Goal: Task Accomplishment & Management: Use online tool/utility

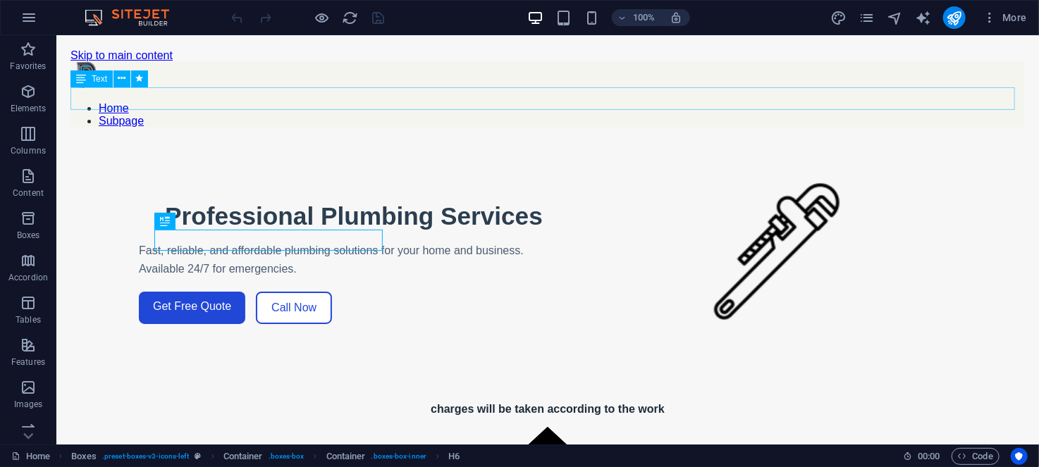
scroll to position [236, 0]
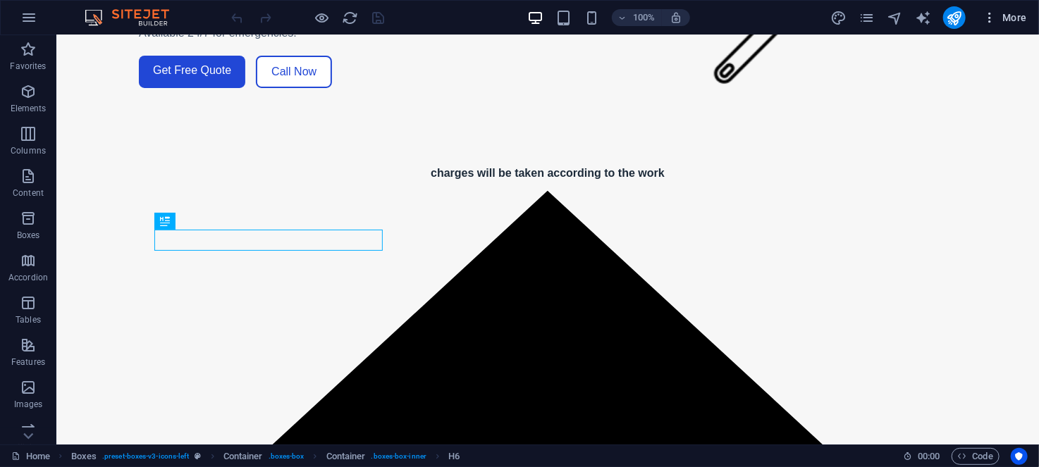
click at [988, 18] on icon "button" at bounding box center [989, 18] width 14 height 14
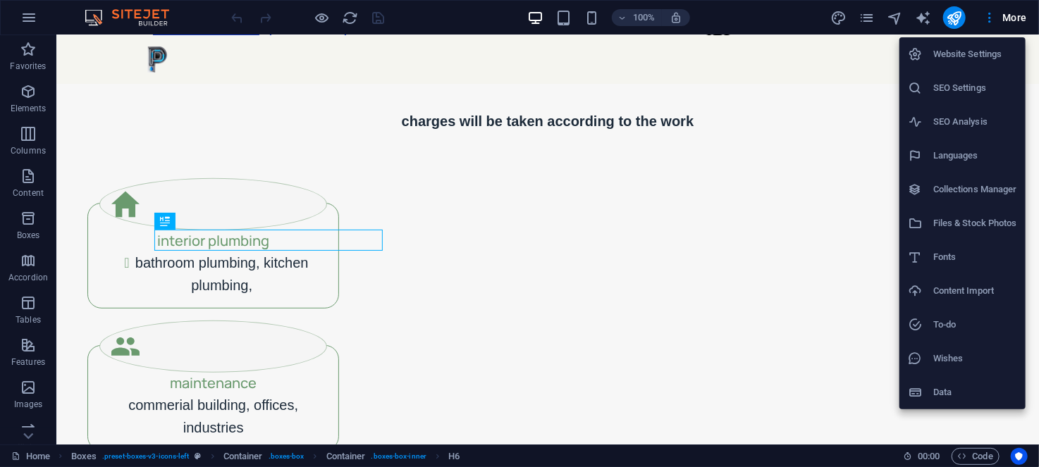
click at [931, 86] on div at bounding box center [919, 88] width 25 height 14
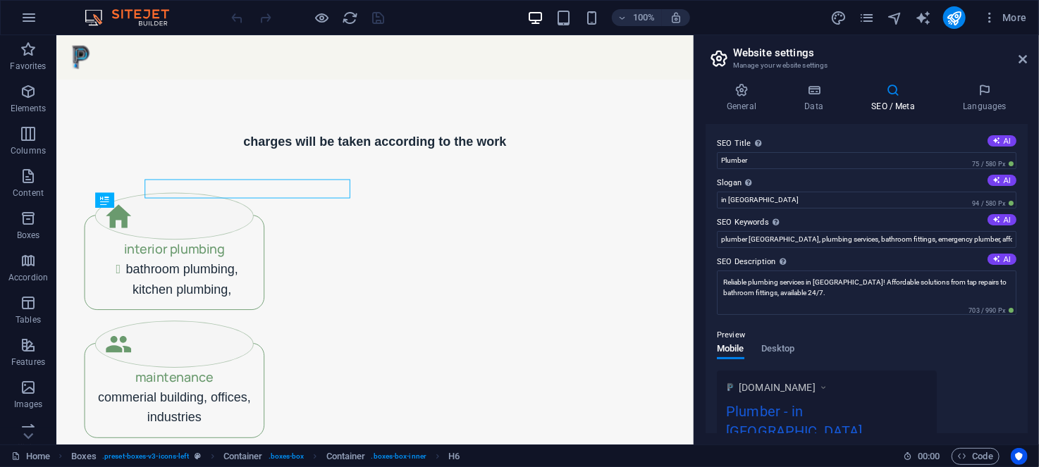
scroll to position [271, 0]
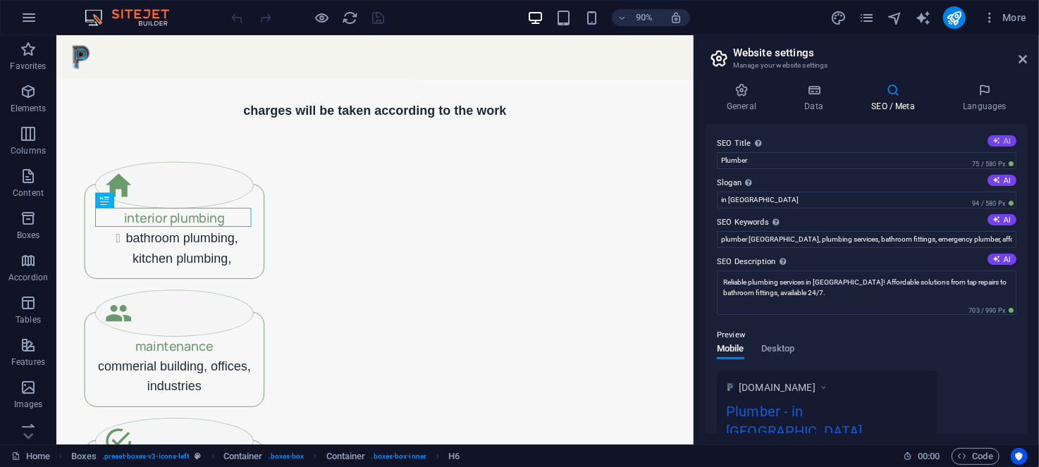
click at [1000, 137] on button "AI" at bounding box center [1001, 140] width 29 height 11
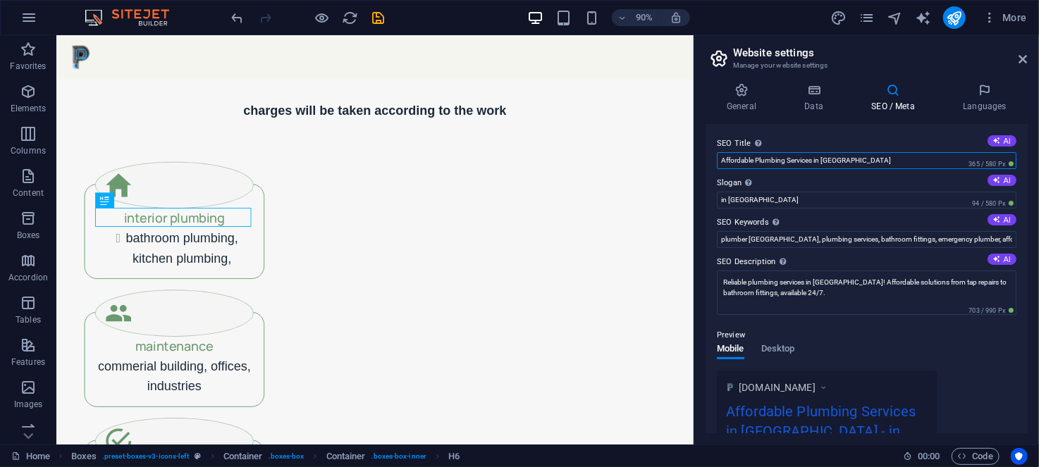
click at [854, 166] on input "Affordable Plumbing Services in [GEOGRAPHIC_DATA]" at bounding box center [866, 160] width 299 height 17
type input "A"
type input "Plumber"
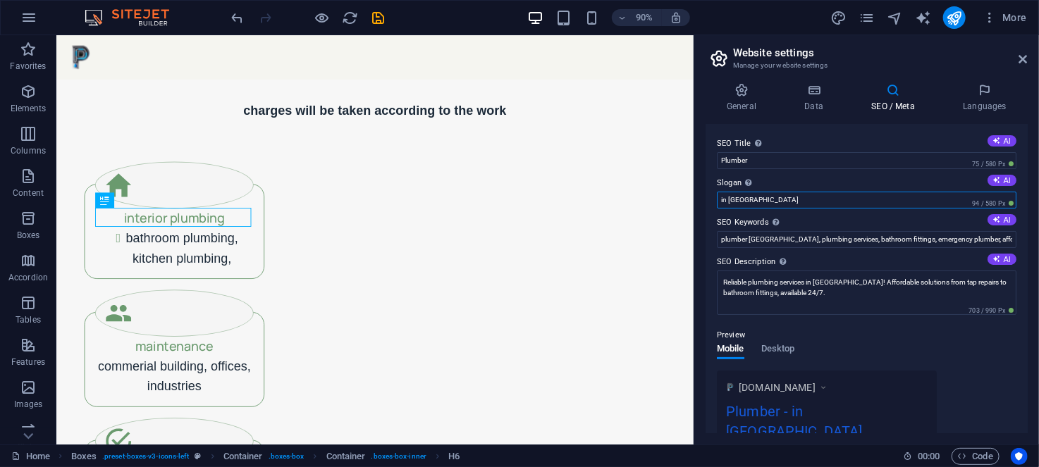
click at [755, 199] on input "in [GEOGRAPHIC_DATA]" at bounding box center [866, 200] width 299 height 17
click at [741, 203] on input "in [GEOGRAPHIC_DATA]" at bounding box center [866, 200] width 299 height 17
click at [733, 200] on input "in [GEOGRAPHIC_DATA]" at bounding box center [866, 200] width 299 height 17
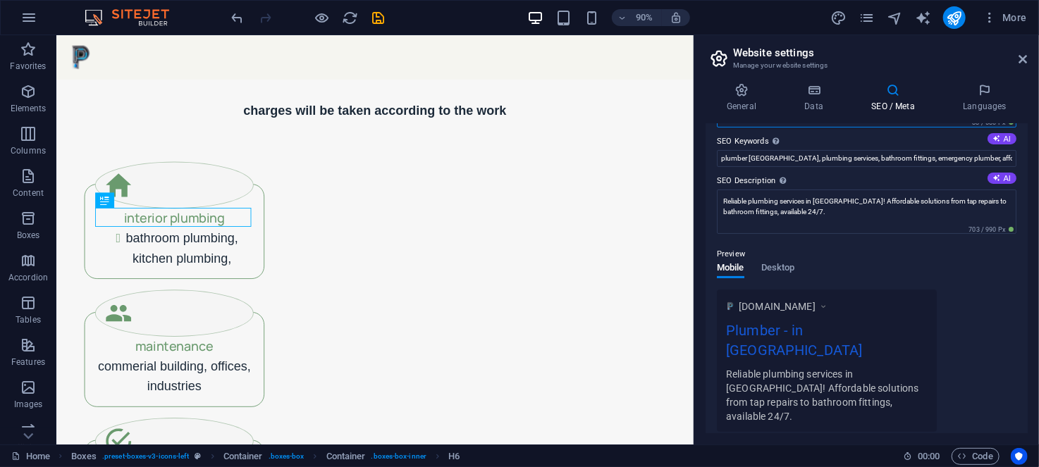
scroll to position [79, 0]
type input "in [GEOGRAPHIC_DATA]"
click at [998, 180] on button "AI" at bounding box center [1001, 180] width 29 height 11
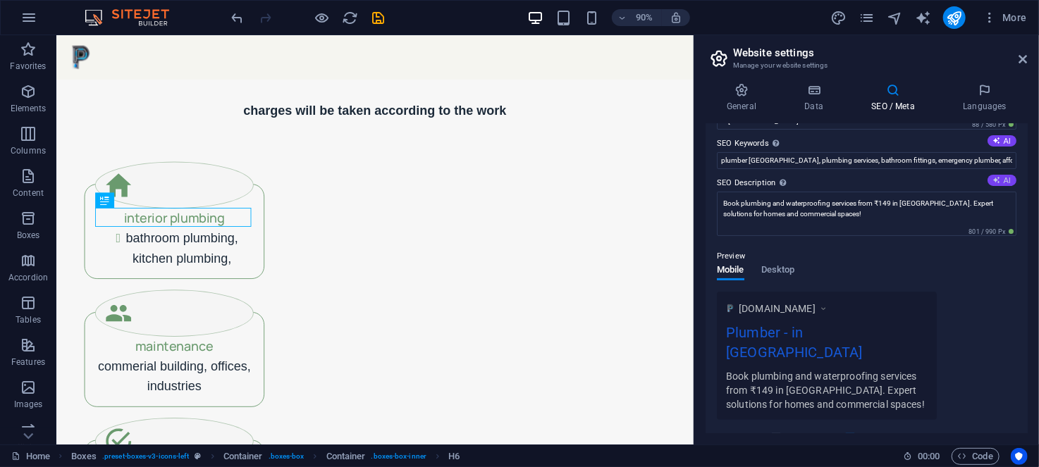
click at [998, 180] on button "AI" at bounding box center [1001, 180] width 29 height 11
type textarea "Book your plumbing and waterproofing services in [GEOGRAPHIC_DATA] and [GEOGRAP…"
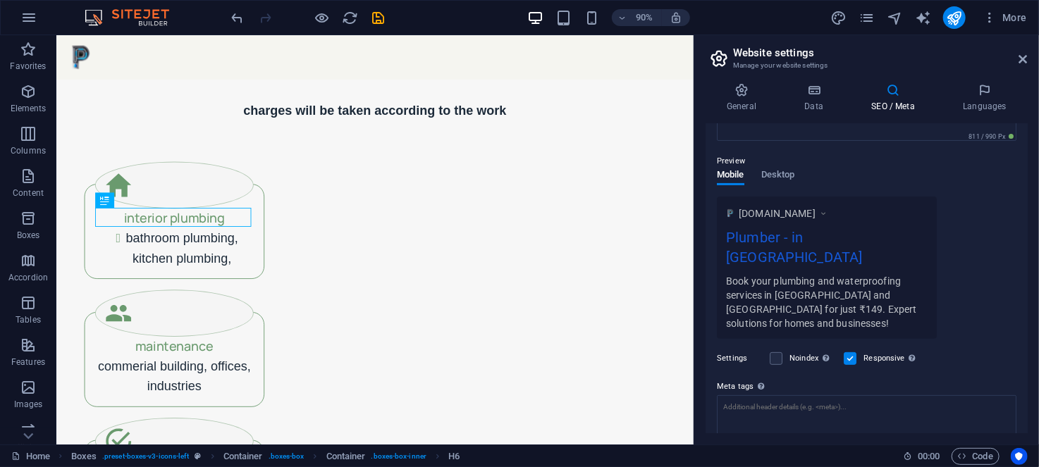
scroll to position [0, 0]
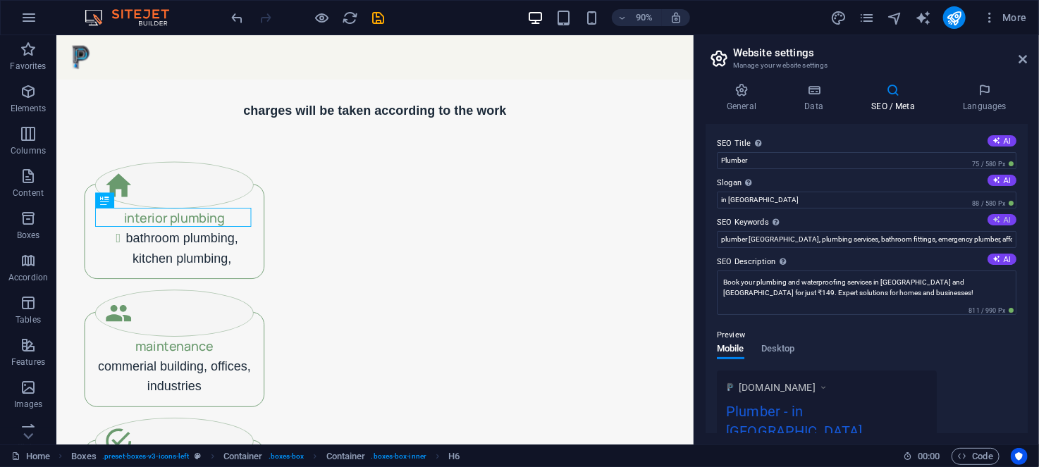
click at [997, 221] on icon at bounding box center [997, 220] width 8 height 8
click at [1009, 238] on input "interior plumbing [GEOGRAPHIC_DATA], bathroom plumbing Thane, kitchen plumbing …" at bounding box center [866, 239] width 299 height 17
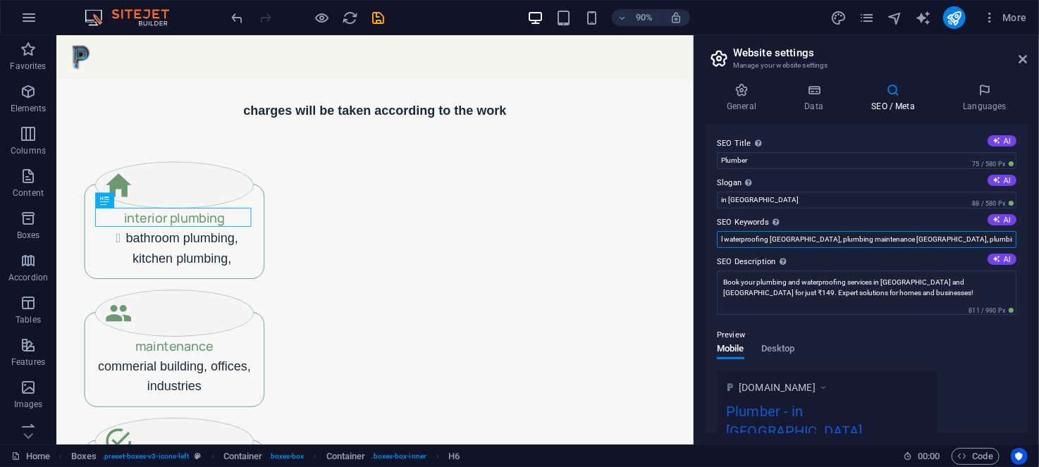
click at [979, 240] on input "l waterproofing [GEOGRAPHIC_DATA], plumbing maintenance [GEOGRAPHIC_DATA], plum…" at bounding box center [866, 239] width 299 height 17
type input "l"
click at [995, 218] on icon at bounding box center [997, 220] width 8 height 8
click at [1009, 241] on input "plumbing services [GEOGRAPHIC_DATA], bathroom plumbing Mulund, kitchen plumbing…" at bounding box center [866, 239] width 299 height 17
click at [974, 241] on input "fing commercial building, interior plumbing [GEOGRAPHIC_DATA], maintenance serv…" at bounding box center [866, 239] width 299 height 17
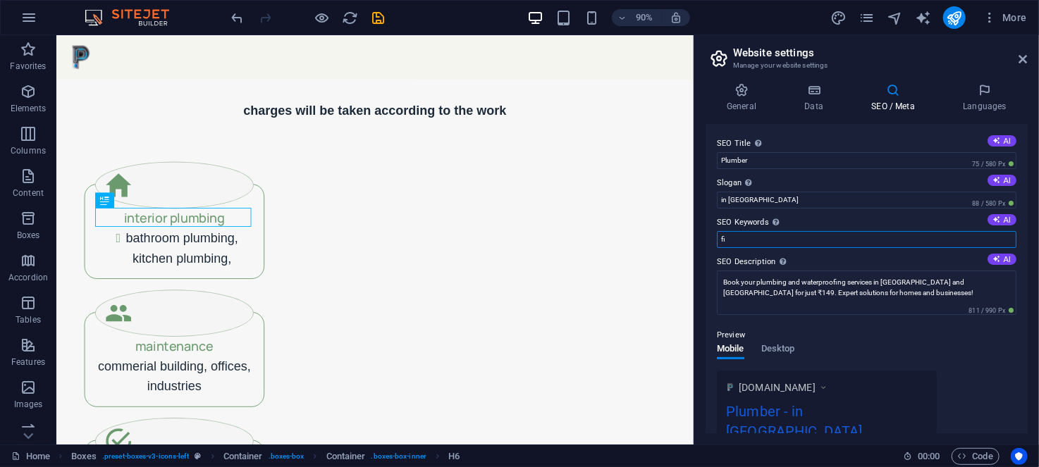
type input "f"
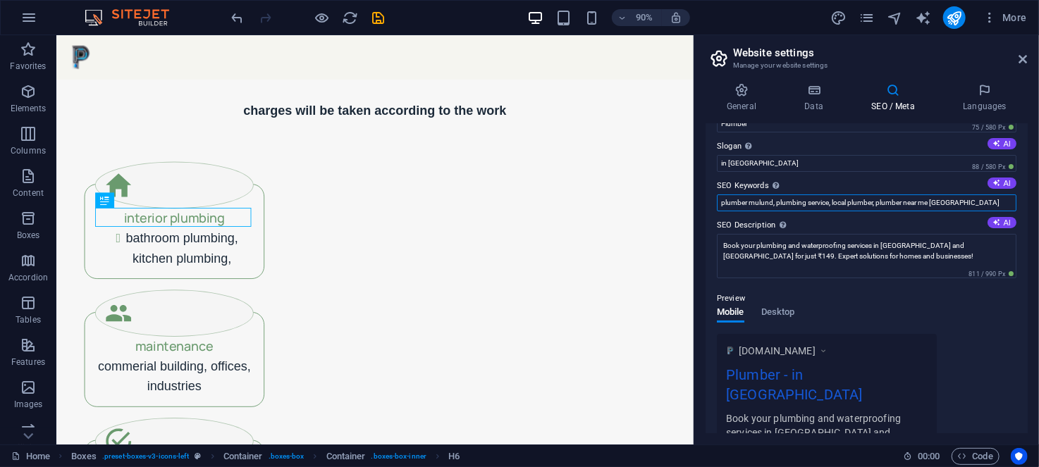
scroll to position [34, 0]
type input "plumber mulund, plumbing service, local plumber, plumber near me [GEOGRAPHIC_DA…"
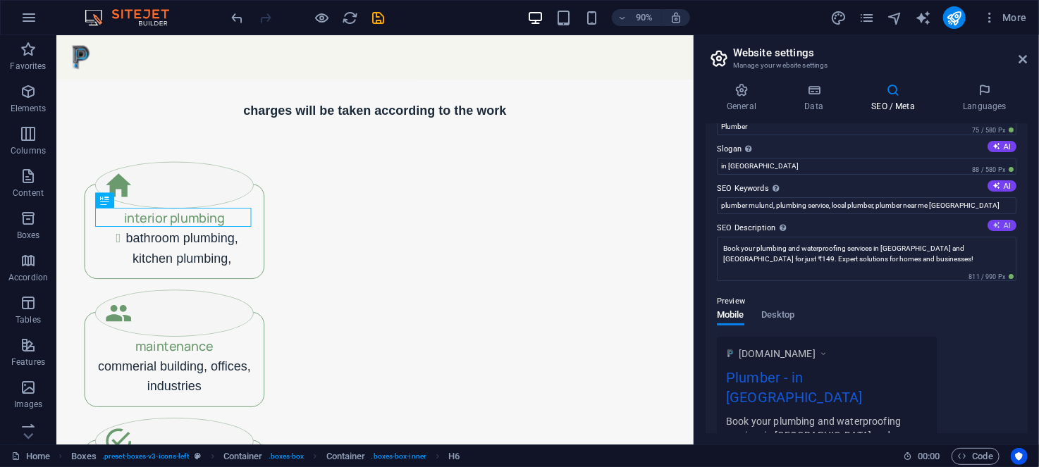
click at [998, 220] on button "AI" at bounding box center [1001, 225] width 29 height 11
type textarea "Book plumbing services now for just ₹149 in [GEOGRAPHIC_DATA]! Expert solutions…"
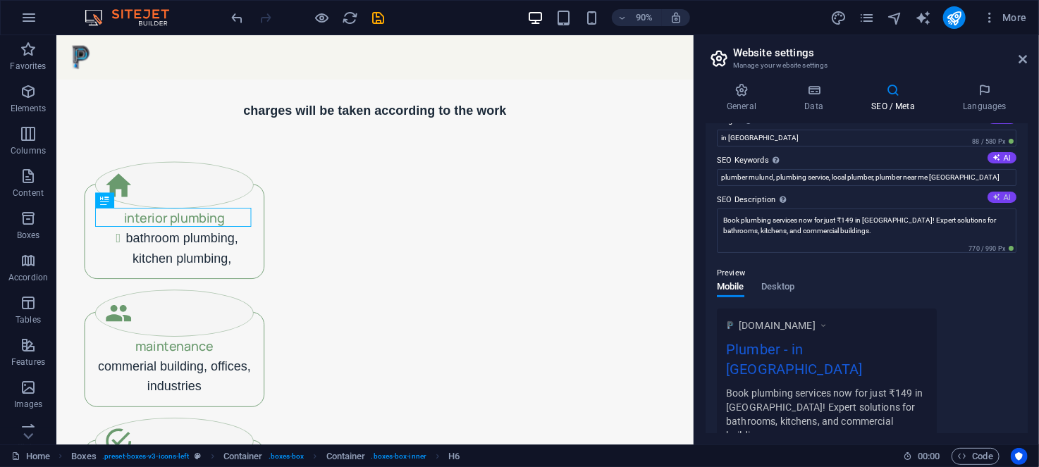
scroll to position [0, 0]
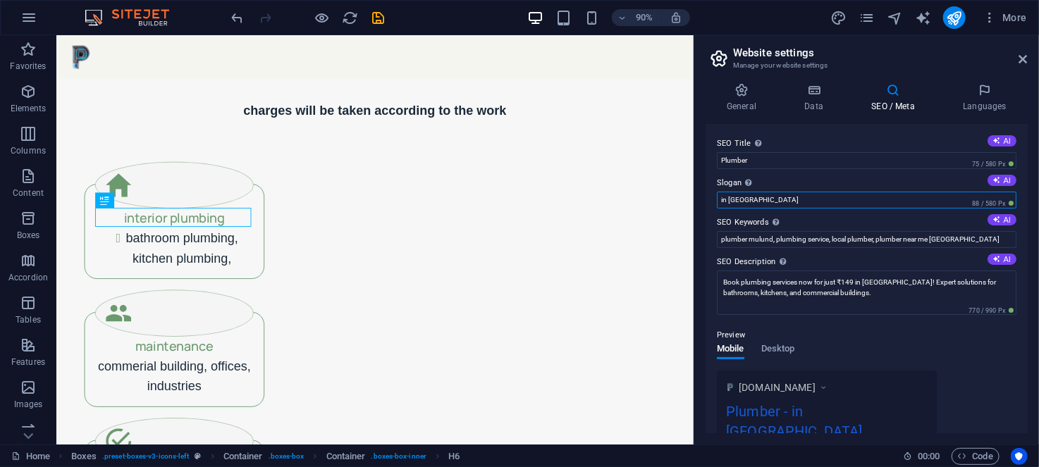
click at [725, 199] on input "in [GEOGRAPHIC_DATA]" at bounding box center [866, 200] width 299 height 17
type input "Mulund"
click at [1021, 58] on icon at bounding box center [1023, 59] width 8 height 11
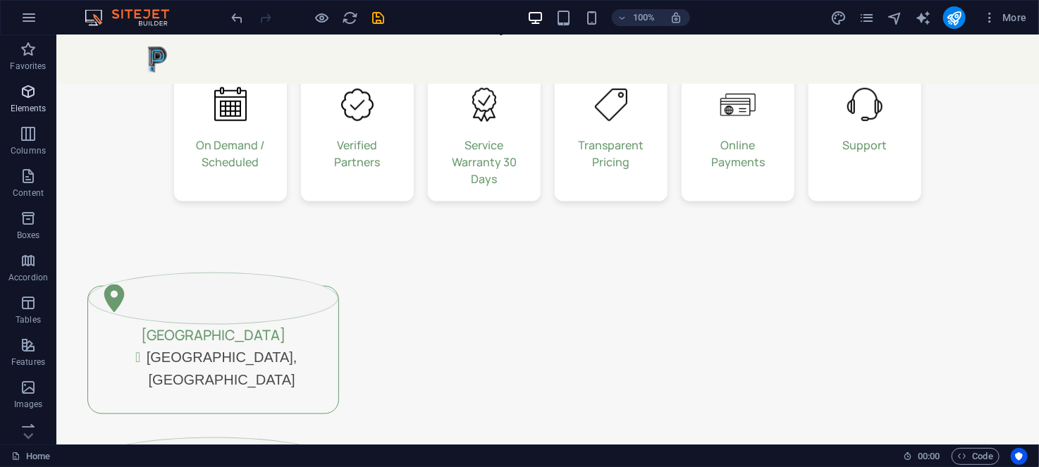
click at [33, 88] on icon "button" at bounding box center [28, 91] width 17 height 17
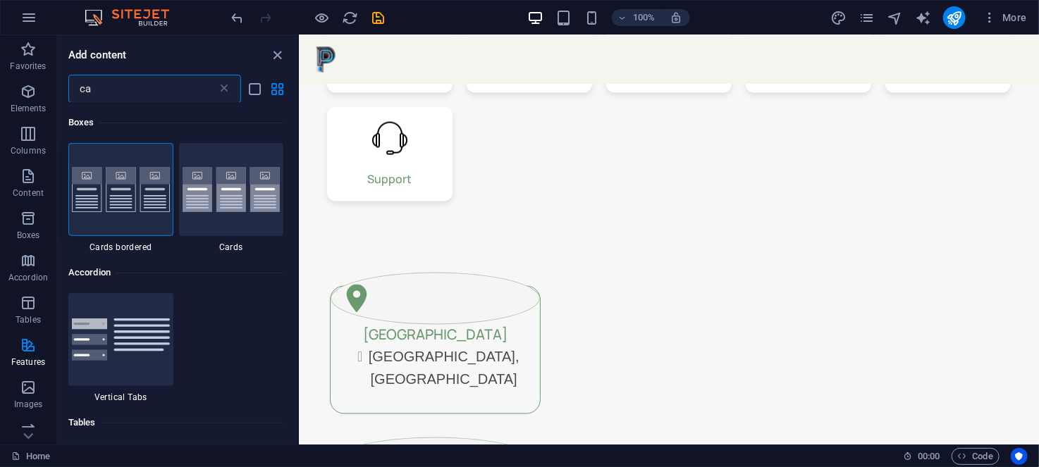
type input "c"
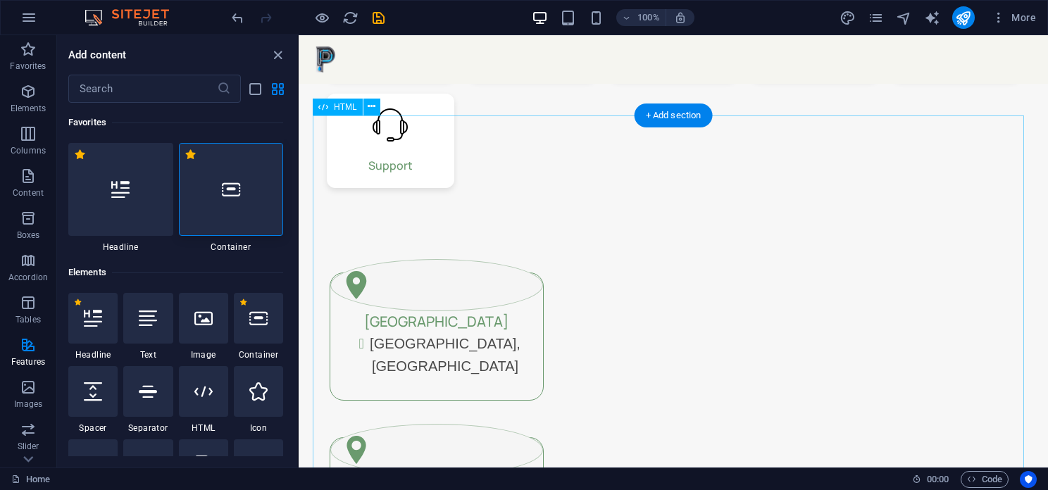
scroll to position [1060, 0]
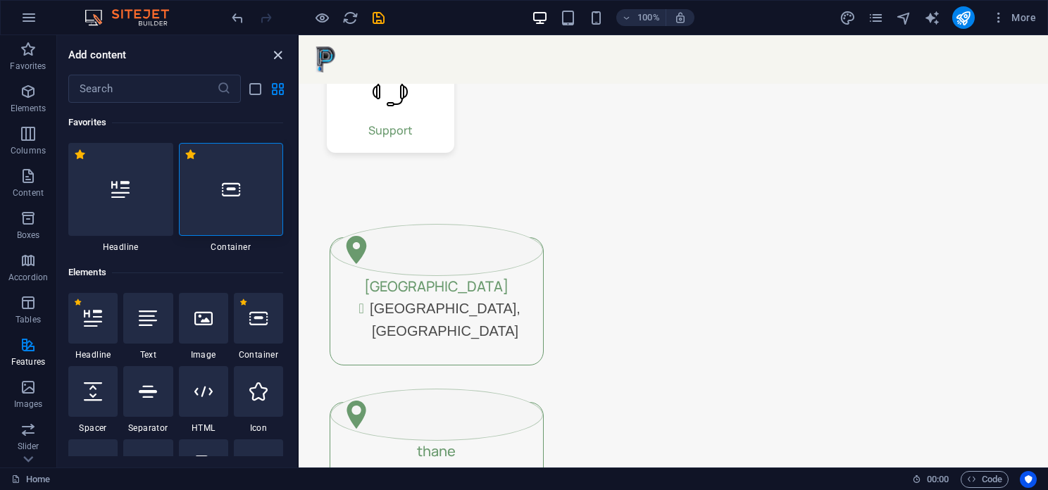
click at [275, 53] on icon "close panel" at bounding box center [278, 55] width 16 height 16
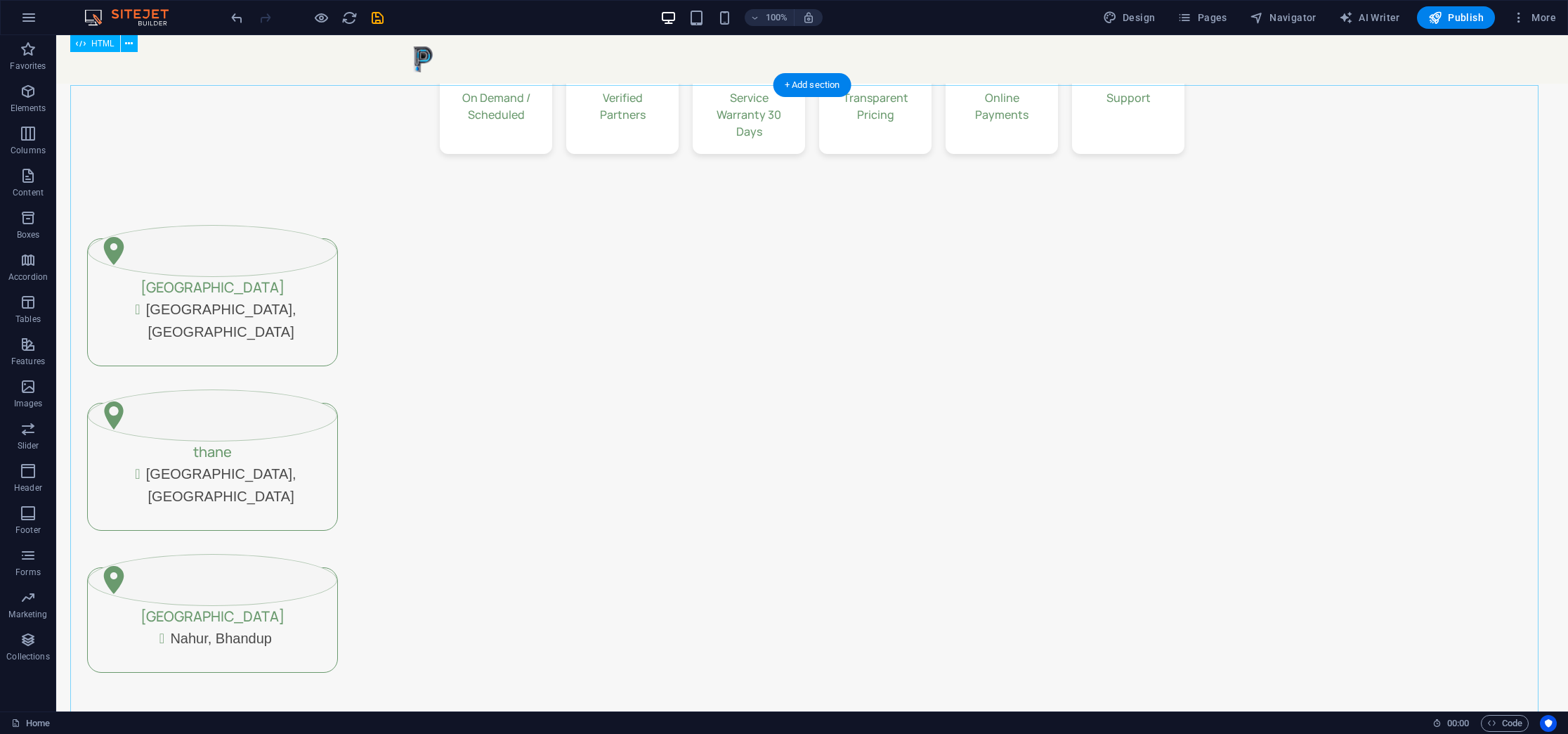
scroll to position [926, 0]
click at [794, 95] on div "+ Add section" at bounding box center [812, 90] width 78 height 24
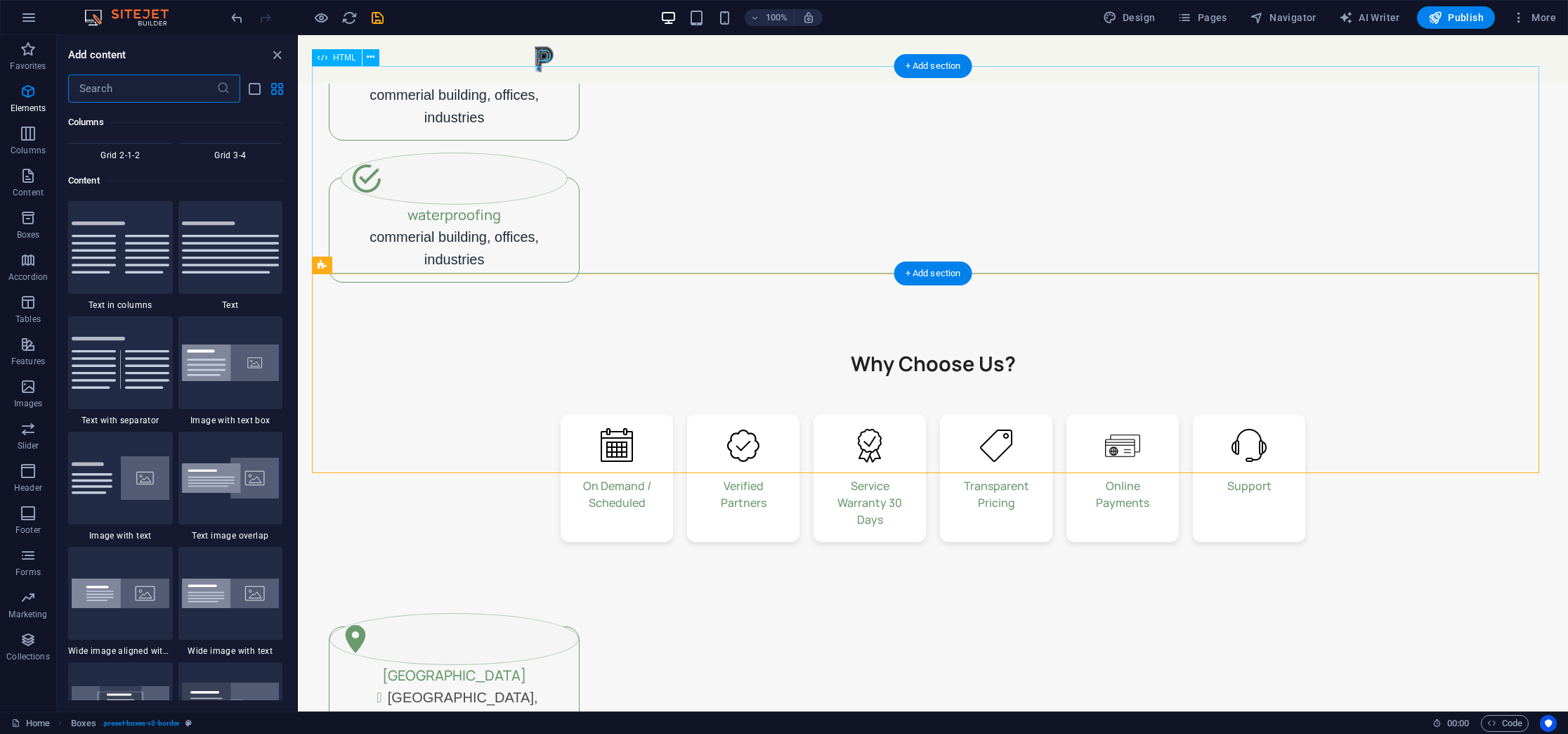
scroll to position [2457, 0]
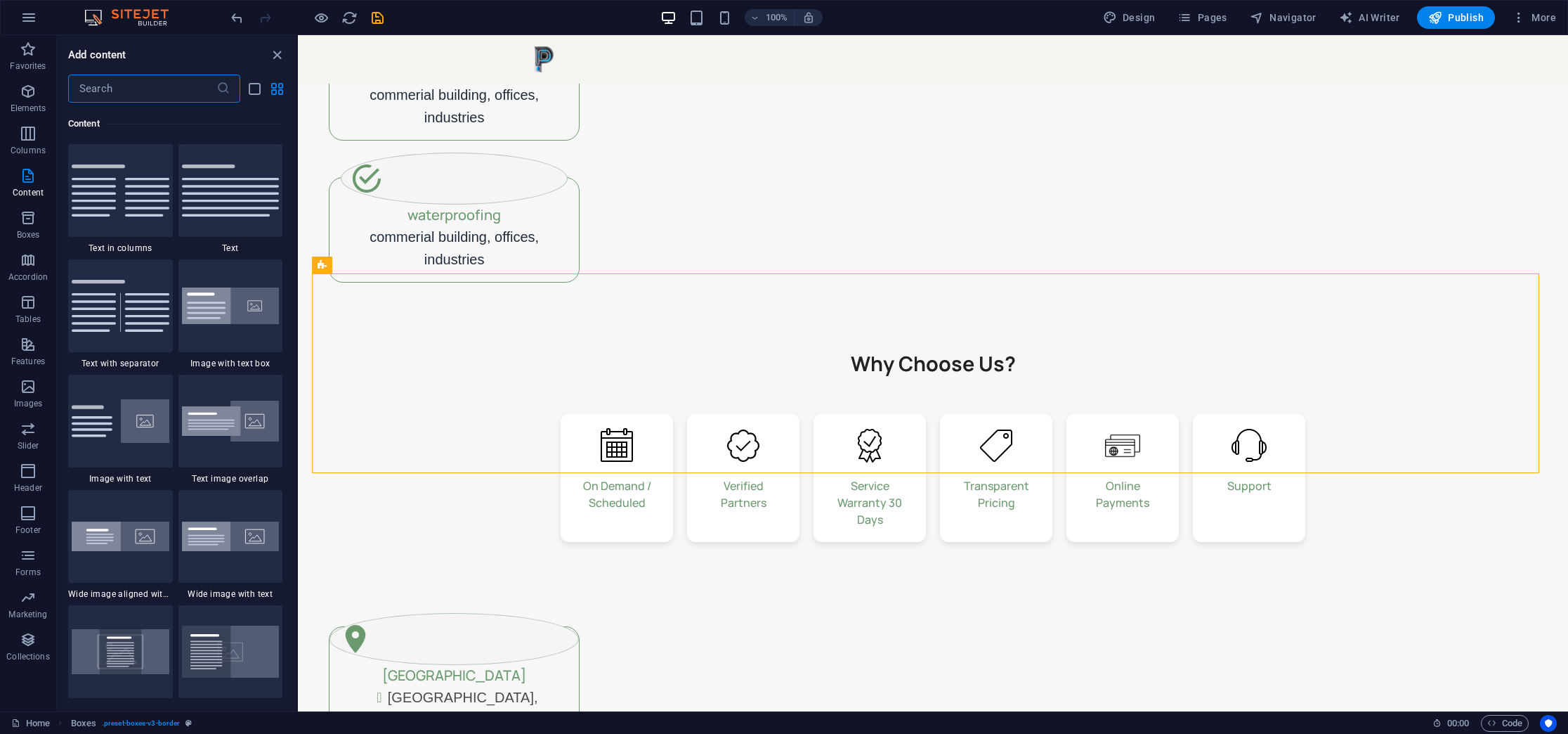
click at [122, 87] on input "text" at bounding box center [142, 89] width 149 height 28
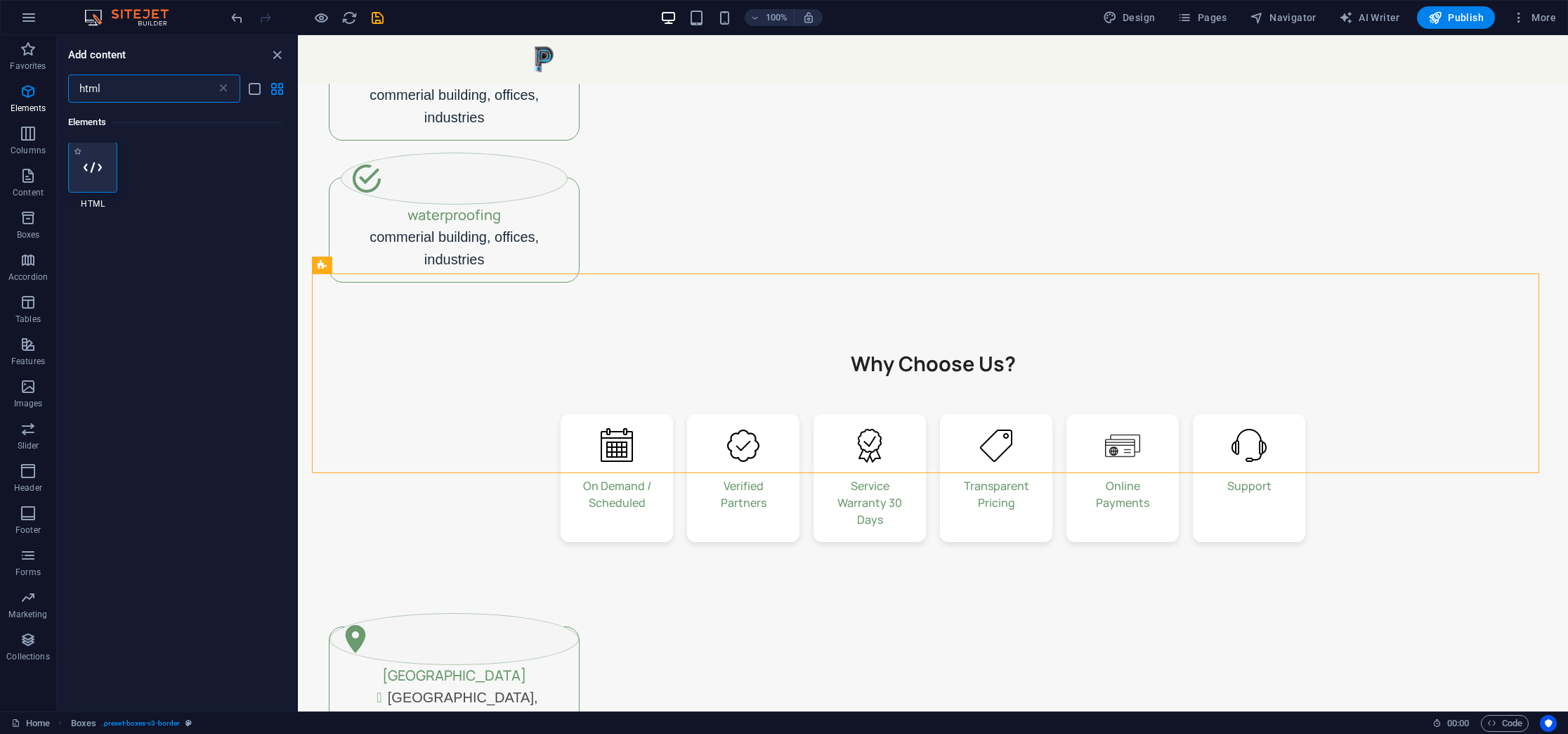
scroll to position [0, 0]
type input "html"
click at [94, 173] on icon at bounding box center [93, 168] width 18 height 18
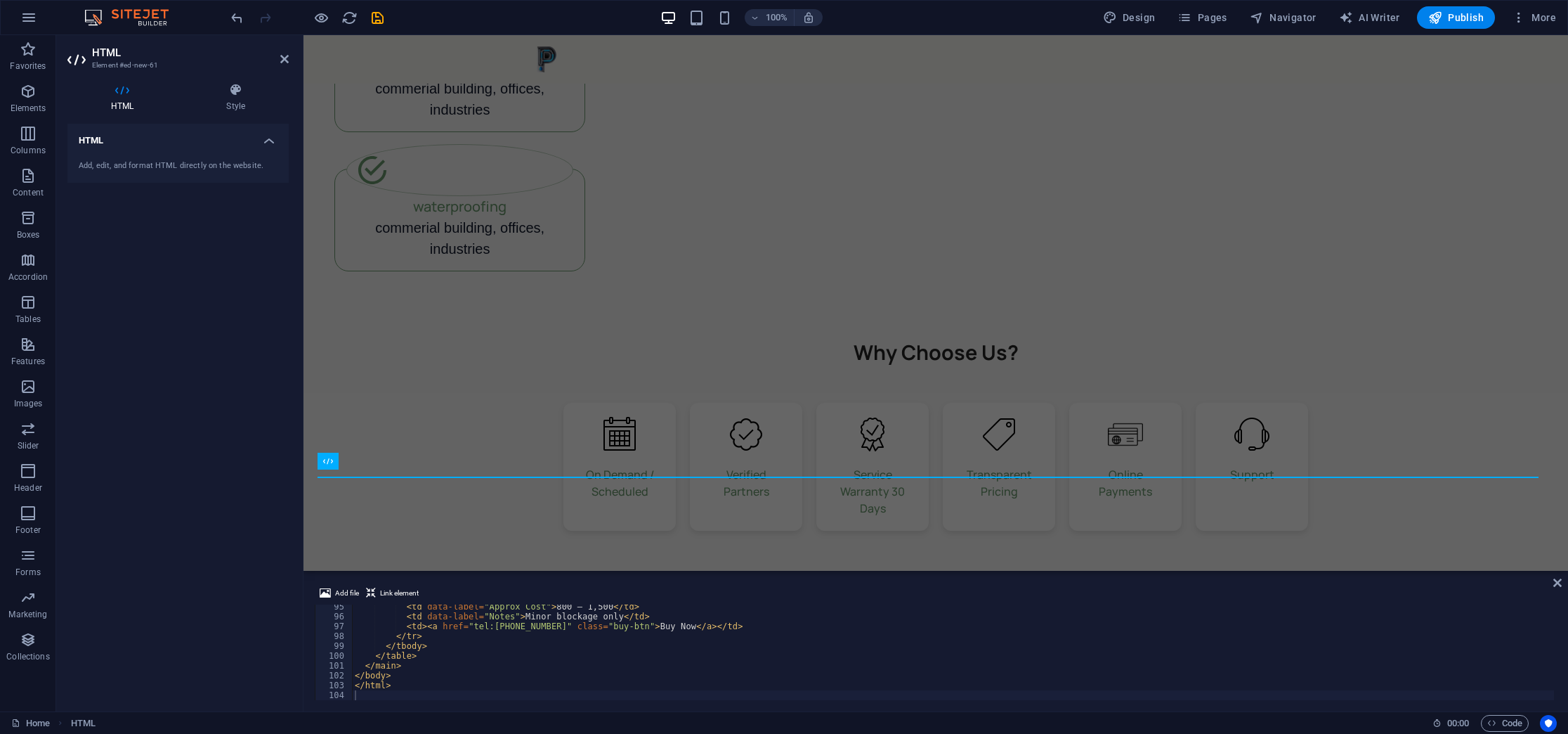
scroll to position [542, 0]
click at [277, 58] on header "HTML Element #ed-new-61" at bounding box center [178, 53] width 221 height 37
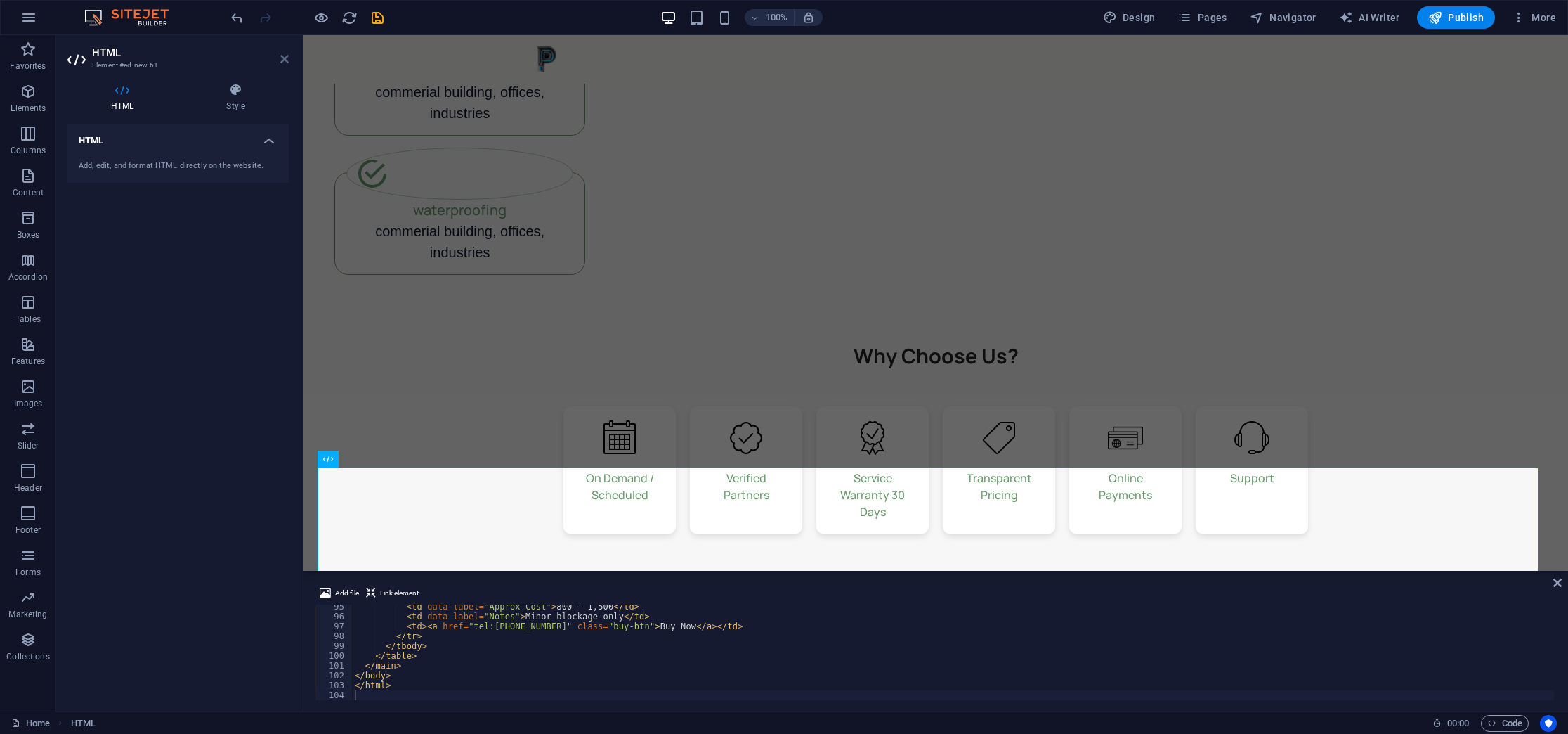
click at [283, 56] on icon at bounding box center [284, 59] width 8 height 11
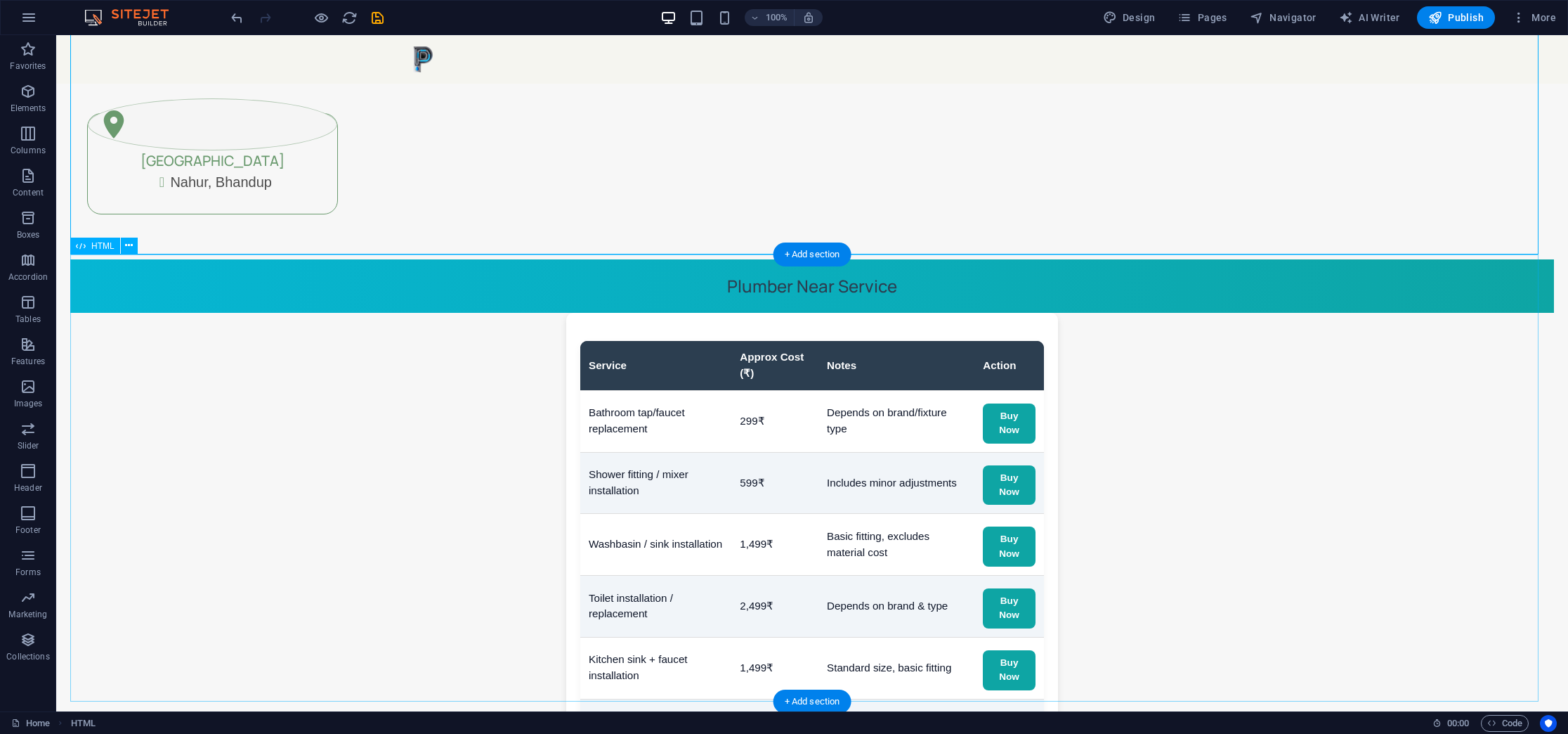
scroll to position [1367, 0]
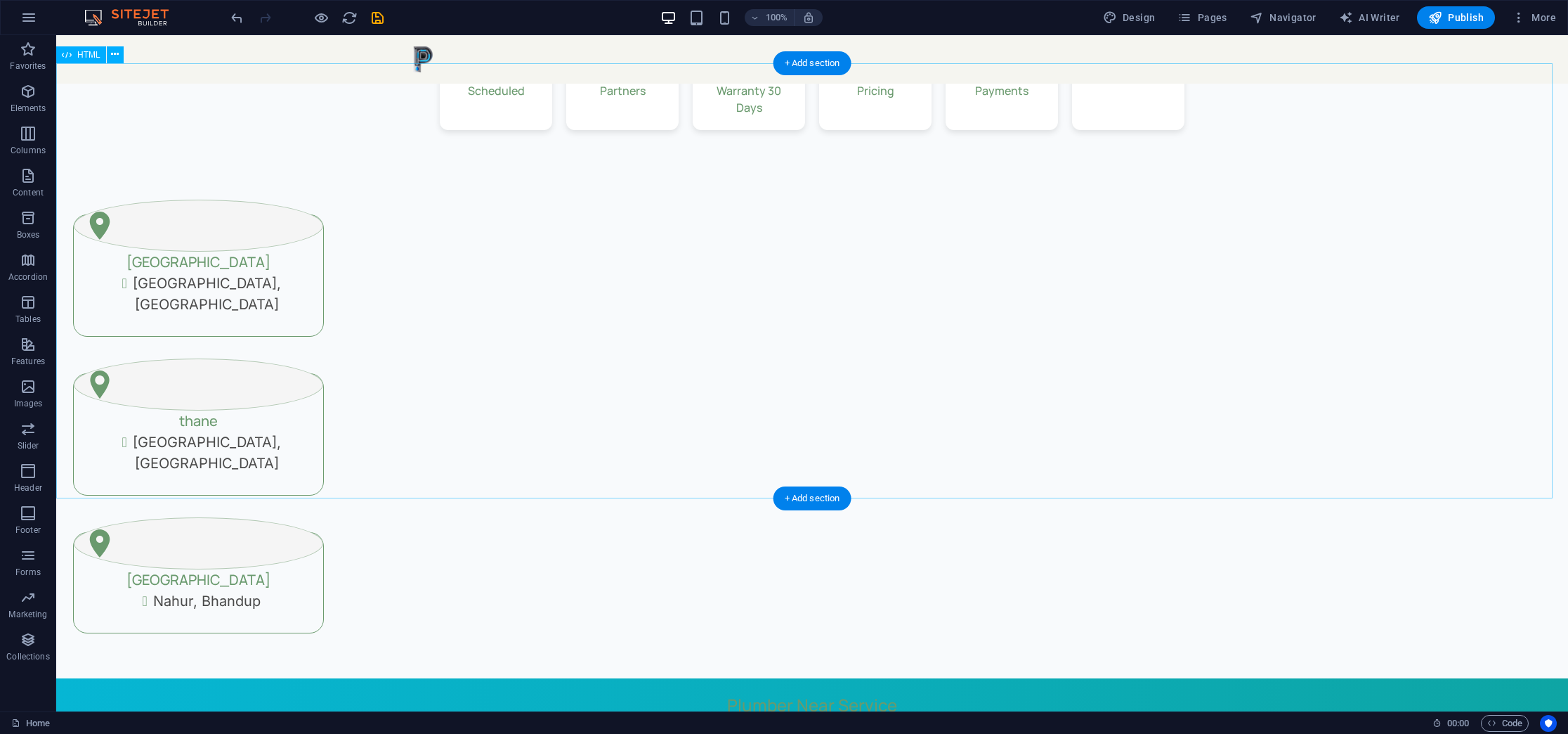
scroll to position [828, 0]
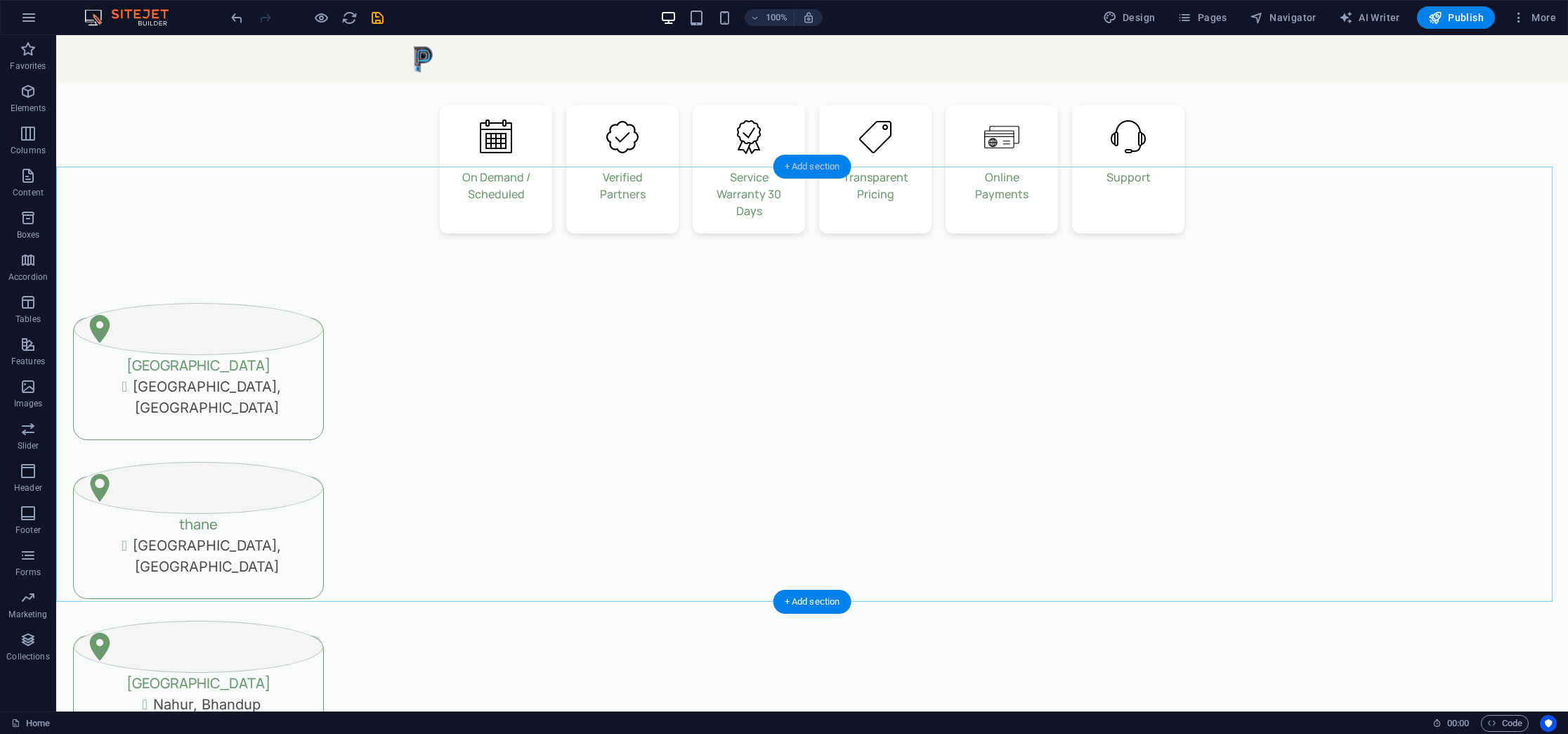
click at [800, 162] on div "+ Add section" at bounding box center [812, 167] width 78 height 24
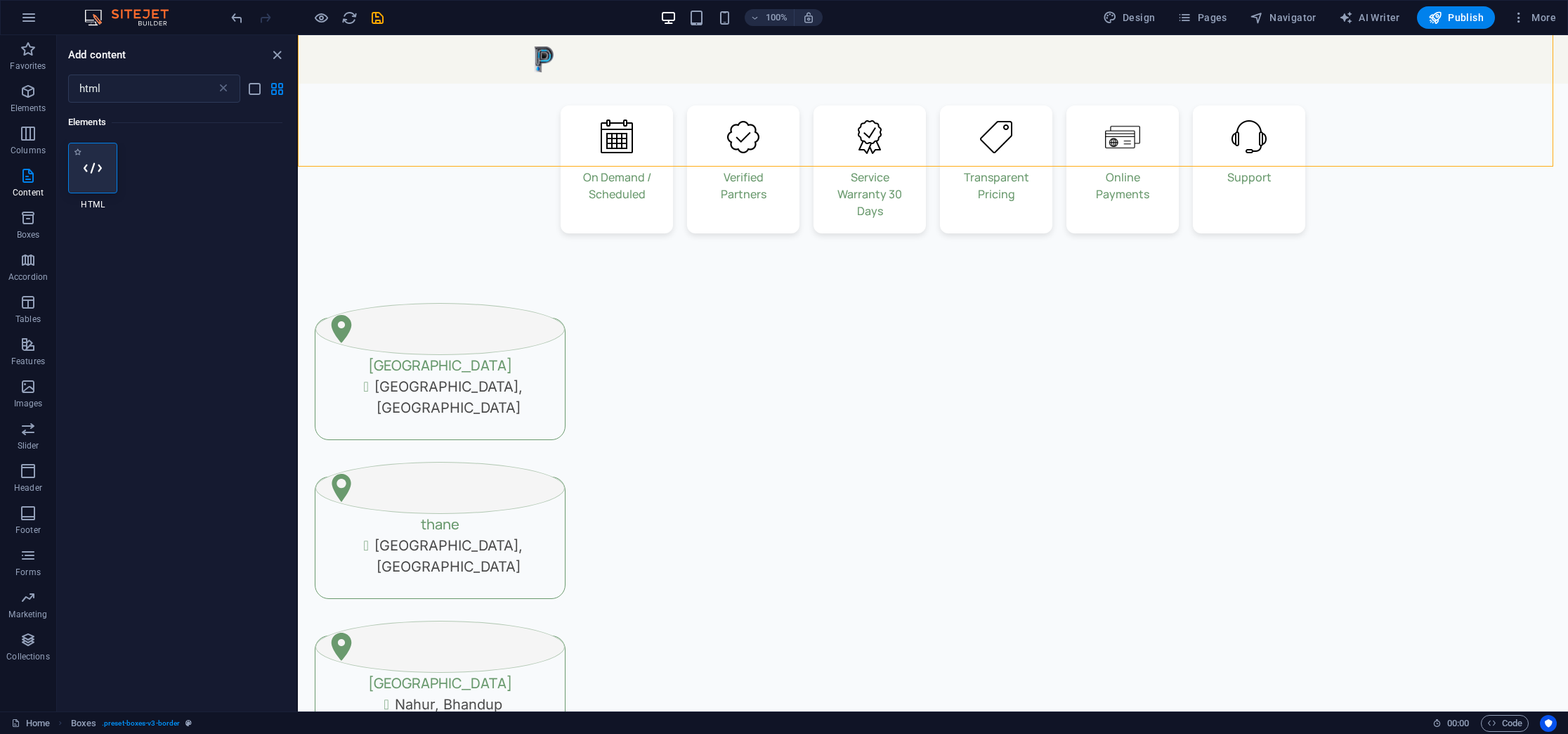
click at [100, 163] on icon at bounding box center [93, 168] width 18 height 18
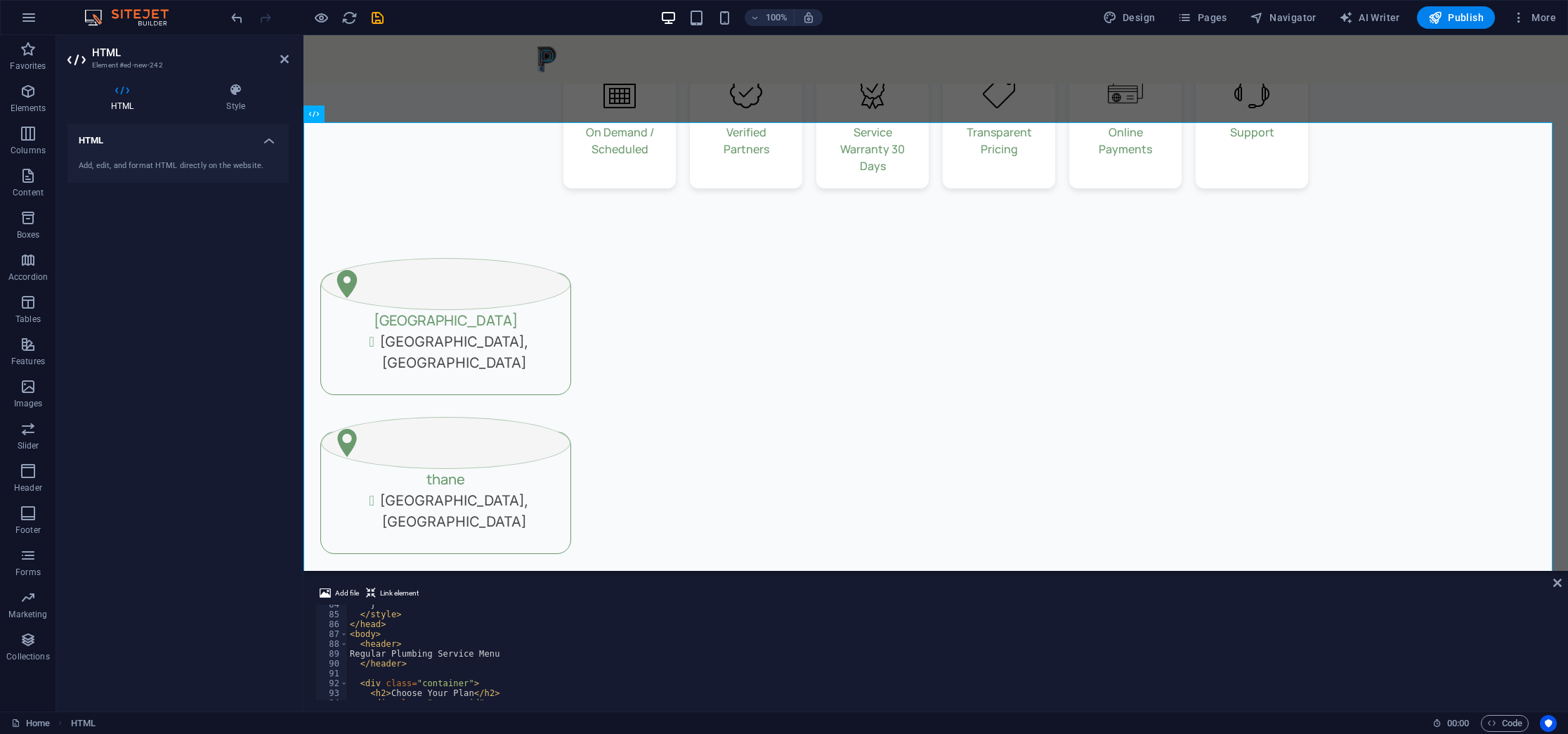
scroll to position [812, 0]
click at [401, 465] on div "transform : scale( 1.05 ) ; } </ style > </ head > < body > < header > Regular …" at bounding box center [950, 657] width 1206 height 116
type textarea "Plumbing Service Menu"
click at [281, 54] on icon at bounding box center [284, 59] width 8 height 11
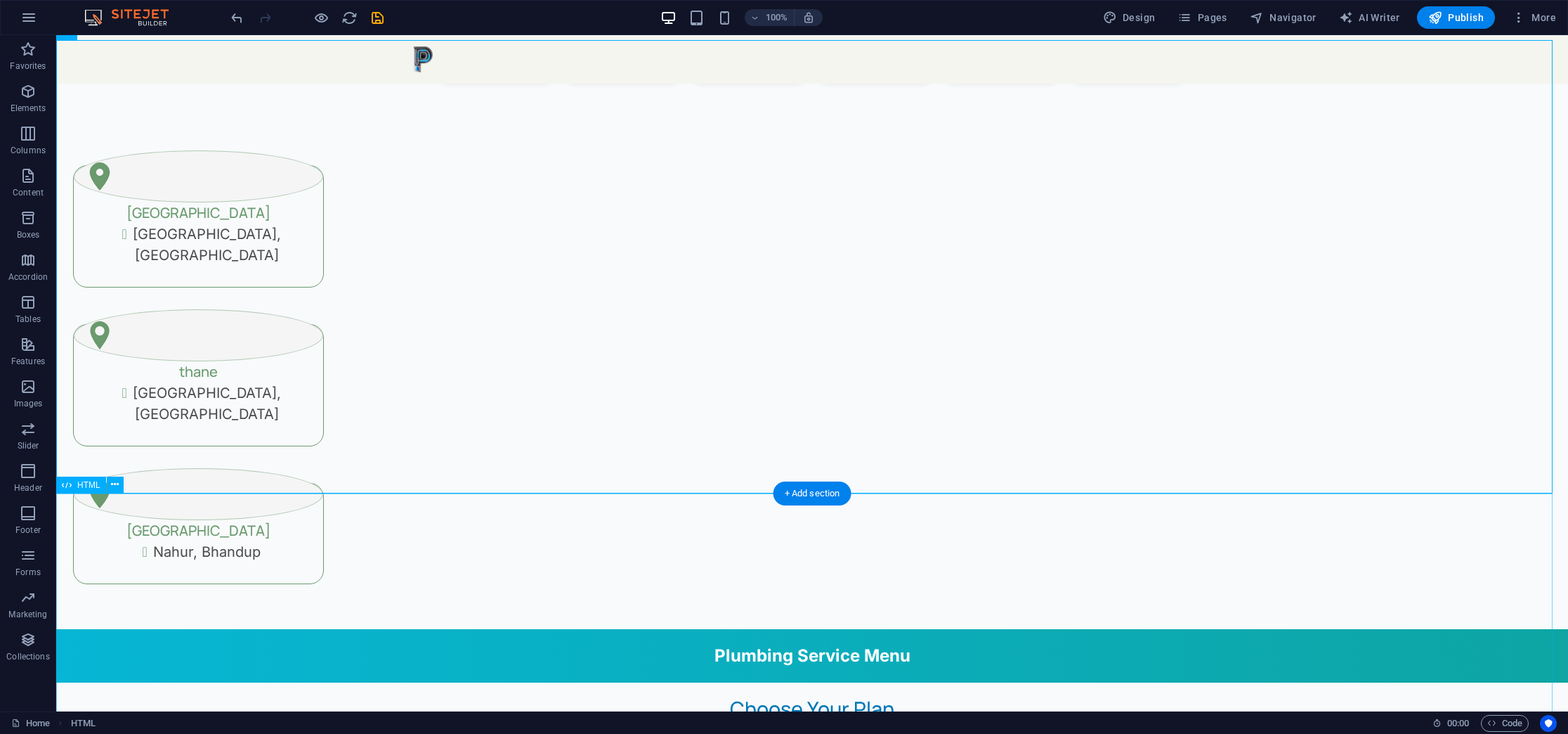
scroll to position [945, 0]
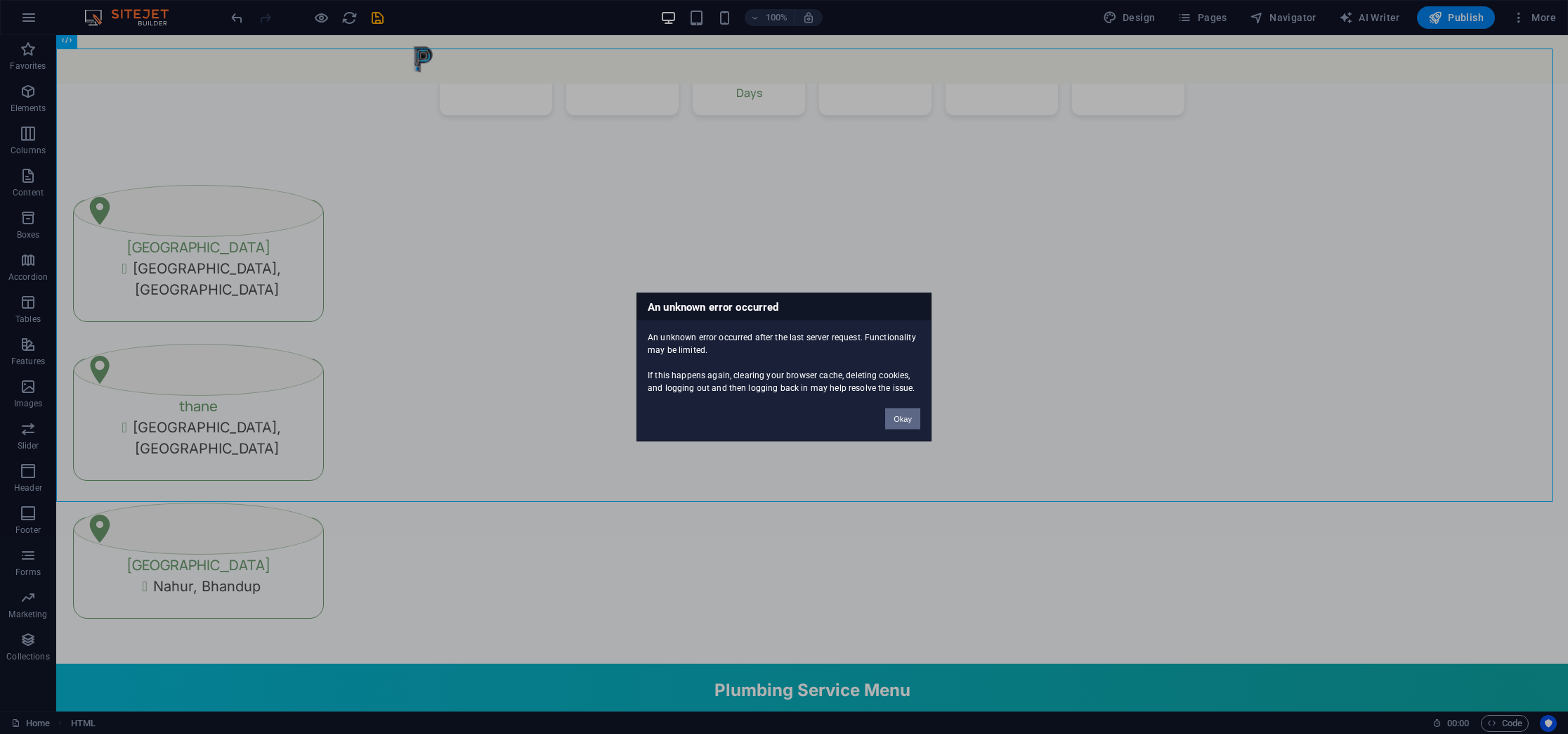
click at [901, 420] on button "Okay" at bounding box center [902, 418] width 35 height 21
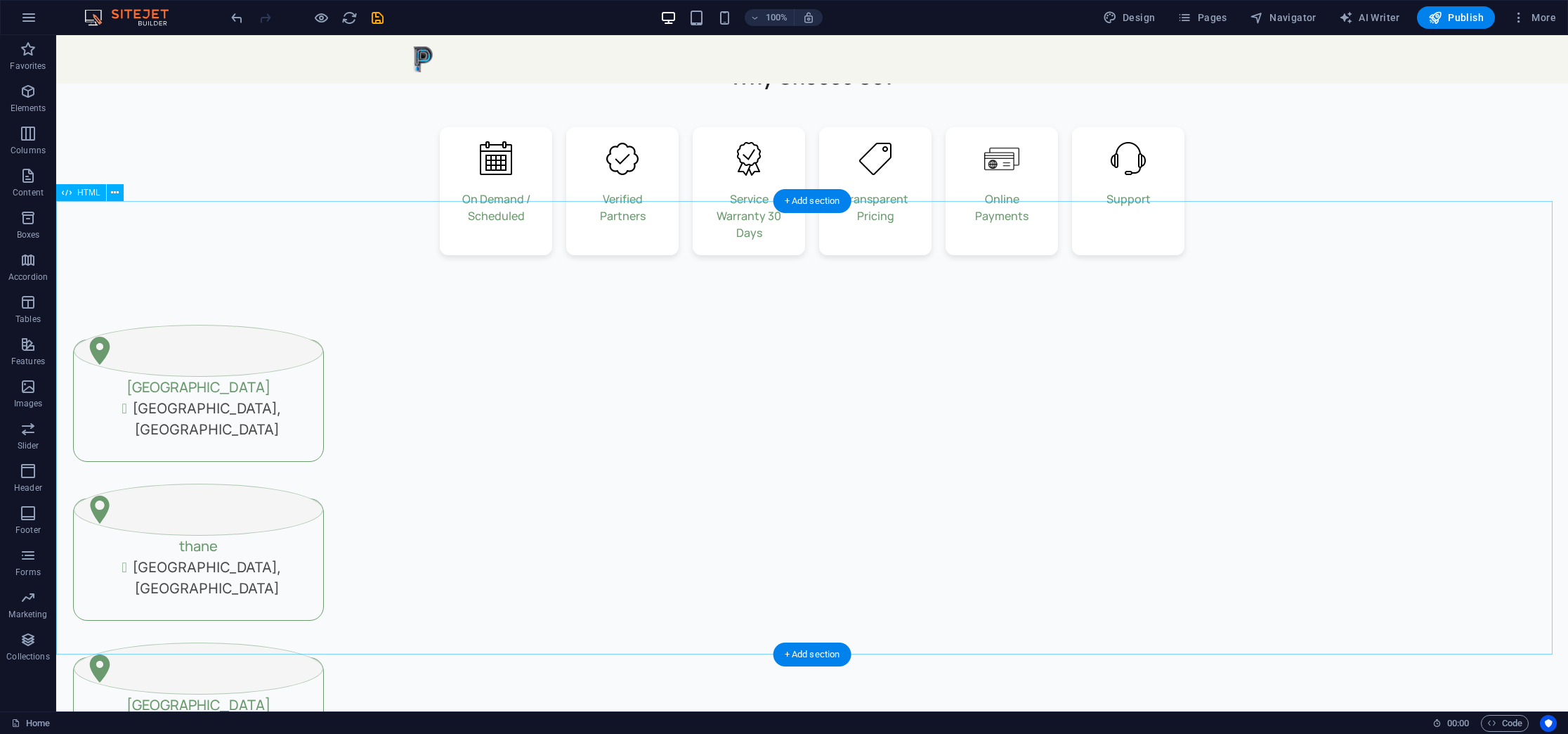
scroll to position [808, 0]
click at [377, 20] on icon "save" at bounding box center [378, 18] width 16 height 16
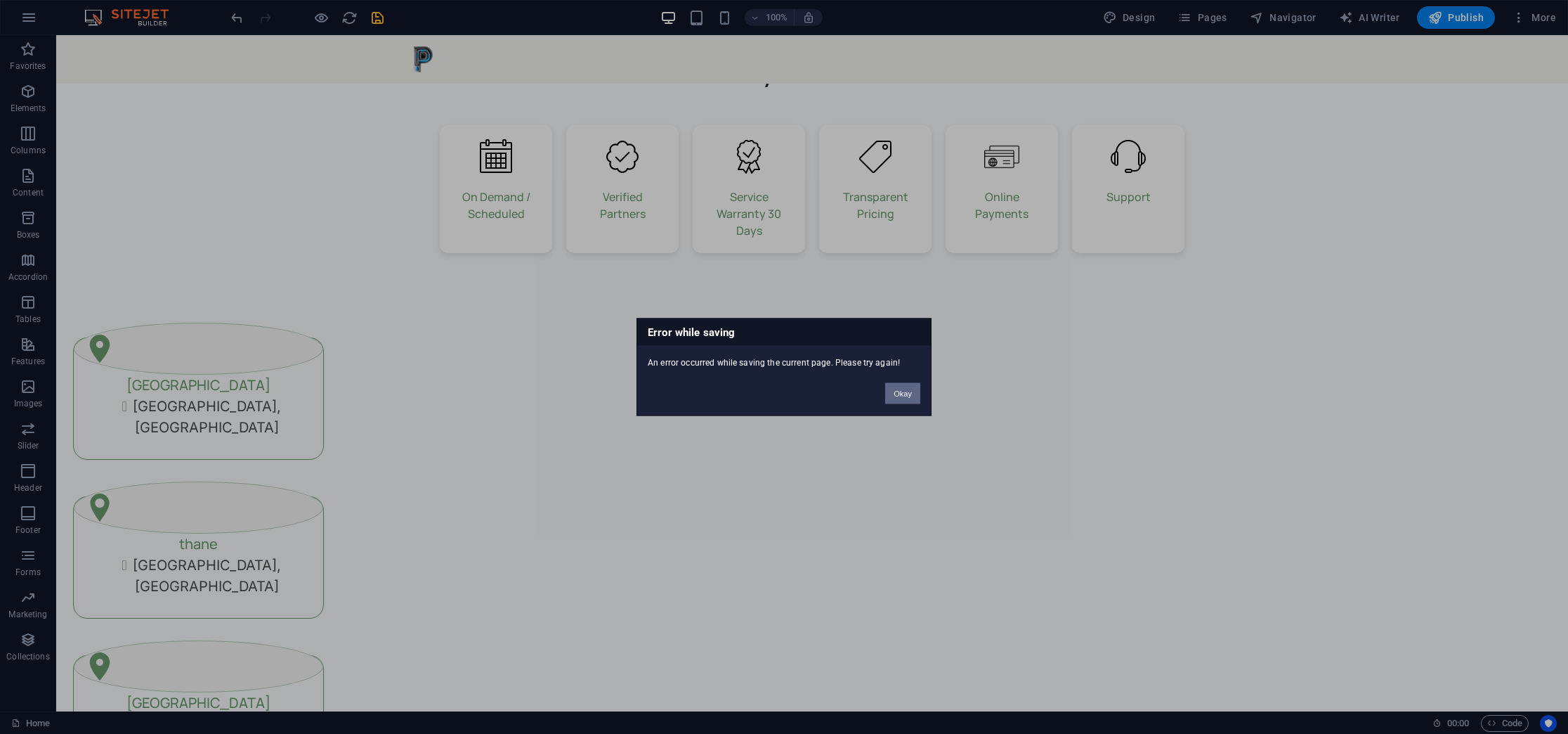
click at [909, 394] on button "Okay" at bounding box center [902, 393] width 35 height 21
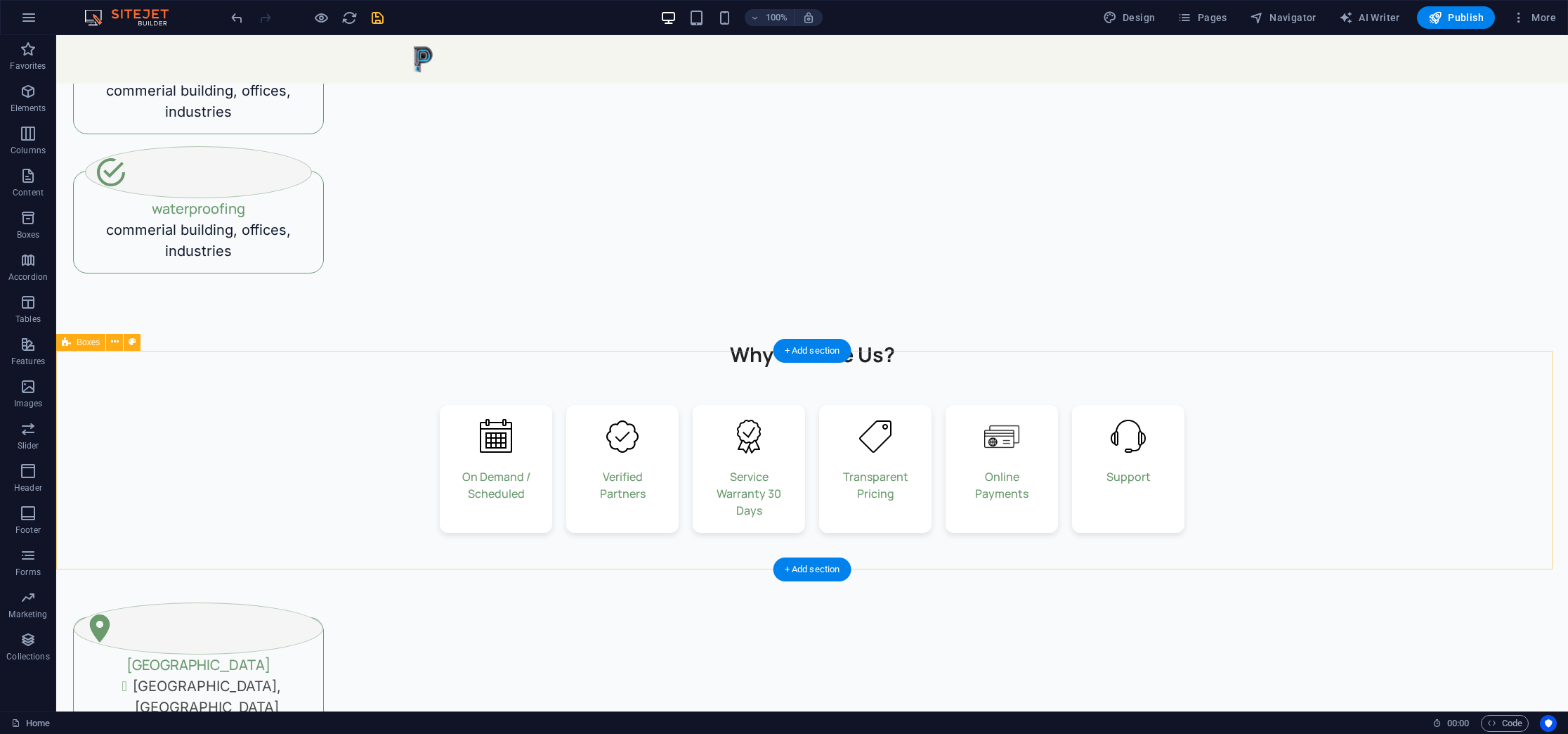
scroll to position [0, 0]
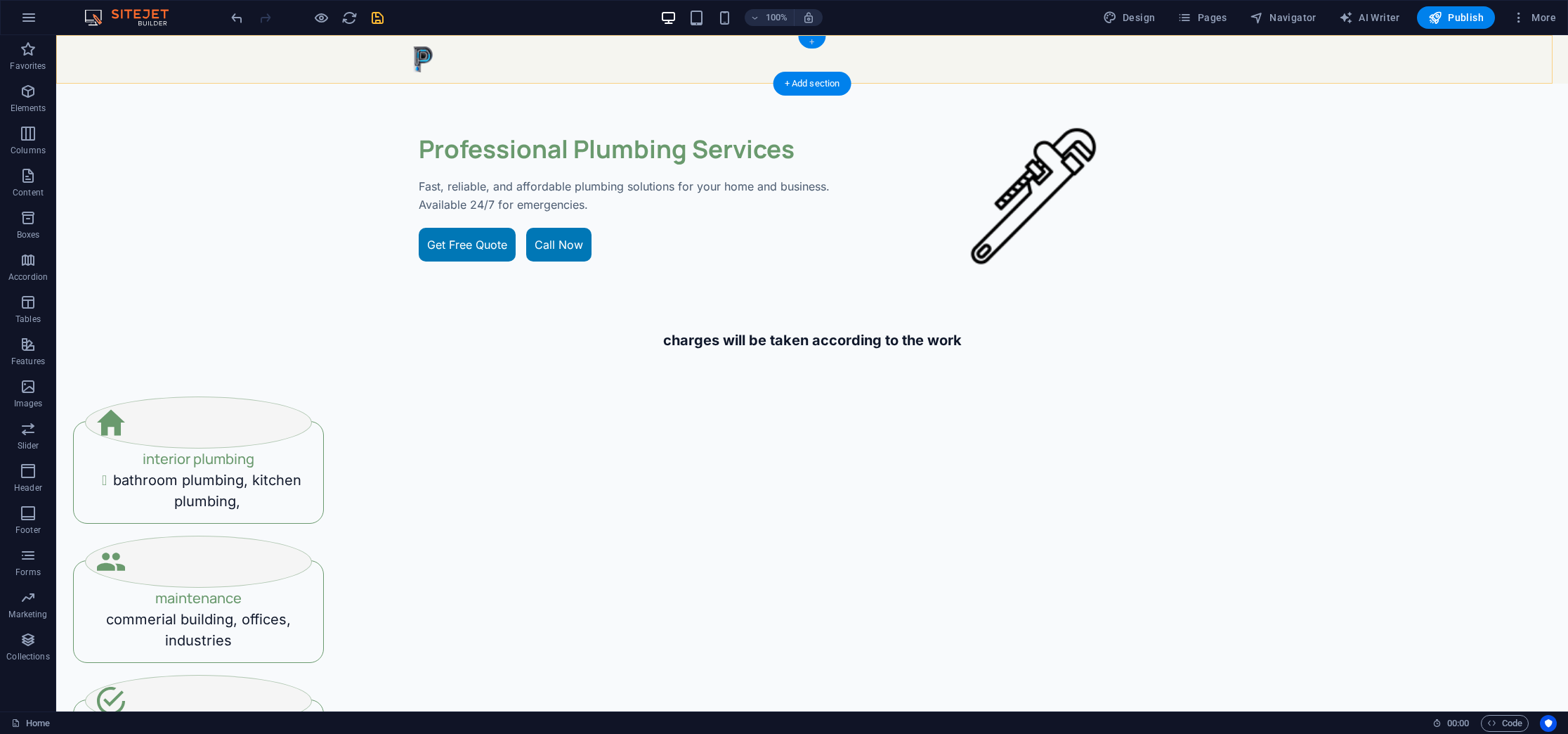
click at [808, 41] on div "+" at bounding box center [810, 42] width 27 height 13
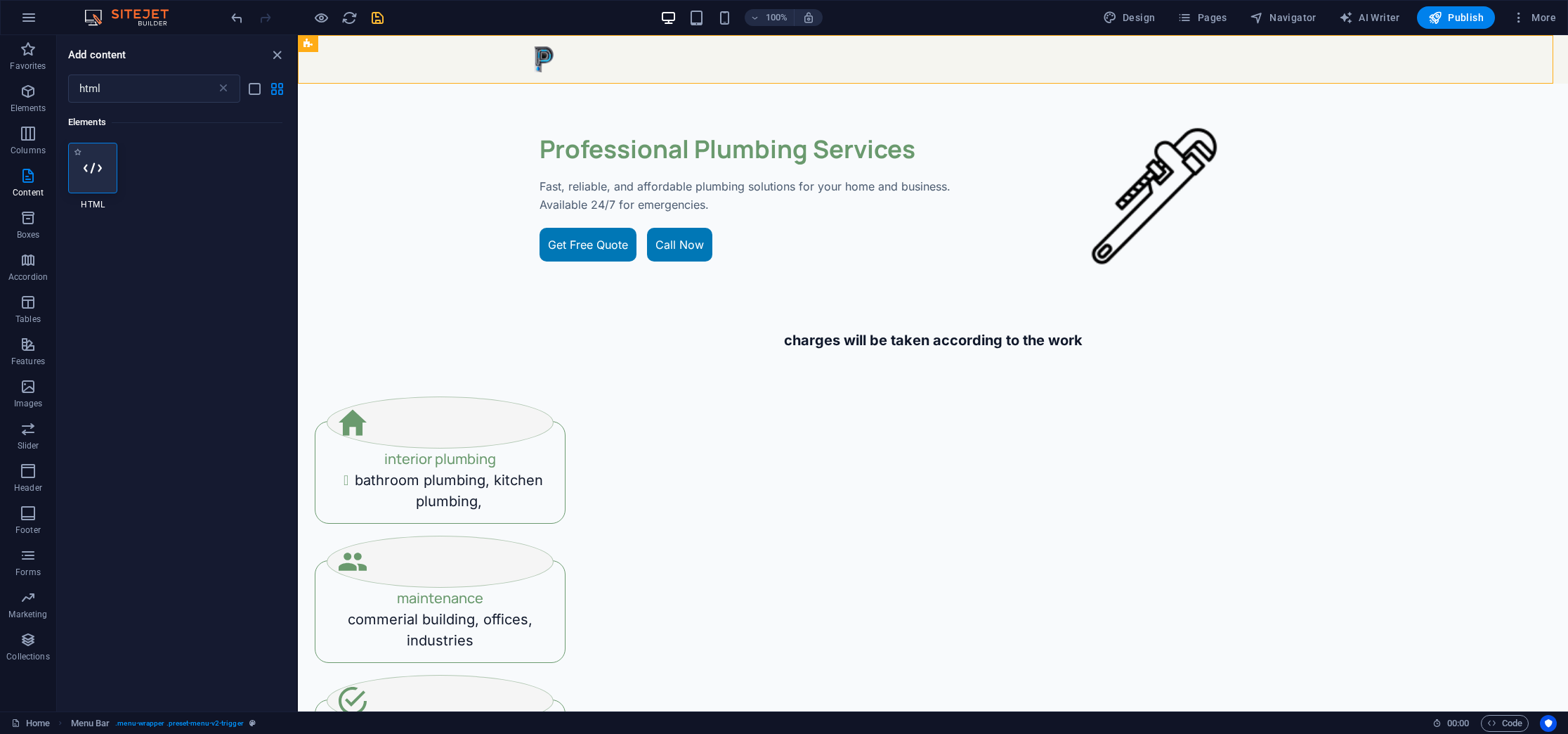
click at [86, 155] on div at bounding box center [92, 168] width 49 height 51
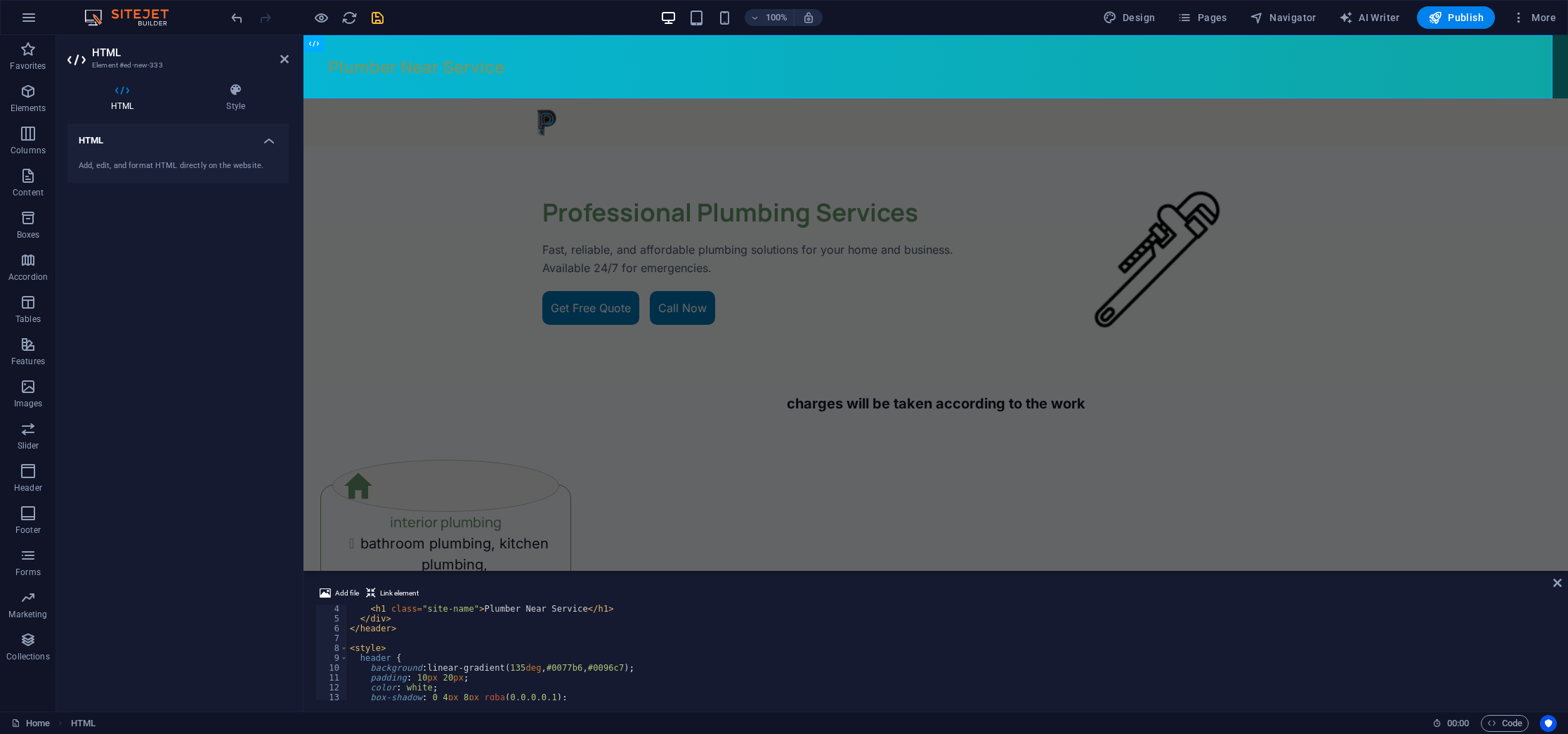
scroll to position [32, 0]
click at [280, 54] on icon at bounding box center [284, 59] width 8 height 11
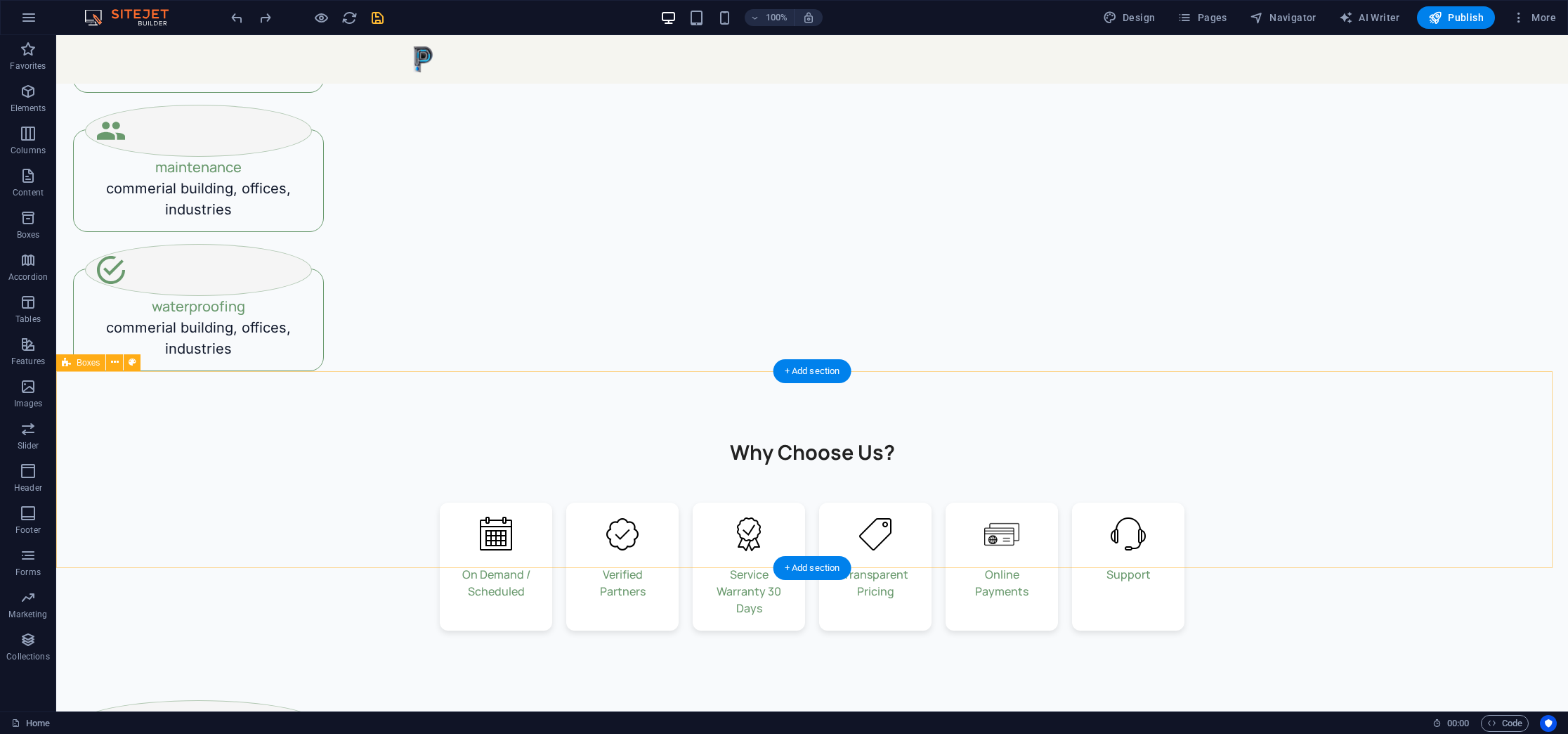
scroll to position [0, 0]
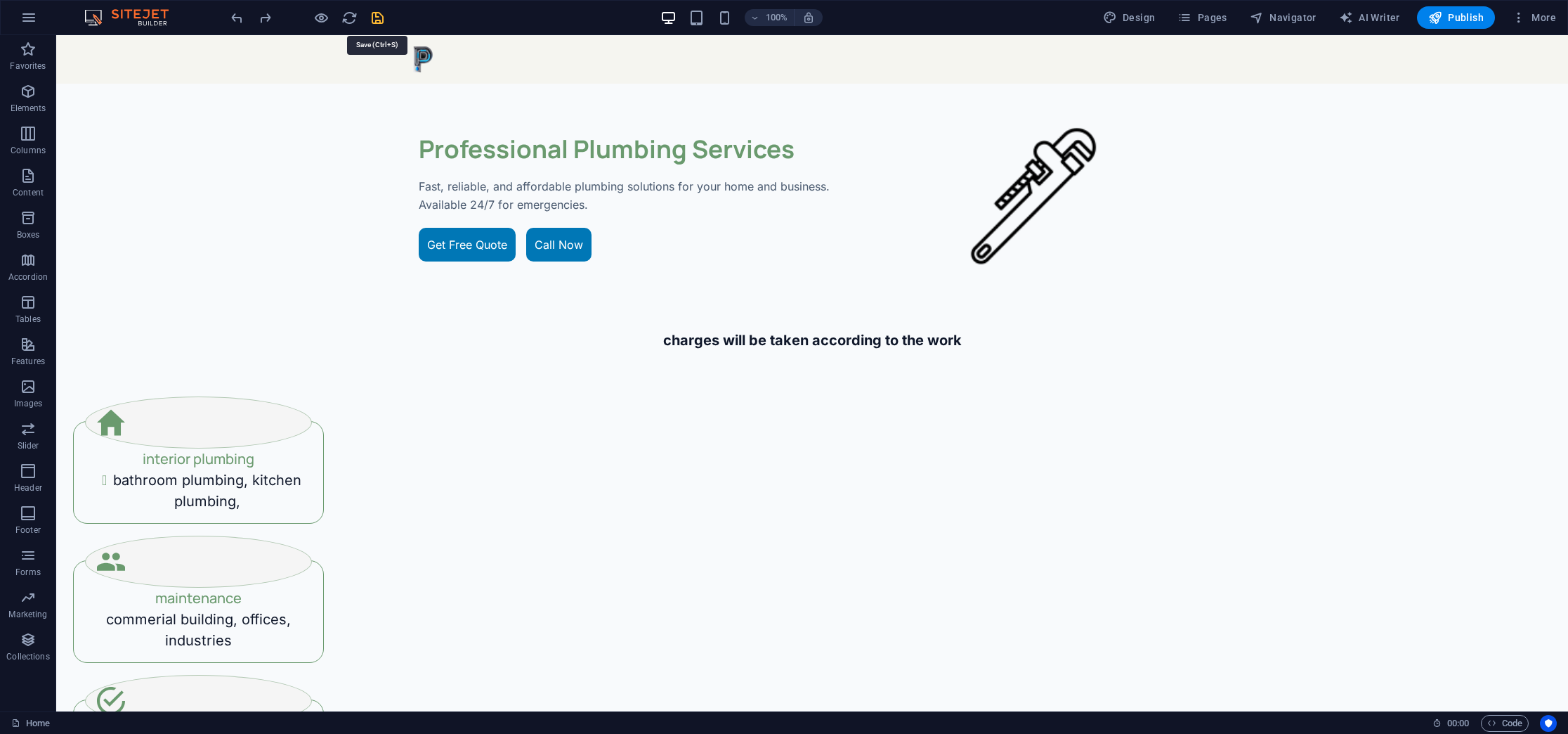
click at [370, 23] on icon "save" at bounding box center [378, 18] width 16 height 16
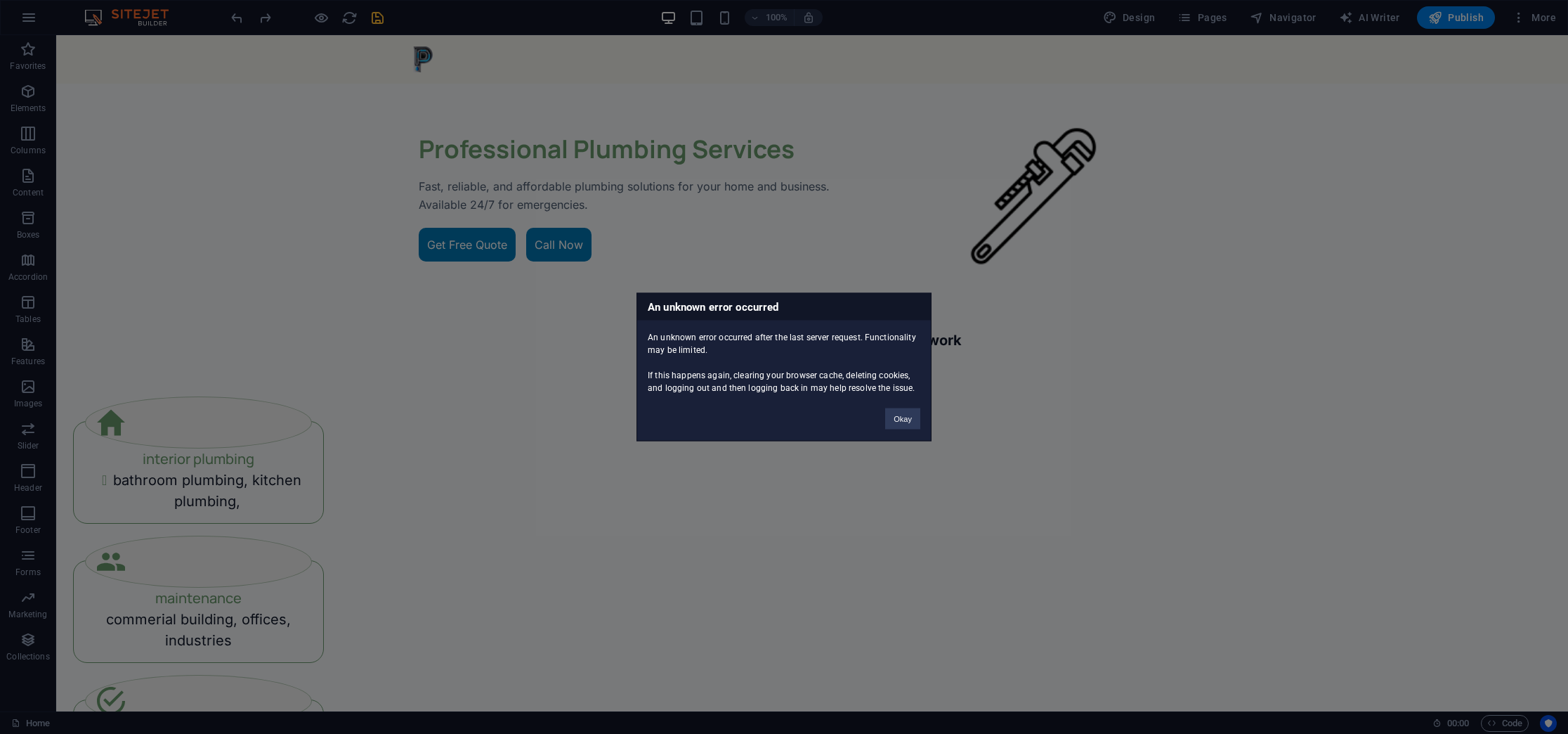
click at [903, 391] on div "An unknown error occurred after the last server request. Functionality may be l…" at bounding box center [784, 357] width 294 height 74
click at [885, 423] on button "Okay" at bounding box center [902, 418] width 35 height 21
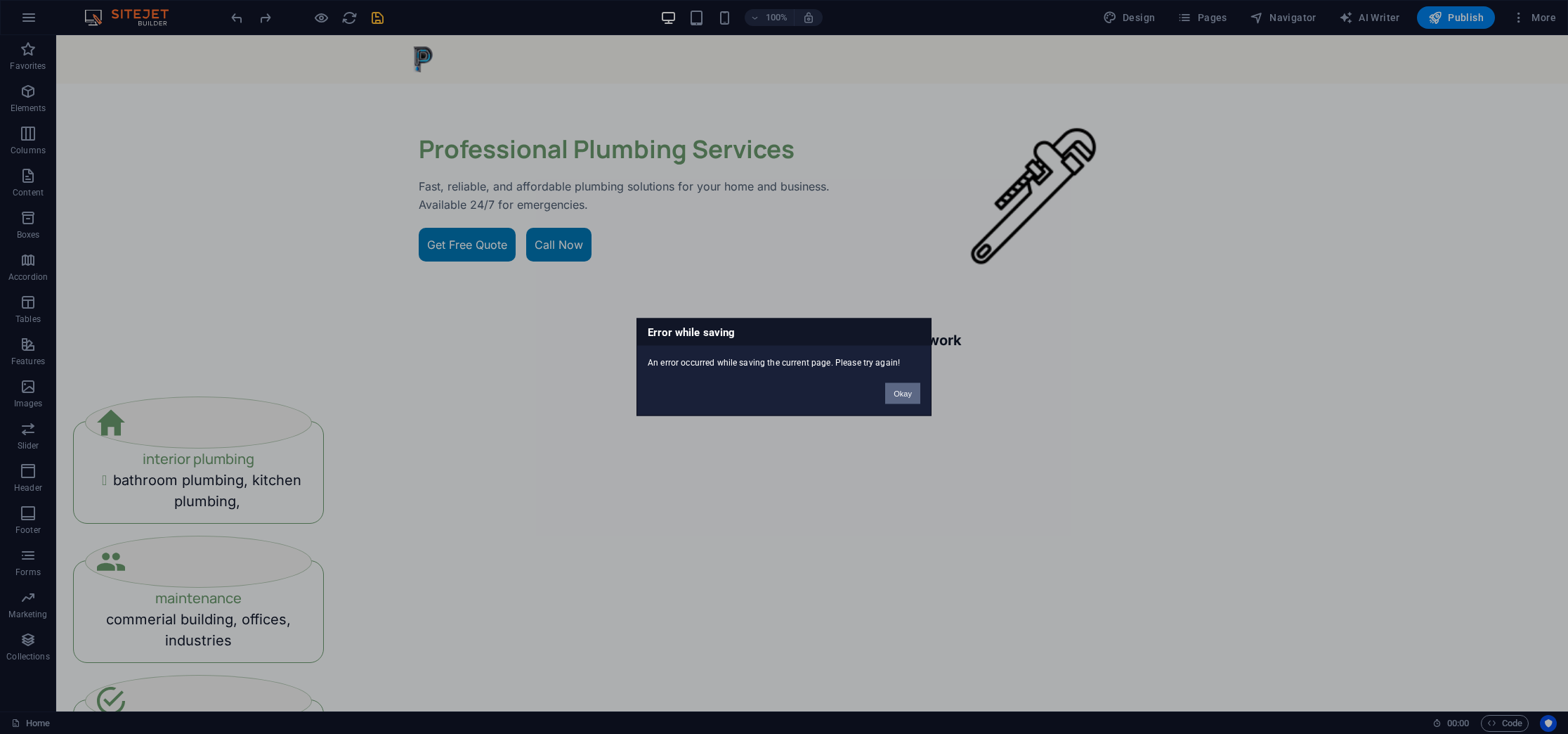
click at [912, 389] on button "Okay" at bounding box center [902, 393] width 35 height 21
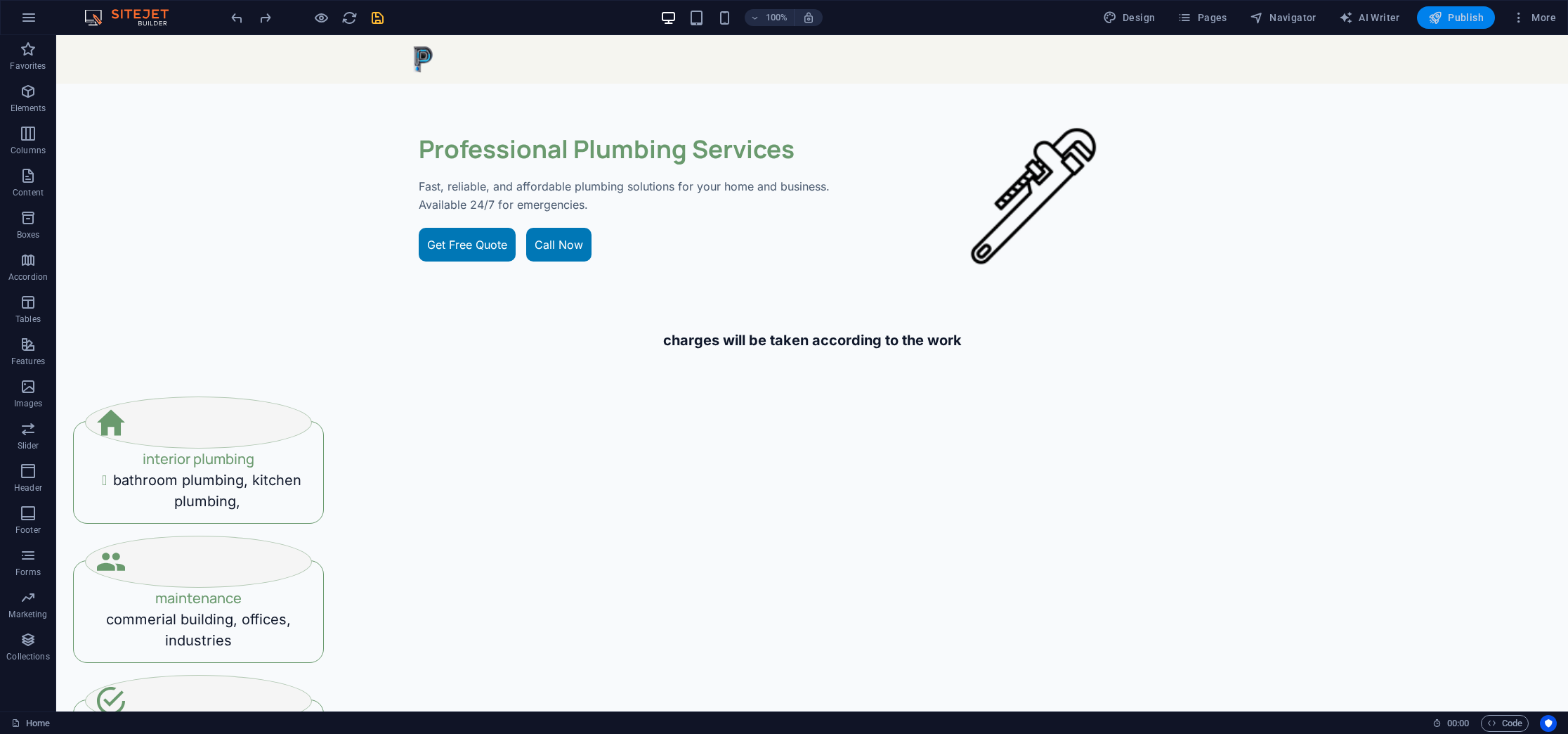
click at [1035, 10] on button "Publish" at bounding box center [1455, 17] width 78 height 23
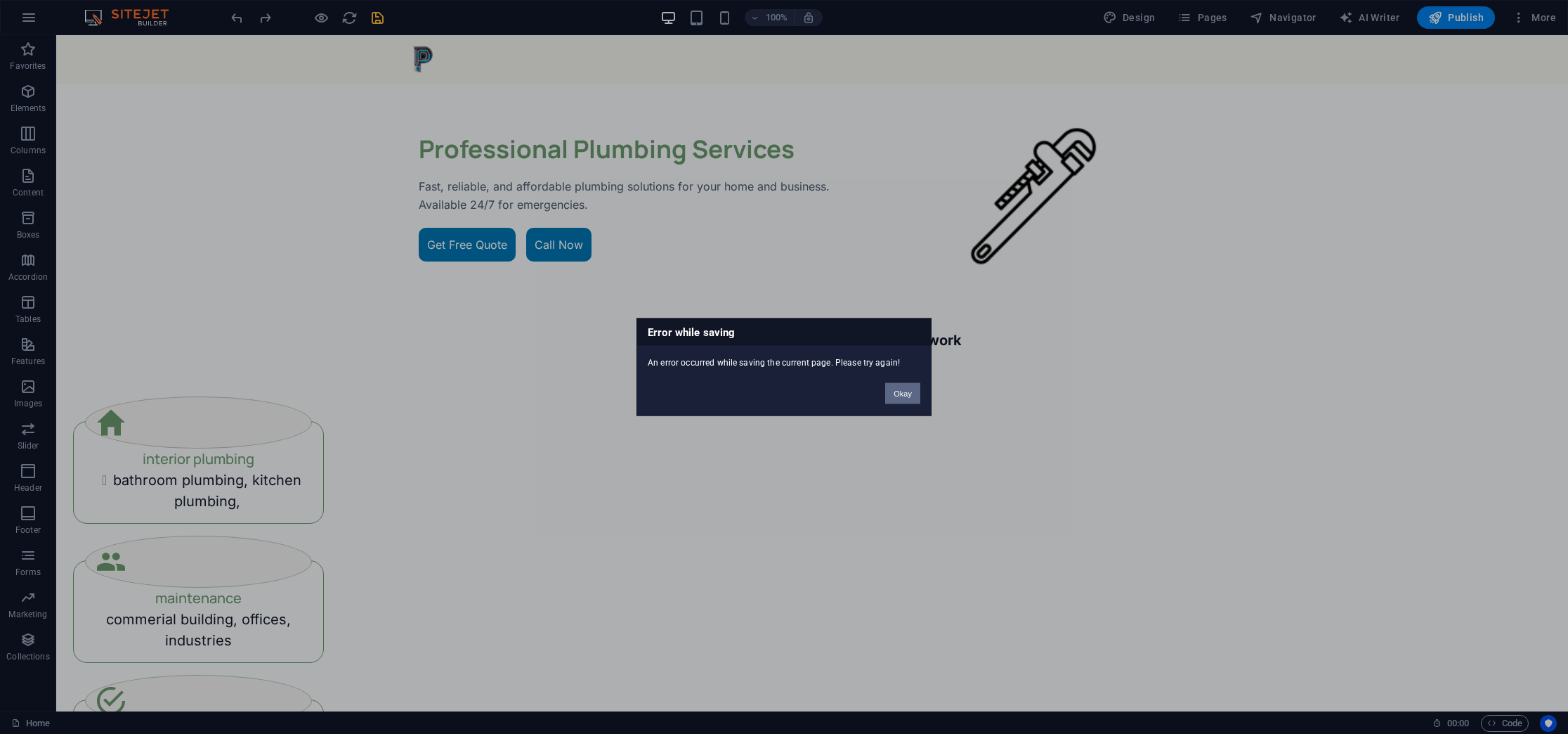
click at [909, 397] on button "Okay" at bounding box center [902, 393] width 35 height 21
click at [903, 399] on button "Okay" at bounding box center [902, 393] width 35 height 21
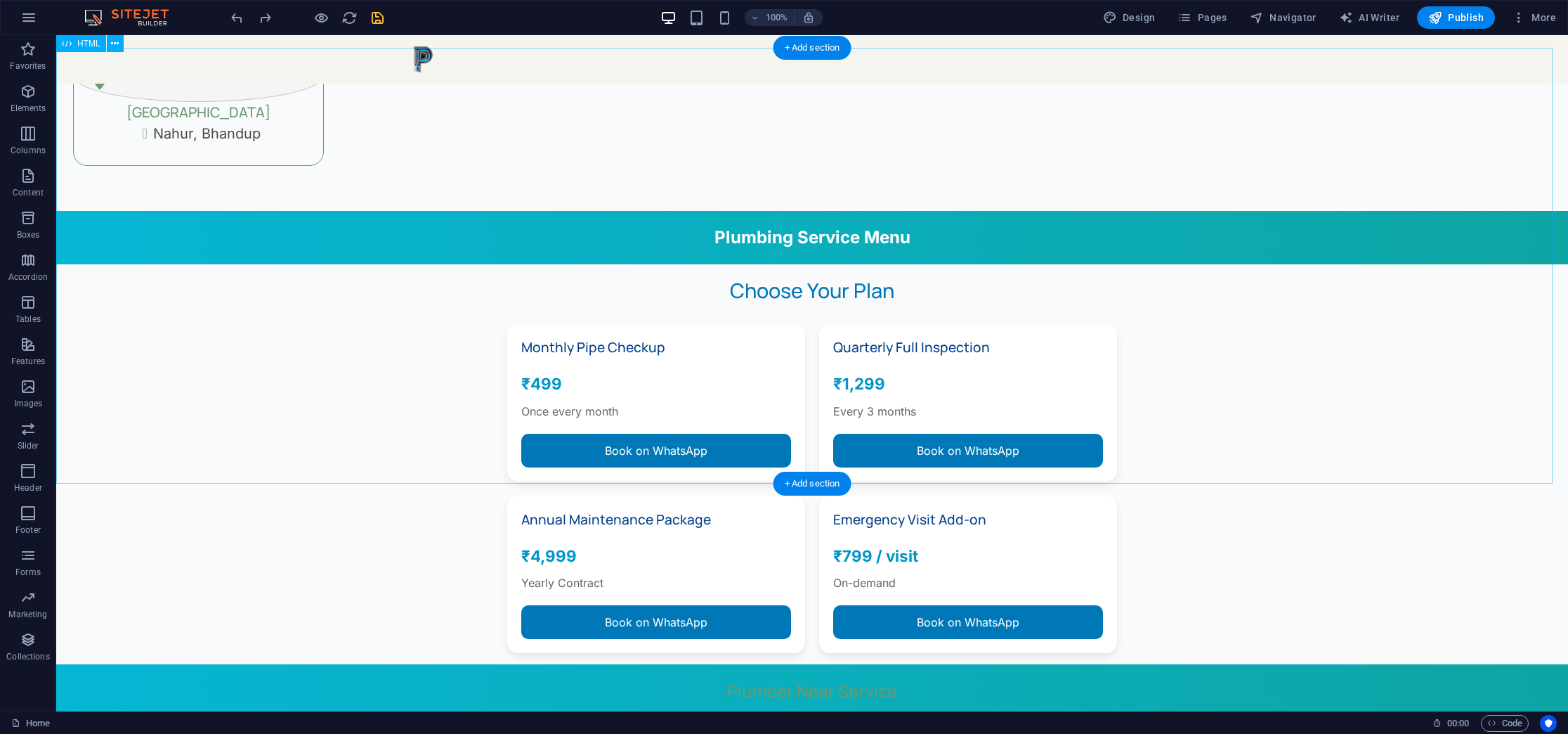
scroll to position [1200, 0]
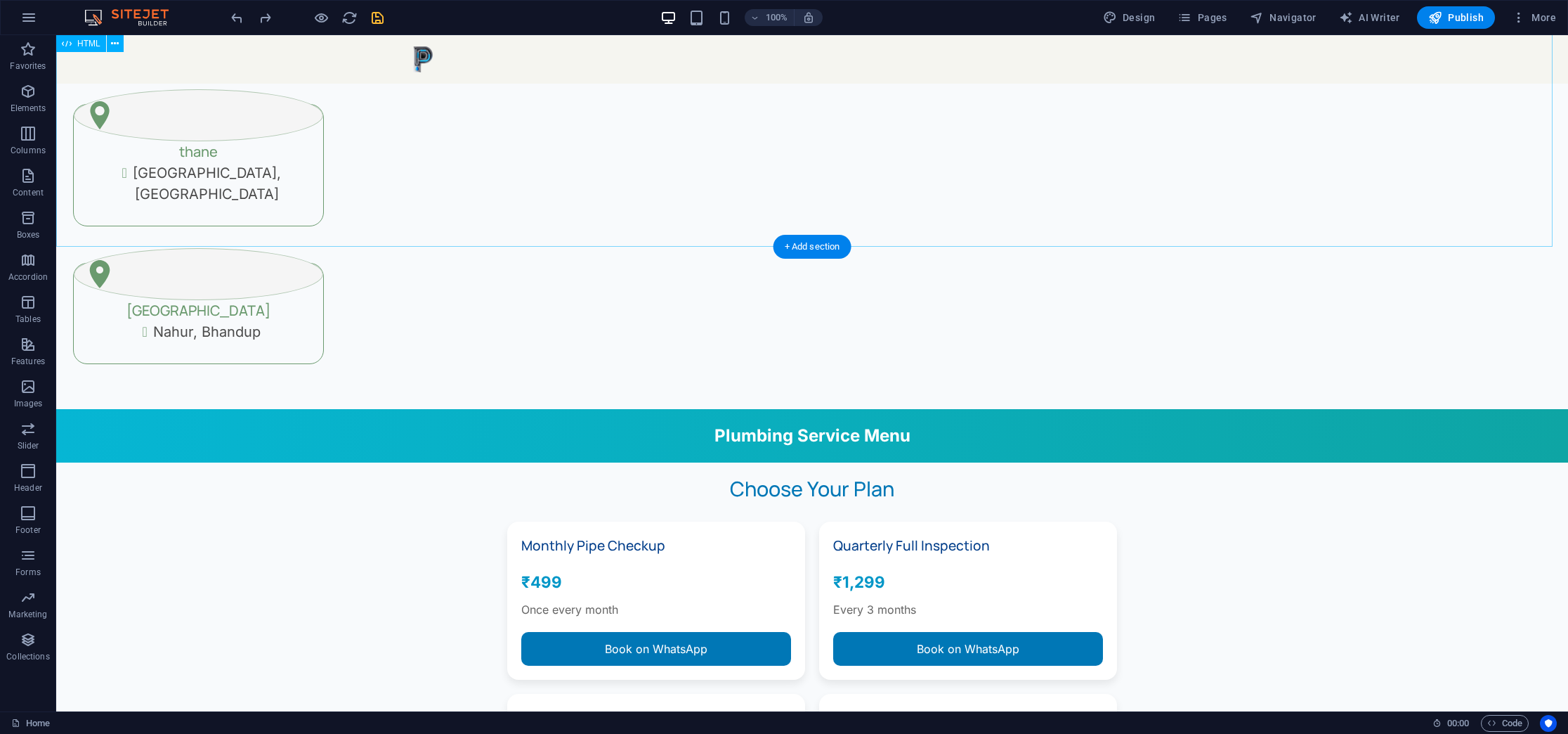
click at [444, 409] on div "Plumber Regular Service Menu Plumbing Service Menu Choose Your Plan Monthly Pip…" at bounding box center [811, 635] width 1511 height 453
click at [491, 409] on div "Plumber Regular Service Menu Plumbing Service Menu Choose Your Plan Monthly Pip…" at bounding box center [811, 635] width 1511 height 453
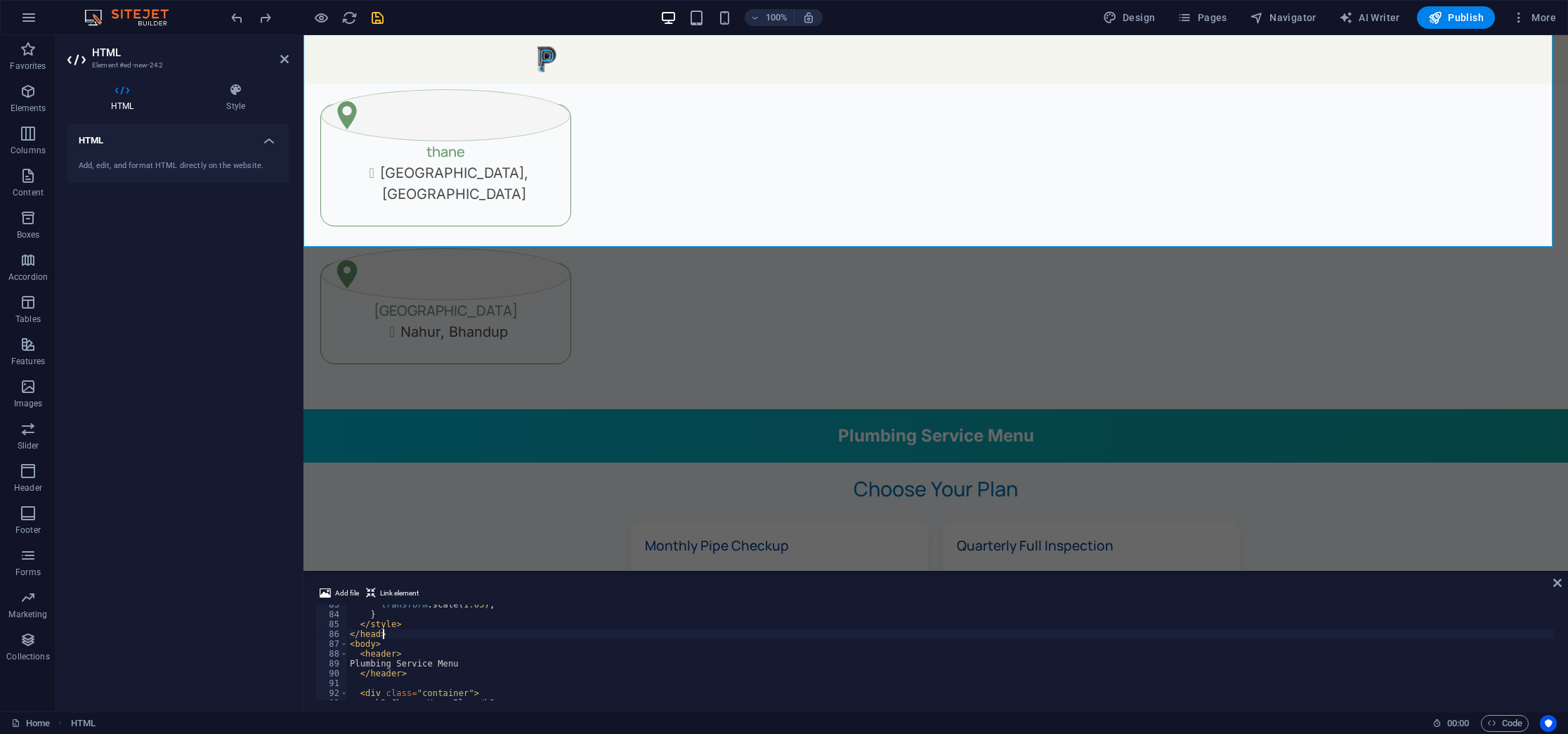
click at [591, 465] on div "transform : scale( 1.05 ) ; } </ style > </ head > < body > < header > Plumbing…" at bounding box center [950, 657] width 1206 height 116
type textarea "</html>"
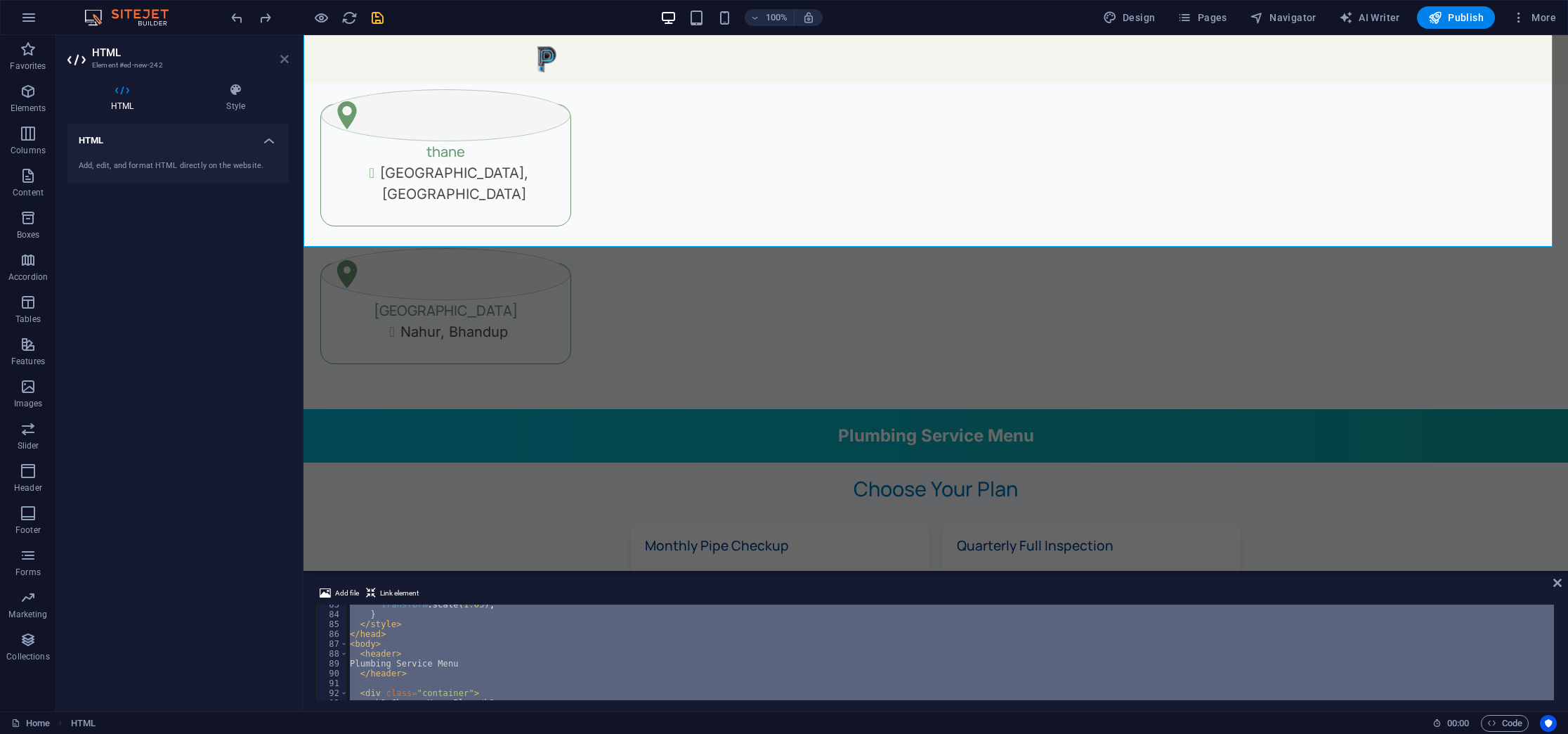
drag, startPoint x: 275, startPoint y: 62, endPoint x: 282, endPoint y: 56, distance: 9.2
click at [282, 56] on header "HTML Element #ed-new-242" at bounding box center [178, 53] width 221 height 37
click at [282, 56] on icon at bounding box center [284, 59] width 8 height 11
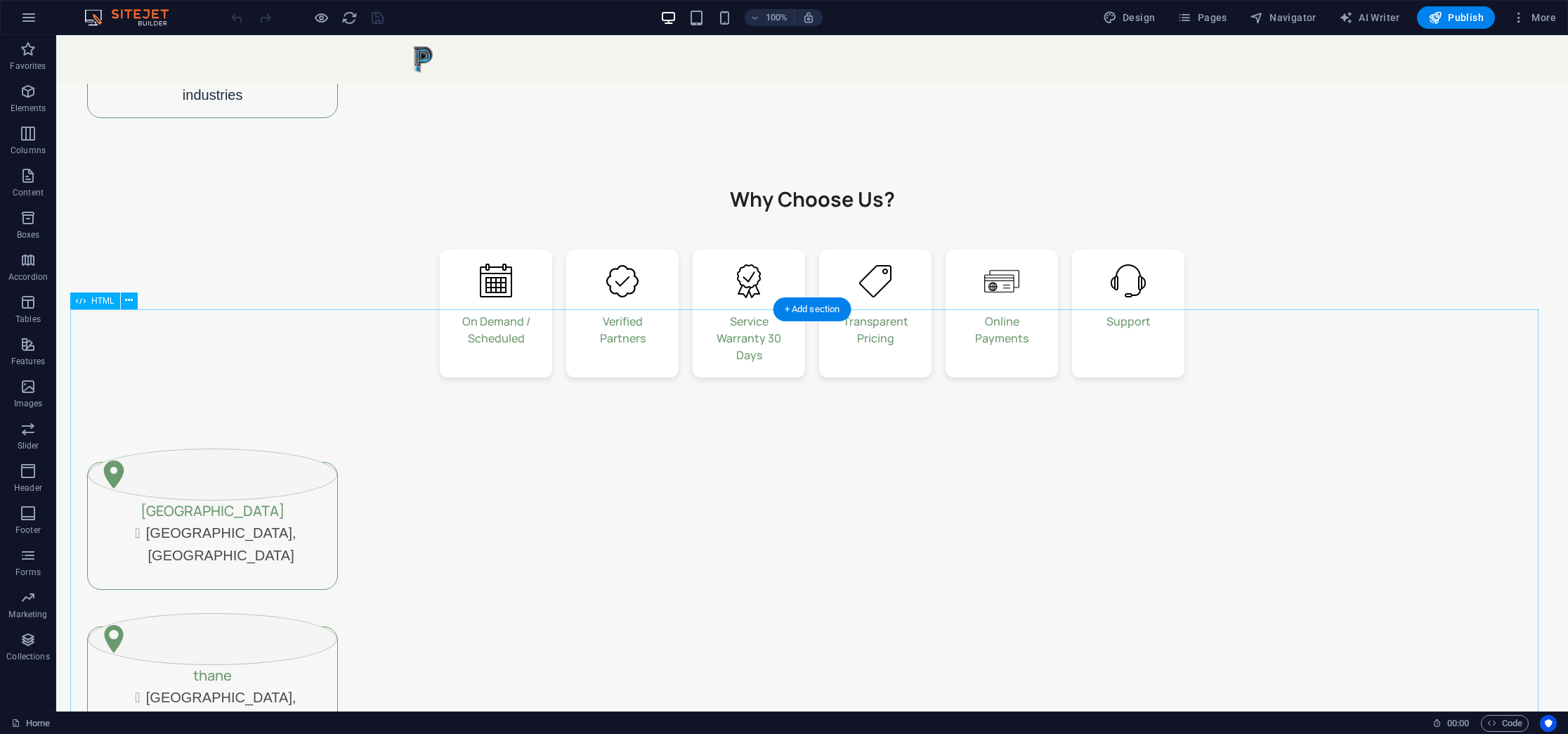
scroll to position [708, 0]
click at [786, 313] on div "+ Add section" at bounding box center [812, 309] width 78 height 24
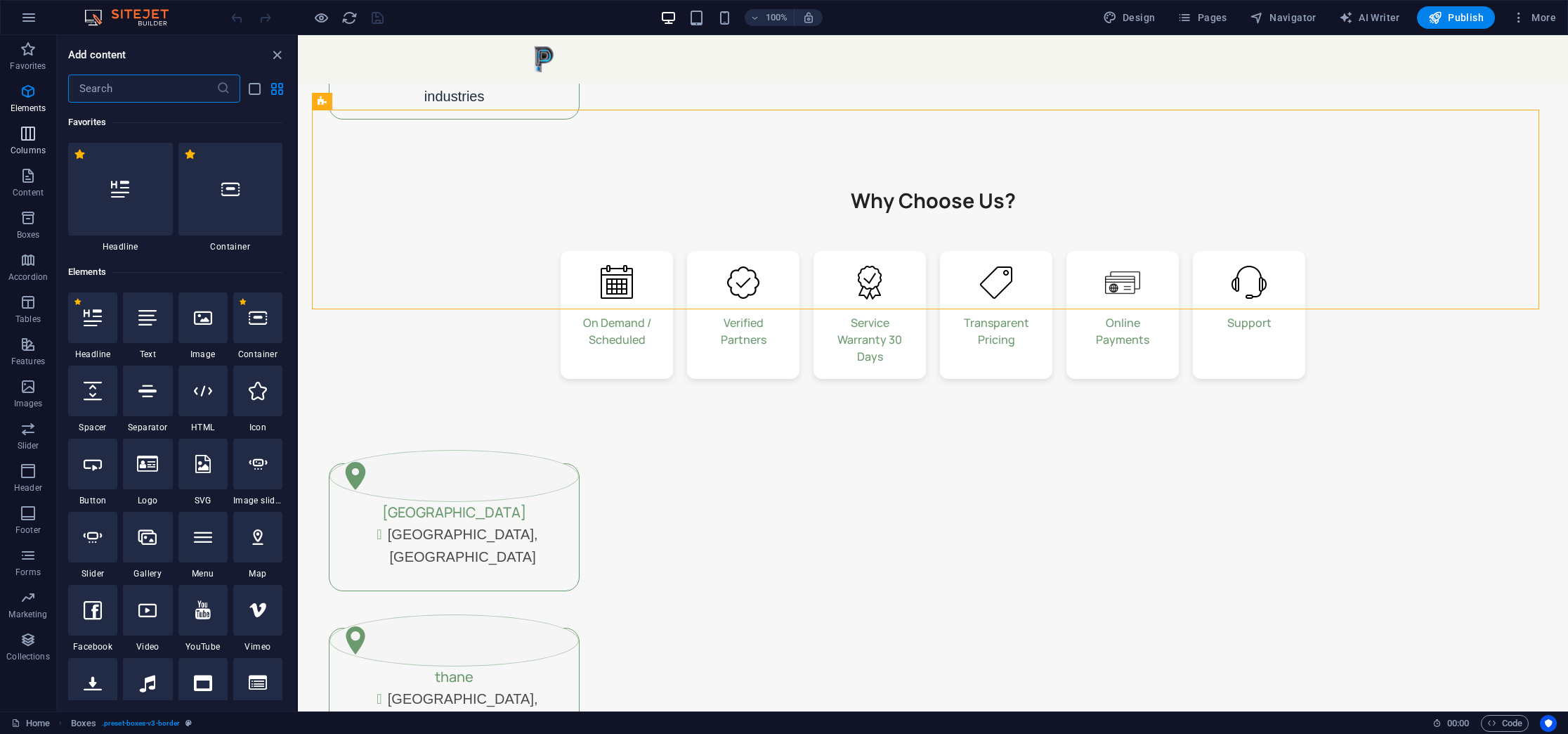
scroll to position [2457, 0]
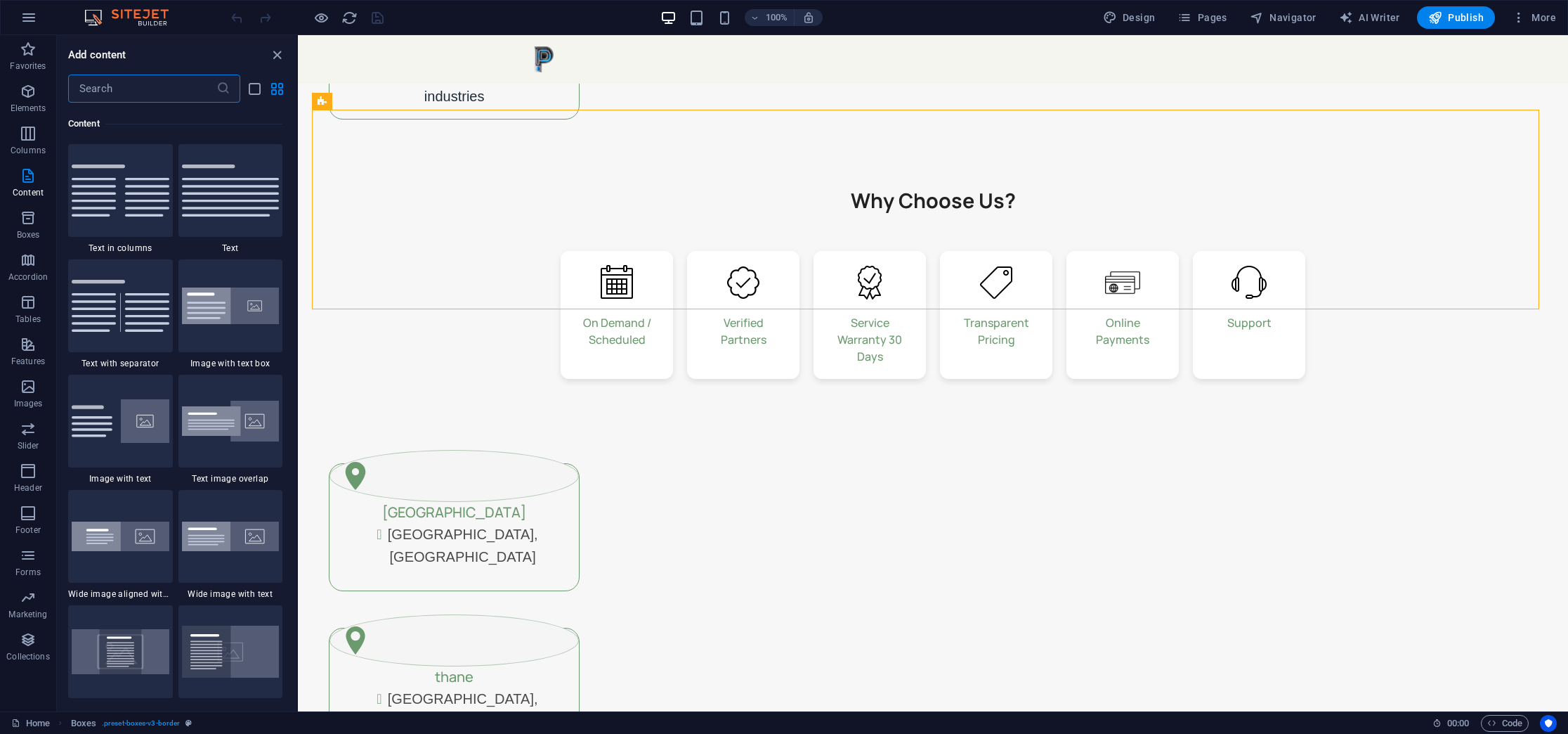
click at [124, 89] on input "text" at bounding box center [142, 89] width 149 height 28
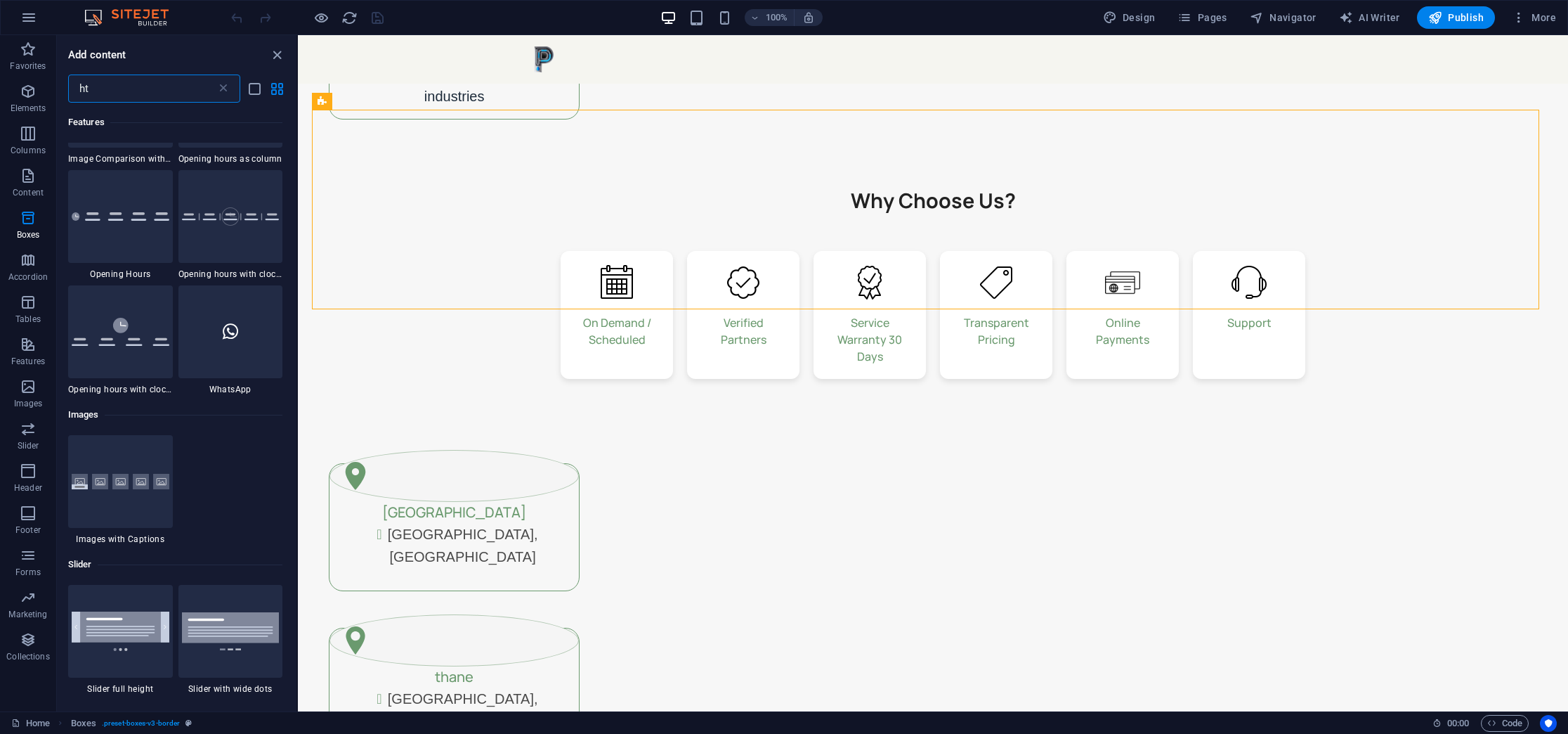
scroll to position [0, 0]
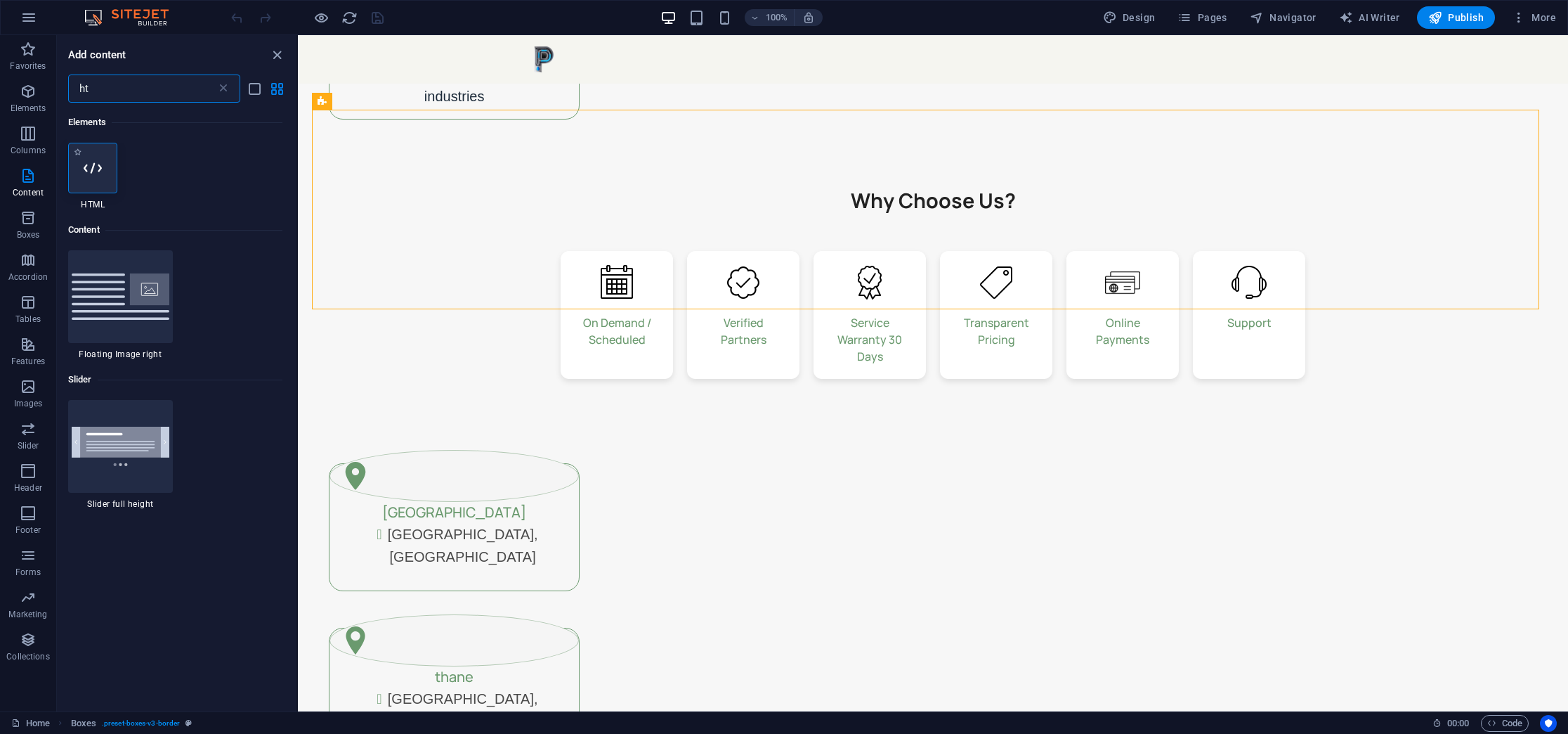
type input "ht"
click at [99, 187] on div at bounding box center [92, 168] width 49 height 51
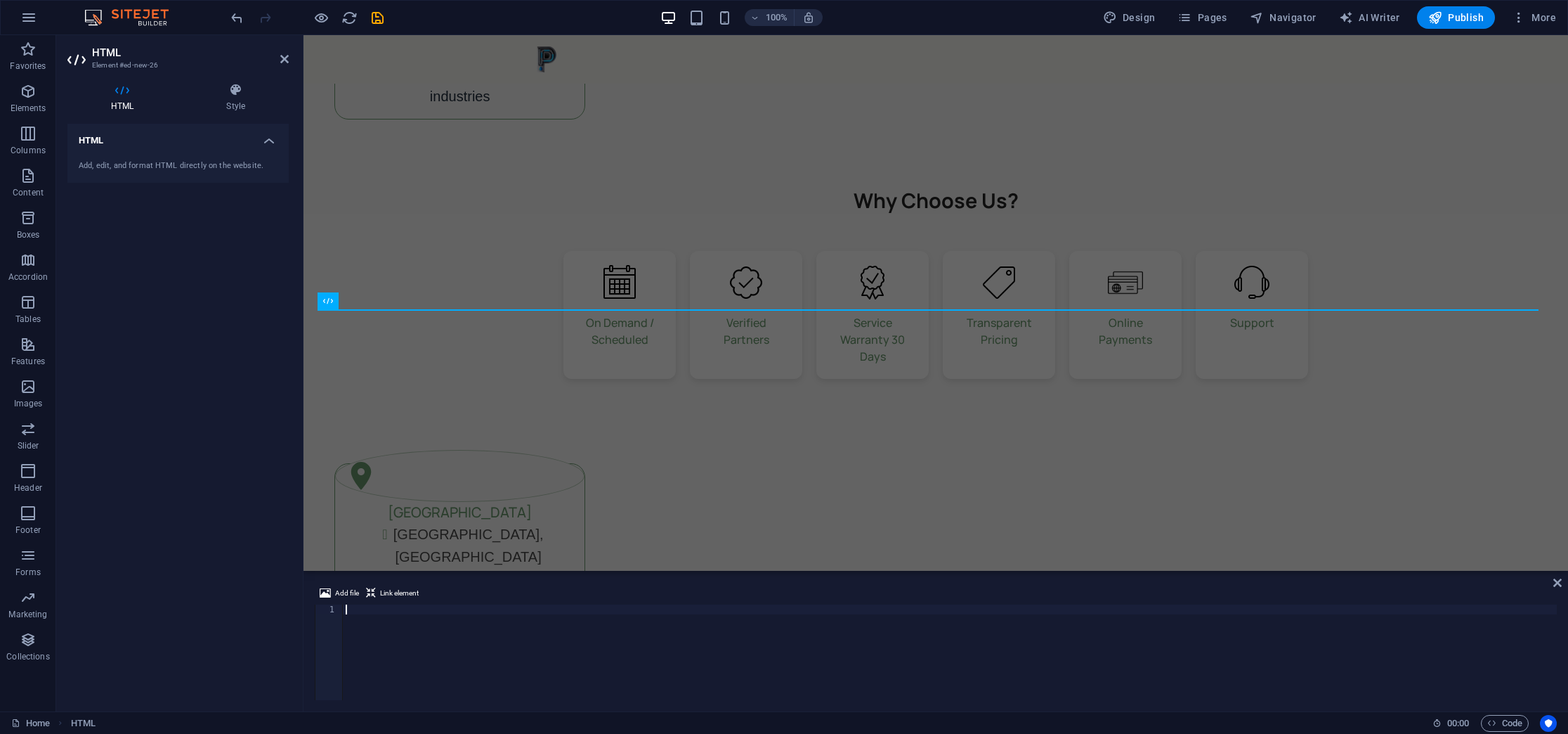
scroll to position [1163, 0]
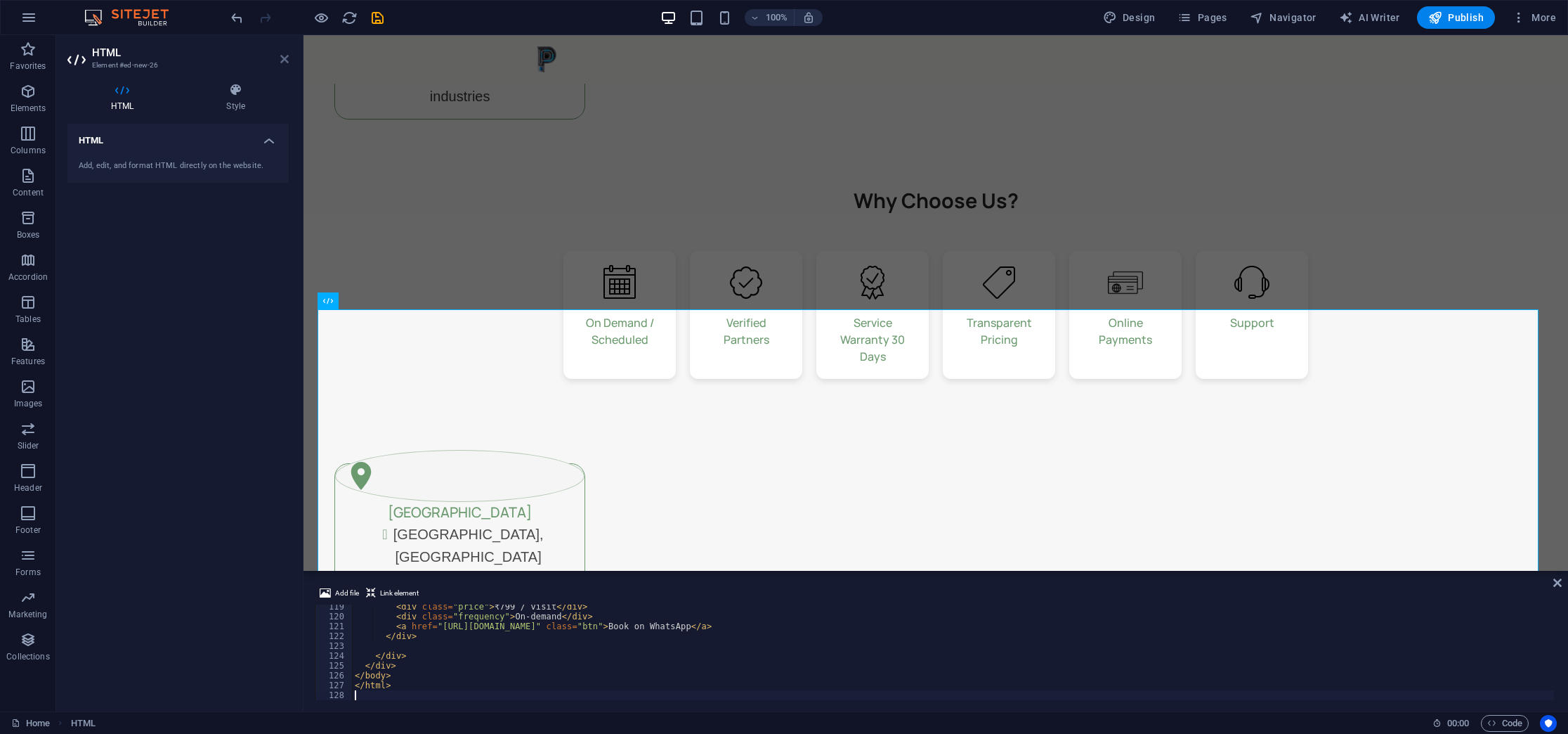
click at [287, 54] on icon at bounding box center [284, 59] width 8 height 11
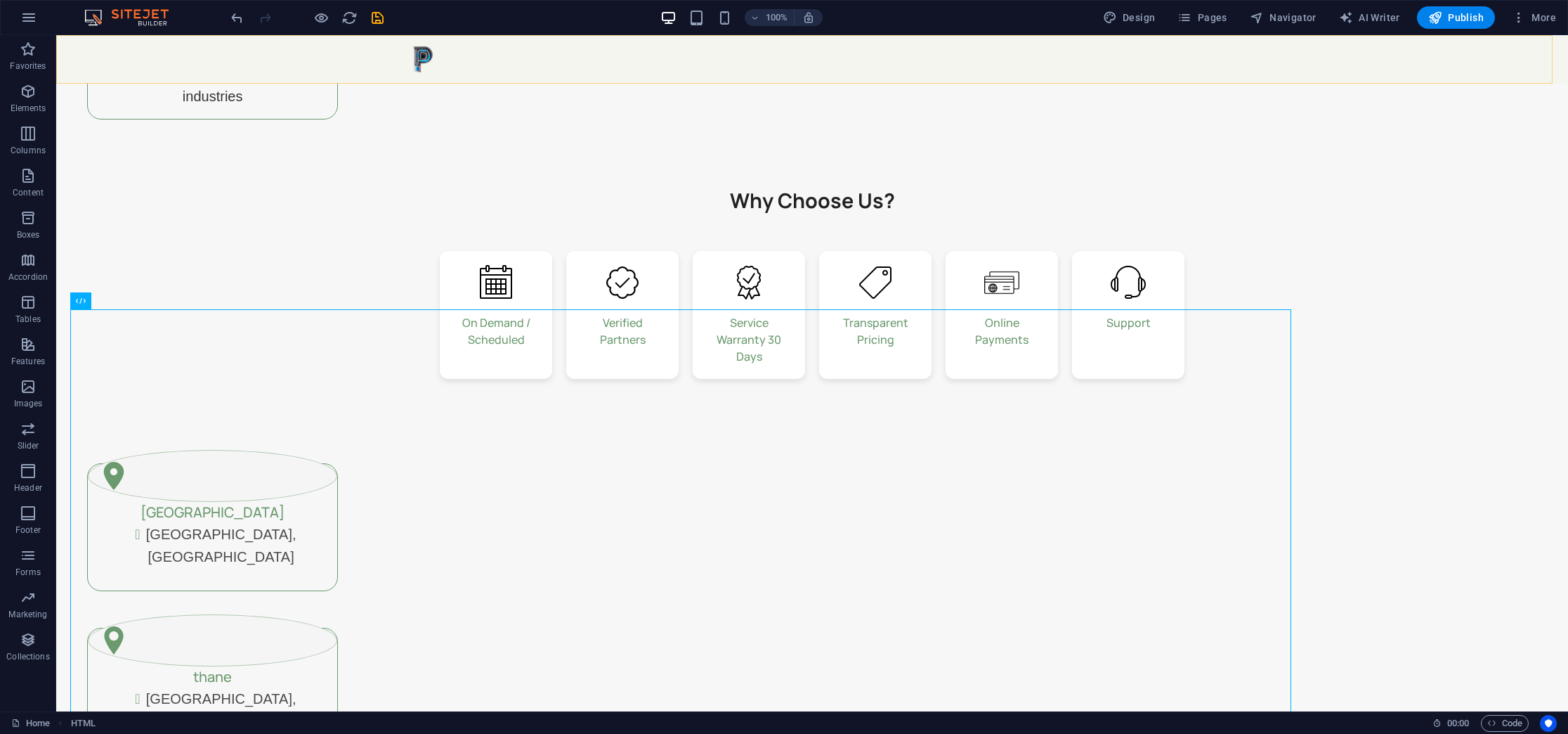
click at [287, 53] on div "Home Subpage" at bounding box center [811, 59] width 1511 height 49
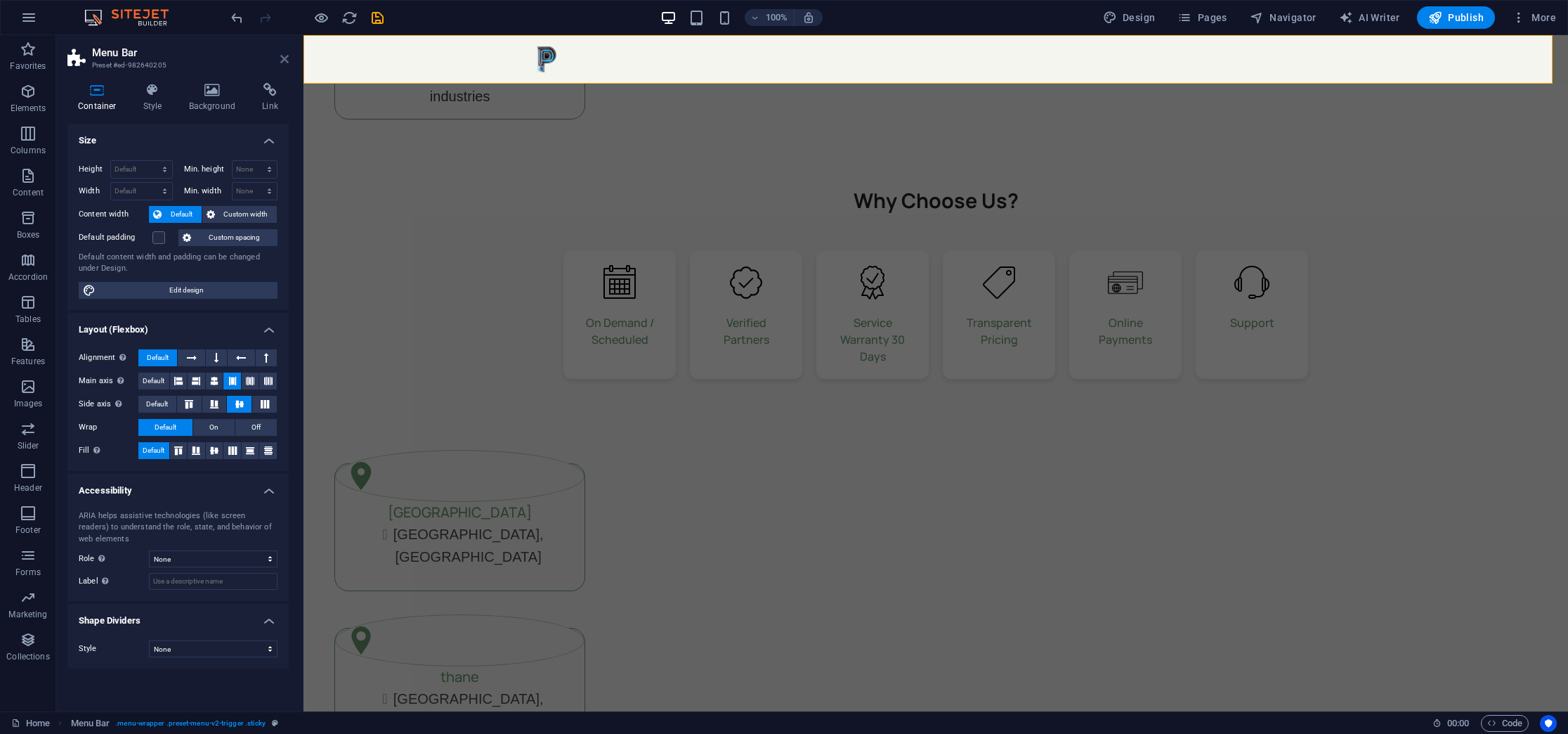
click at [281, 54] on icon at bounding box center [284, 59] width 8 height 11
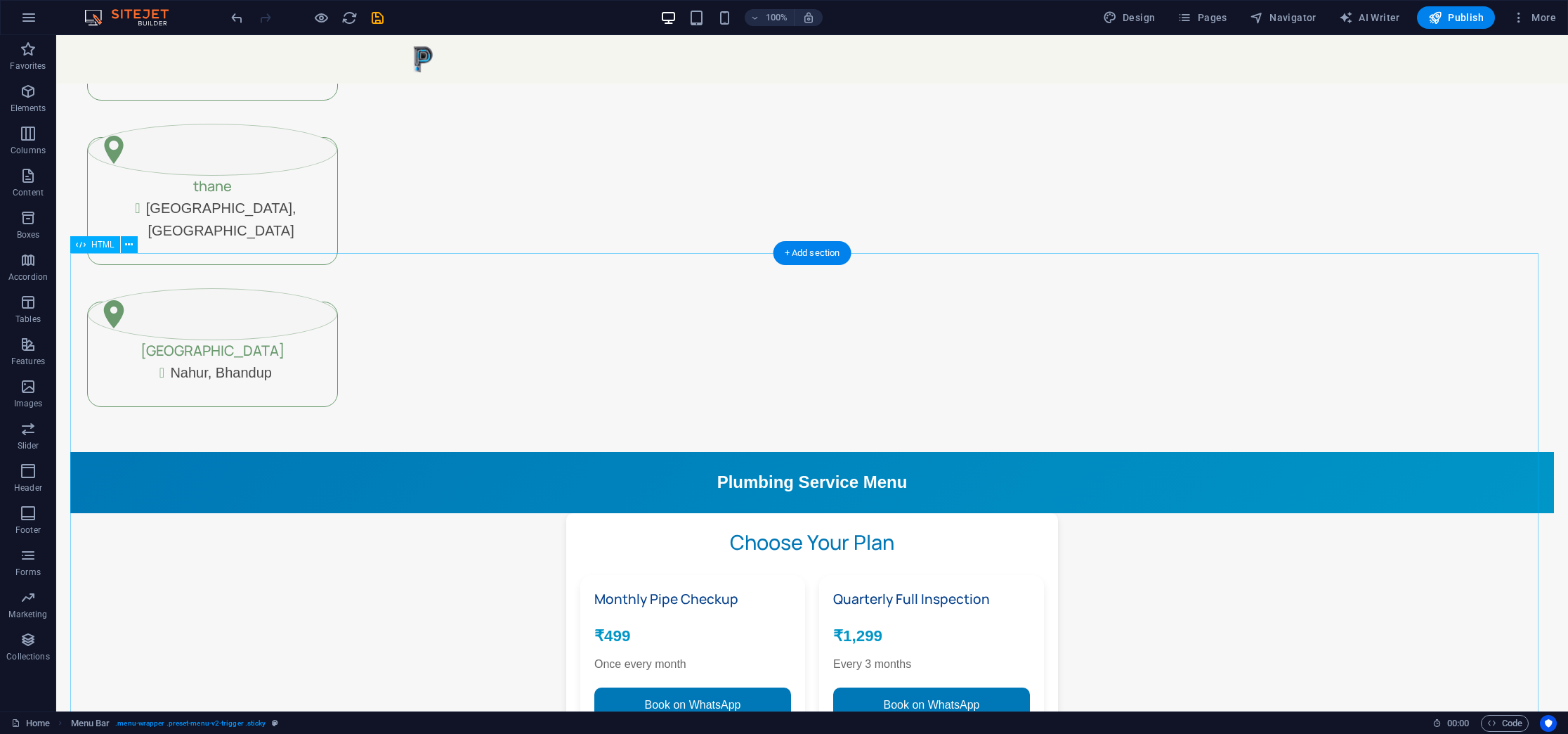
scroll to position [1243, 0]
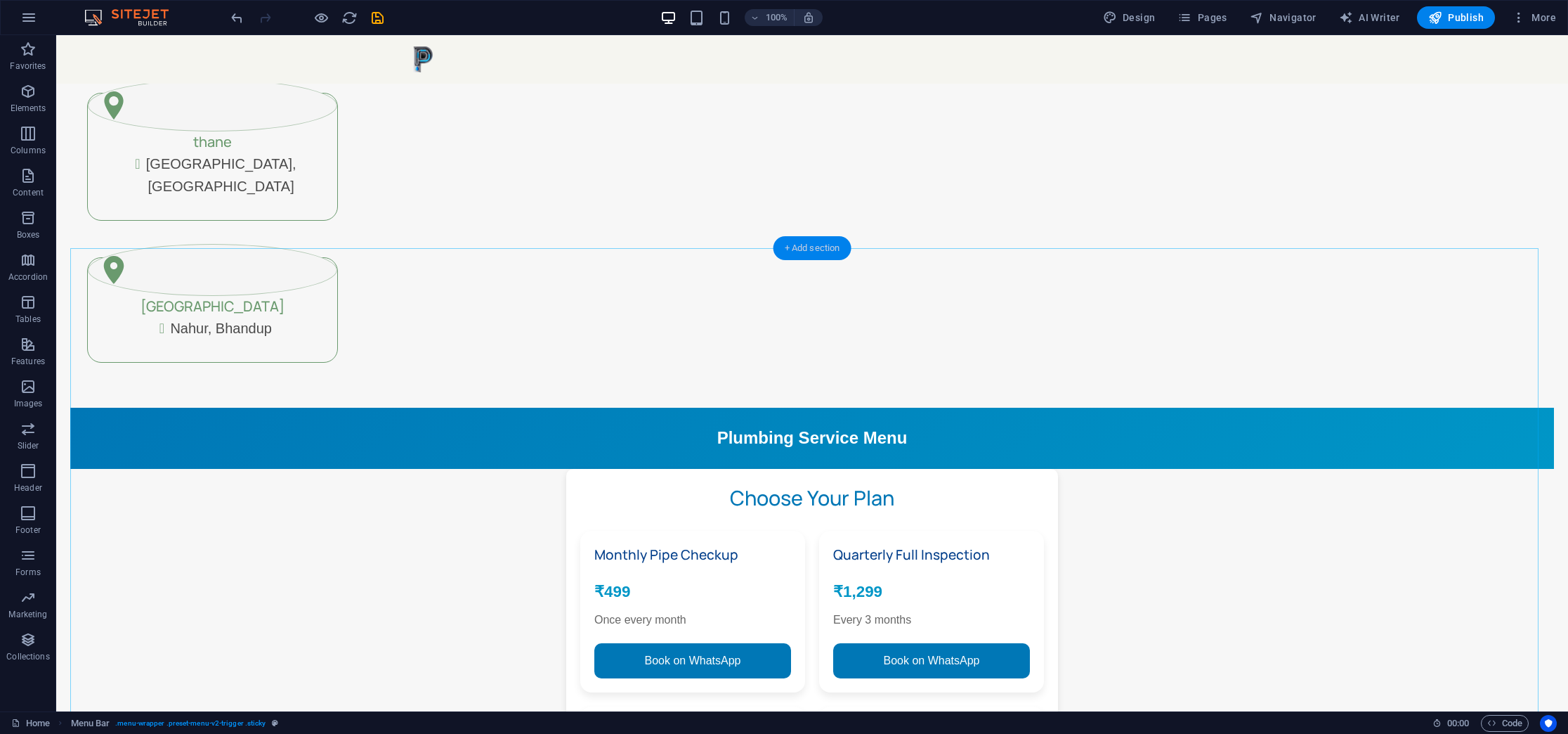
click at [818, 241] on div "+ Add section" at bounding box center [812, 248] width 78 height 24
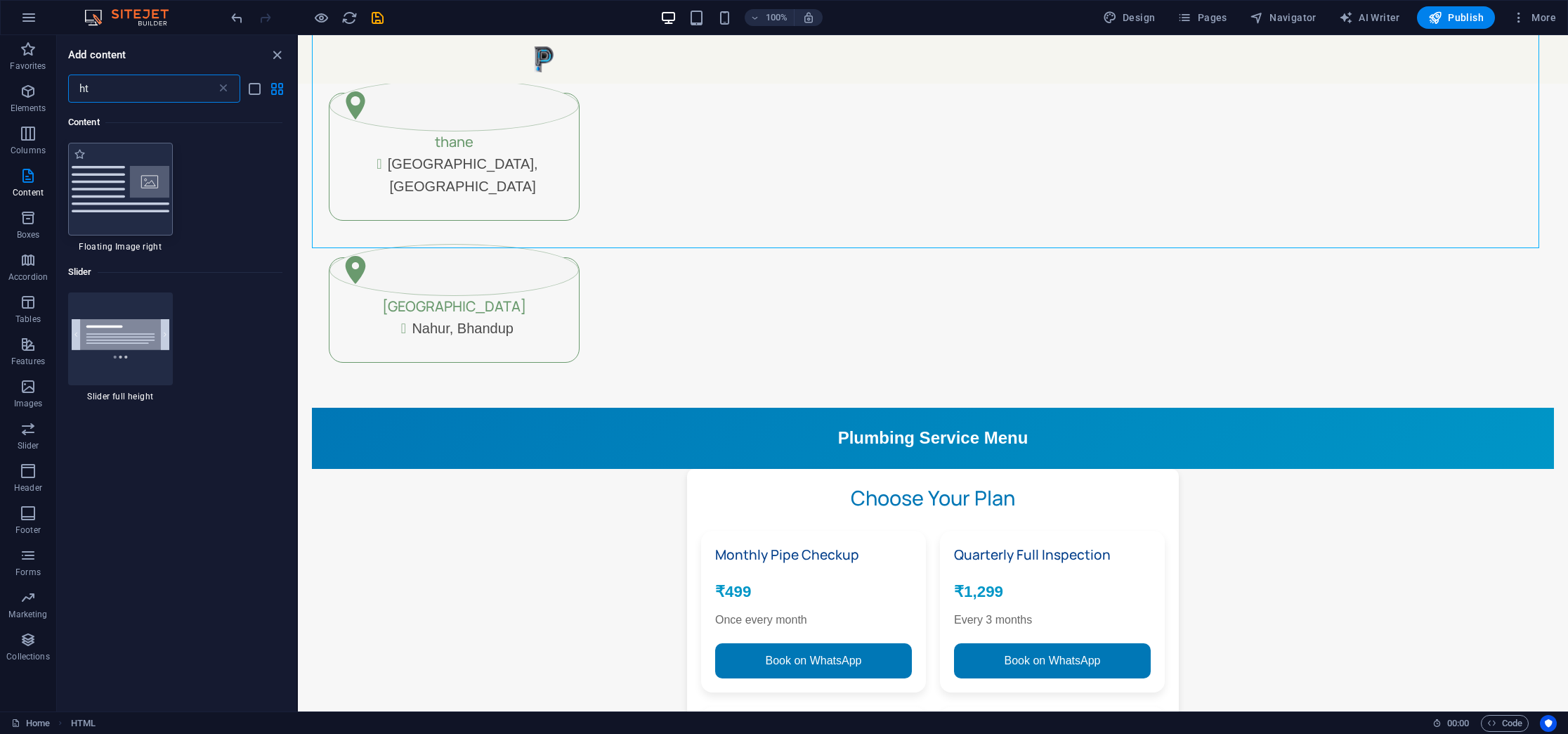
scroll to position [0, 0]
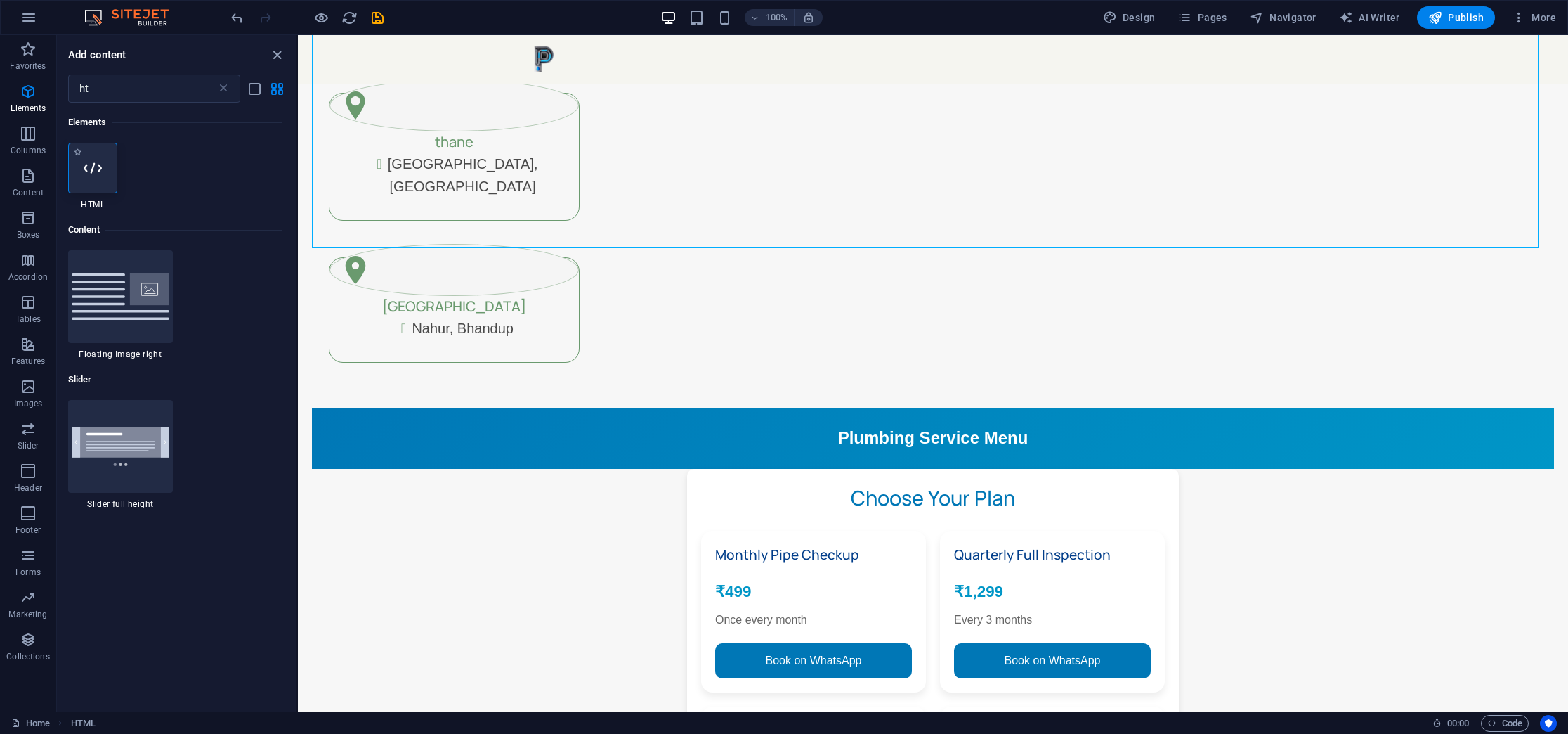
click at [95, 175] on icon at bounding box center [93, 168] width 18 height 18
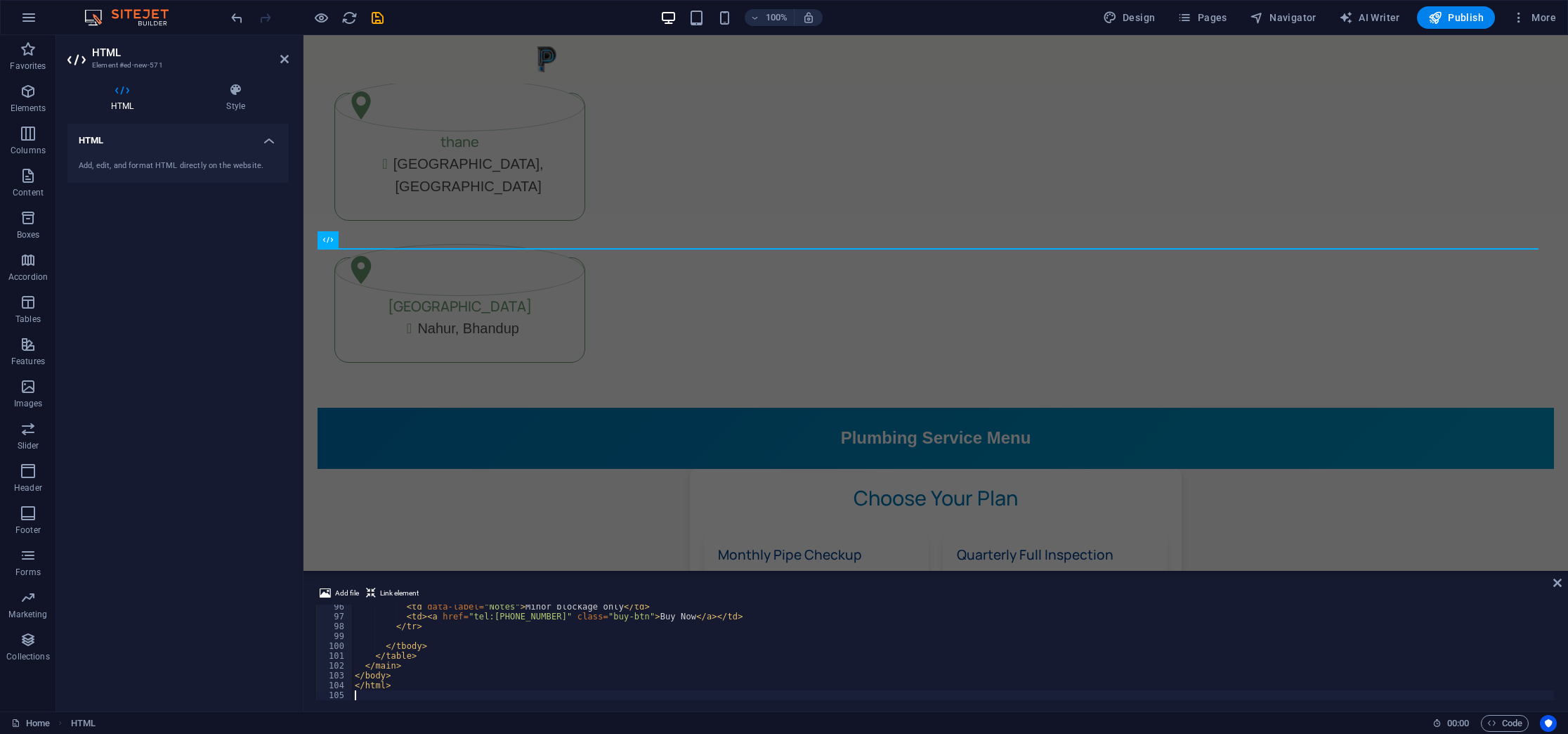
scroll to position [937, 0]
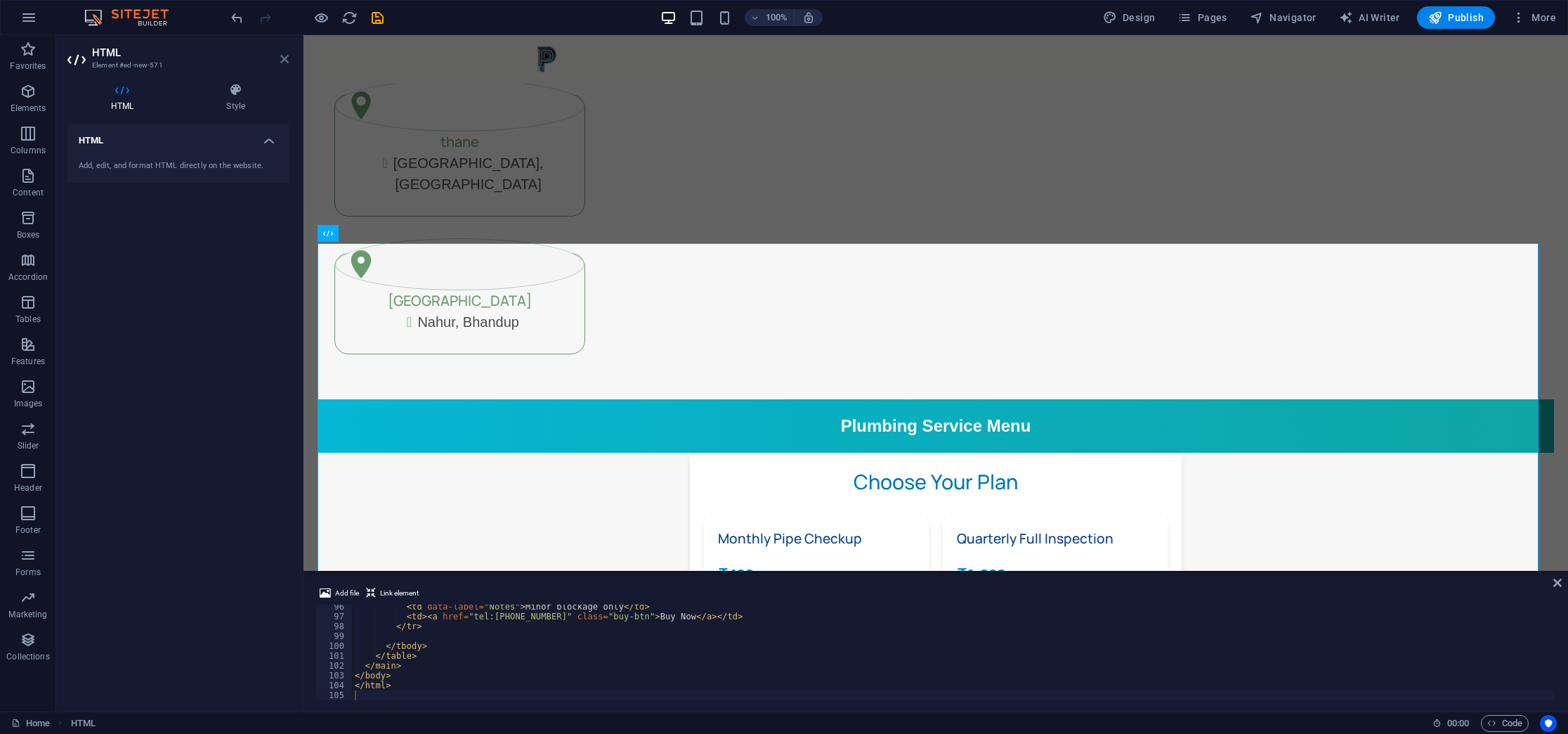
click at [285, 56] on icon at bounding box center [284, 59] width 8 height 11
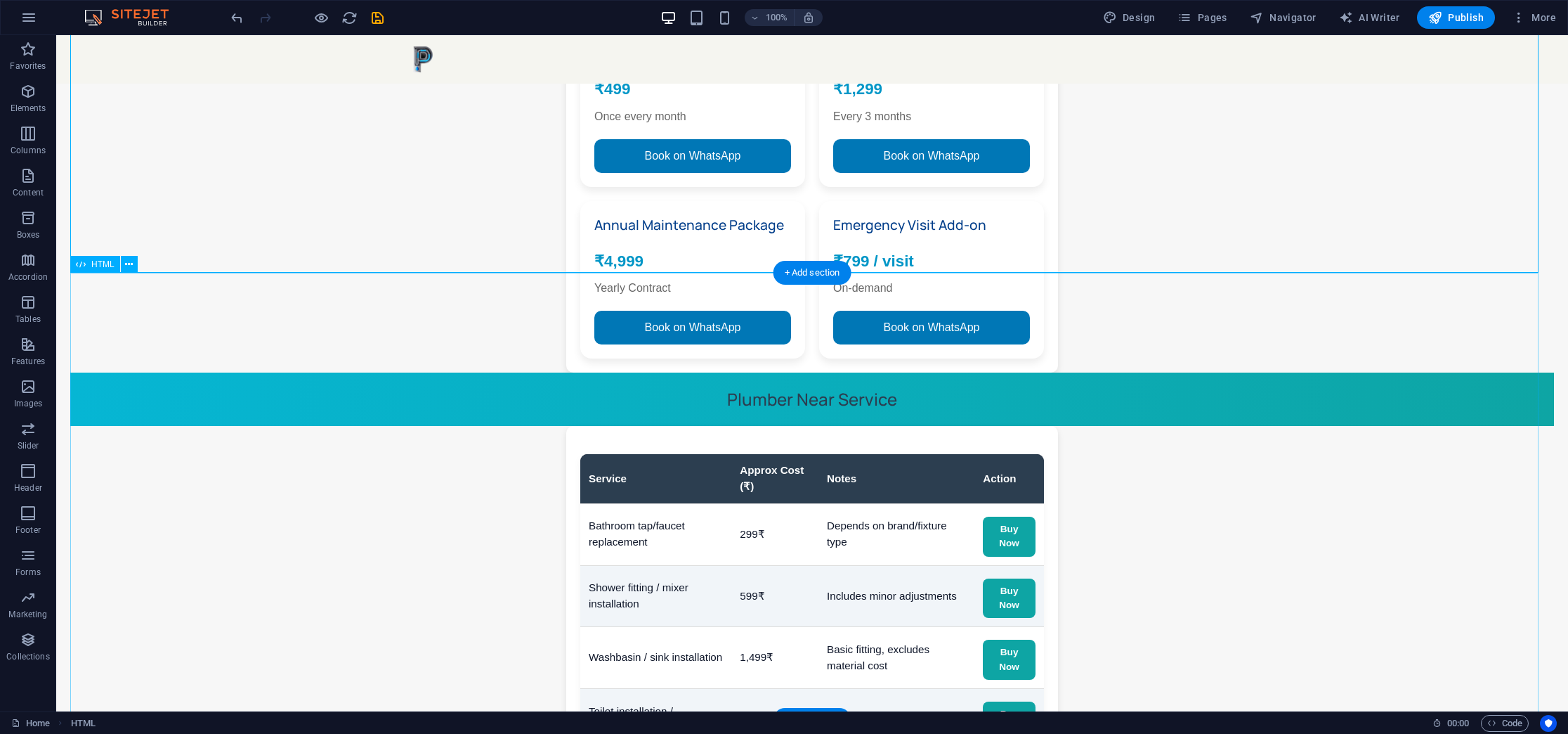
scroll to position [1775, 0]
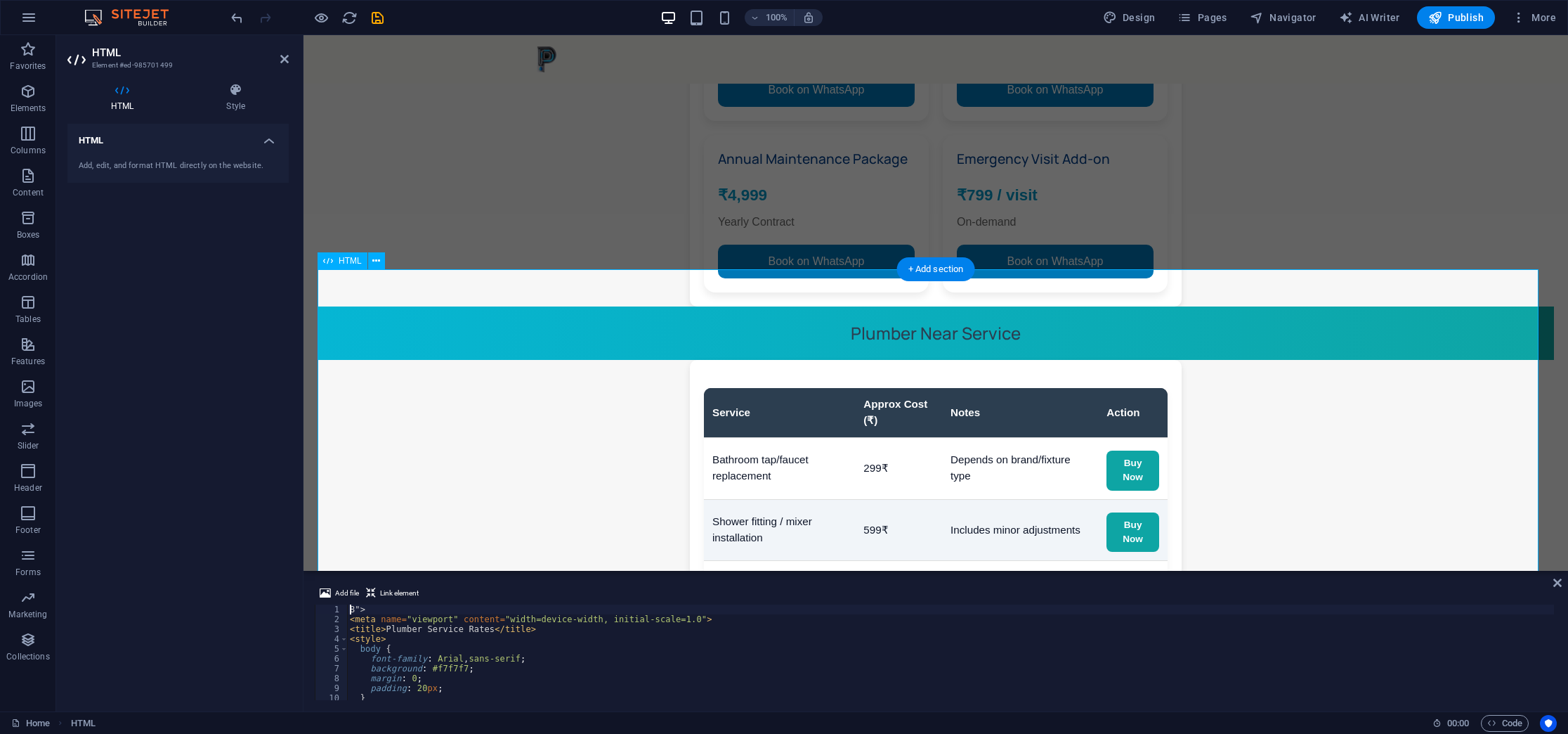
type textarea ">"
drag, startPoint x: 617, startPoint y: 713, endPoint x: 612, endPoint y: 703, distance: 11.2
click at [612, 703] on section "Favorites Elements Columns Content Boxes Accordion Tables Features Images Slide…" at bounding box center [784, 373] width 1568 height 676
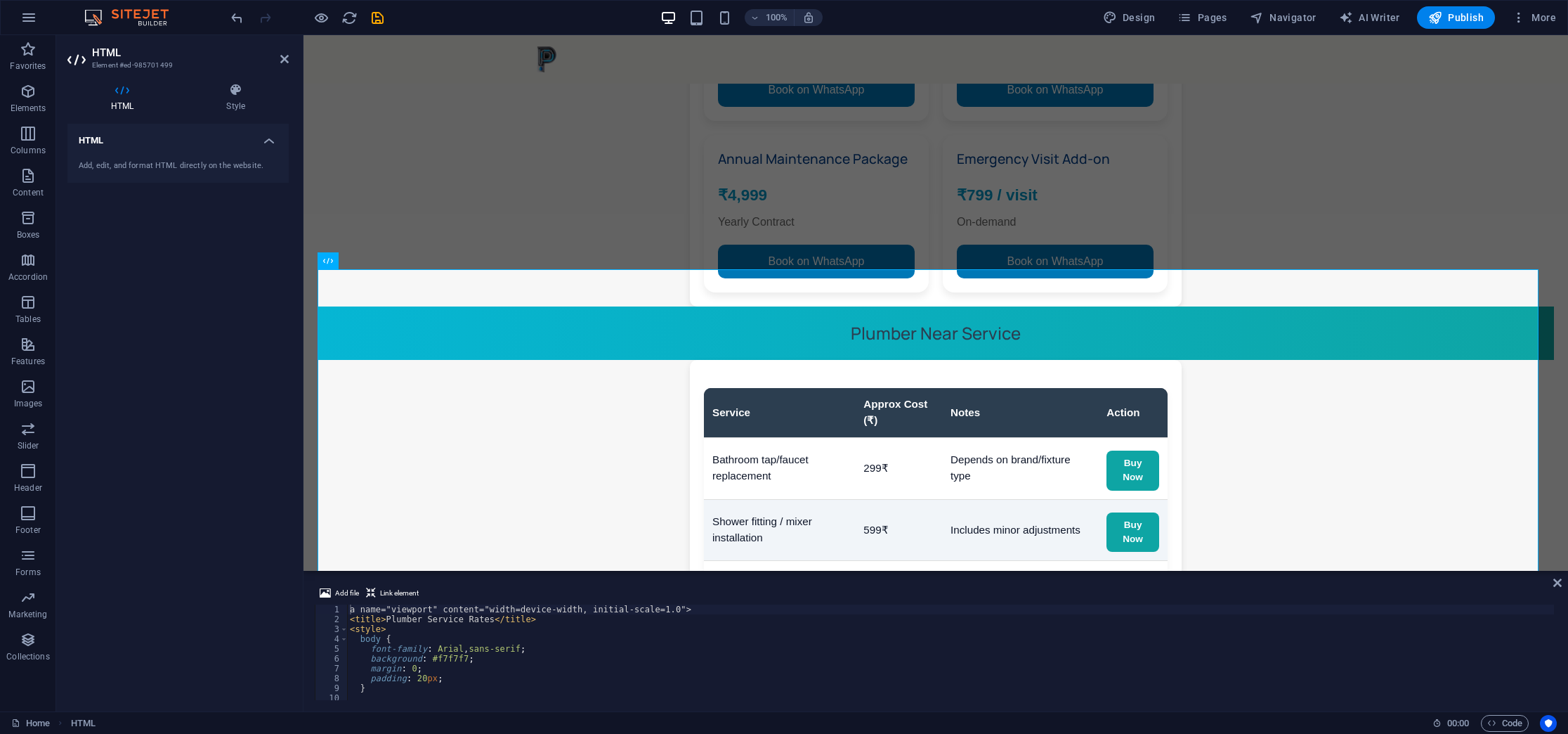
click at [612, 703] on div "Add file Link element a name="viewport" content="width=device-width, initial-sc…" at bounding box center [935, 642] width 1264 height 138
drag, startPoint x: 612, startPoint y: 703, endPoint x: 593, endPoint y: 668, distance: 39.8
click at [593, 668] on div "Add file Link element a name="viewport" content="width=device-width, initial-sc…" at bounding box center [935, 642] width 1264 height 138
type textarea "margin: 0;"
click at [593, 668] on div "a name="viewport" content="width=device-width, initial-scale=1.0"> < title > Pl…" at bounding box center [950, 662] width 1206 height 116
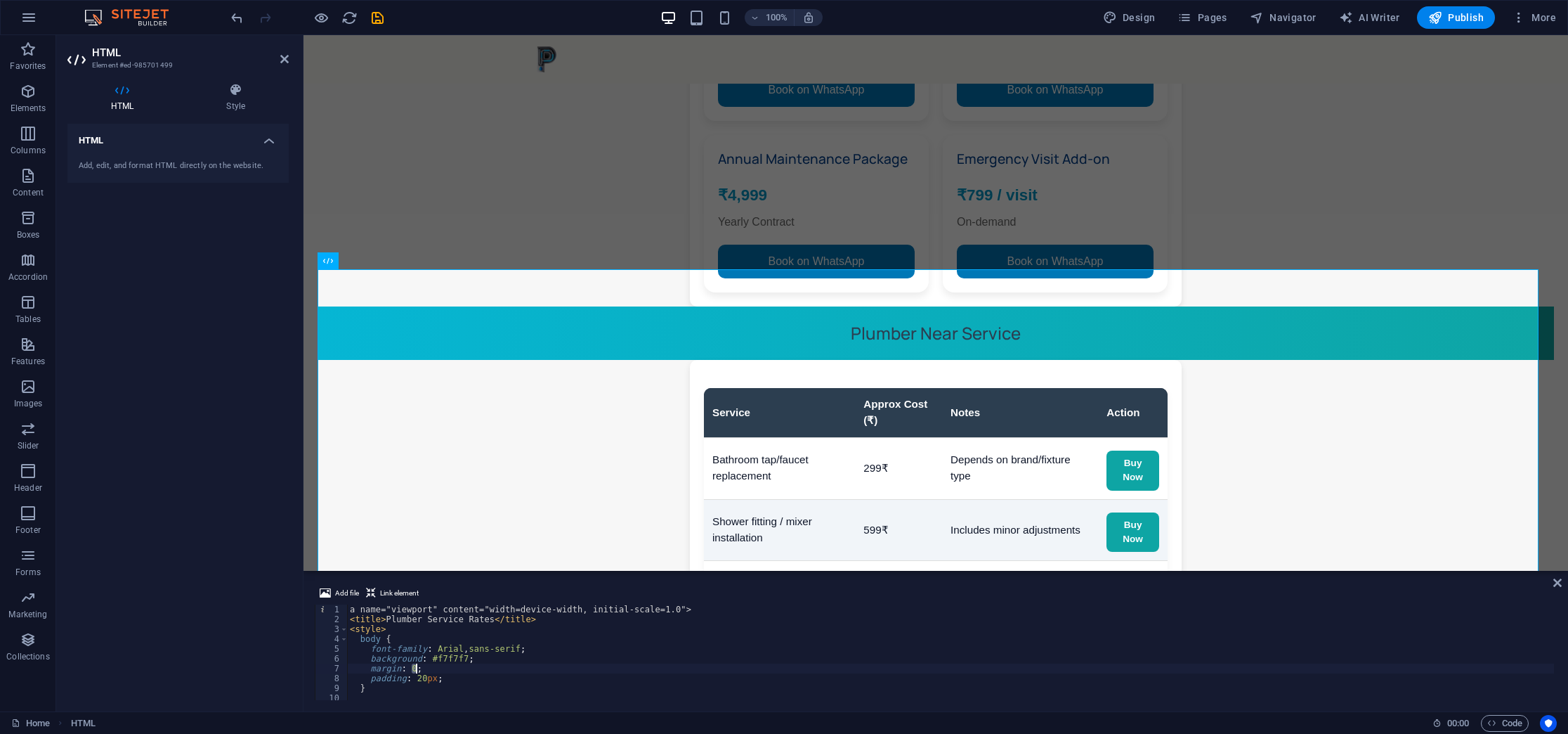
click at [593, 668] on div "a name="viewport" content="width=device-width, initial-scale=1.0"> < title > Pl…" at bounding box center [950, 662] width 1206 height 116
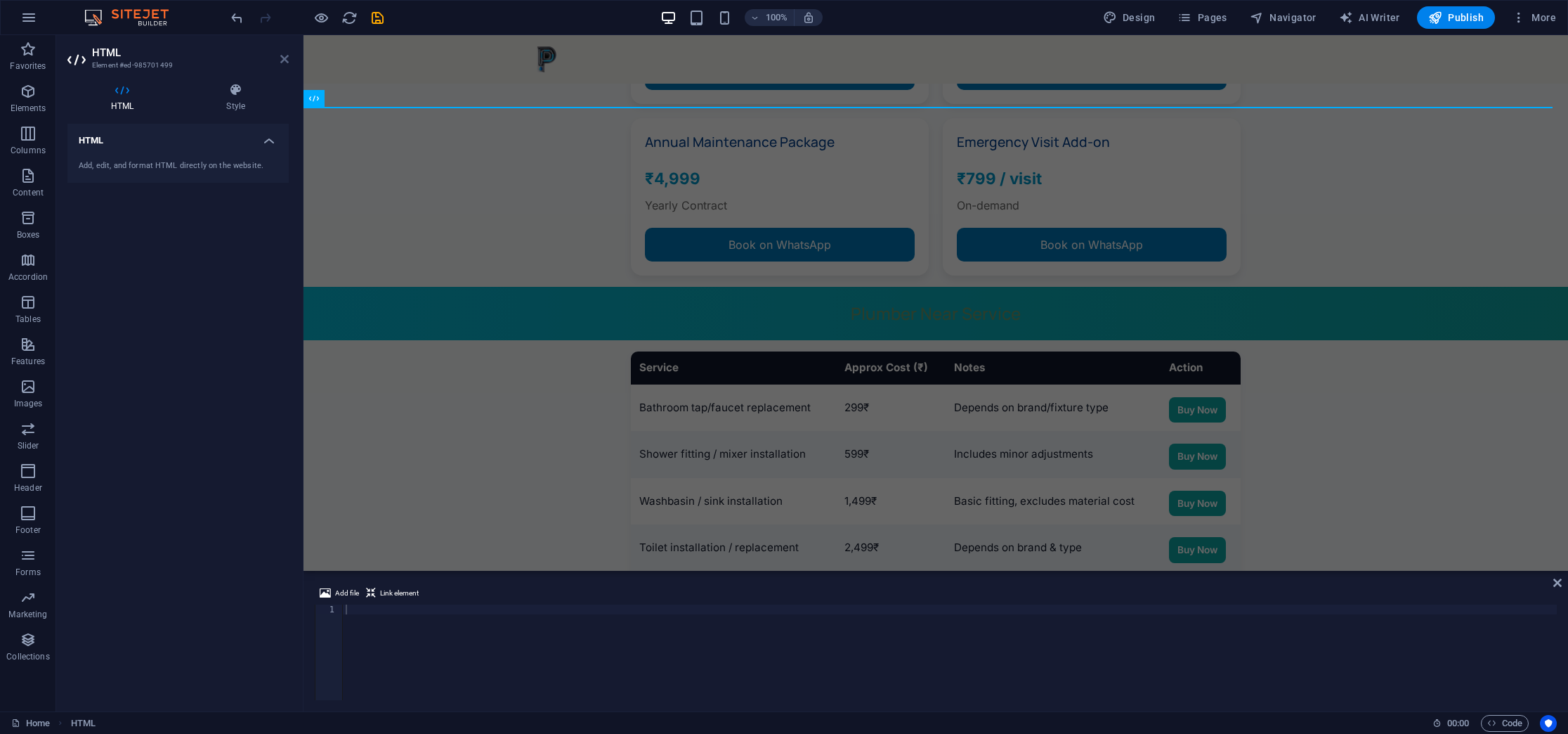
click at [283, 56] on icon at bounding box center [284, 59] width 8 height 11
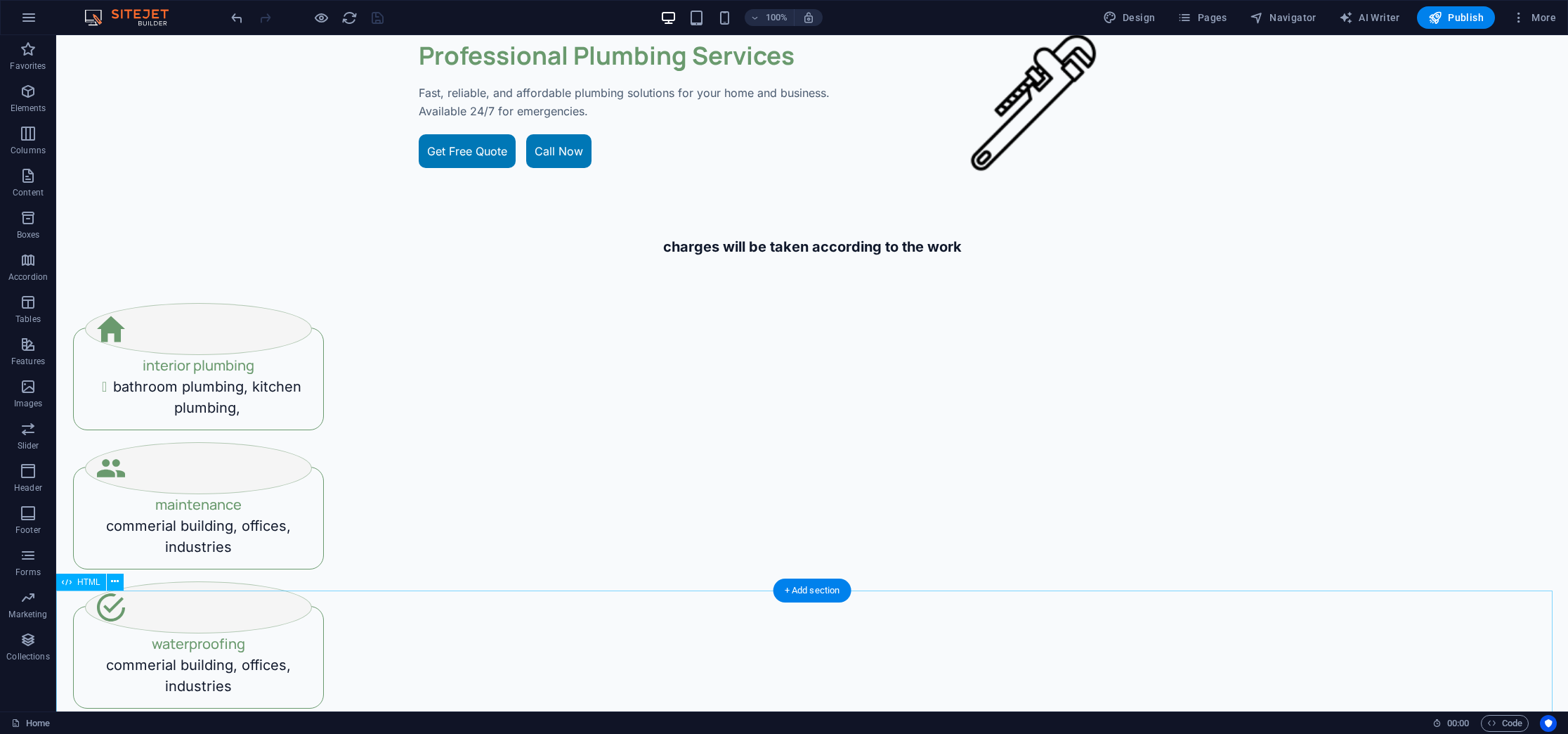
scroll to position [0, 0]
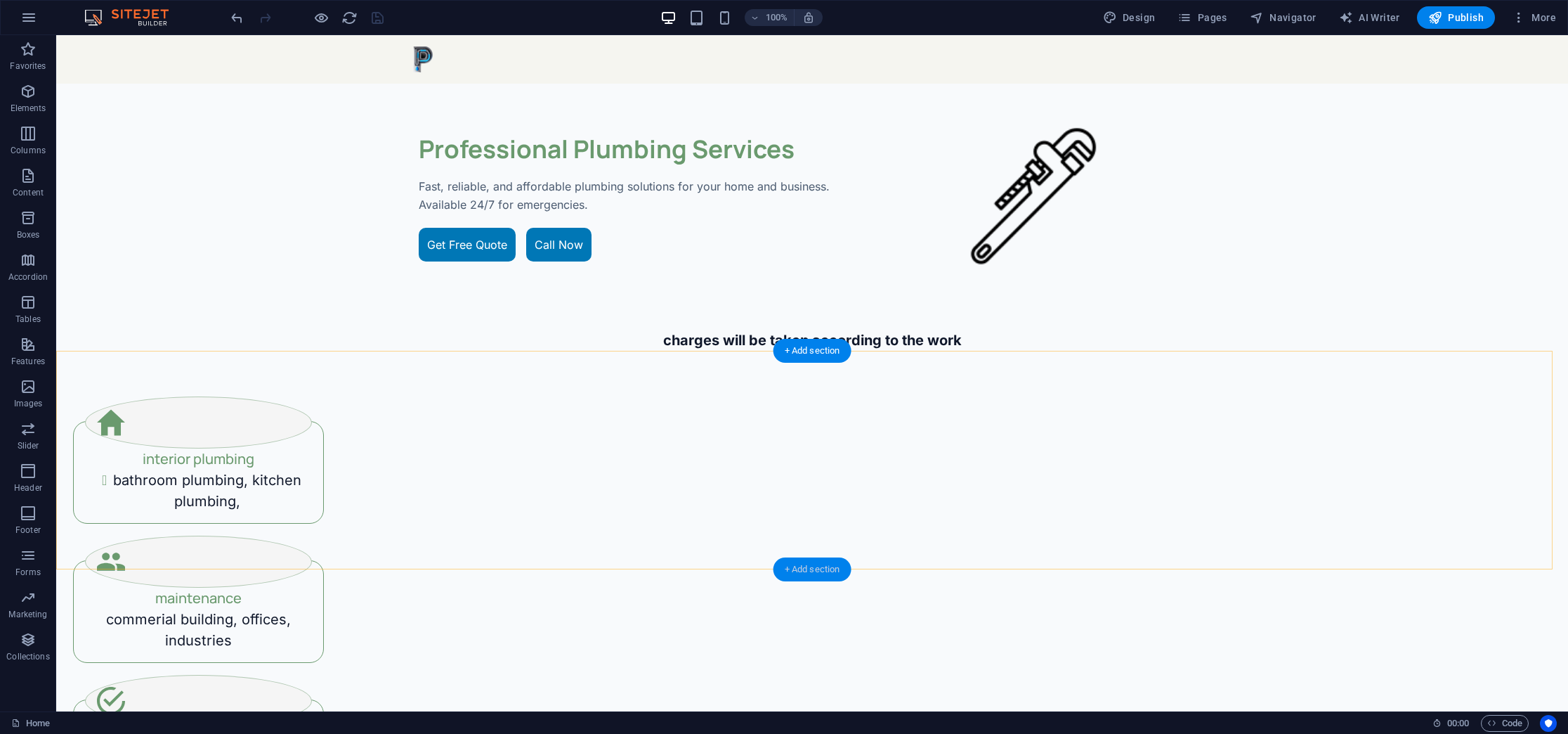
click at [831, 574] on div "+ Add section" at bounding box center [812, 569] width 78 height 24
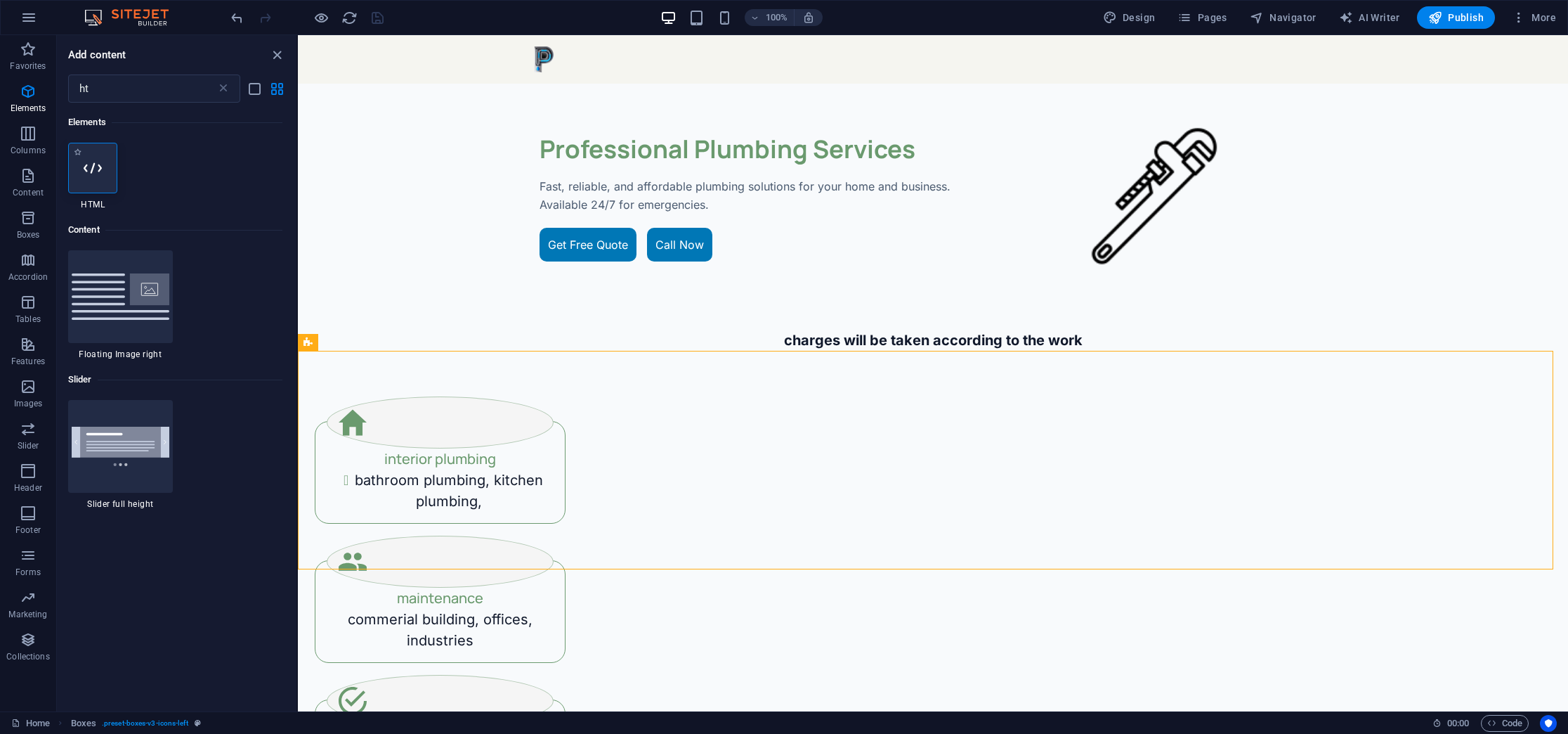
click at [81, 174] on div at bounding box center [92, 168] width 49 height 51
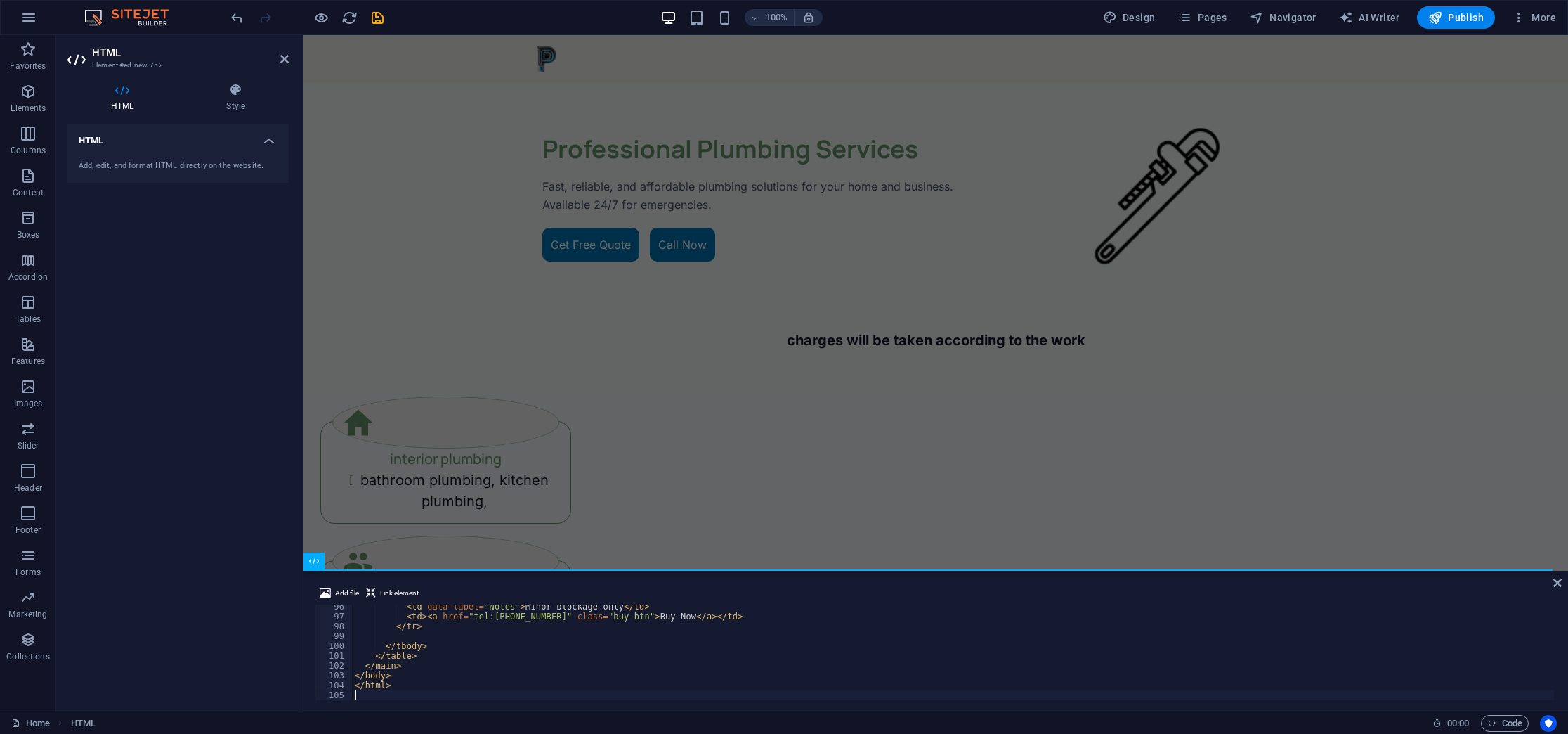
scroll to position [937, 0]
click at [284, 61] on icon at bounding box center [284, 59] width 8 height 11
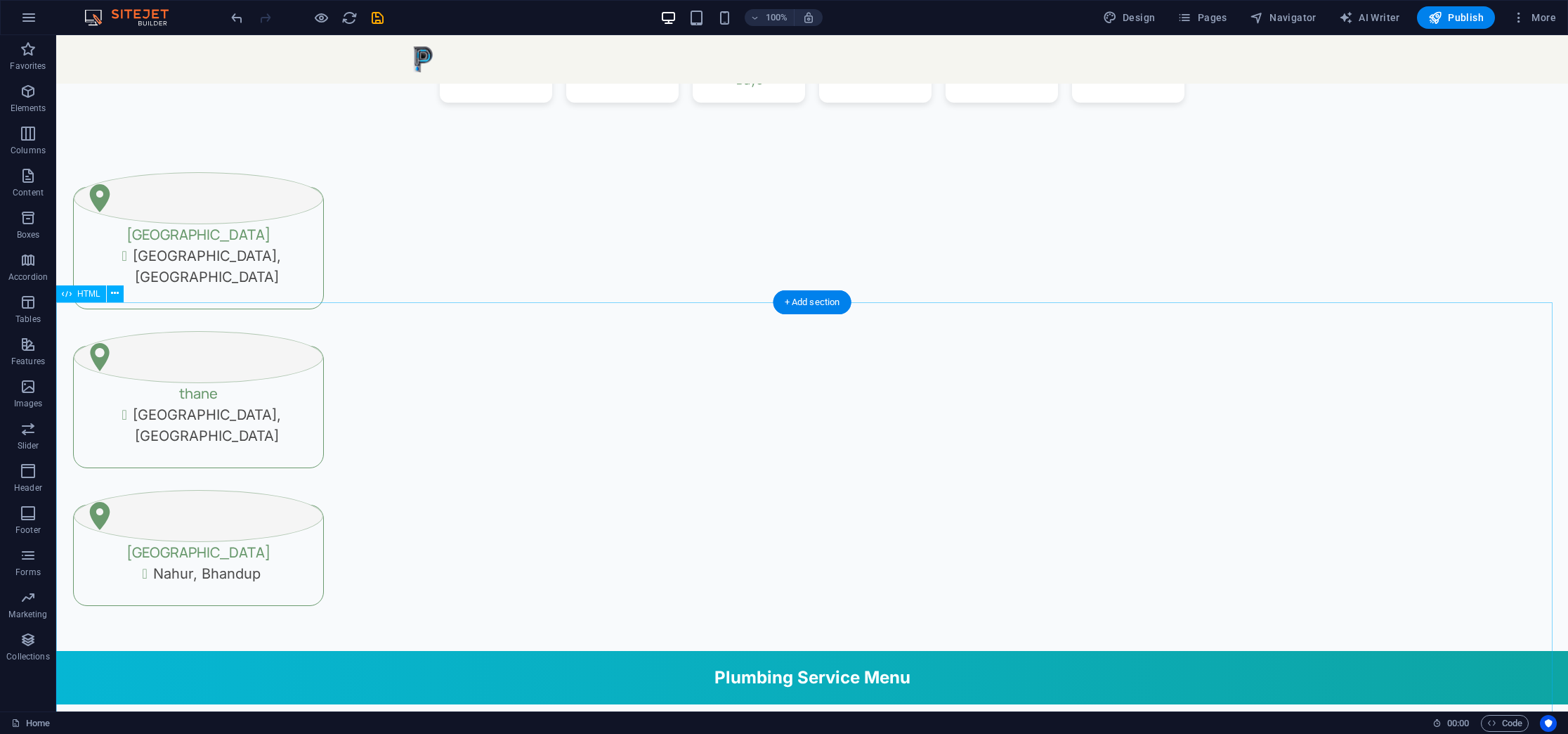
scroll to position [1595, 0]
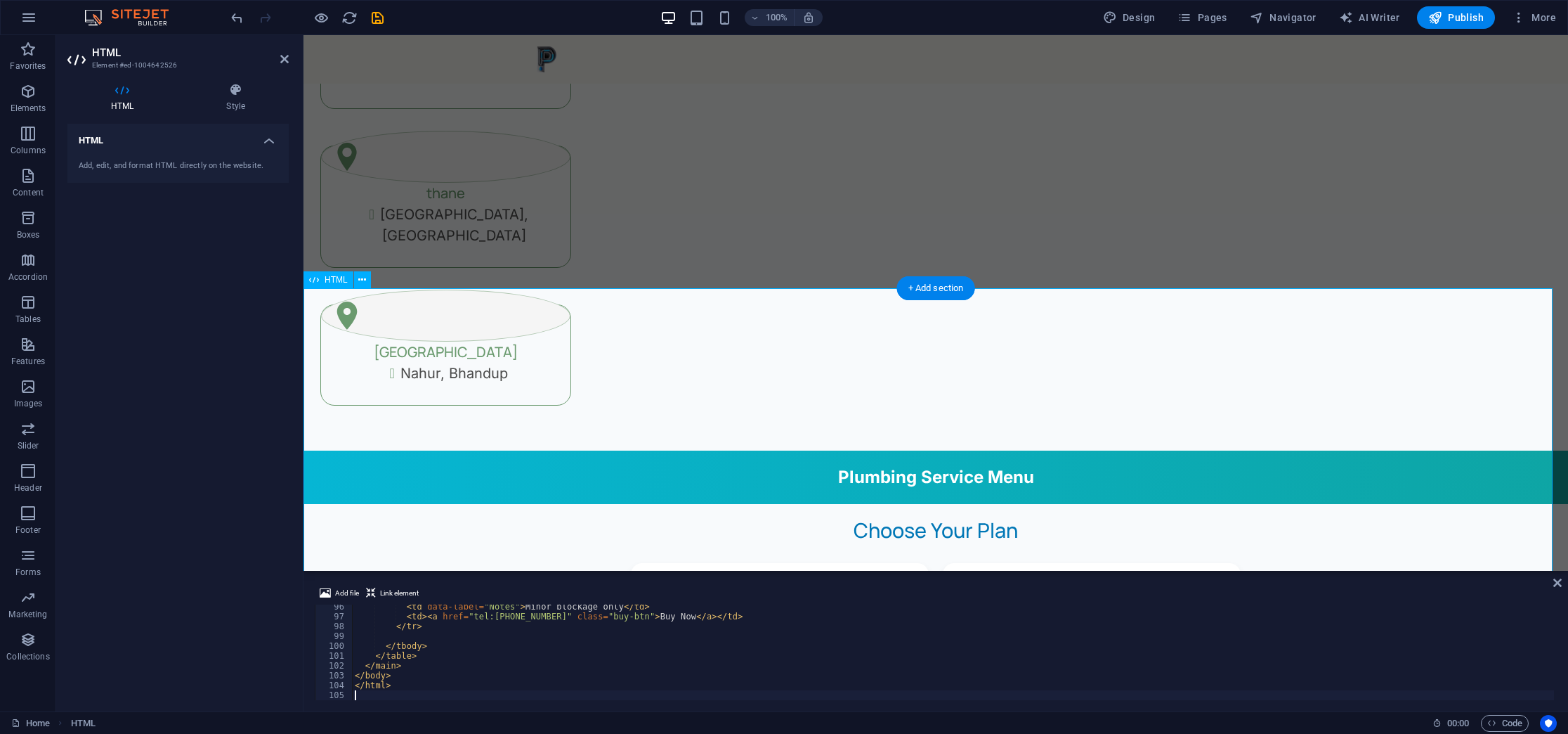
type textarea "</html>"
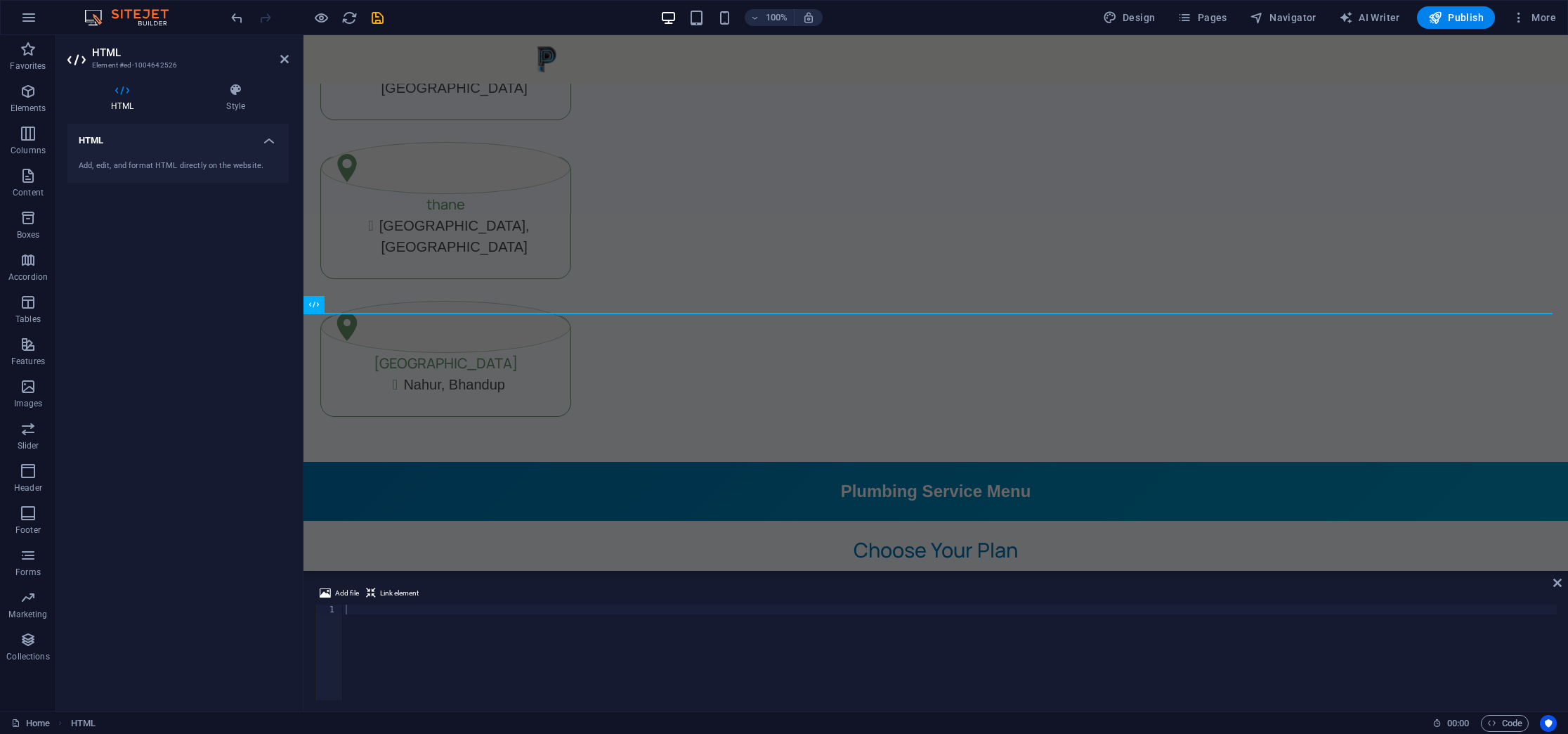
click at [279, 61] on header "HTML Element #ed-1004642526" at bounding box center [178, 53] width 221 height 37
click at [284, 56] on icon at bounding box center [284, 59] width 8 height 11
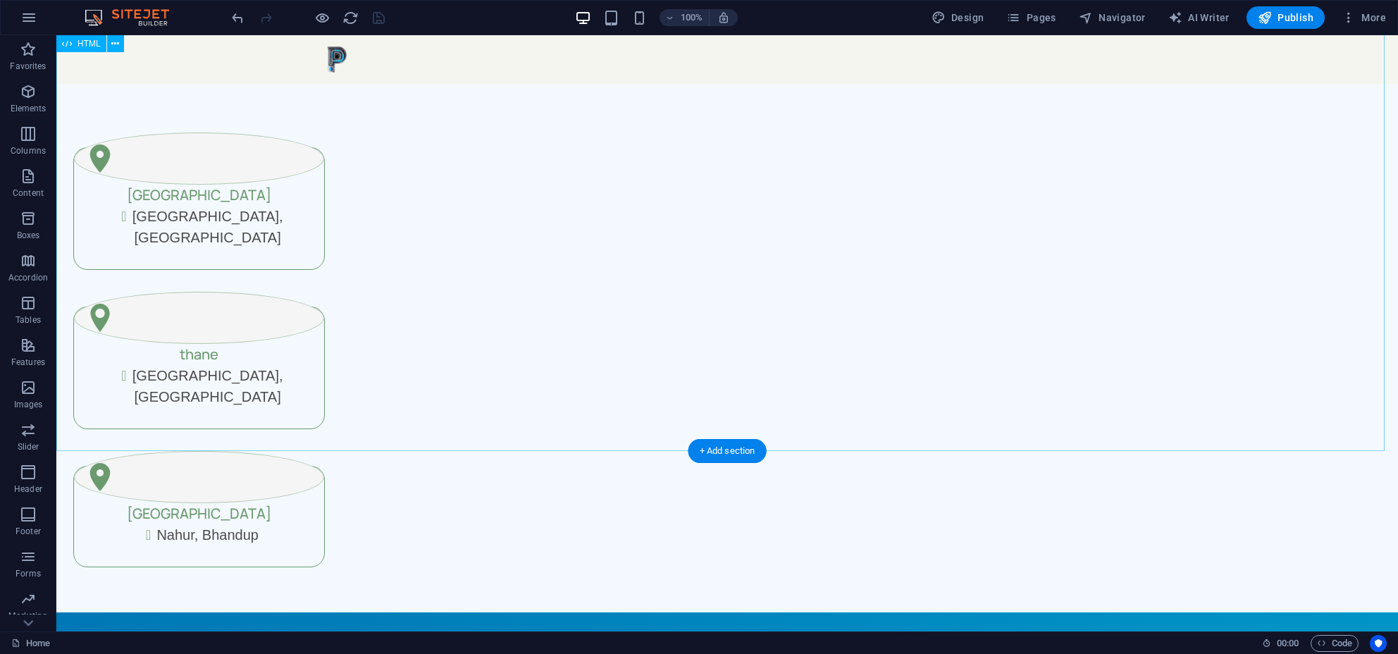
scroll to position [1446, 0]
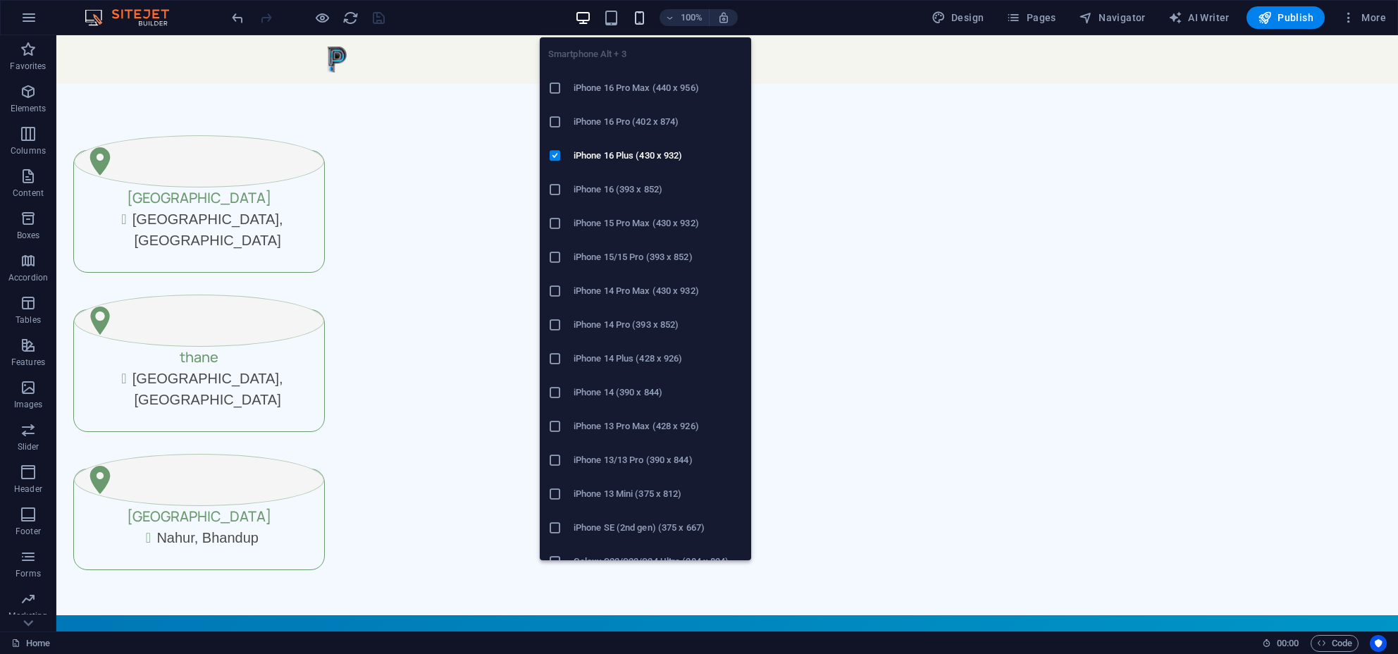
click at [638, 18] on icon "button" at bounding box center [639, 18] width 16 height 16
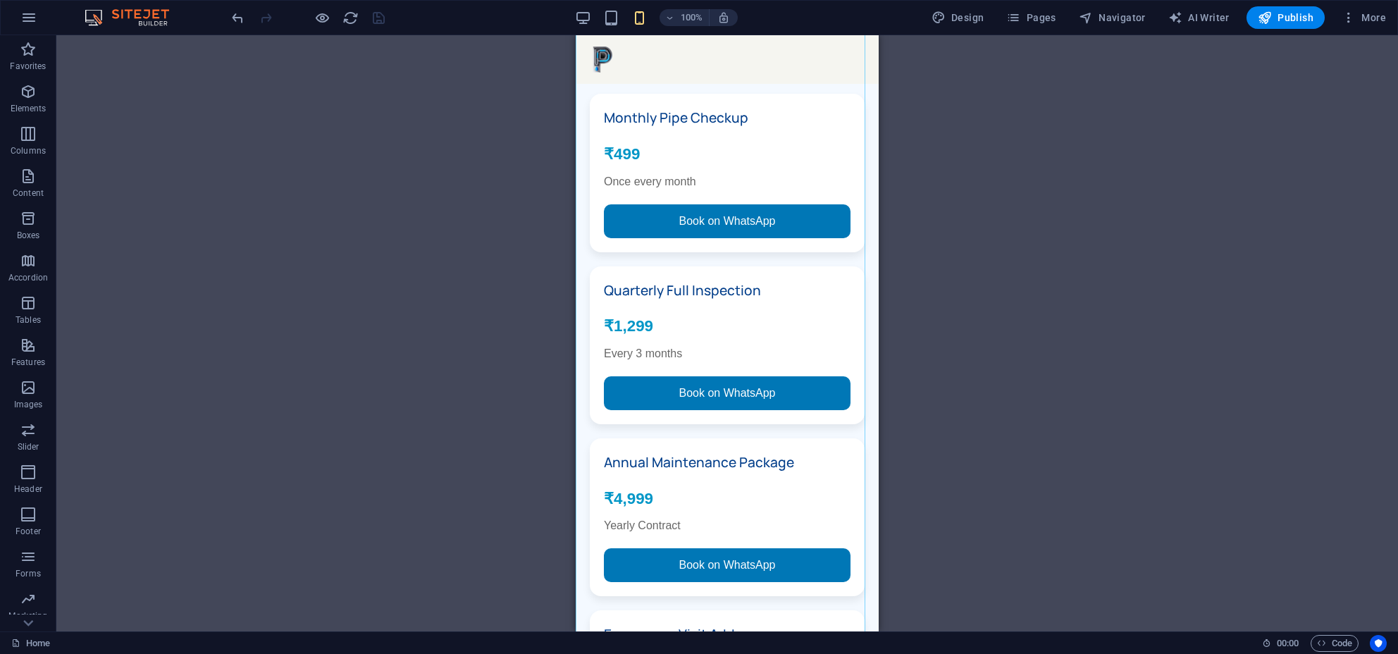
scroll to position [3099, 0]
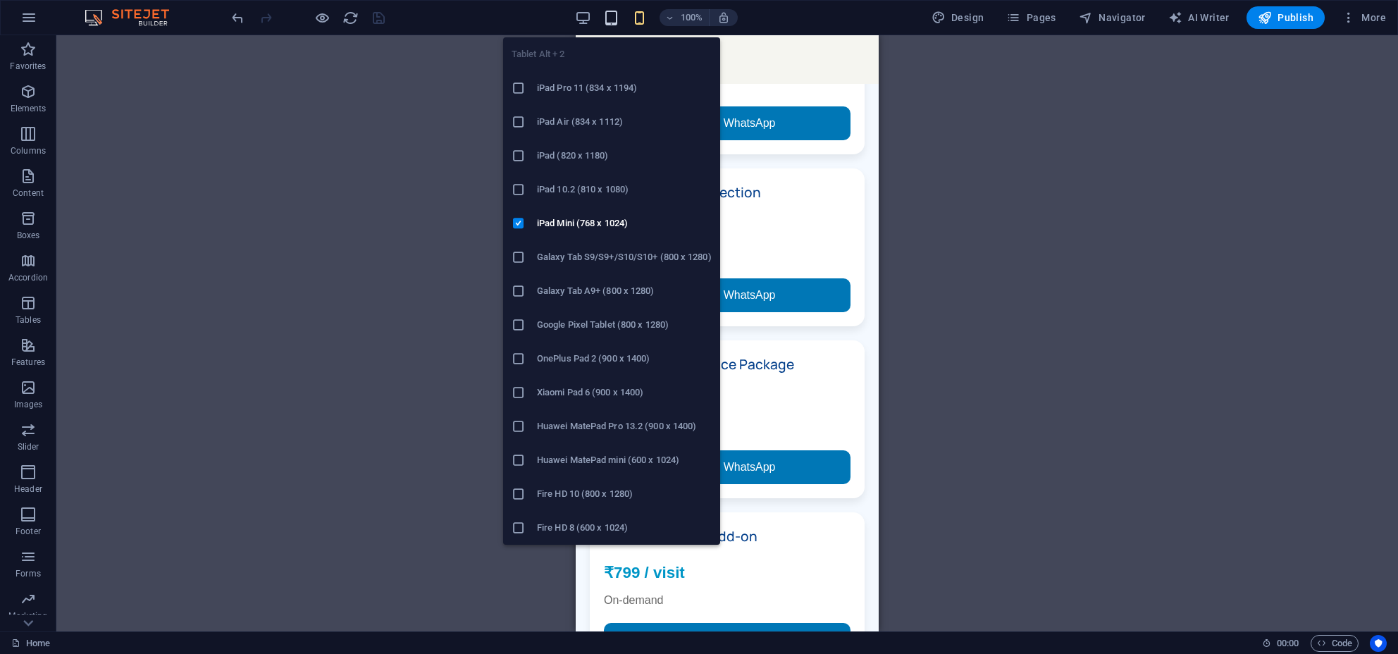
click at [618, 13] on icon "button" at bounding box center [611, 18] width 16 height 16
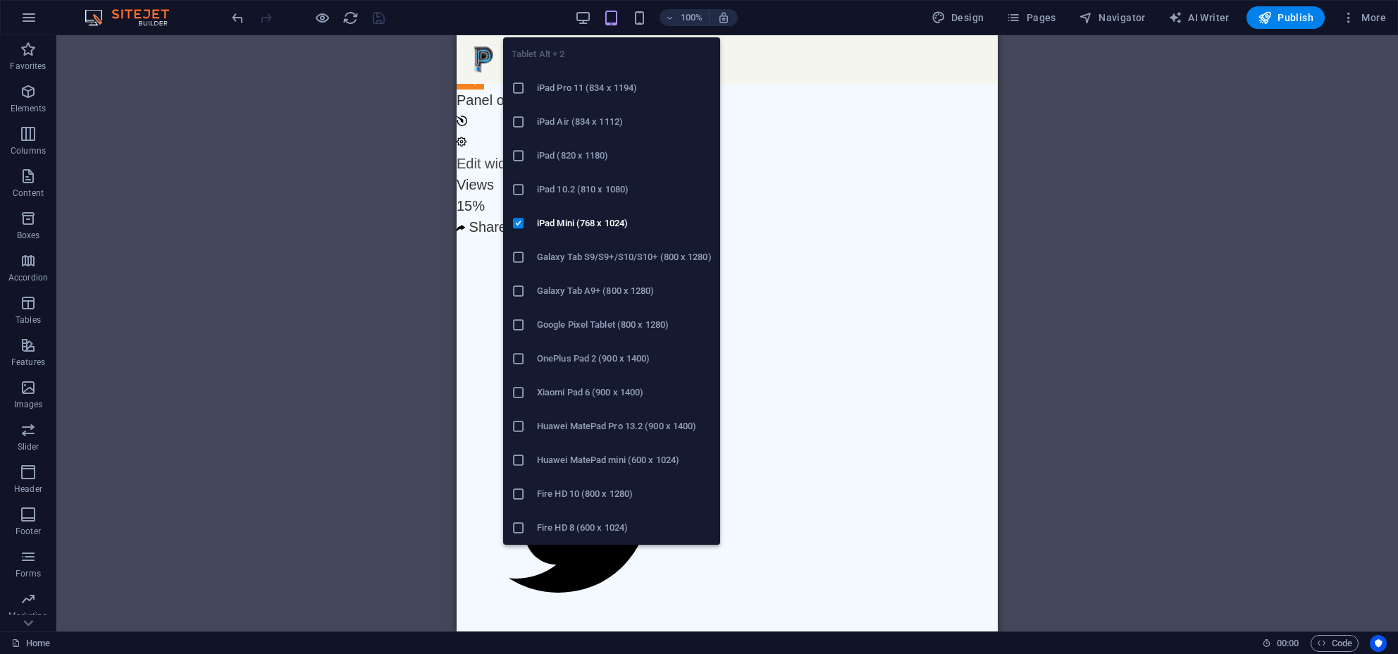
scroll to position [2177, 0]
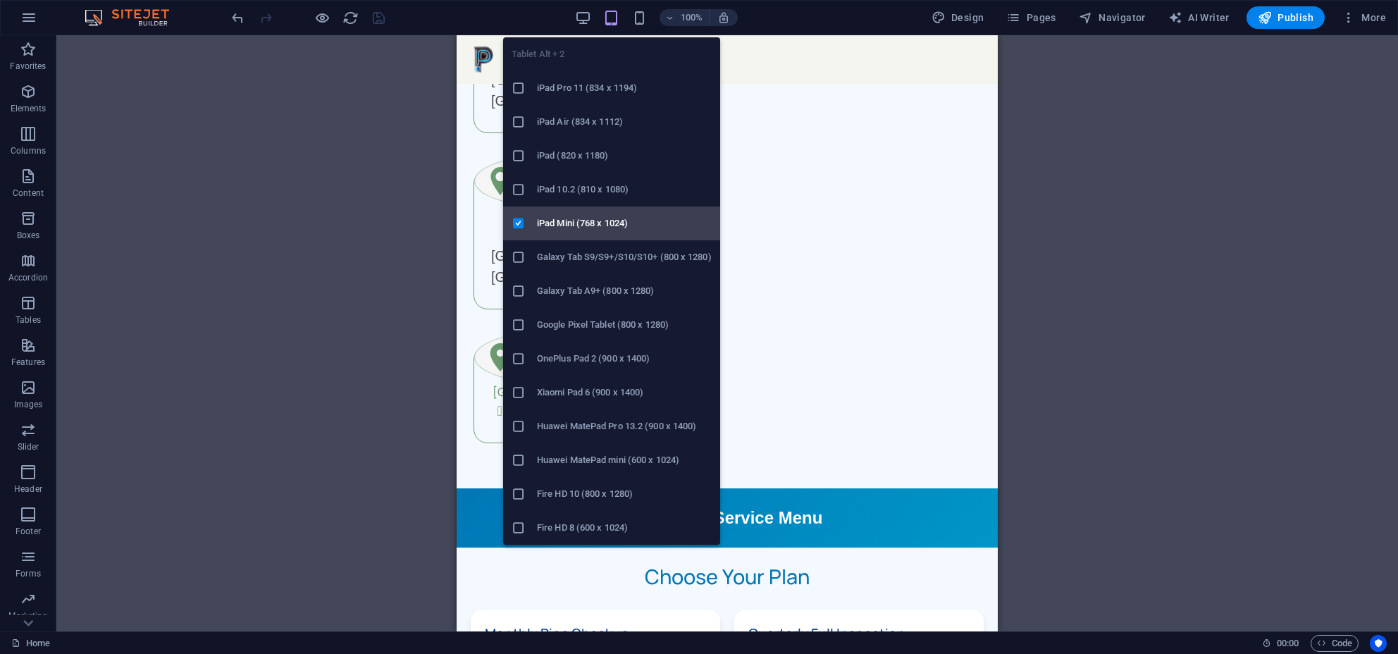
click at [576, 211] on li "iPad Mini (768 x 1024)" at bounding box center [611, 223] width 217 height 34
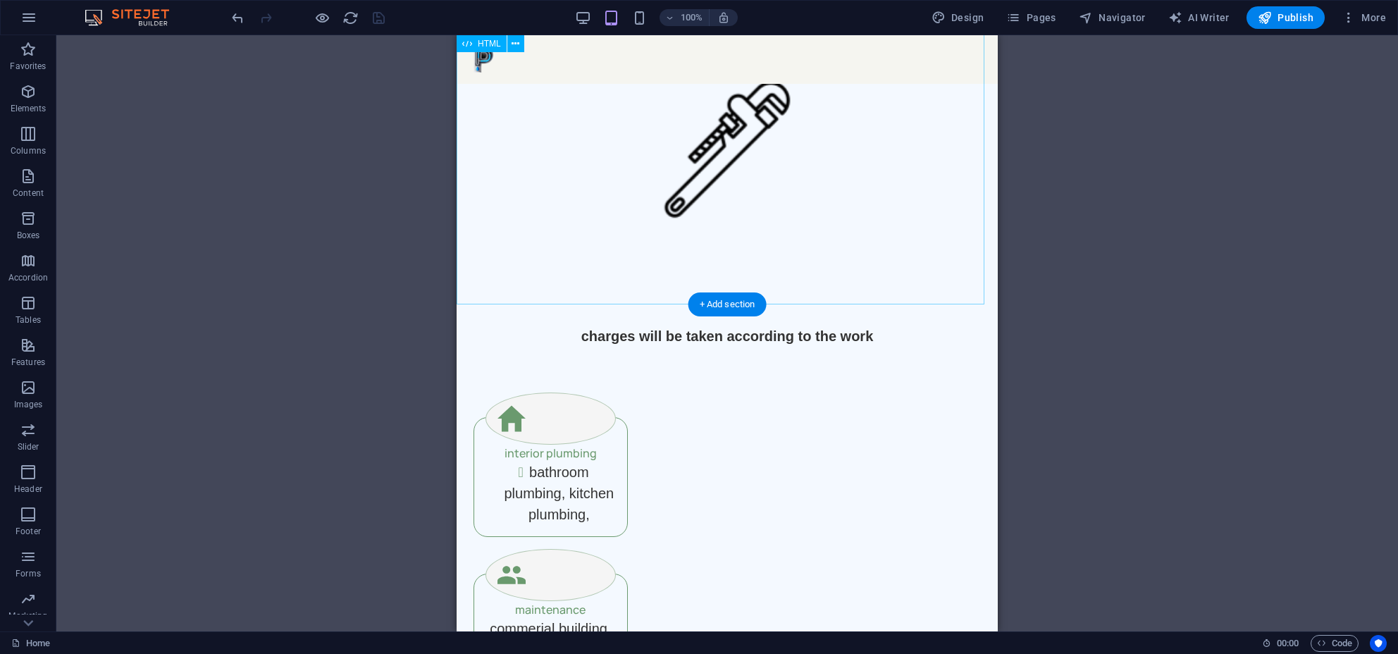
scroll to position [0, 0]
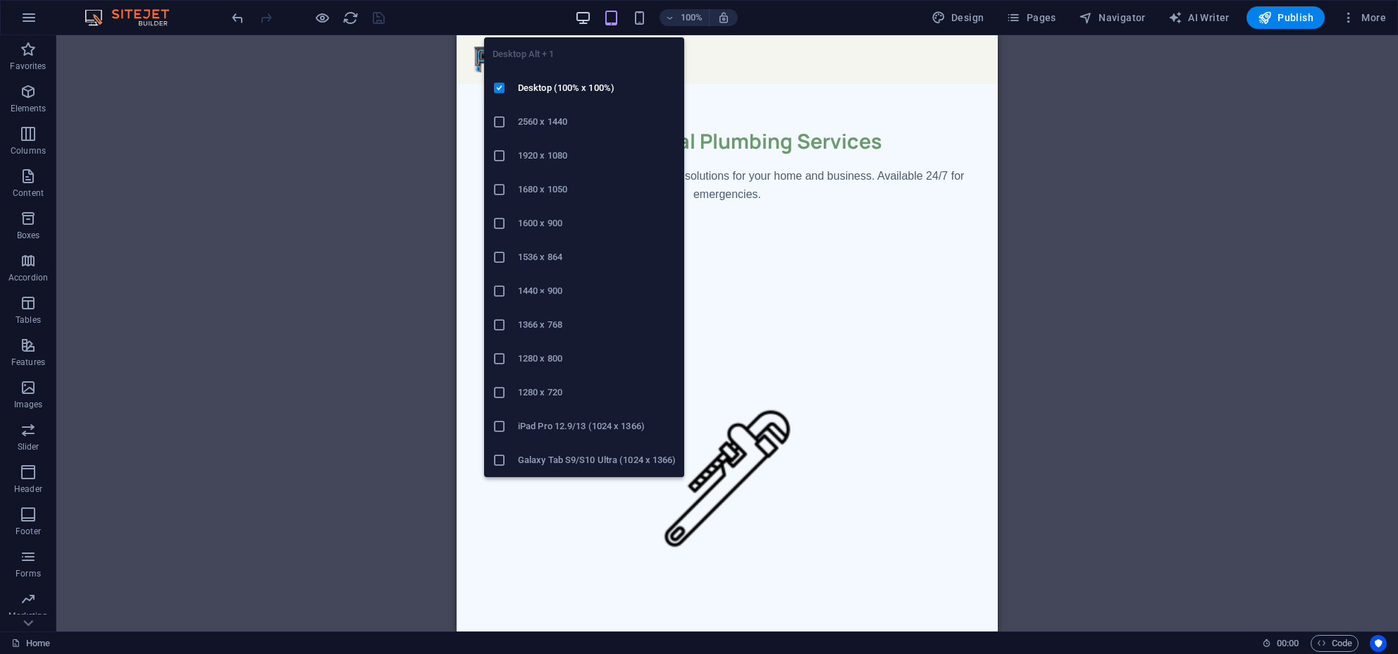
click at [587, 15] on icon "button" at bounding box center [583, 18] width 16 height 16
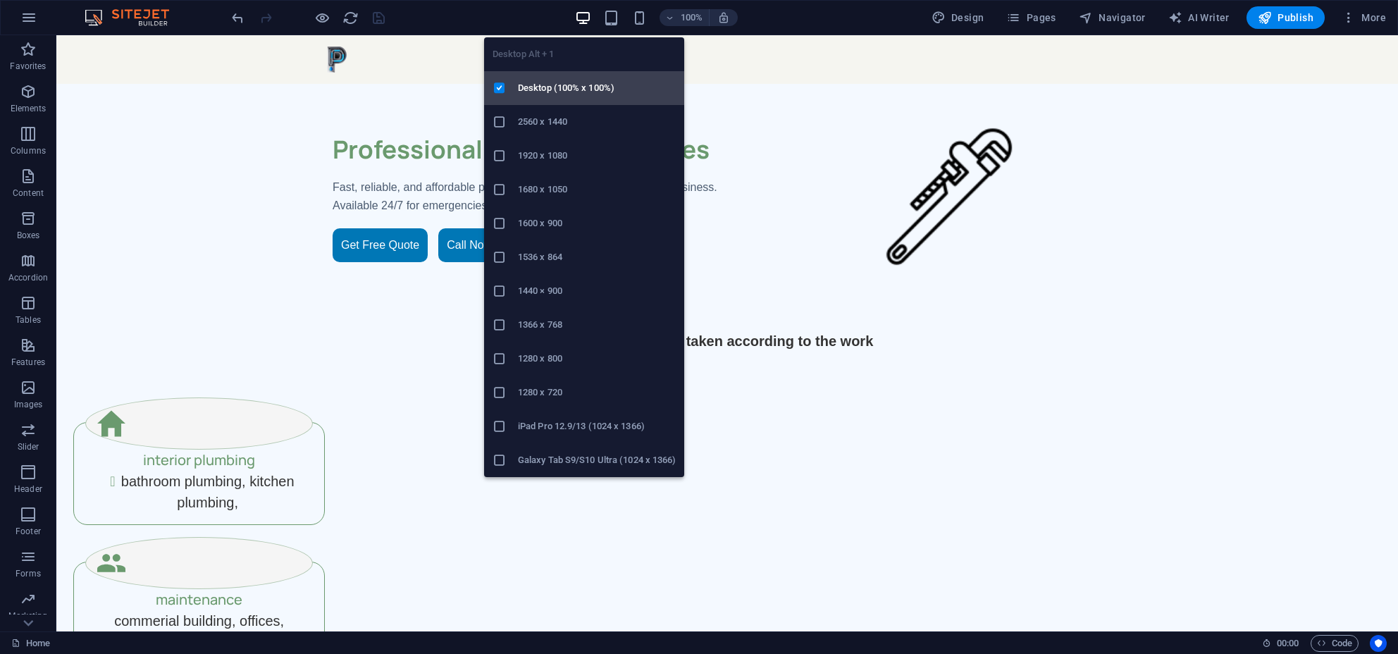
click at [584, 84] on h6 "Desktop (100% x 100%)" at bounding box center [597, 88] width 158 height 17
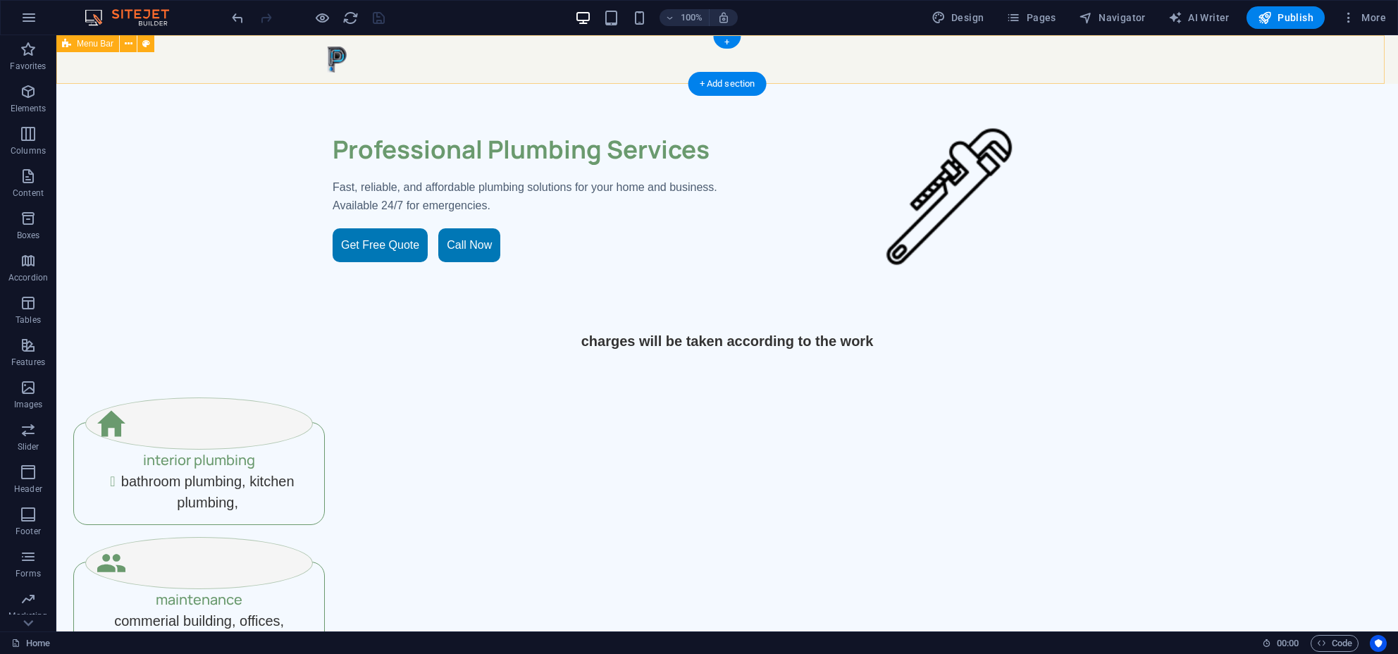
click at [408, 80] on div "Home Subpage" at bounding box center [727, 59] width 1342 height 49
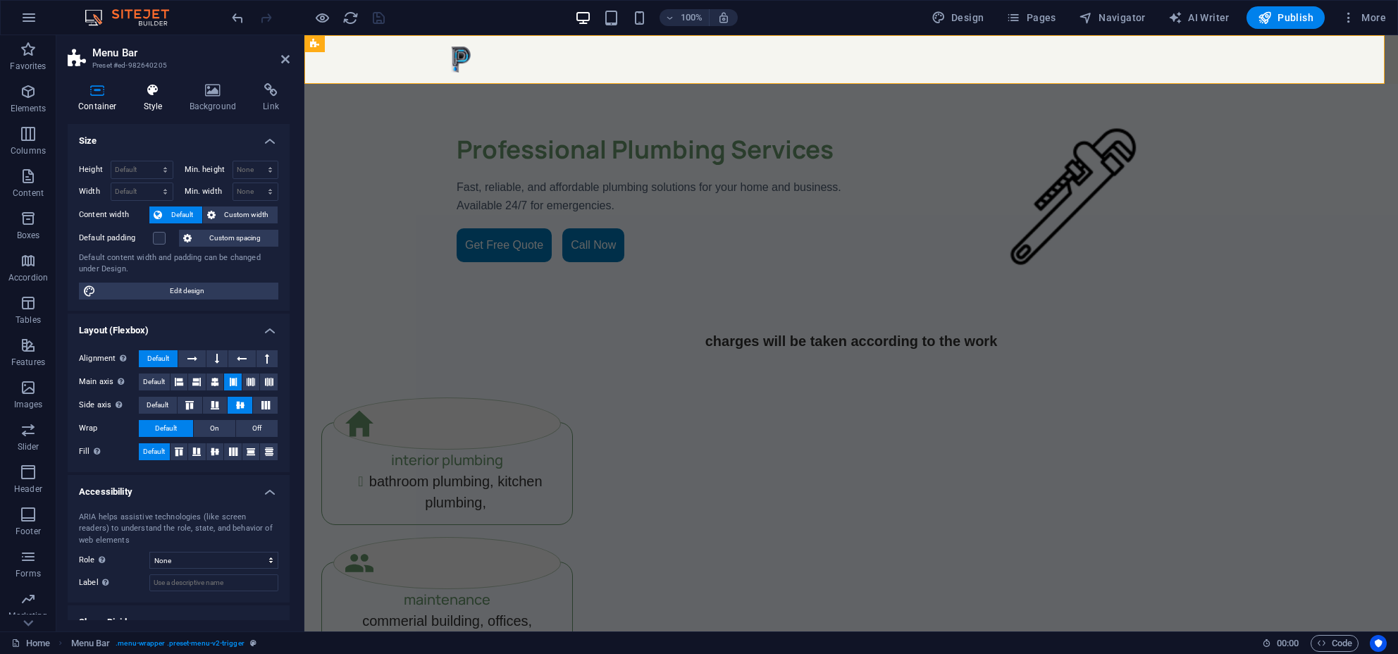
click at [150, 92] on icon at bounding box center [153, 90] width 40 height 14
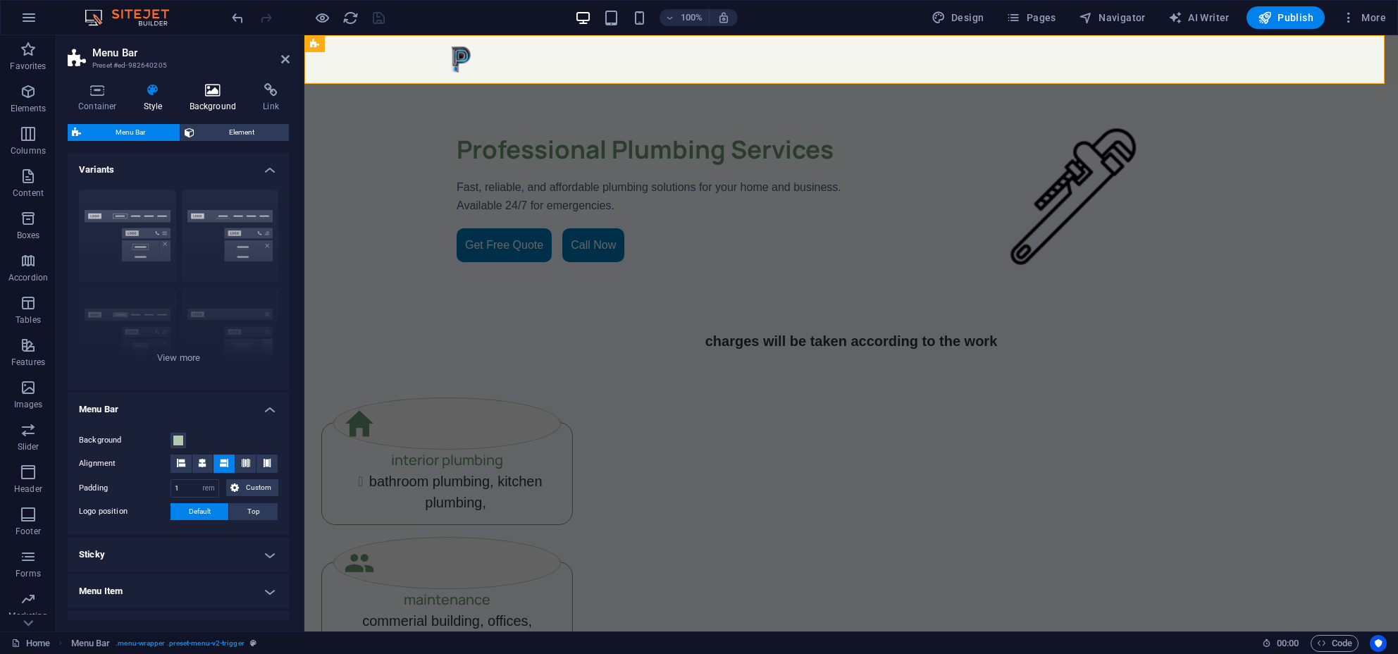
click at [219, 94] on icon at bounding box center [213, 90] width 68 height 14
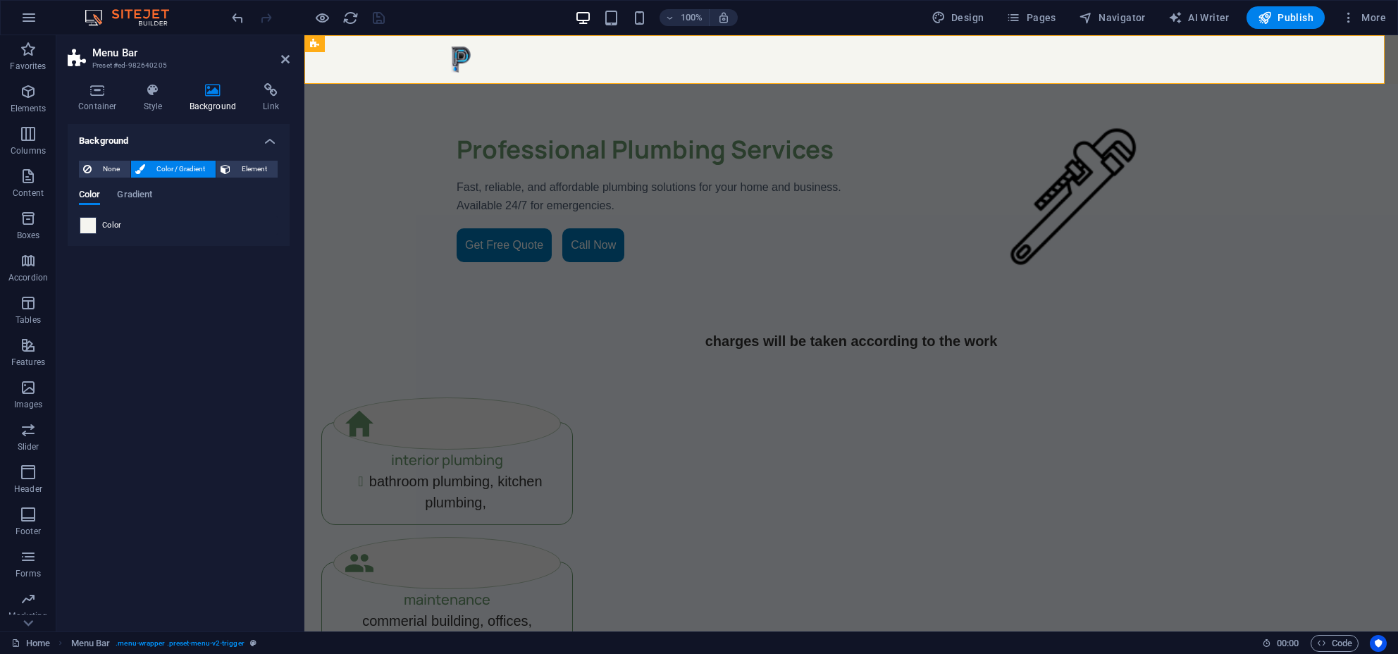
click at [87, 218] on span at bounding box center [88, 226] width 16 height 16
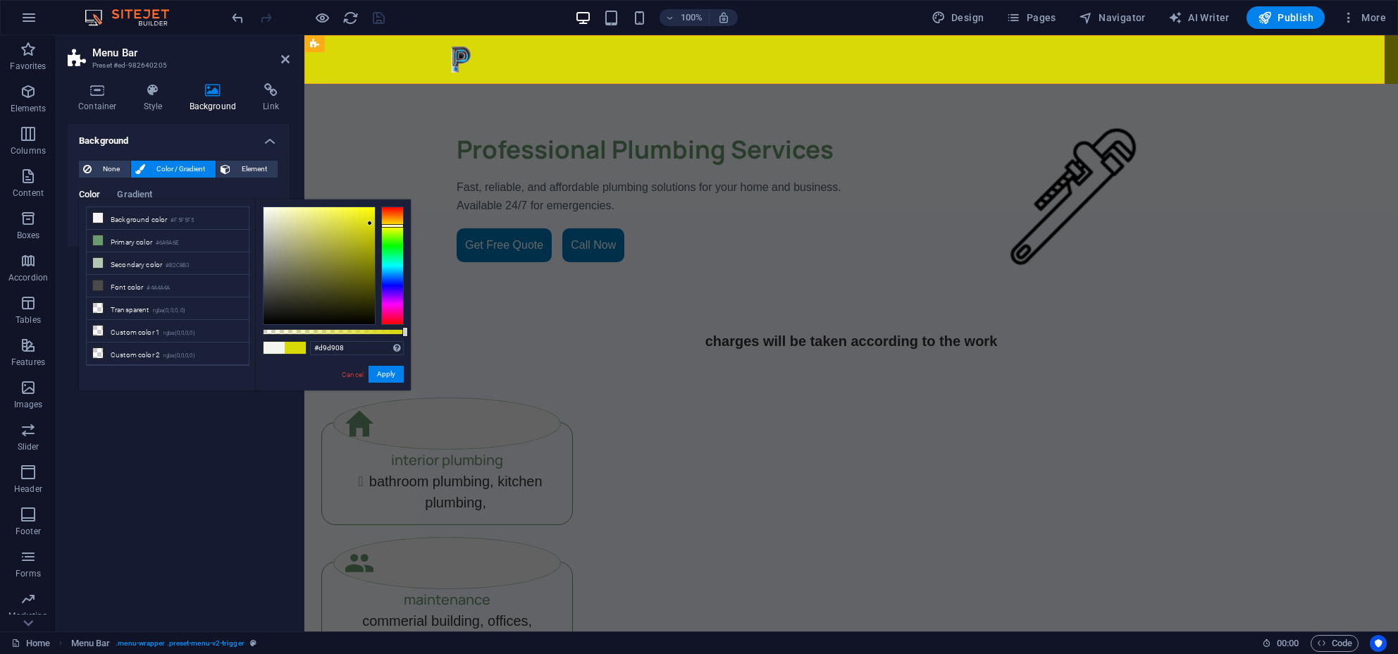
click at [370, 223] on div at bounding box center [319, 265] width 111 height 117
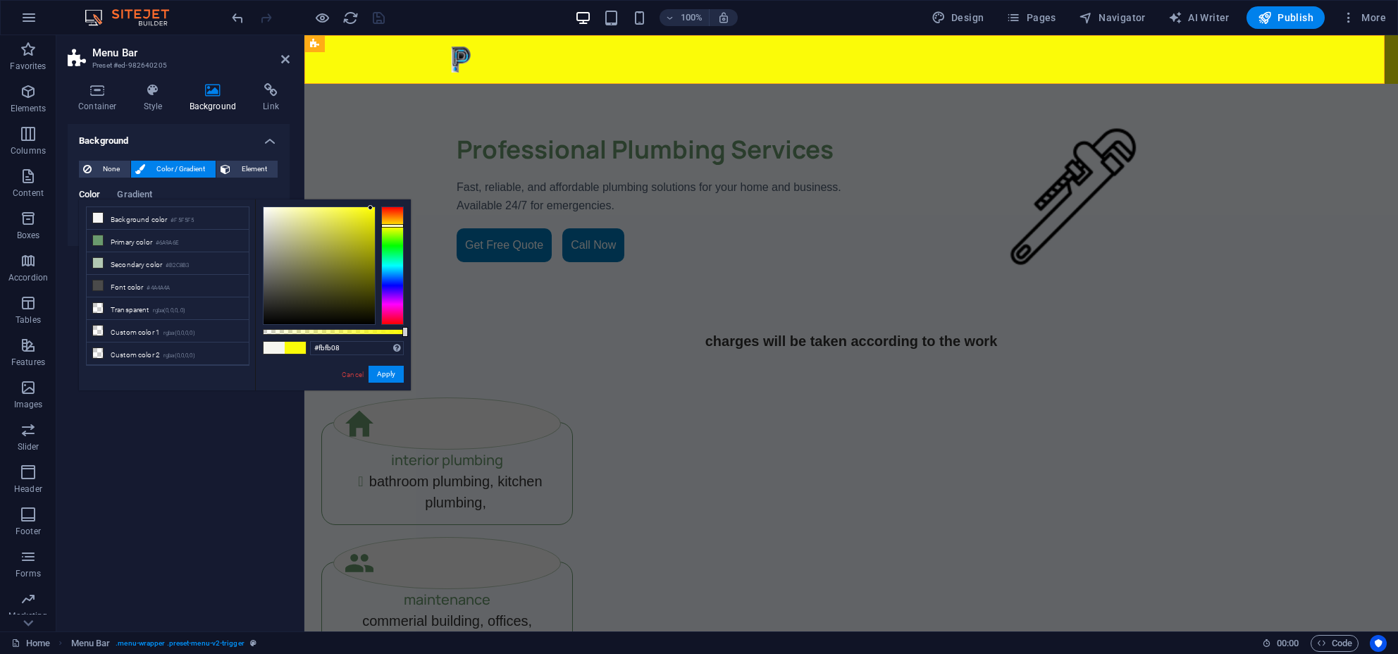
drag, startPoint x: 370, startPoint y: 223, endPoint x: 371, endPoint y: 208, distance: 15.5
click at [371, 208] on div at bounding box center [370, 207] width 5 height 5
type input "#08fbee"
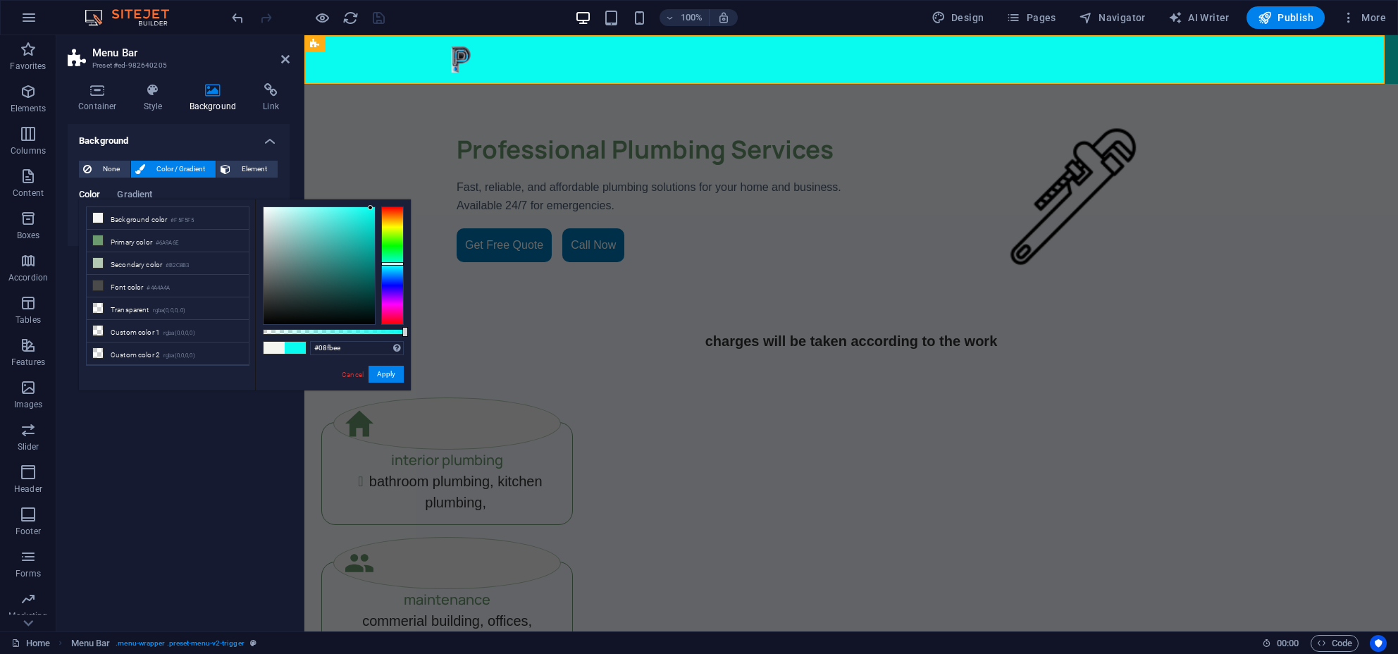
click at [392, 264] on div at bounding box center [392, 265] width 23 height 118
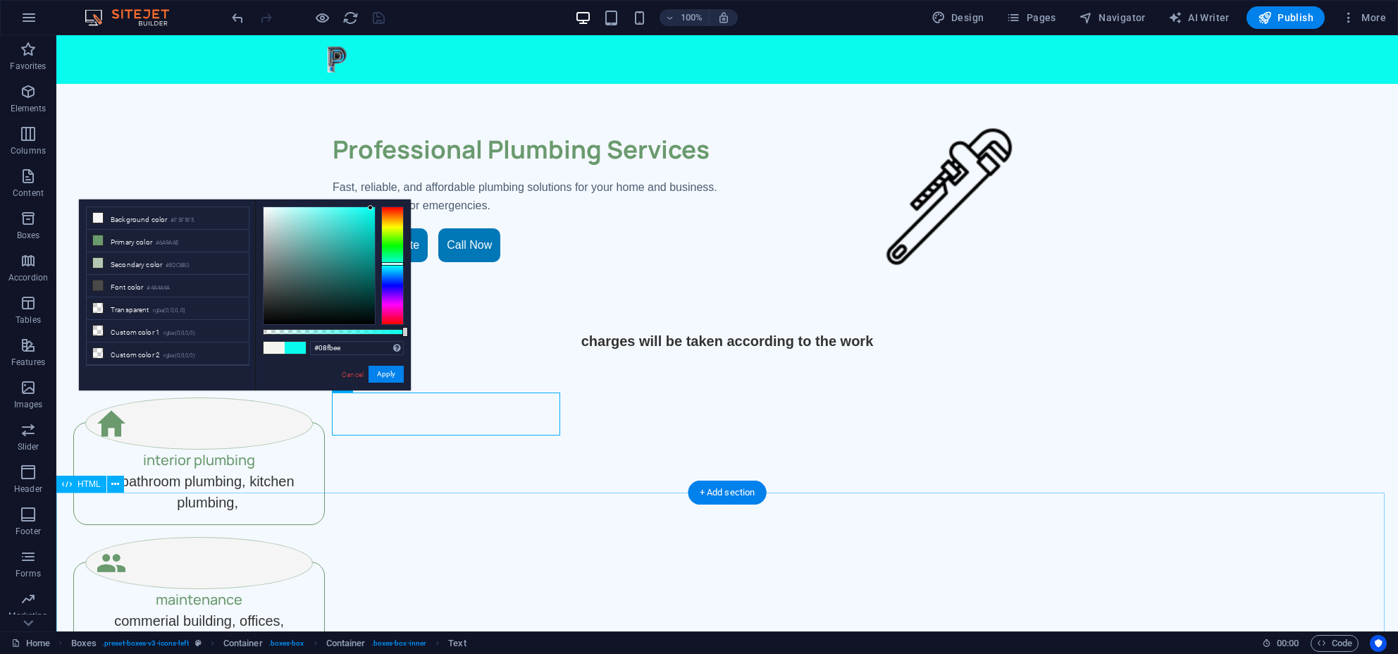
scroll to position [154, 0]
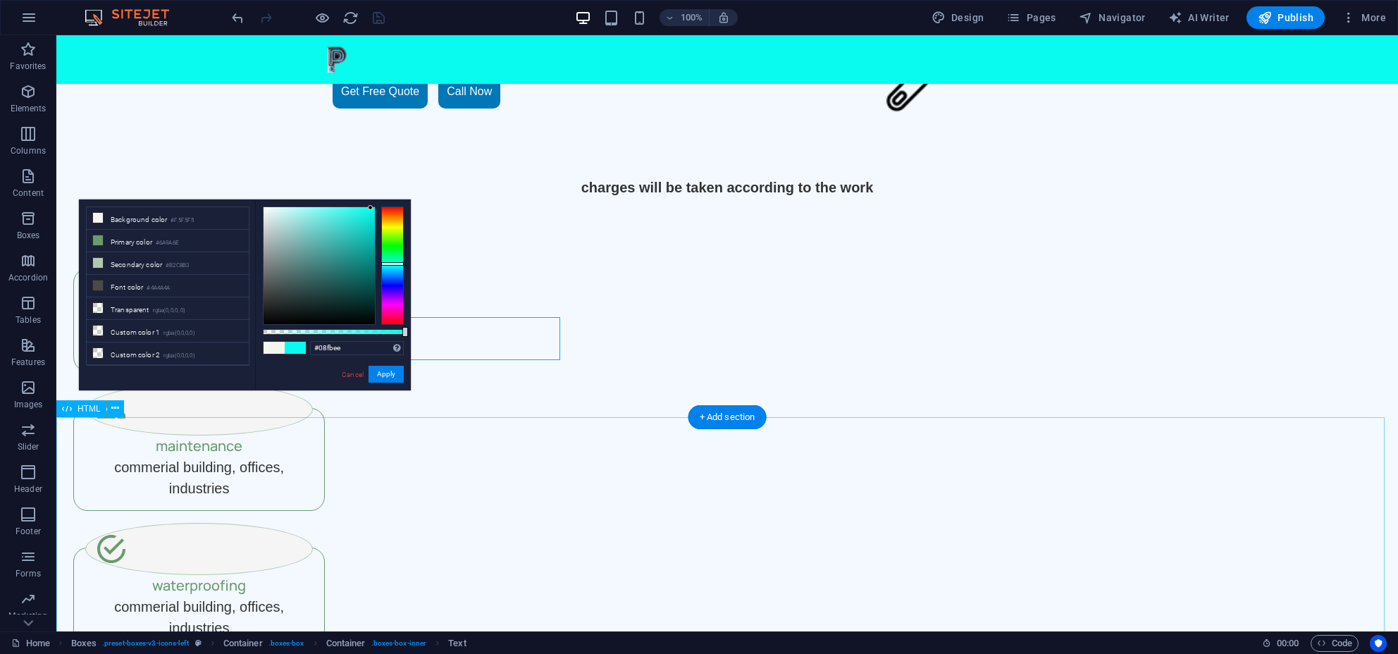
click at [388, 54] on div "Home Subpage" at bounding box center [727, 59] width 1342 height 49
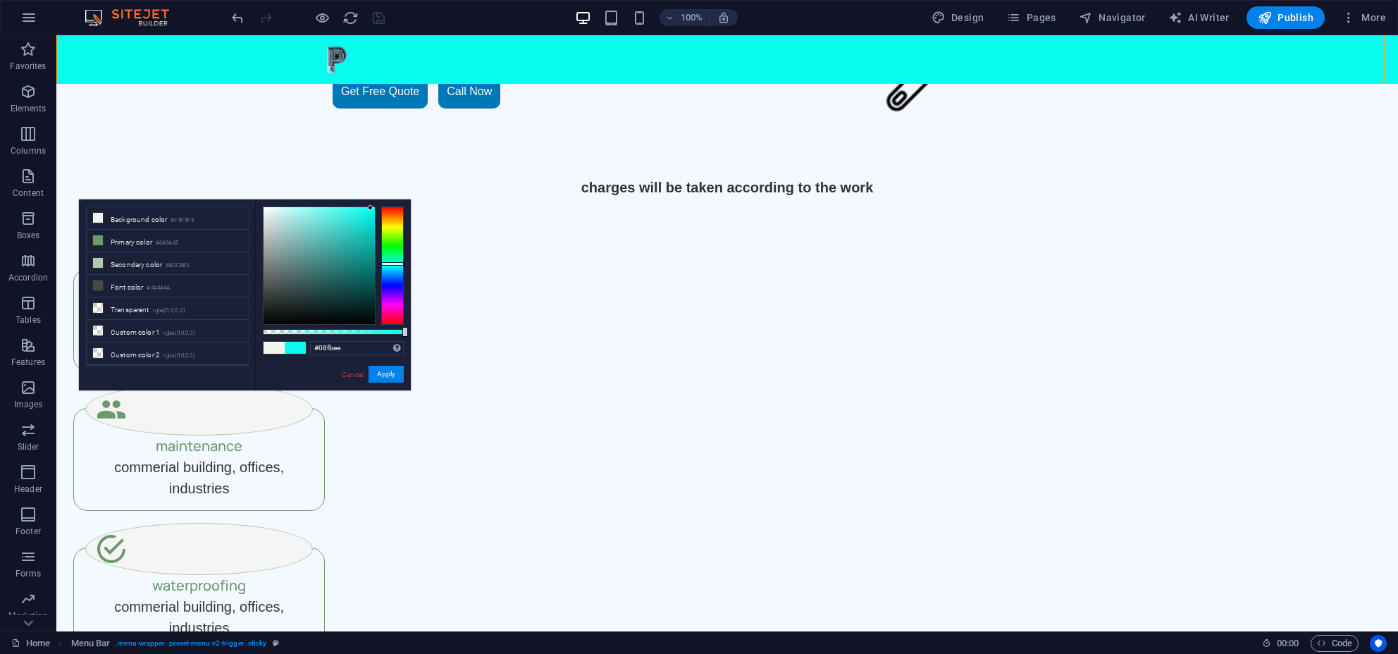
click at [388, 54] on div "Home Subpage" at bounding box center [727, 59] width 1342 height 49
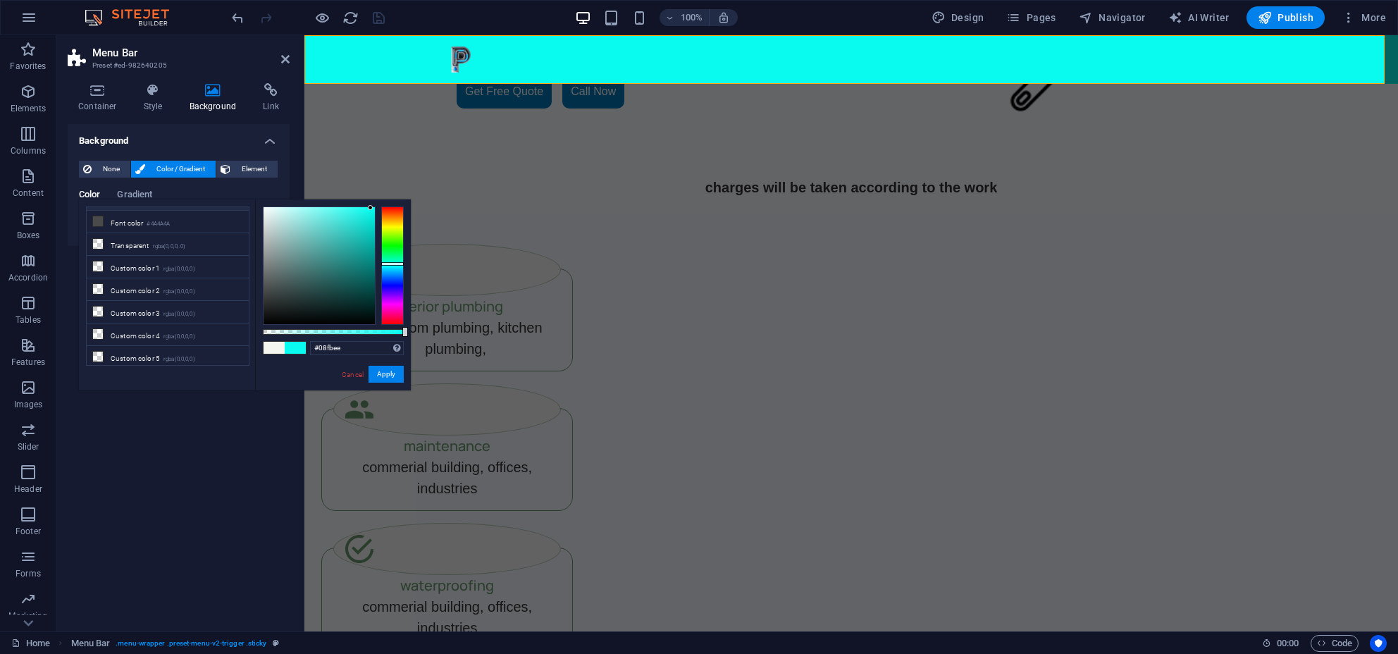
scroll to position [0, 0]
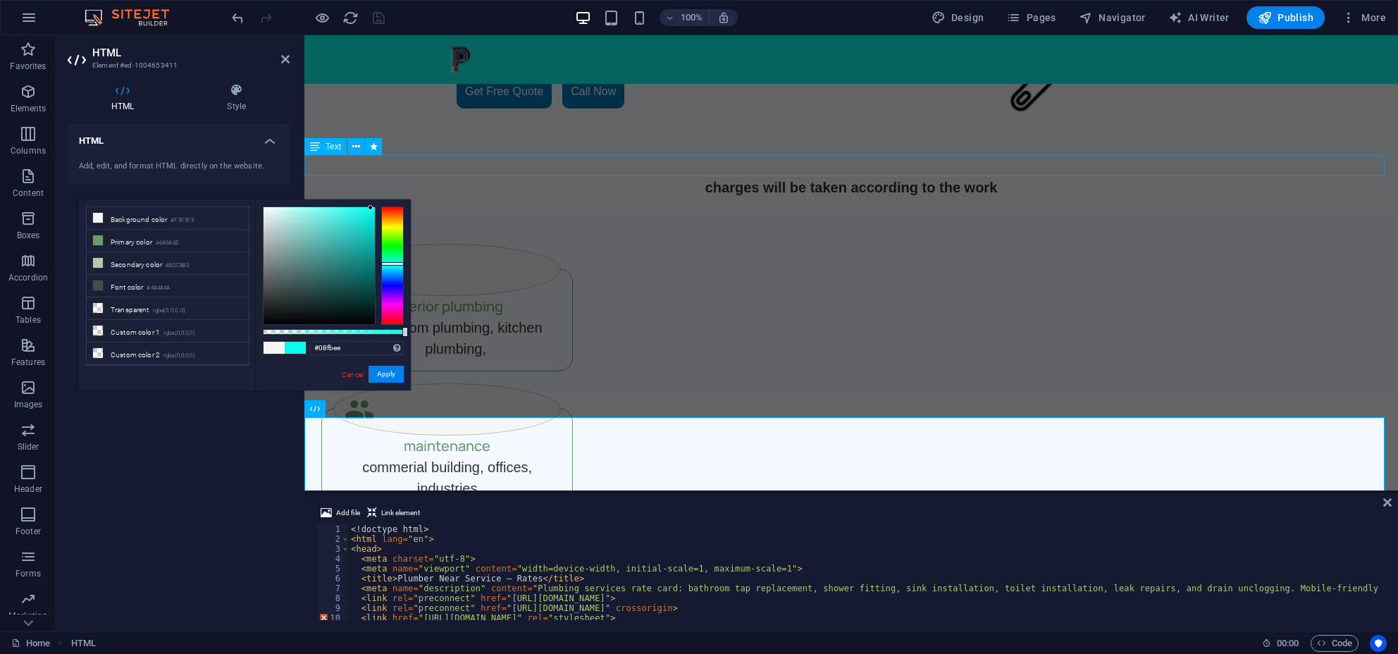
click at [383, 154] on div "Text" at bounding box center [347, 147] width 87 height 18
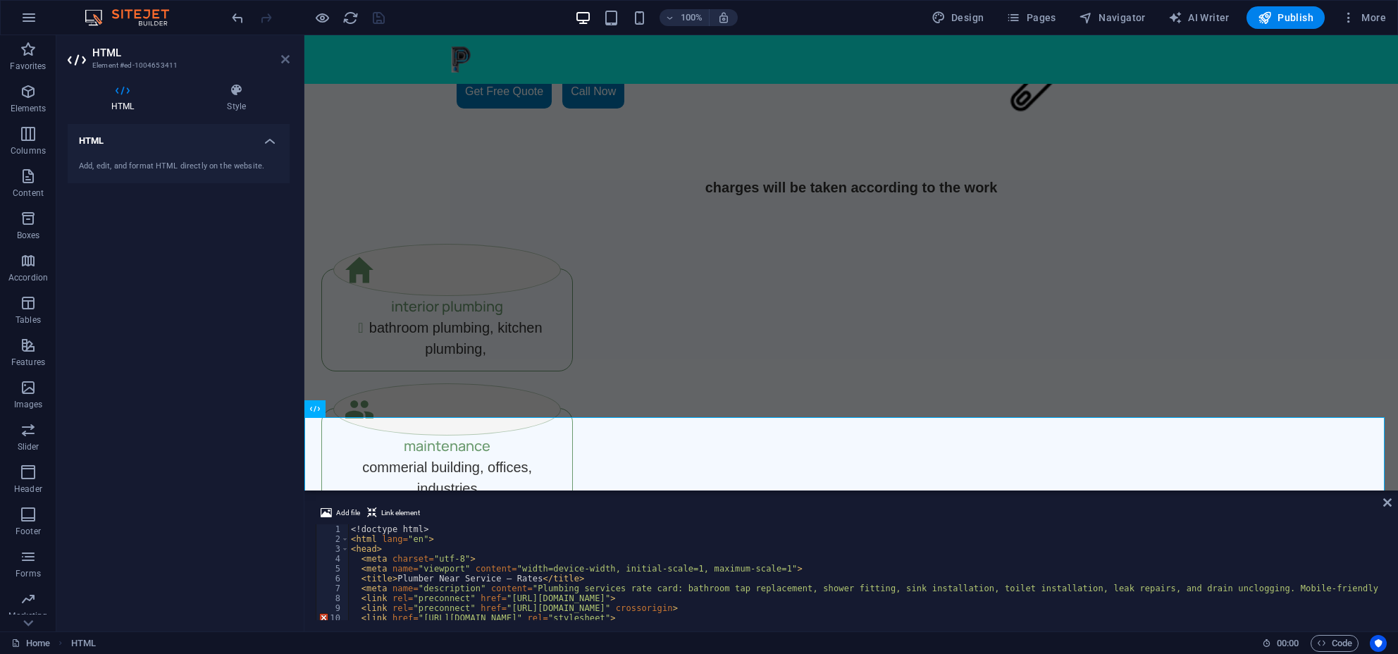
click at [281, 61] on icon at bounding box center [285, 59] width 8 height 11
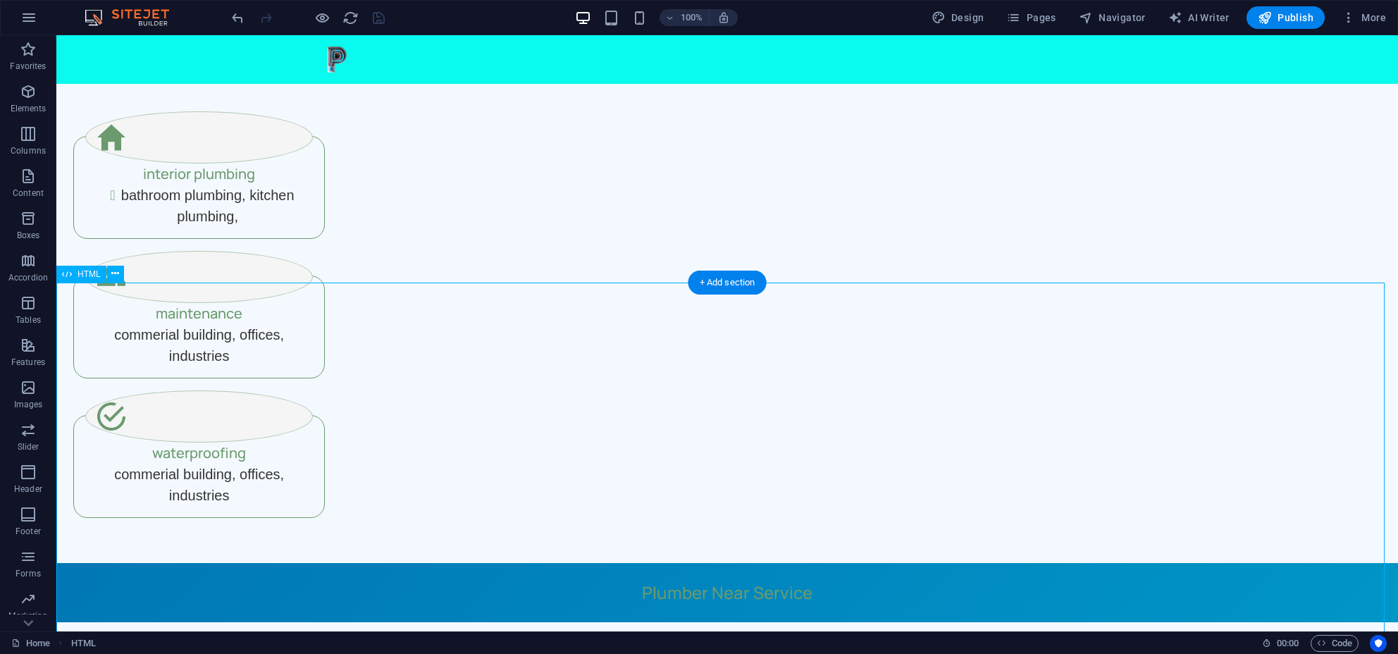
scroll to position [288, 0]
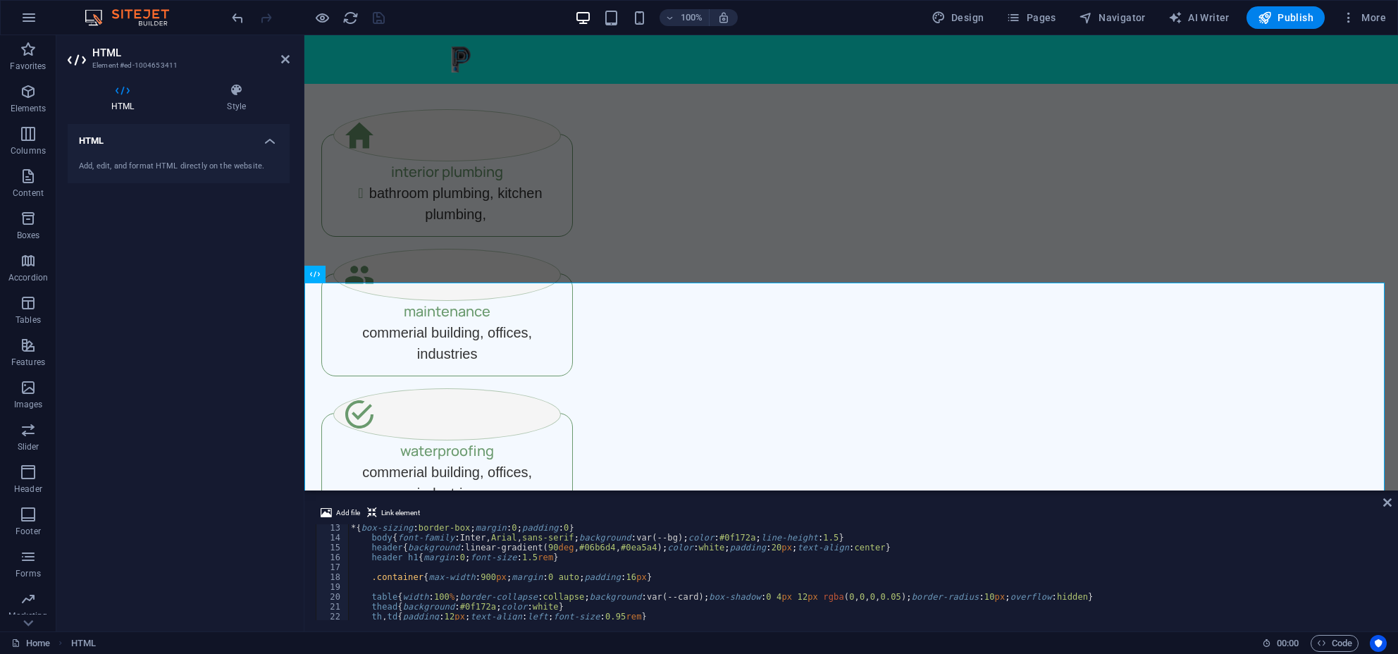
scroll to position [120, 0]
click at [285, 58] on icon at bounding box center [285, 59] width 8 height 11
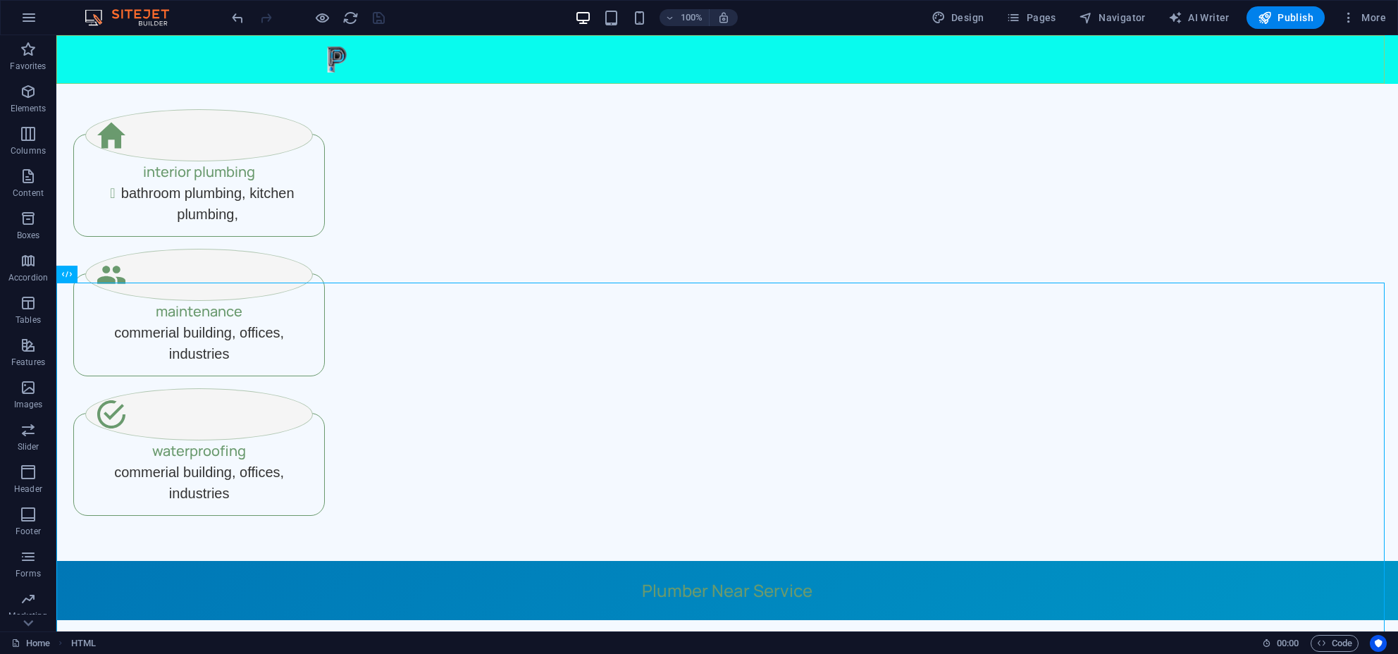
click at [442, 58] on div "Home Subpage" at bounding box center [727, 59] width 1342 height 49
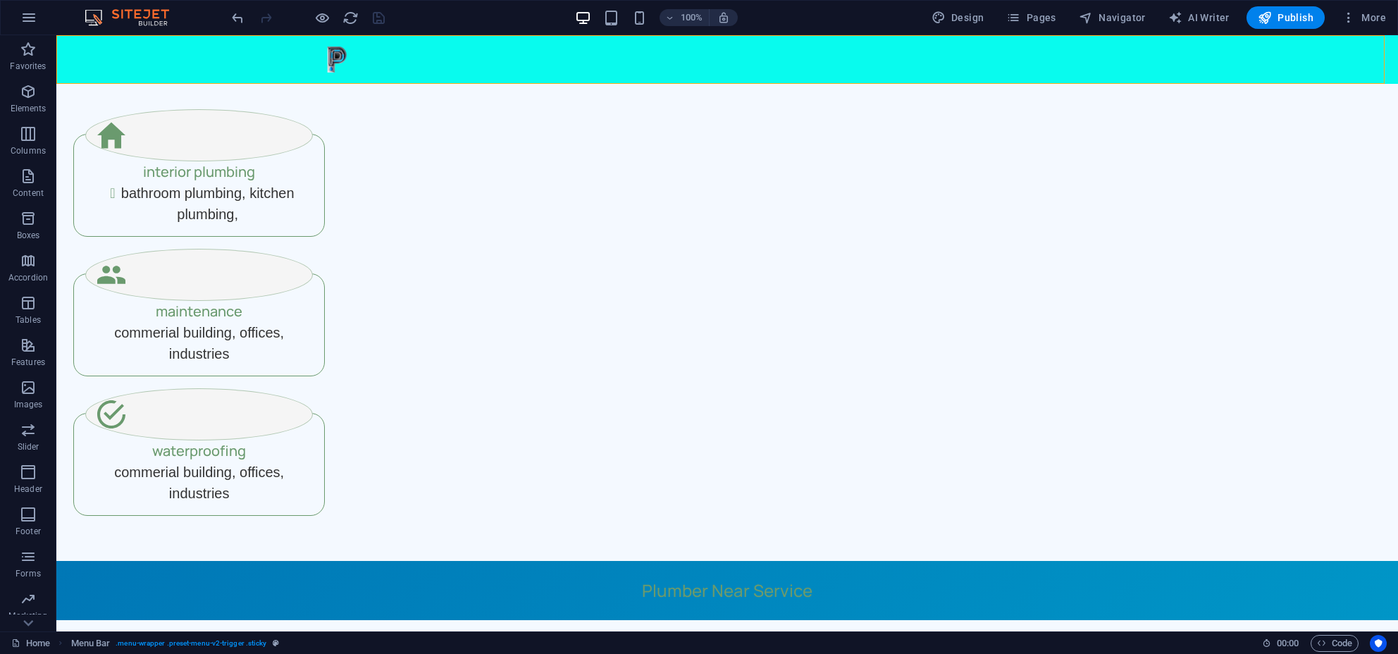
click at [442, 58] on div "Home Subpage" at bounding box center [727, 59] width 1342 height 49
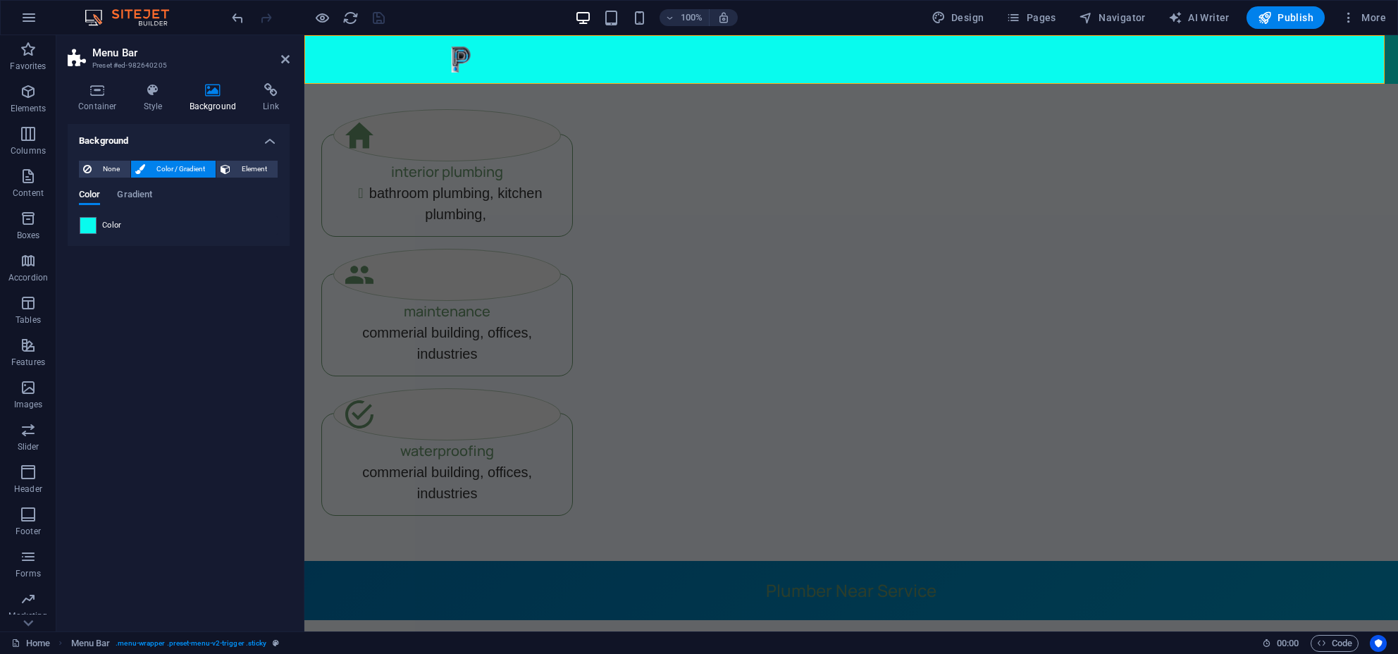
click at [108, 226] on span "Color" at bounding box center [112, 225] width 20 height 11
click at [134, 190] on div "Color Gradient Color" at bounding box center [178, 206] width 199 height 56
click at [134, 190] on span "Gradient" at bounding box center [134, 196] width 35 height 20
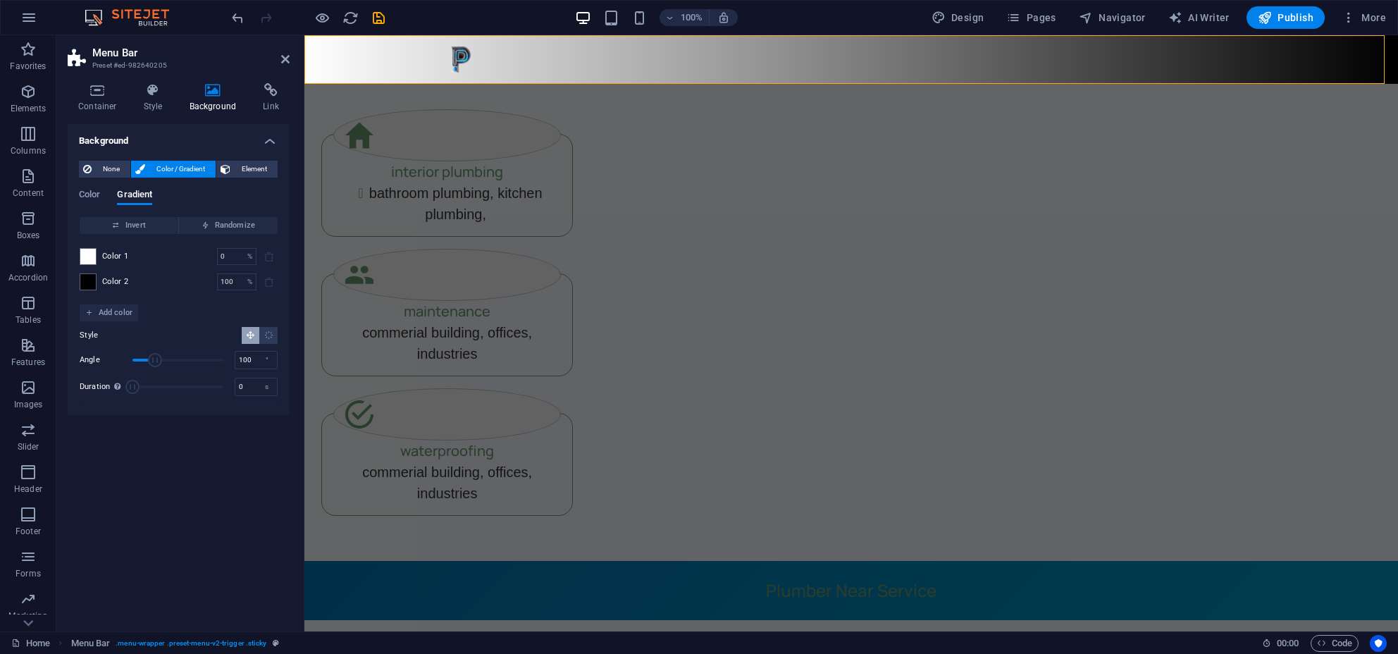
drag, startPoint x: 147, startPoint y: 351, endPoint x: 158, endPoint y: 364, distance: 17.0
click at [158, 364] on span "Angle" at bounding box center [155, 360] width 14 height 14
type input "101"
click at [151, 423] on div "Background None Color / Gradient Element Stretch background to full-width Color…" at bounding box center [179, 372] width 222 height 496
click at [218, 221] on span "Randomize" at bounding box center [228, 225] width 87 height 17
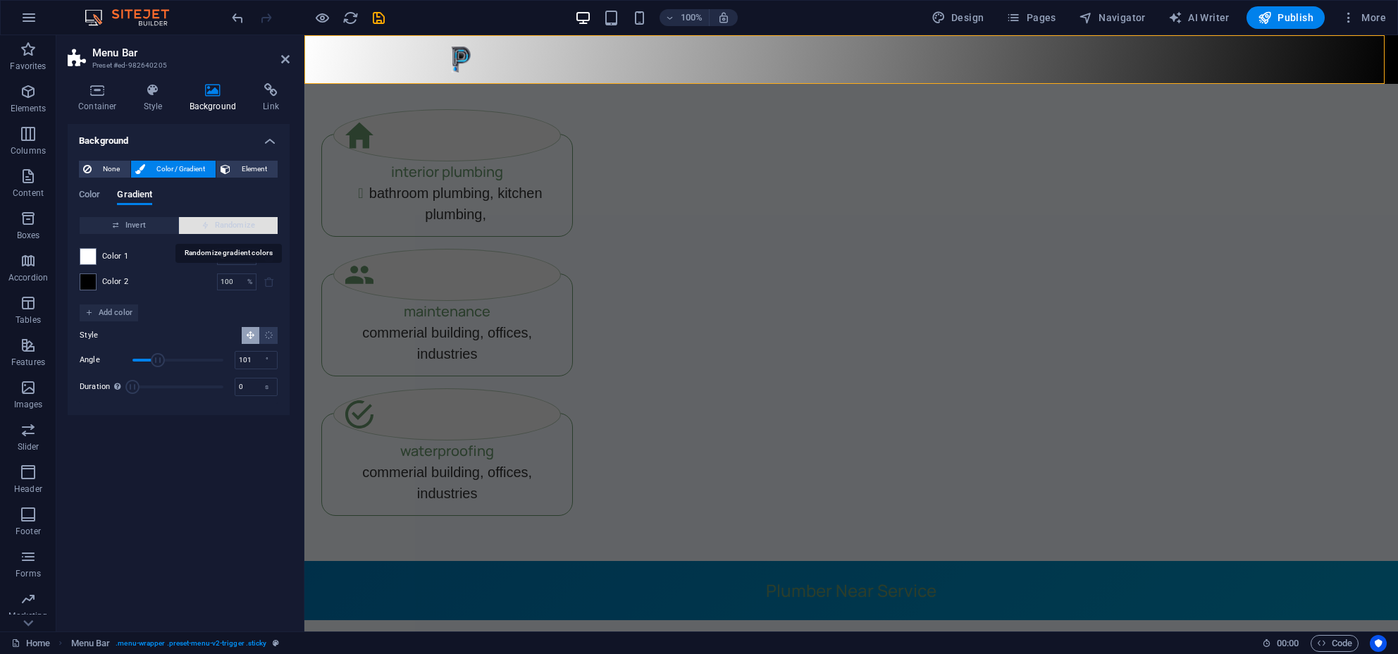
type input "38"
type input "90"
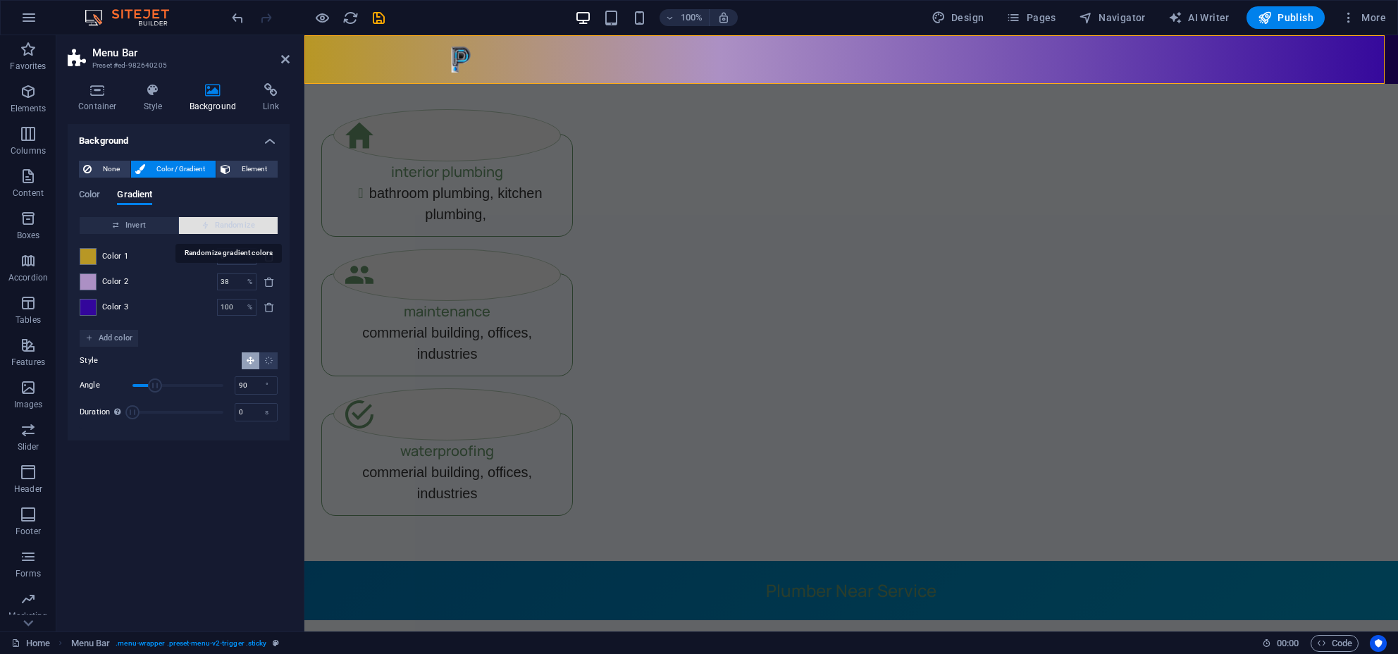
click at [218, 221] on span "Randomize" at bounding box center [228, 225] width 87 height 17
type input "44"
type input "136"
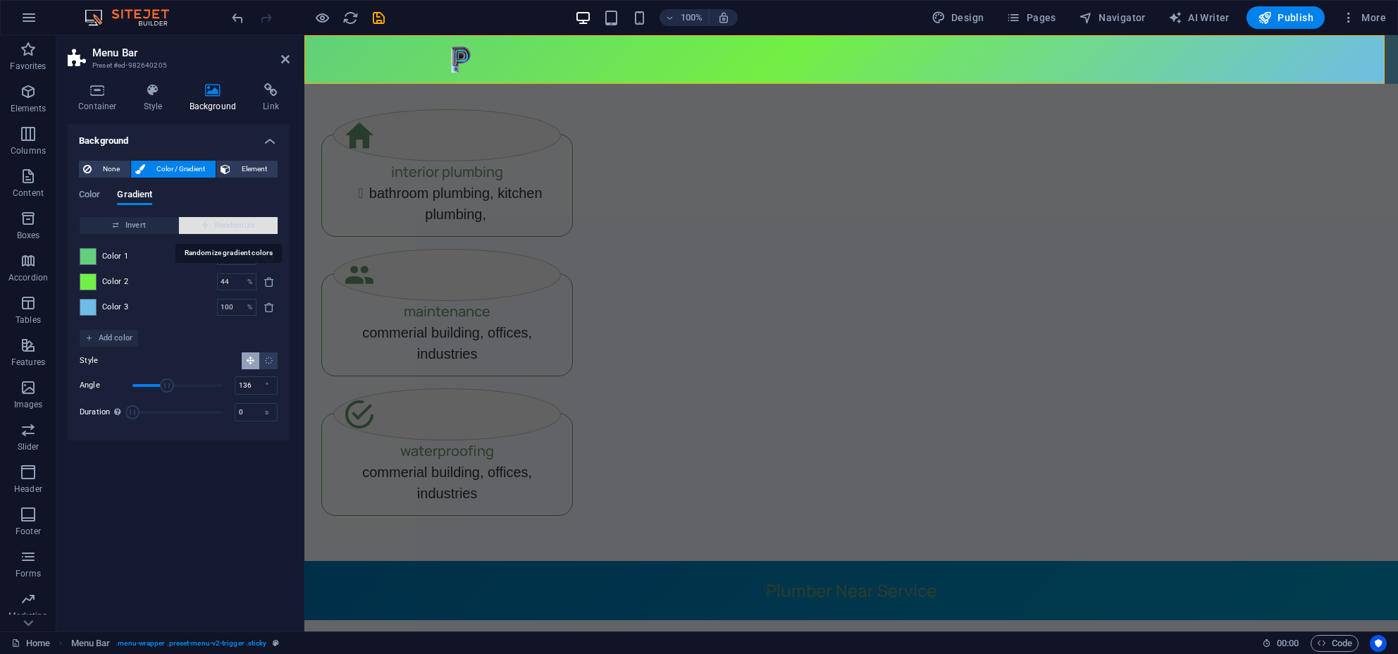
click at [218, 221] on span "Randomize" at bounding box center [228, 225] width 87 height 17
type input "0"
type input "120"
type input "57"
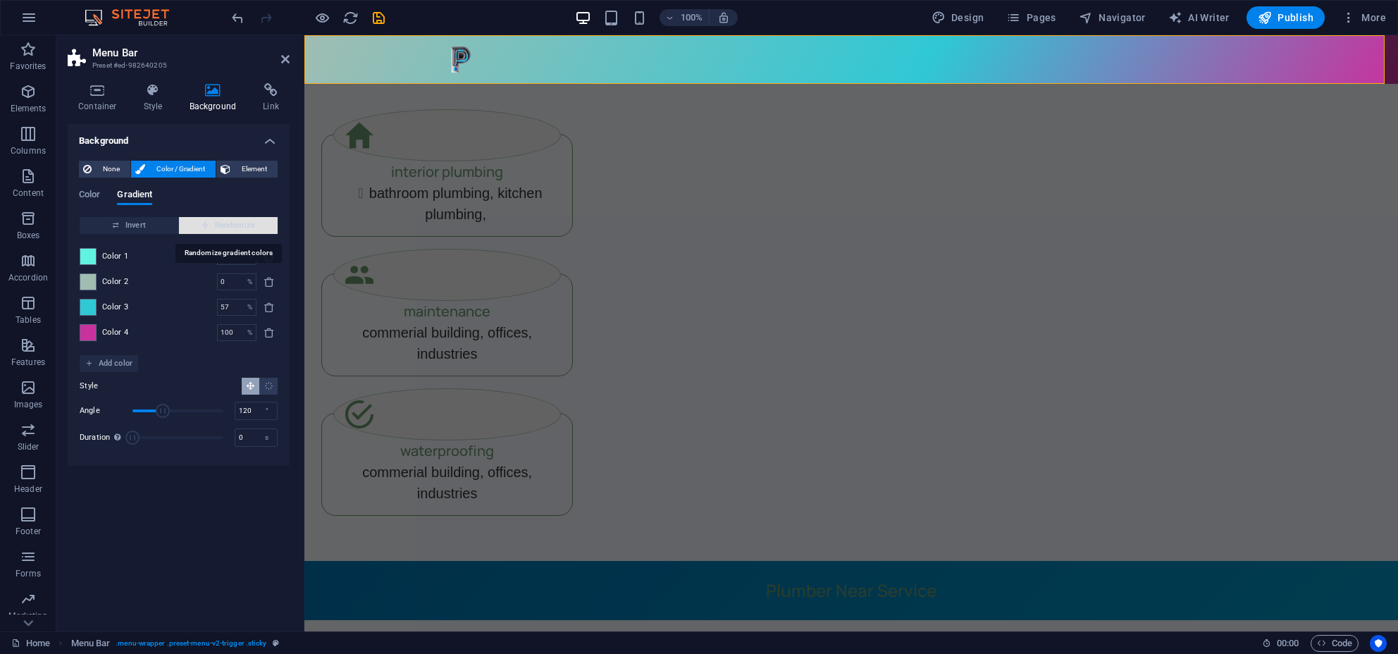
click at [218, 221] on span "Randomize" at bounding box center [228, 225] width 87 height 17
type input "78"
type input "88"
type input "100"
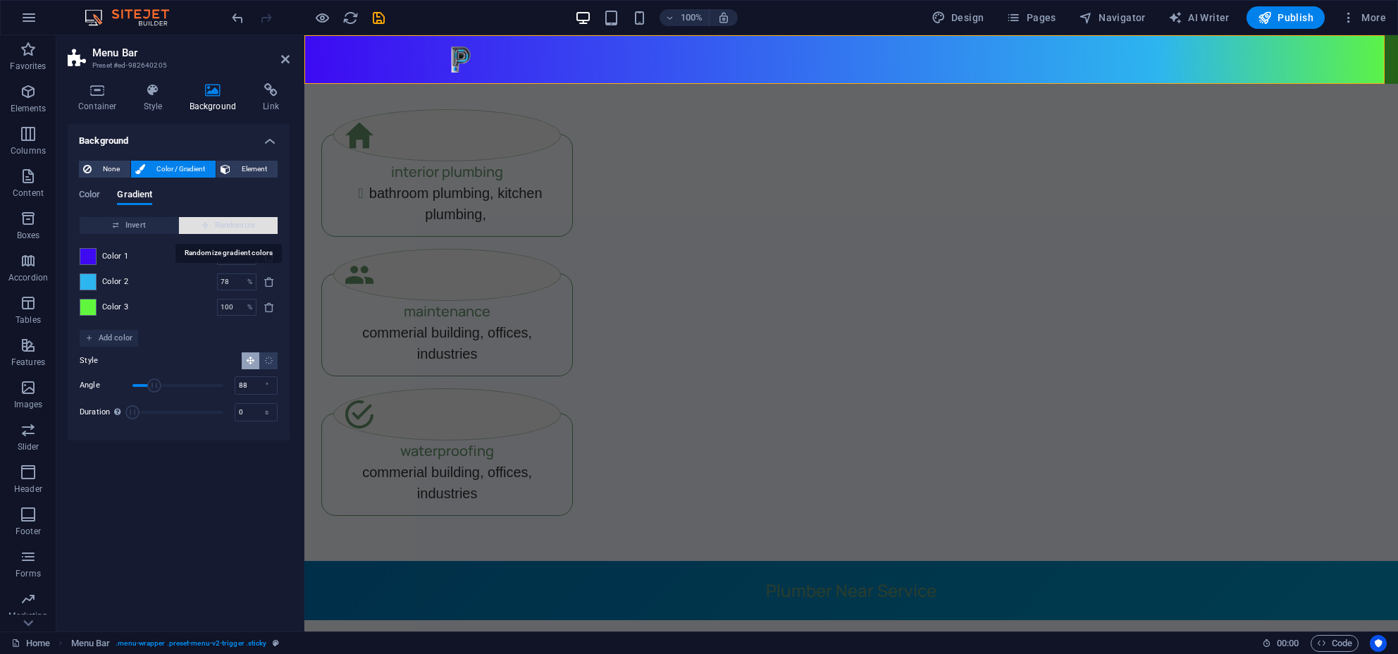
click at [218, 221] on span "Randomize" at bounding box center [228, 225] width 87 height 17
type input "100"
type input "330"
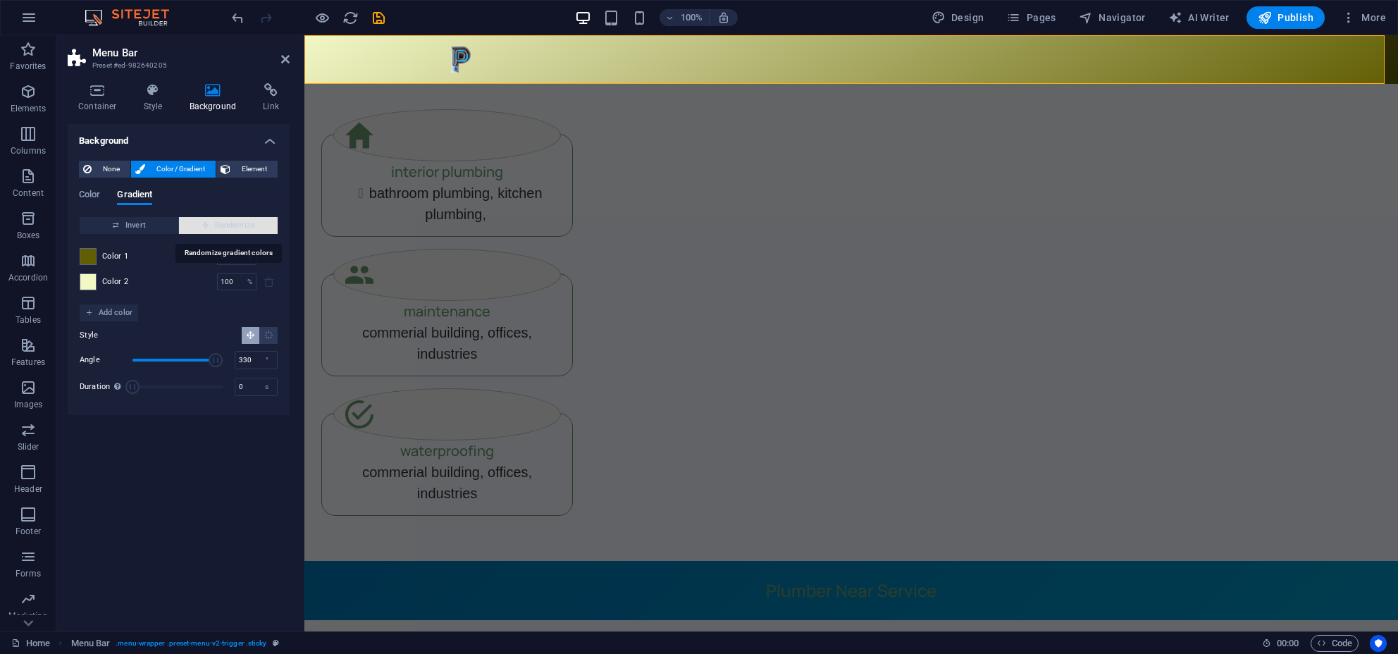
click at [218, 221] on span "Randomize" at bounding box center [228, 225] width 87 height 17
type input "28"
type input "185"
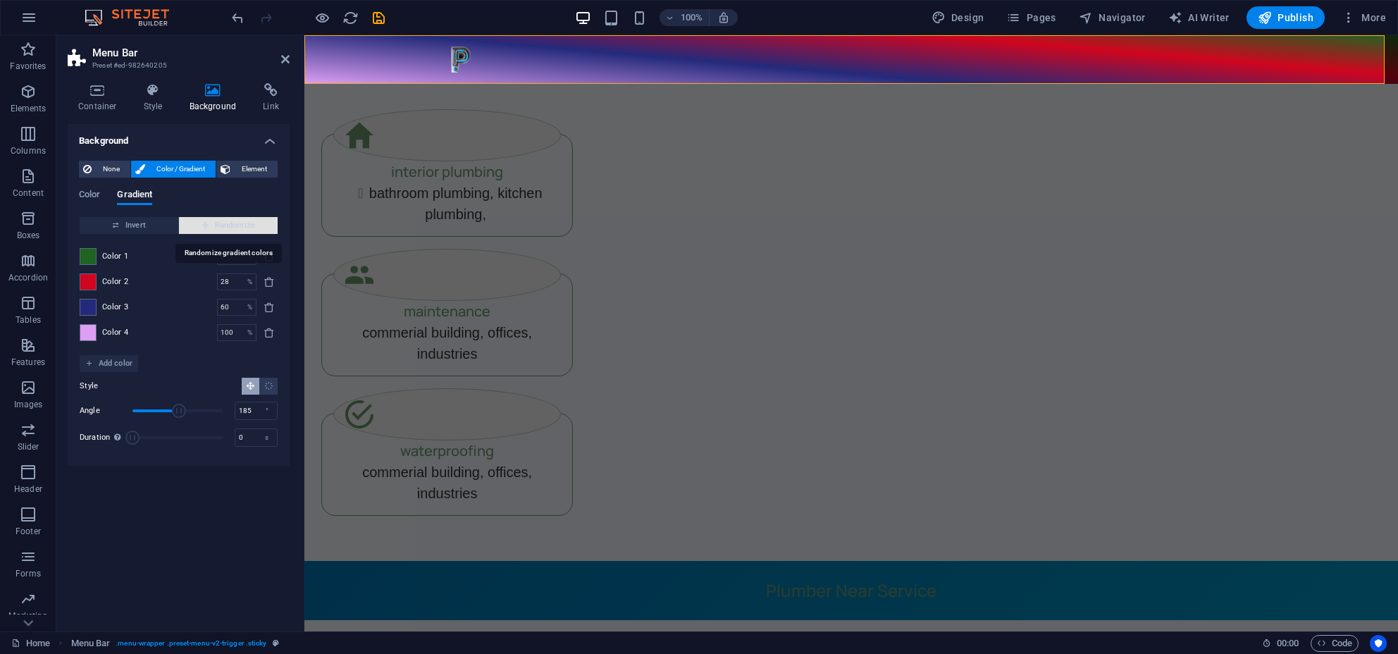
click at [218, 221] on span "Randomize" at bounding box center [228, 225] width 87 height 17
type input "0"
type input "283"
type input "100"
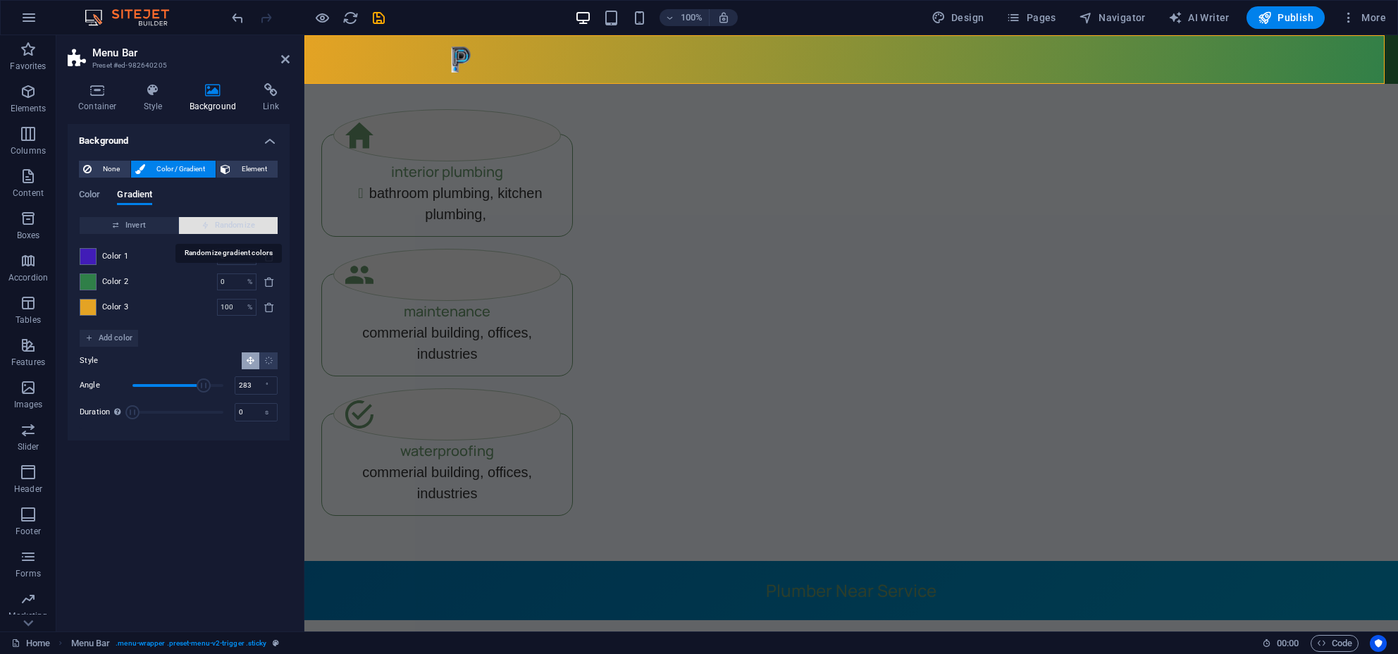
click at [218, 221] on span "Randomize" at bounding box center [228, 225] width 87 height 17
type input "56"
type input "186"
type input "81"
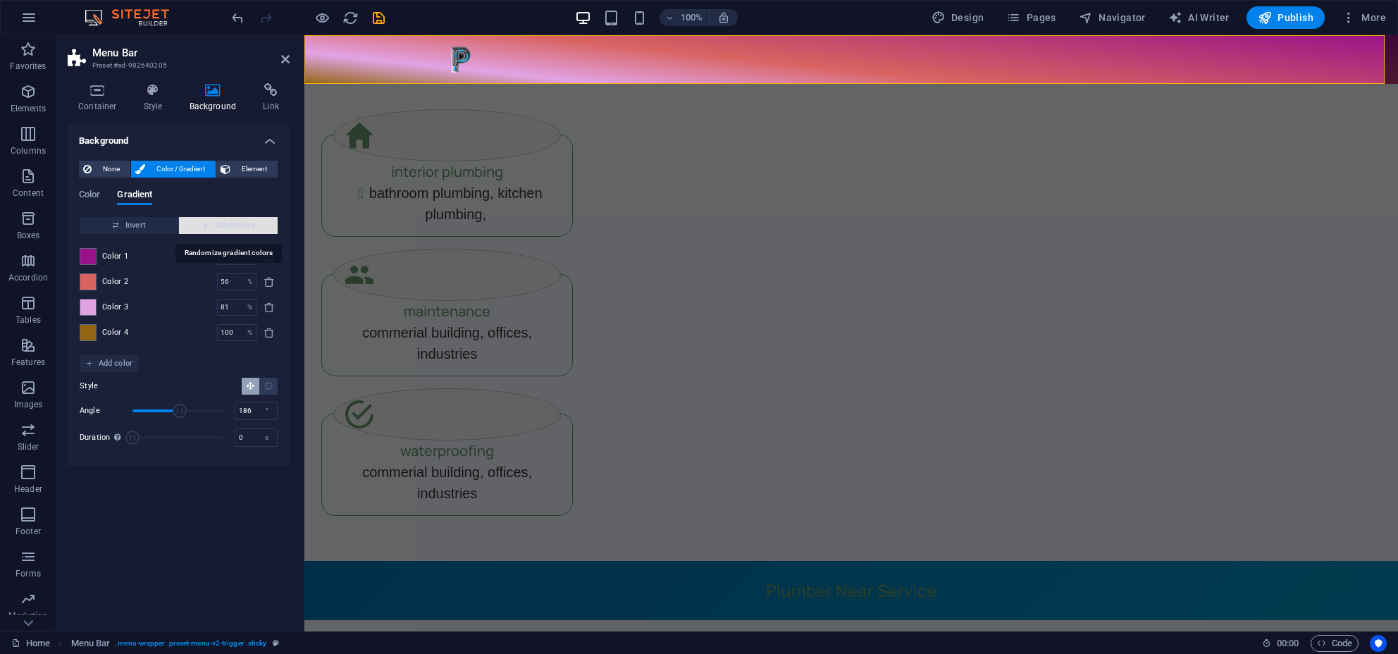
click at [218, 221] on span "Randomize" at bounding box center [228, 225] width 87 height 17
type input "35"
type input "203"
type input "100"
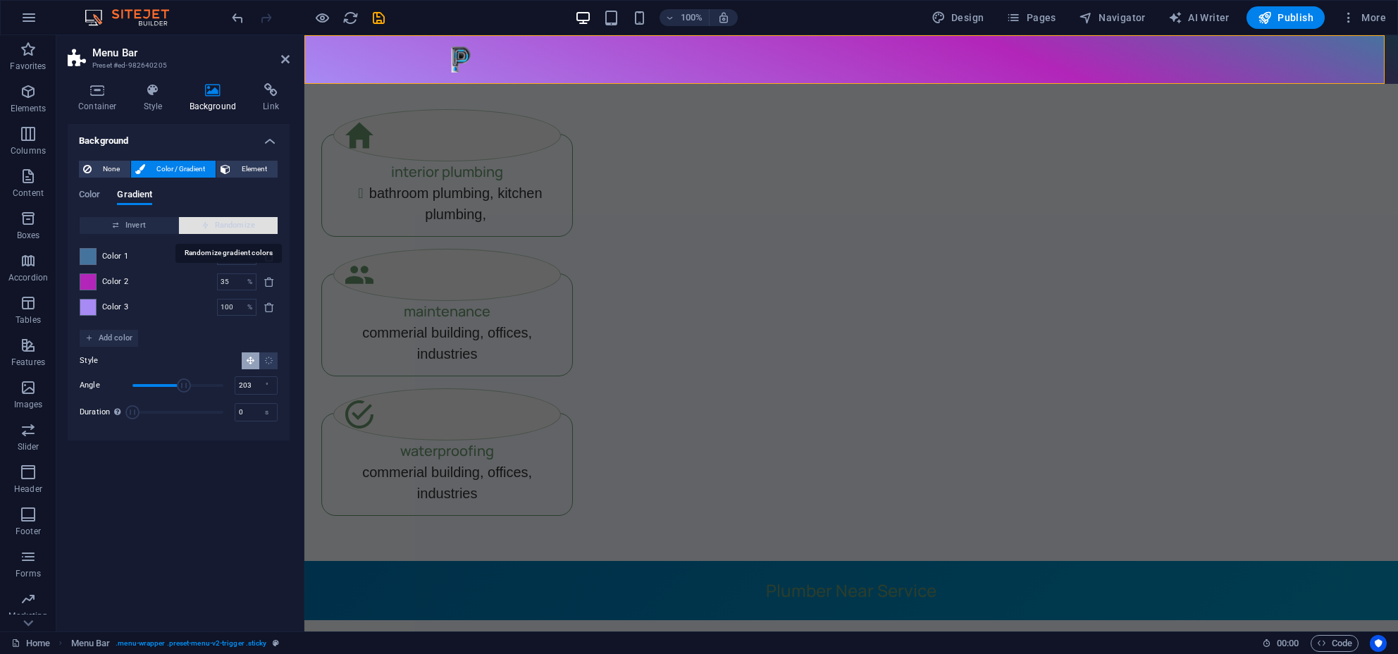
click at [218, 221] on span "Randomize" at bounding box center [228, 225] width 87 height 17
type input "100"
type input "255"
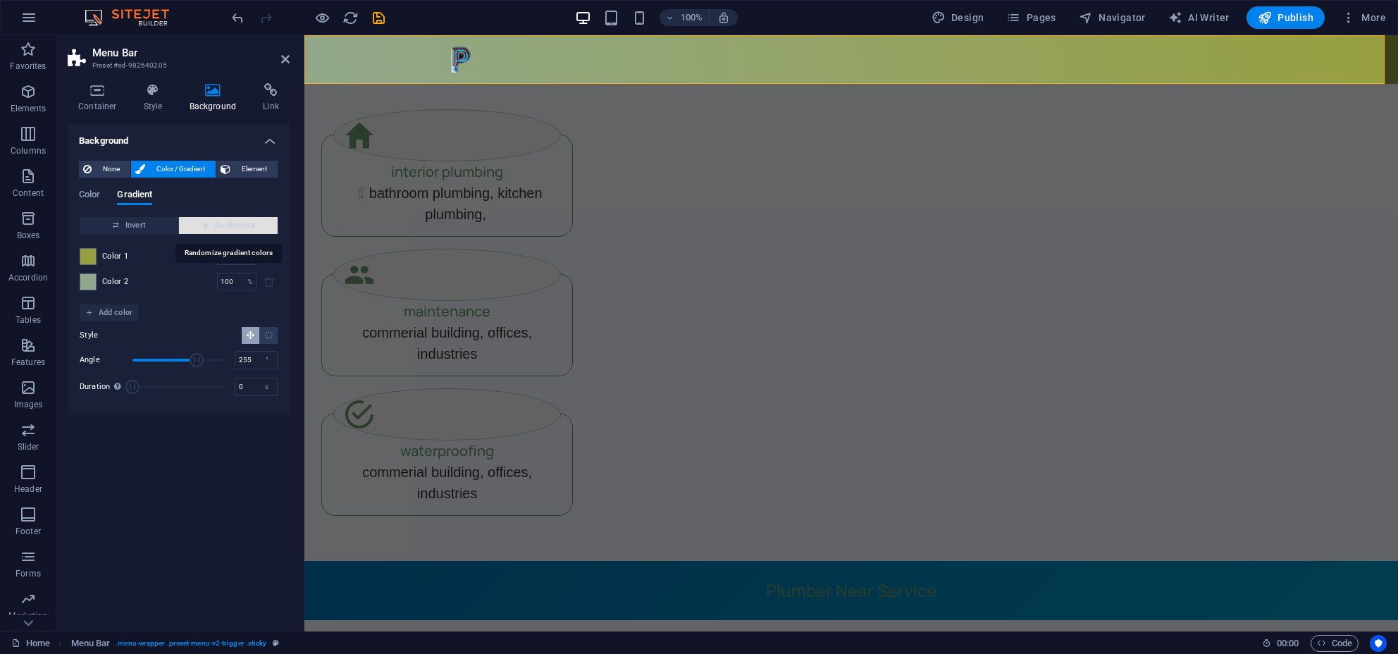
click at [218, 221] on span "Randomize" at bounding box center [228, 225] width 87 height 17
type input "21"
type input "123"
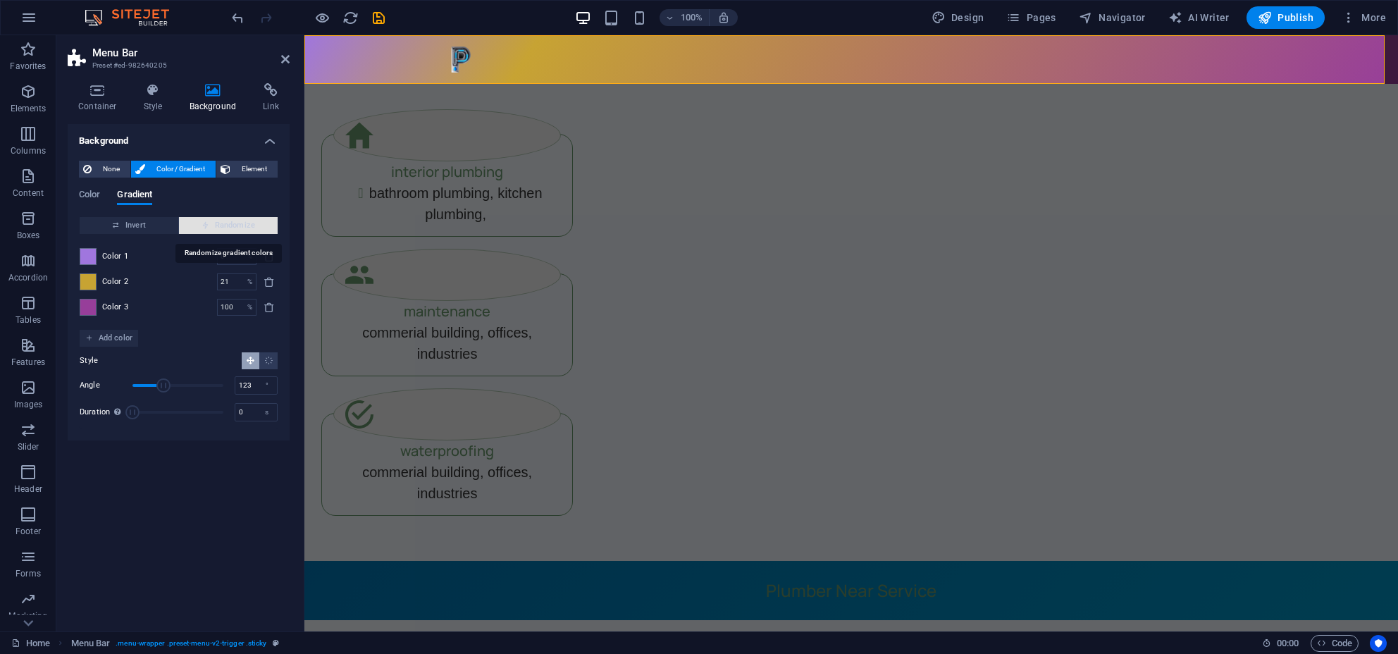
click at [218, 221] on span "Randomize" at bounding box center [228, 225] width 87 height 17
type input "86"
type input "73"
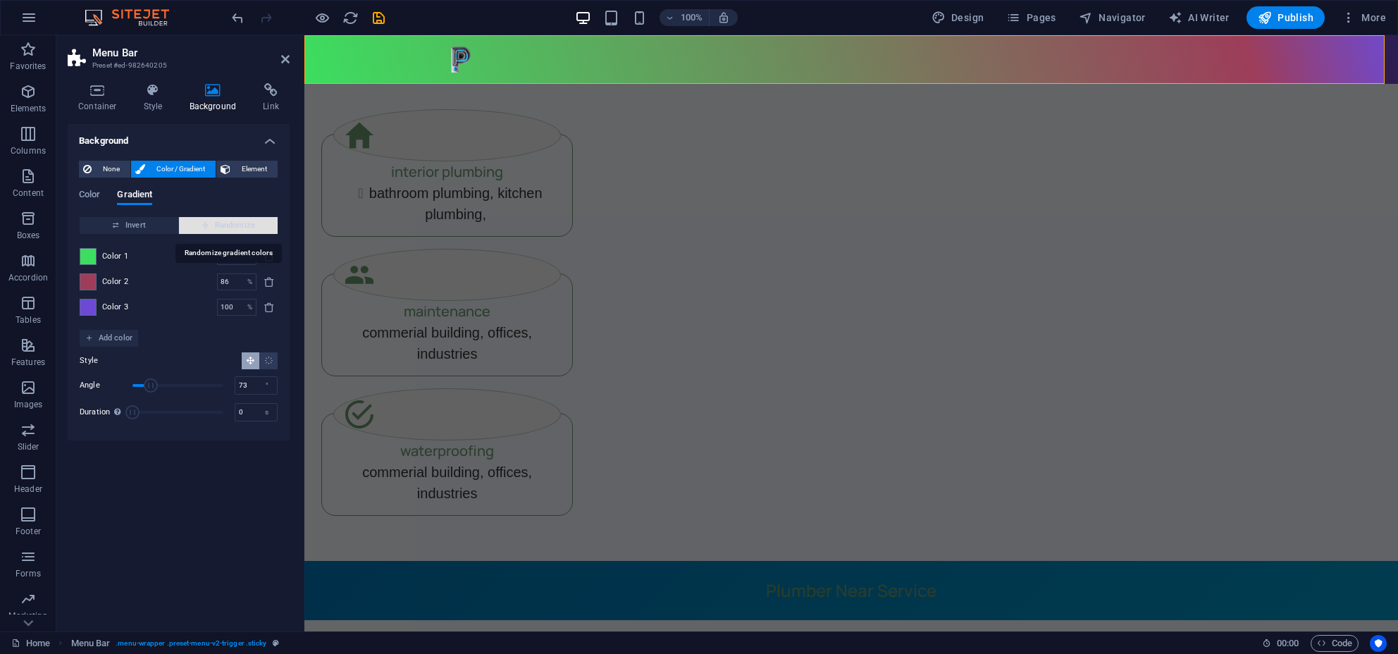
click at [218, 221] on span "Randomize" at bounding box center [228, 225] width 87 height 17
type input "100"
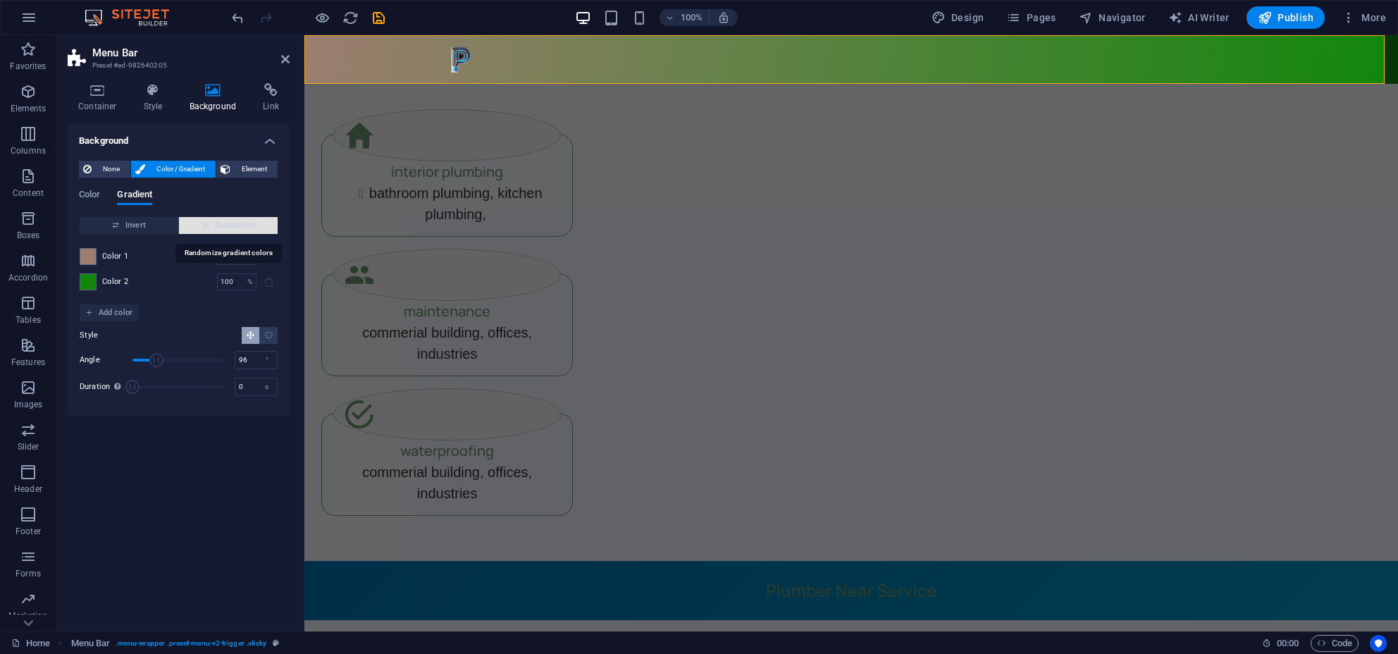
click at [218, 221] on span "Randomize" at bounding box center [228, 225] width 87 height 17
type input "263"
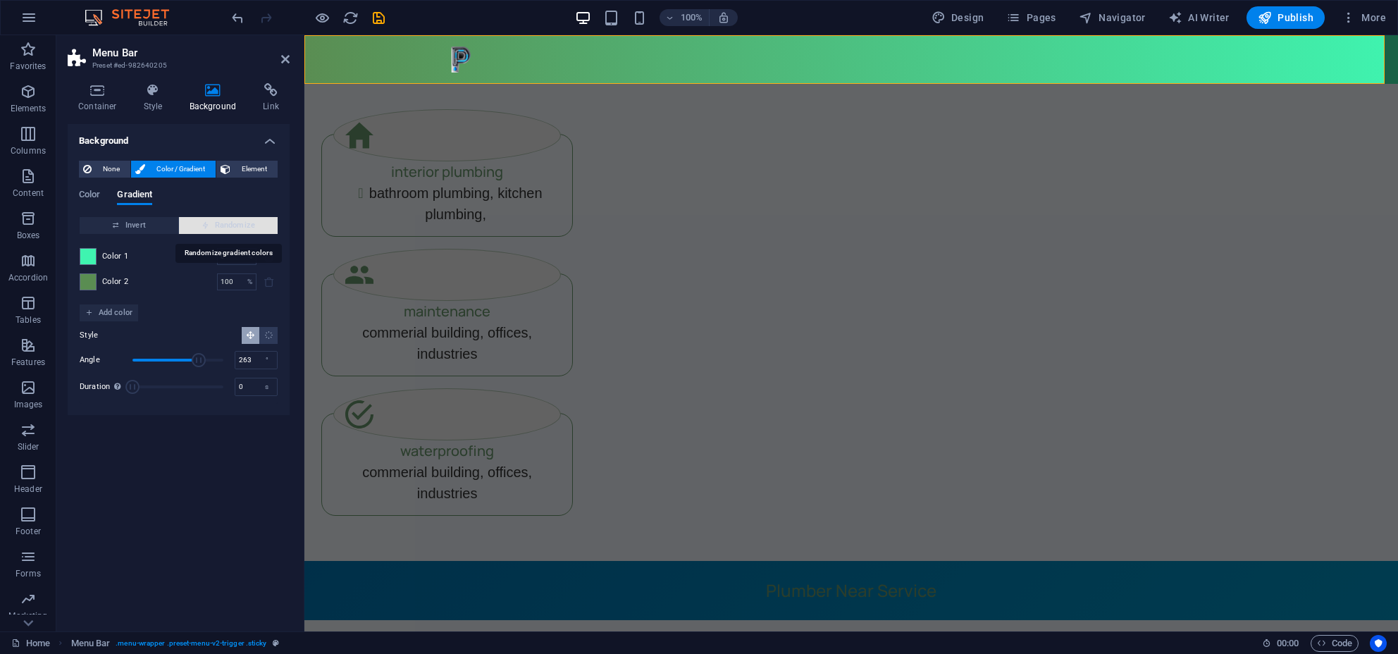
click at [205, 222] on icon "button" at bounding box center [206, 225] width 8 height 8
type input "22"
type input "205"
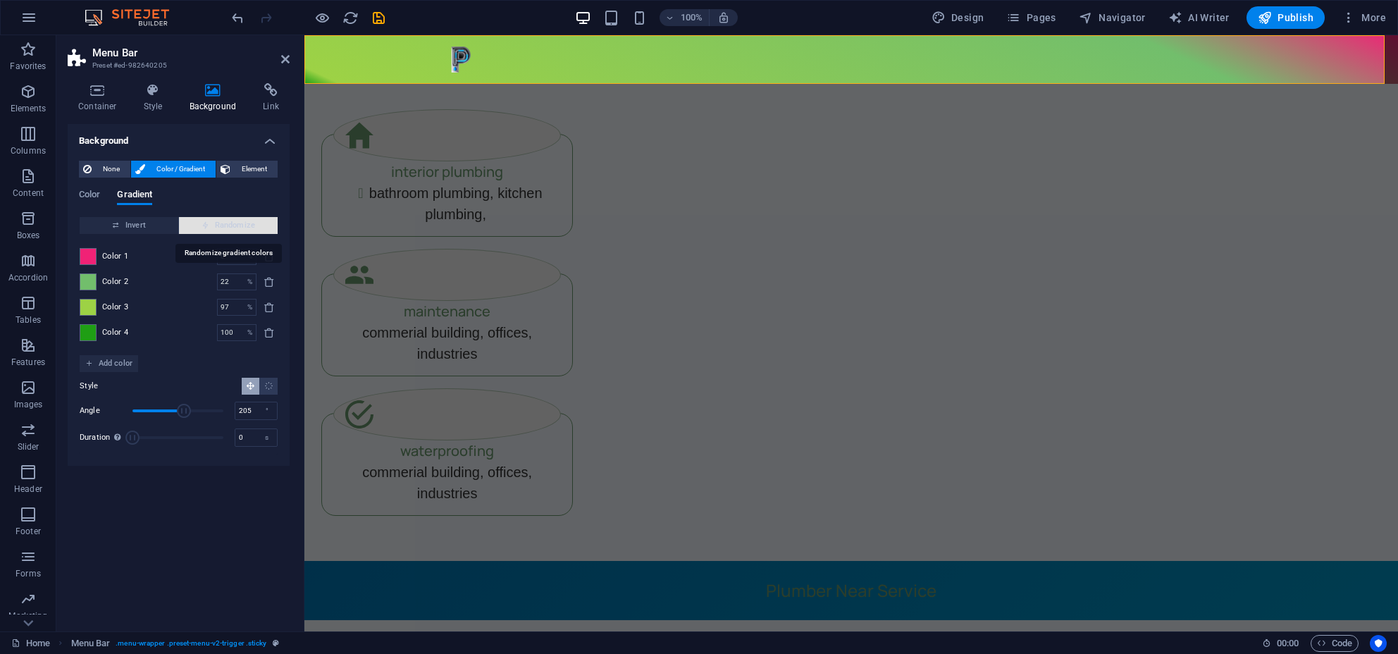
click at [205, 222] on icon "button" at bounding box center [206, 225] width 8 height 8
type input "74"
type input "105"
type input "100"
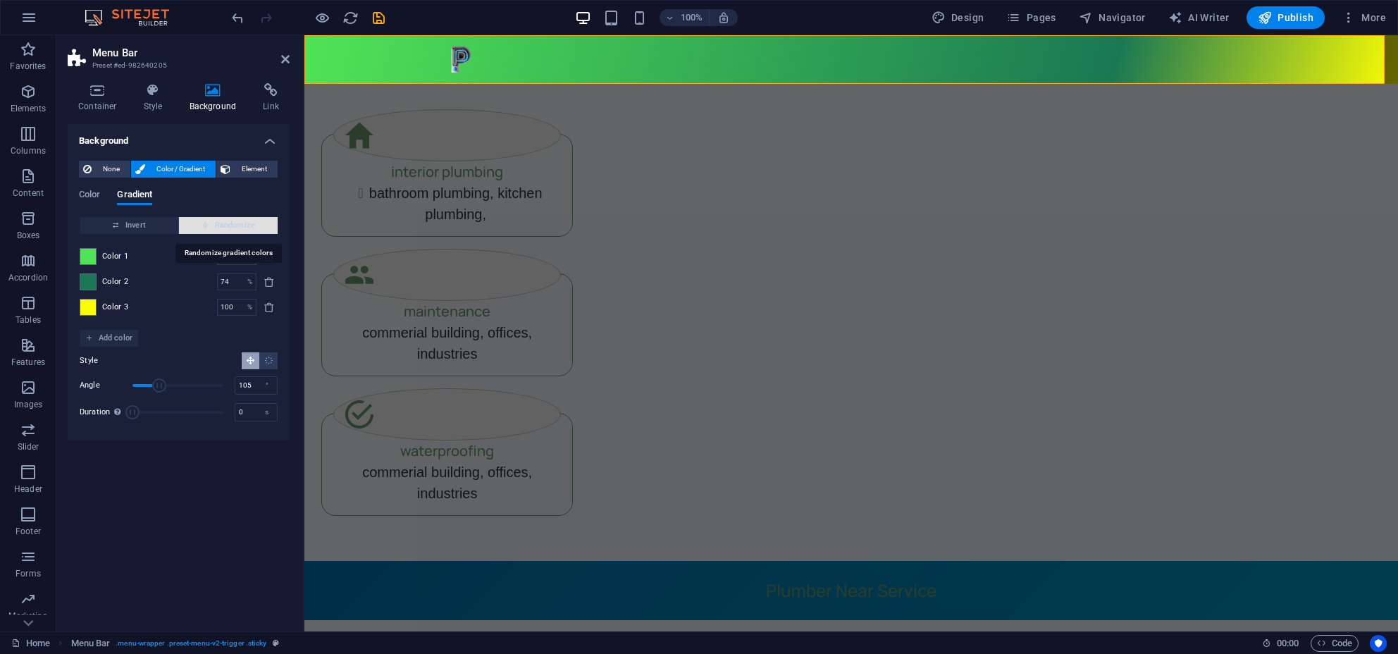
click at [205, 222] on icon "button" at bounding box center [206, 225] width 8 height 8
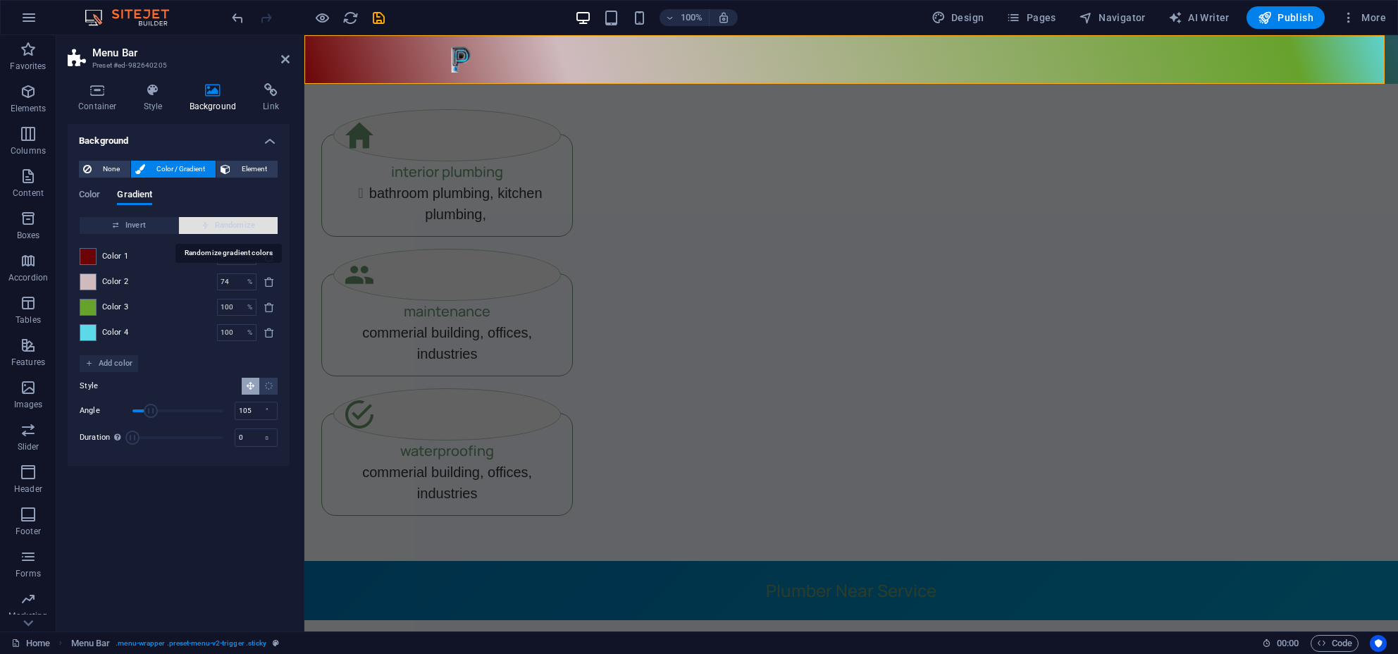
type input "24"
type input "72"
type input "90"
click at [205, 222] on icon "button" at bounding box center [206, 225] width 8 height 8
type input "27"
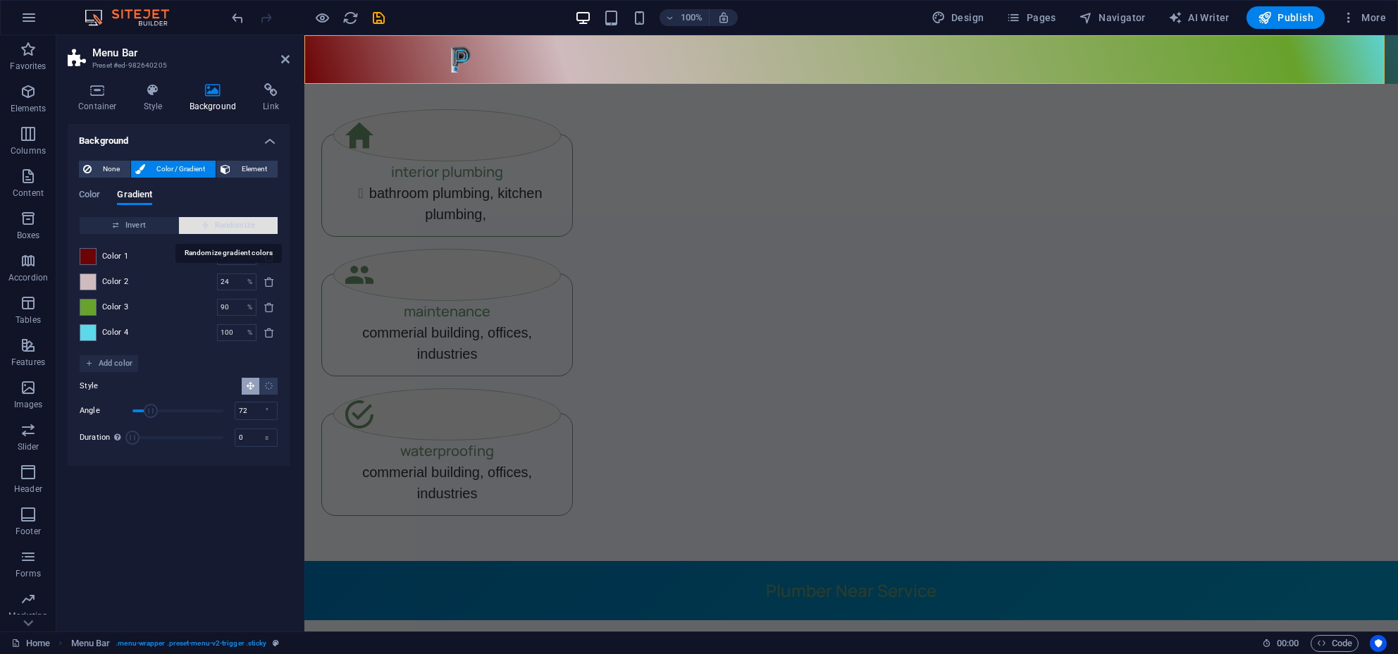
type input "181"
type input "60"
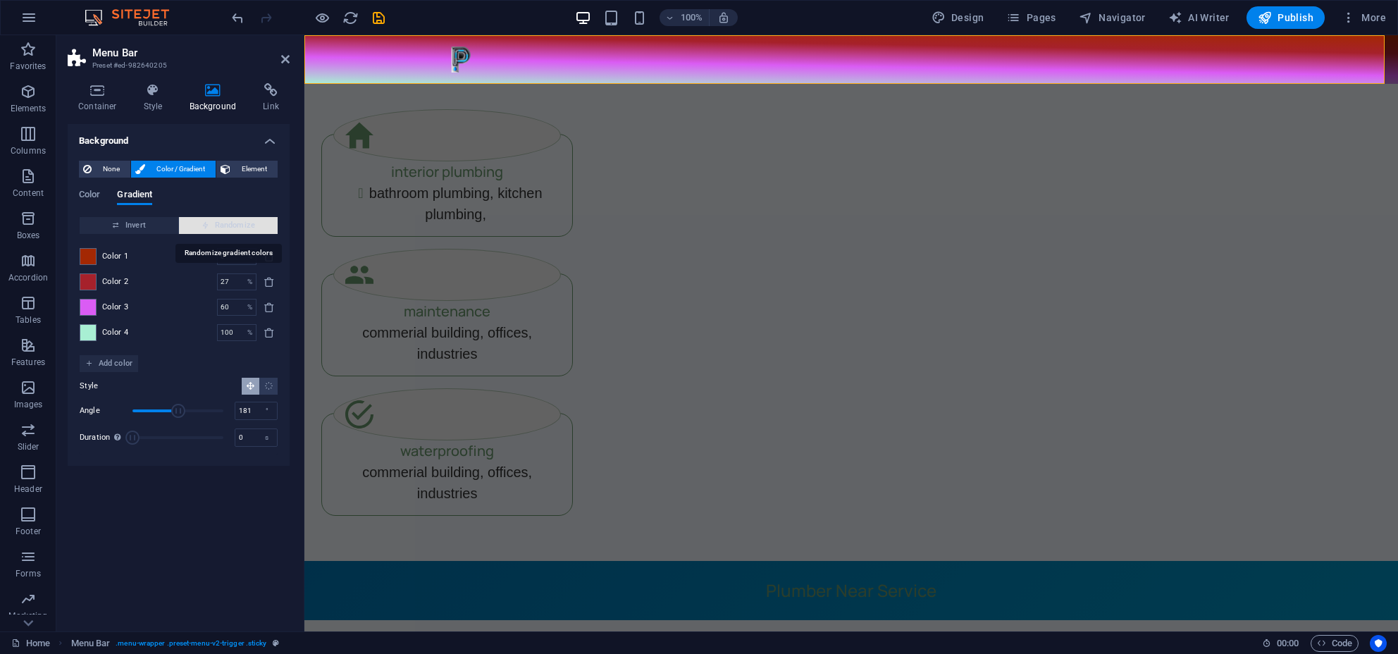
click at [205, 222] on icon "button" at bounding box center [206, 225] width 8 height 8
type input "19"
type input "308"
type input "100"
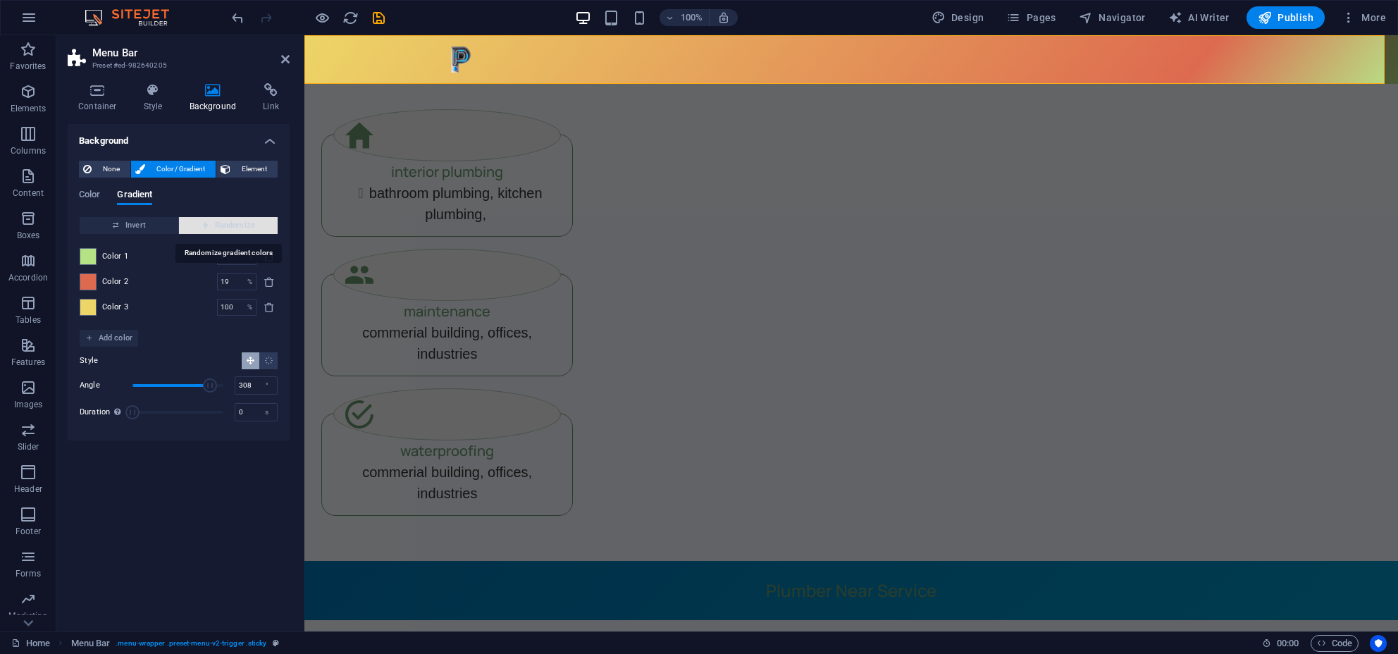
click at [205, 222] on icon "button" at bounding box center [206, 225] width 8 height 8
type input "62"
type input "327"
type input "65"
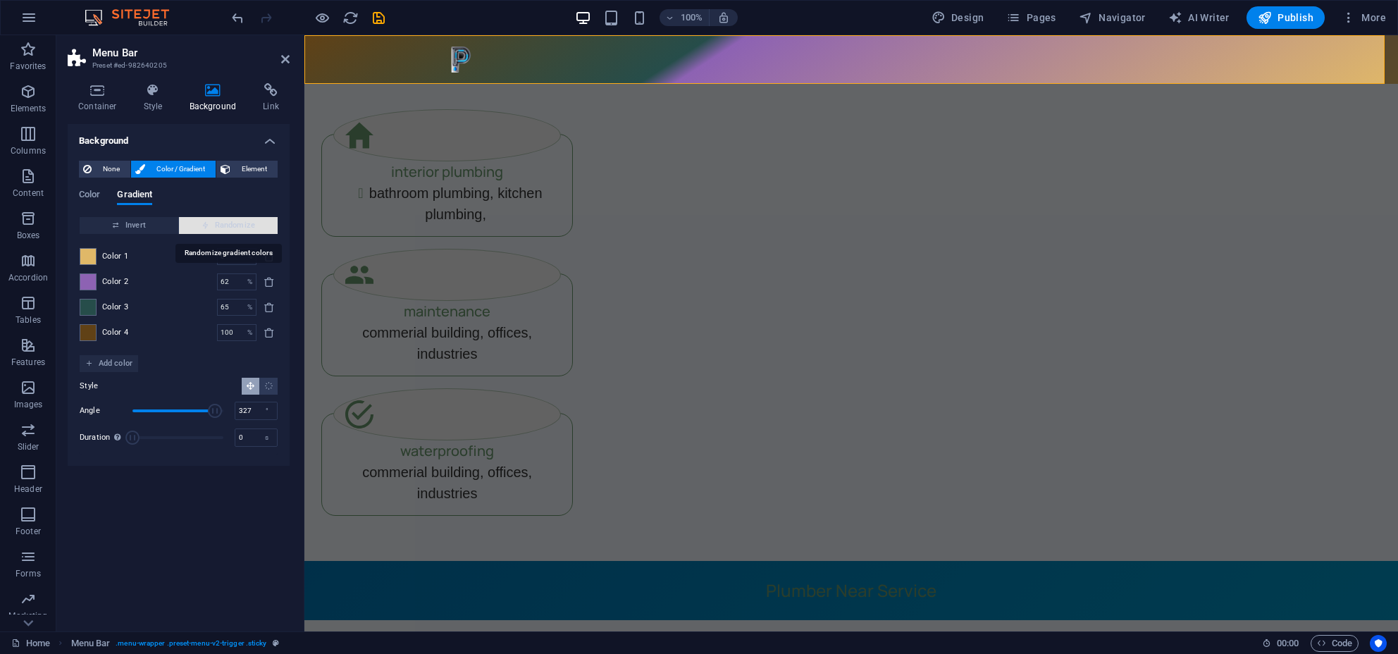
click at [205, 222] on icon "button" at bounding box center [206, 225] width 8 height 8
type input "8"
type input "12"
type input "69"
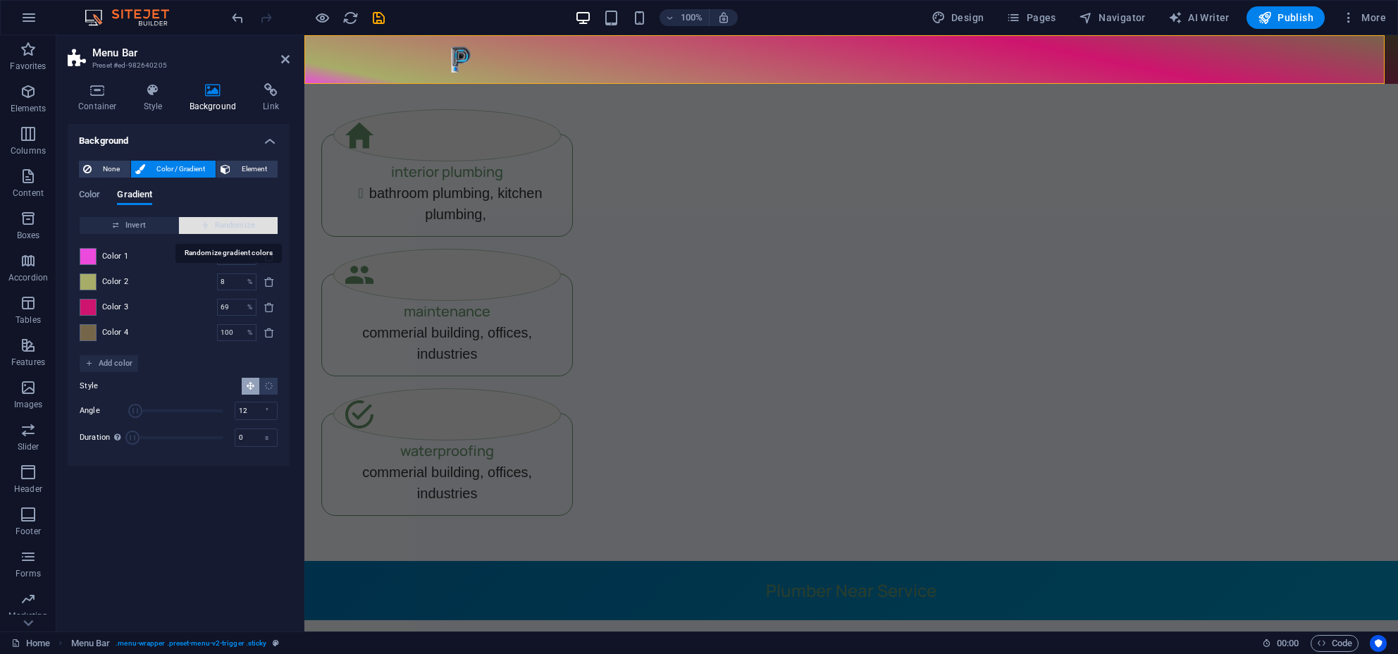
click at [205, 222] on icon "button" at bounding box center [206, 225] width 8 height 8
type input "36"
type input "147"
type input "65"
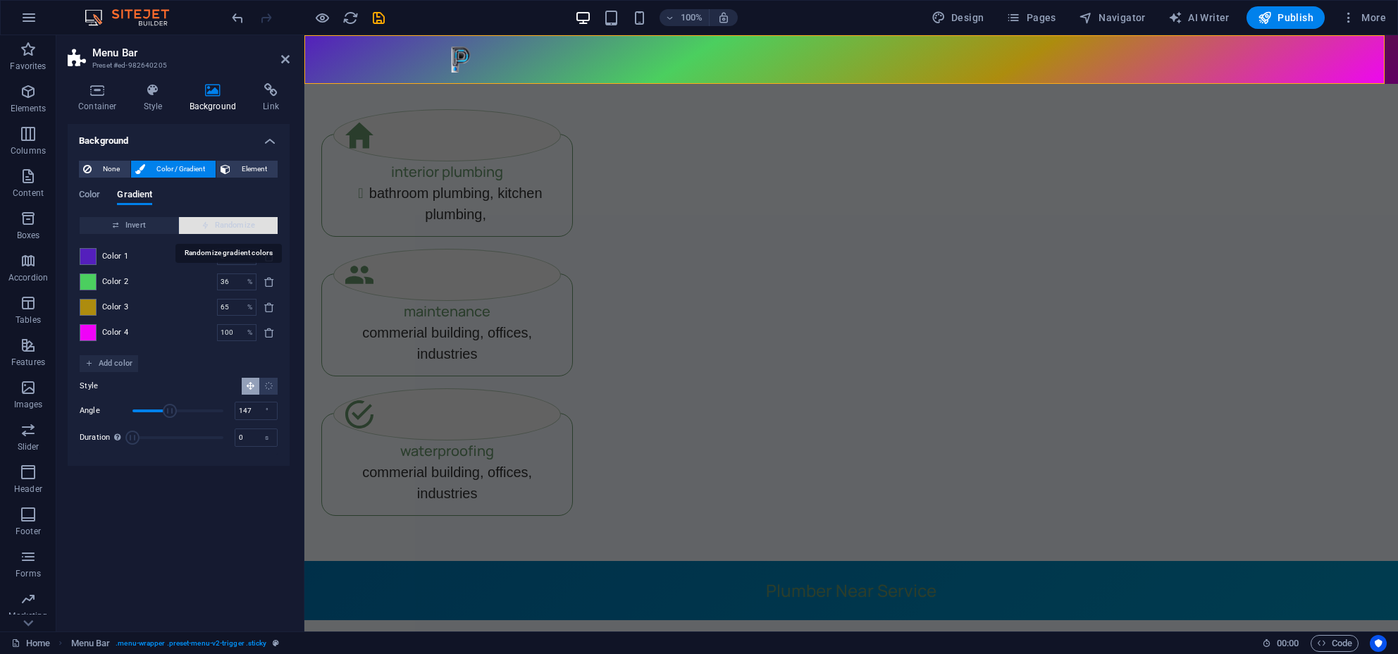
click at [205, 222] on icon "button" at bounding box center [206, 225] width 8 height 8
type input "100"
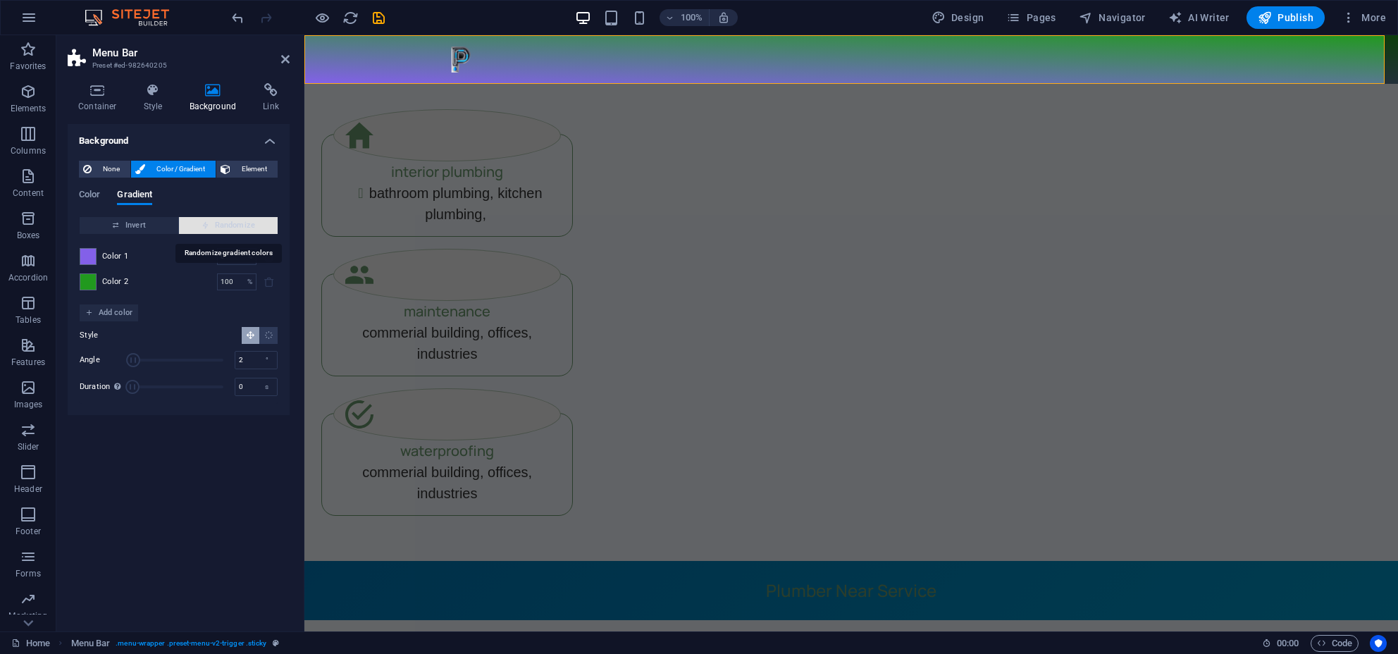
click at [205, 222] on icon "button" at bounding box center [206, 225] width 8 height 8
type input "162"
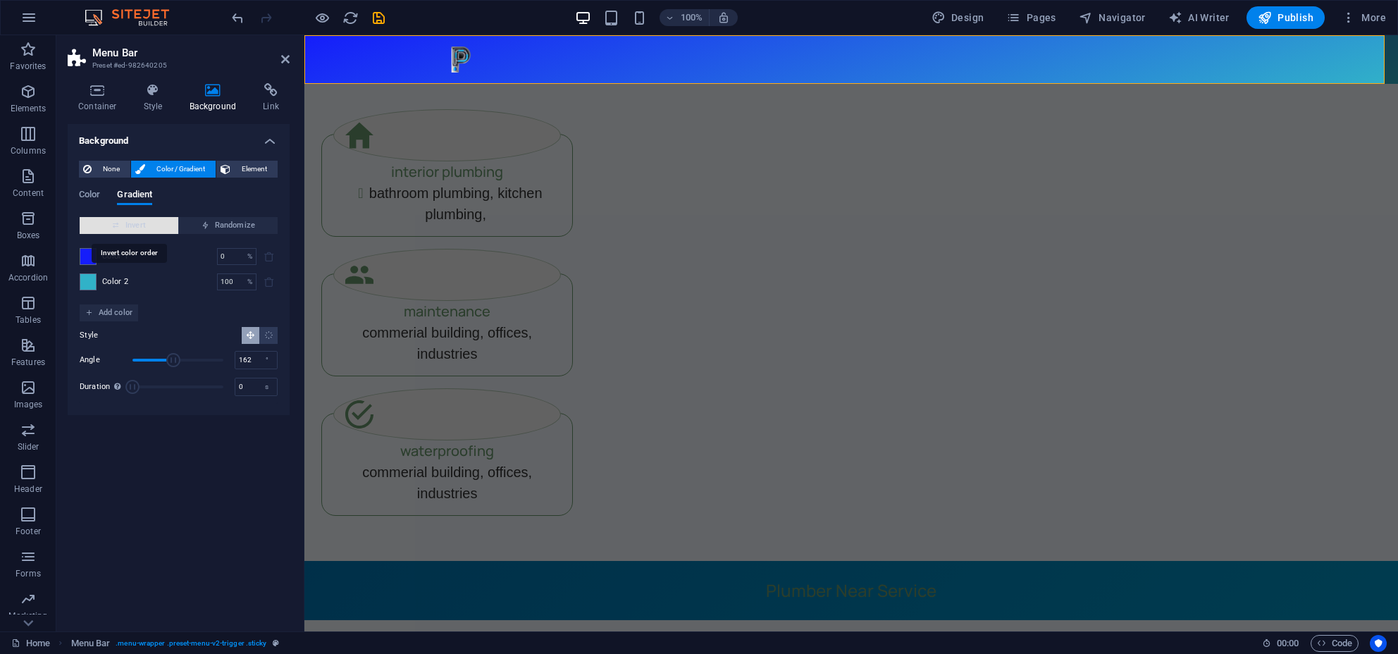
click at [159, 228] on span "Invert" at bounding box center [128, 225] width 87 height 17
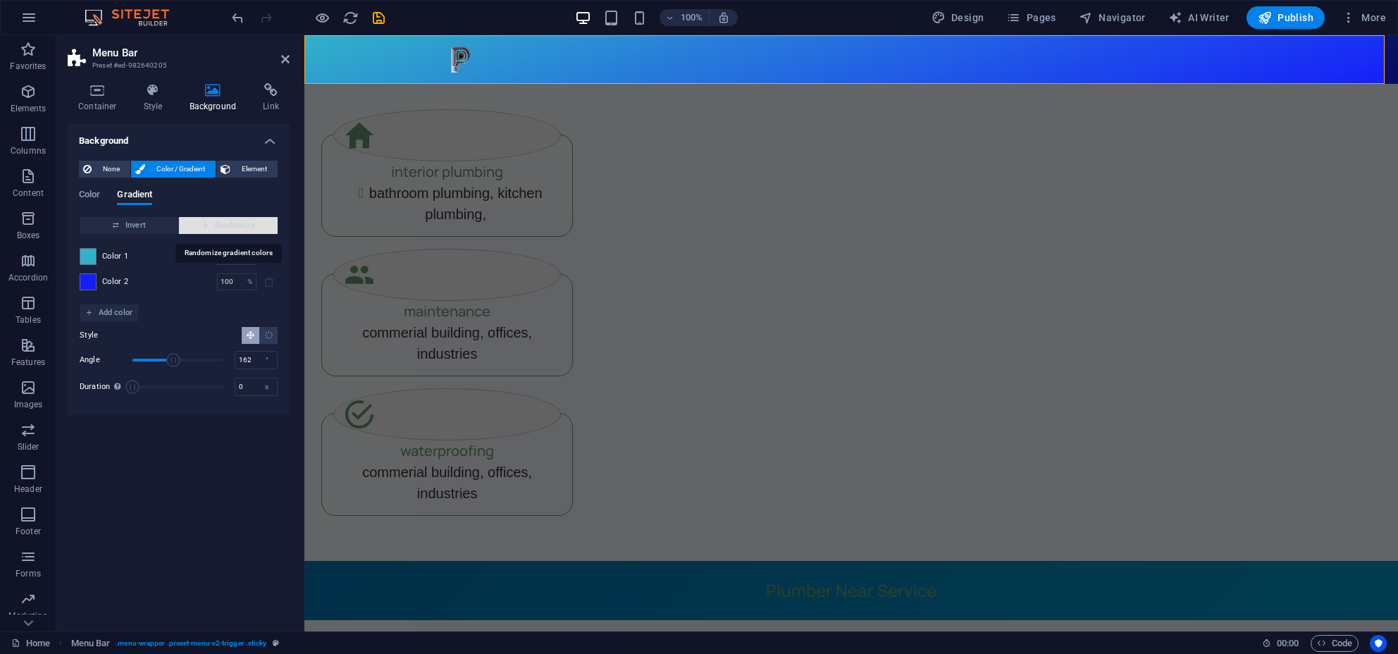
click at [260, 229] on span "Randomize" at bounding box center [228, 225] width 87 height 17
type input "41"
type input "224"
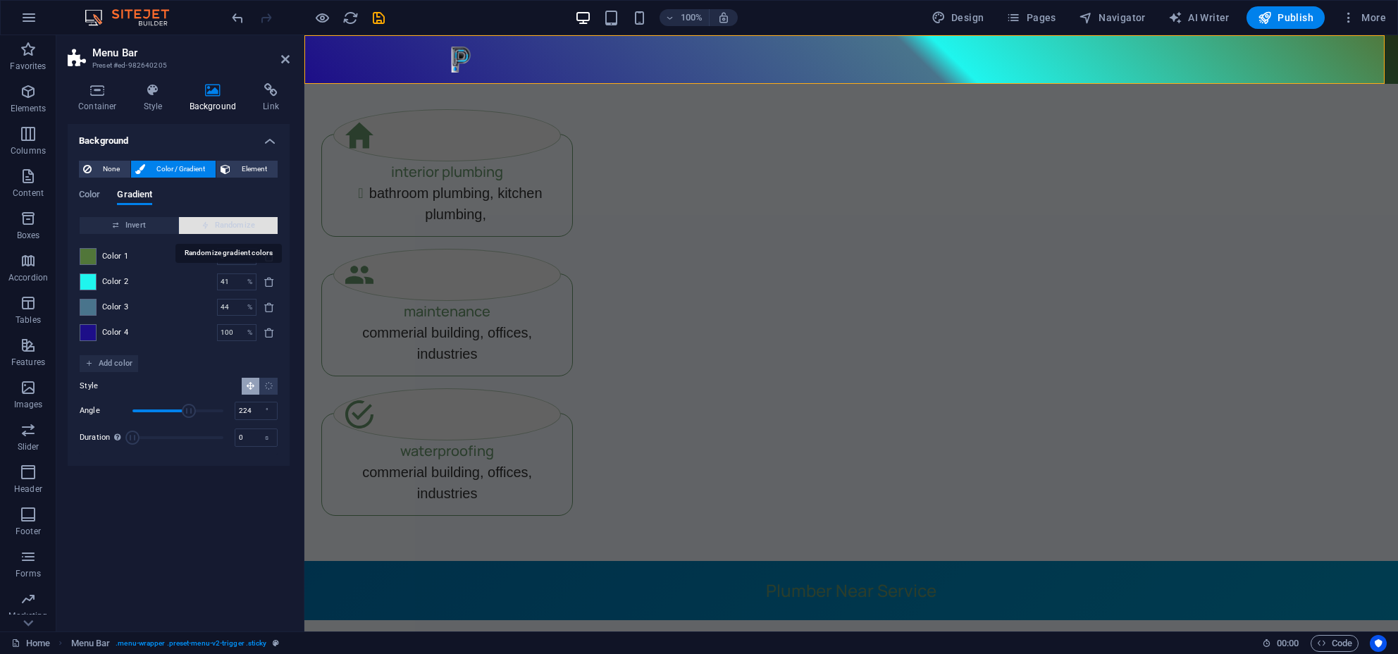
click at [260, 229] on span "Randomize" at bounding box center [228, 225] width 87 height 17
type input "99"
type input "42"
type input "100"
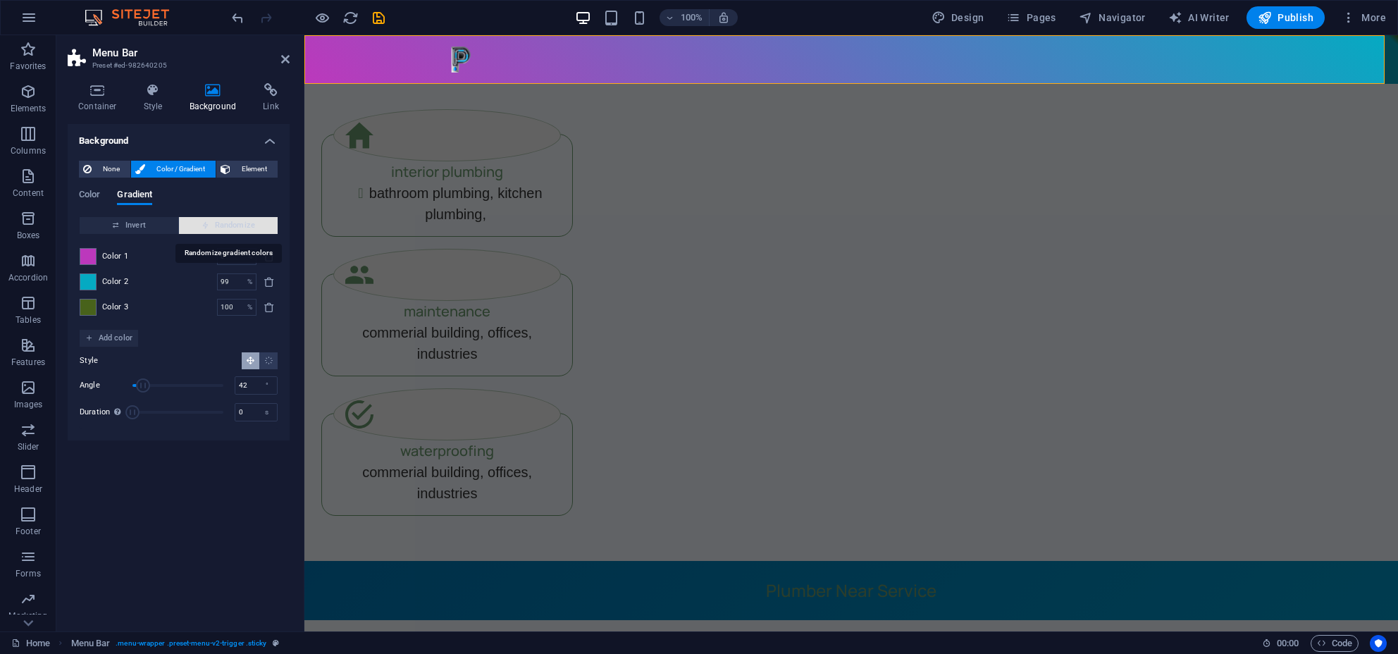
click at [260, 229] on span "Randomize" at bounding box center [228, 225] width 87 height 17
type input "100"
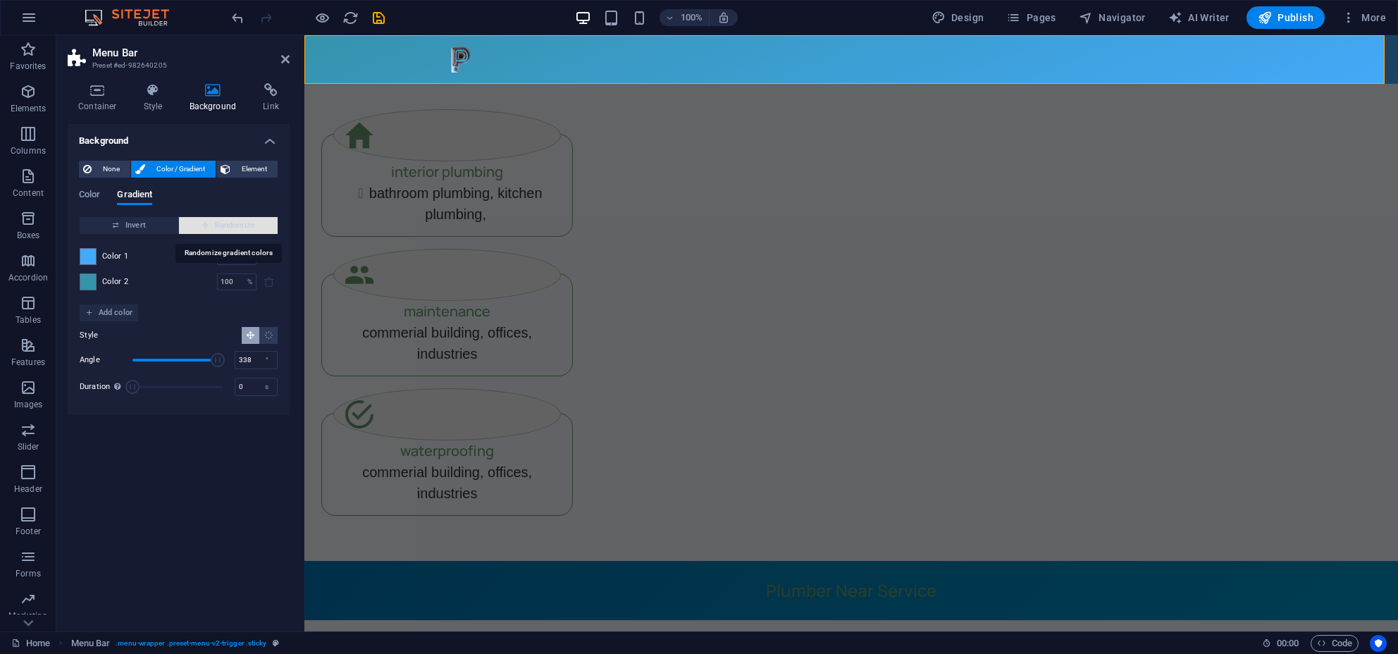
click at [260, 229] on span "Randomize" at bounding box center [228, 225] width 87 height 17
type input "258"
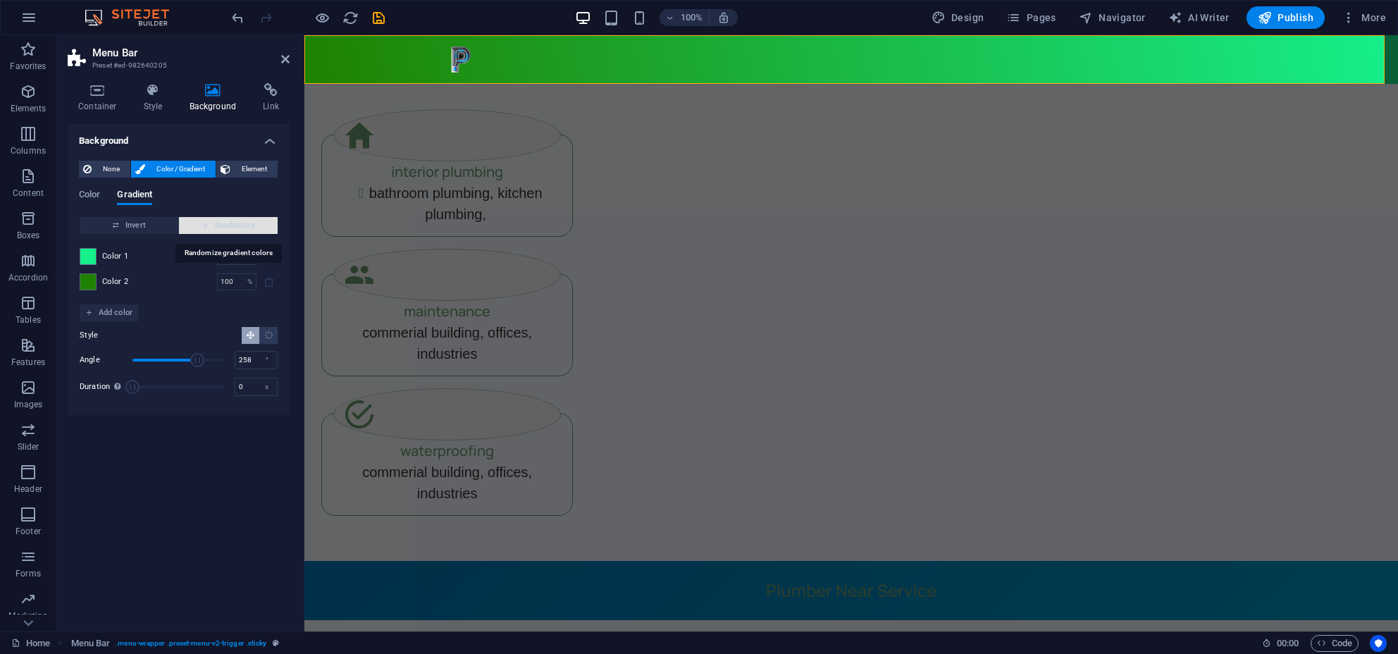
click at [260, 229] on span "Randomize" at bounding box center [228, 225] width 87 height 17
type input "22"
type input "28"
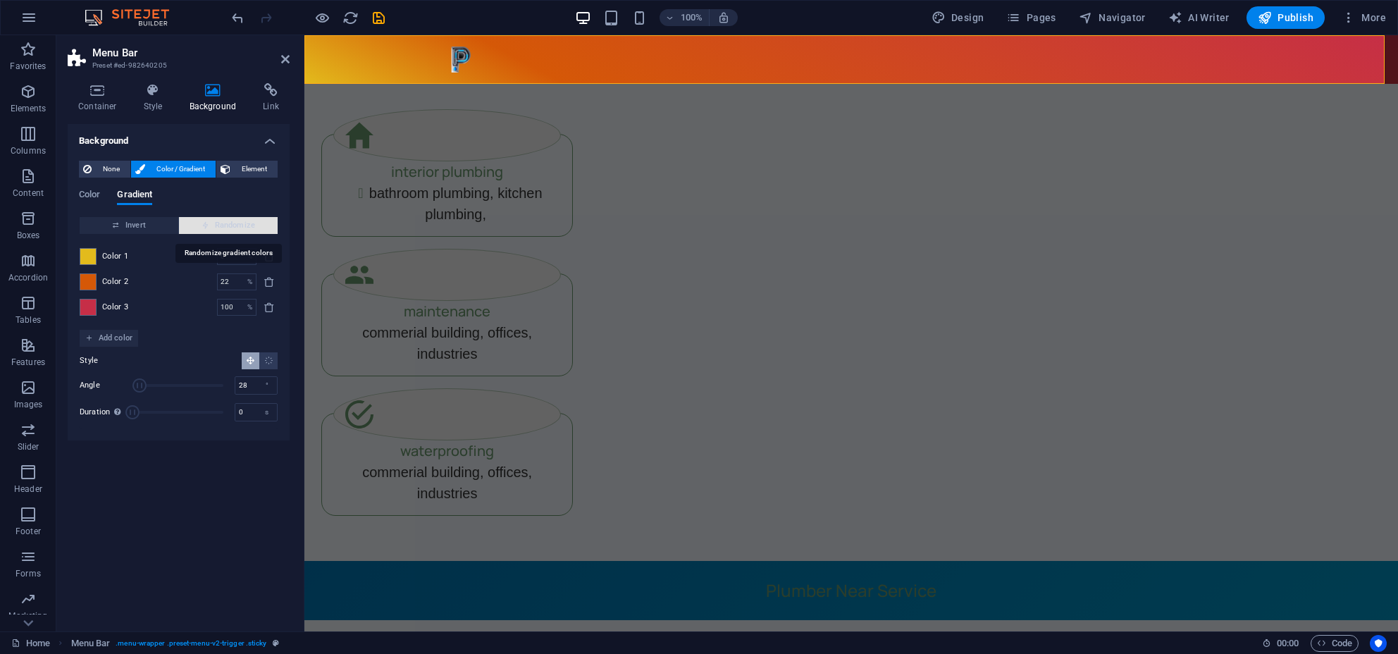
click at [260, 229] on span "Randomize" at bounding box center [228, 225] width 87 height 17
type input "100"
type input "358"
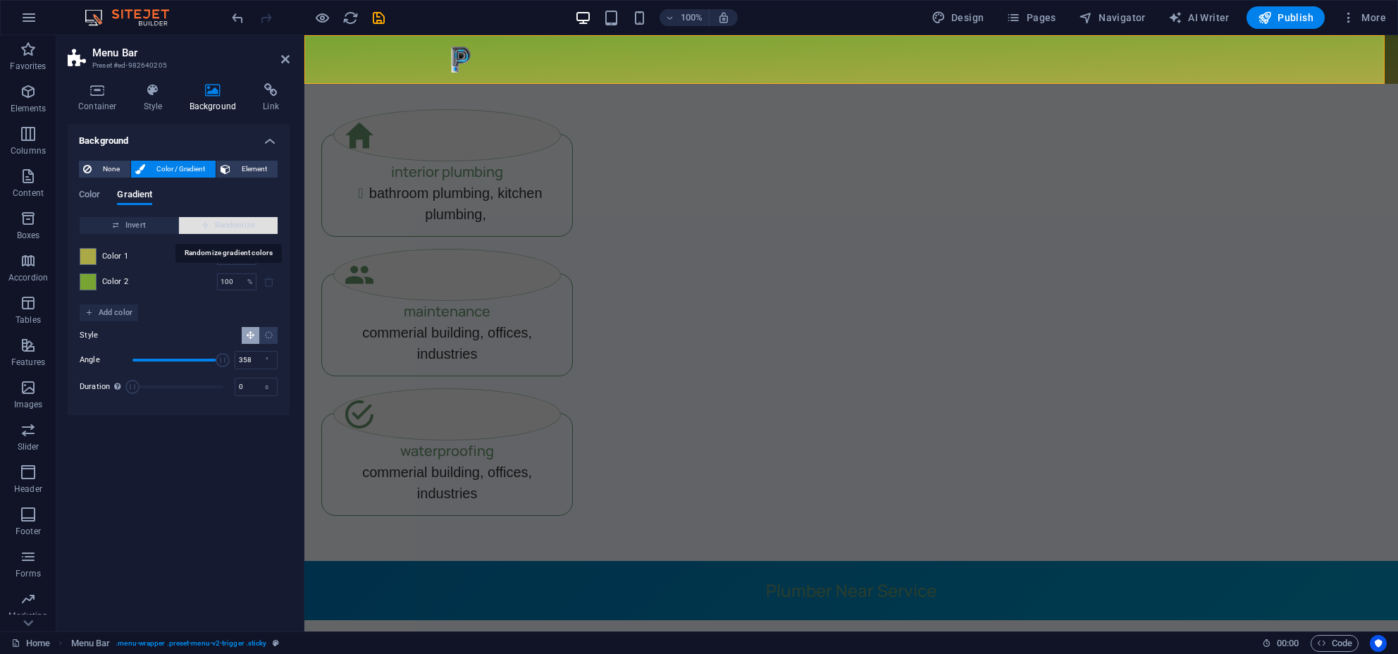
click at [260, 229] on span "Randomize" at bounding box center [228, 225] width 87 height 17
type input "14"
type input "151"
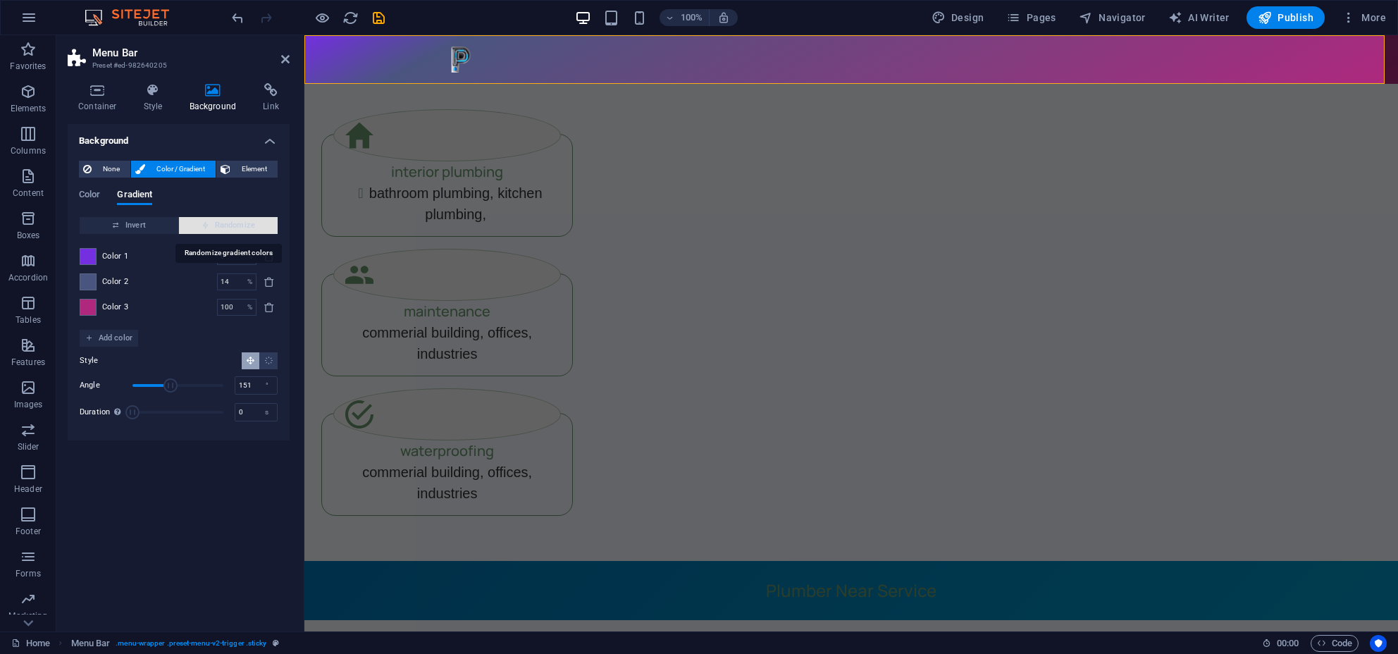
type input "100"
type input "358"
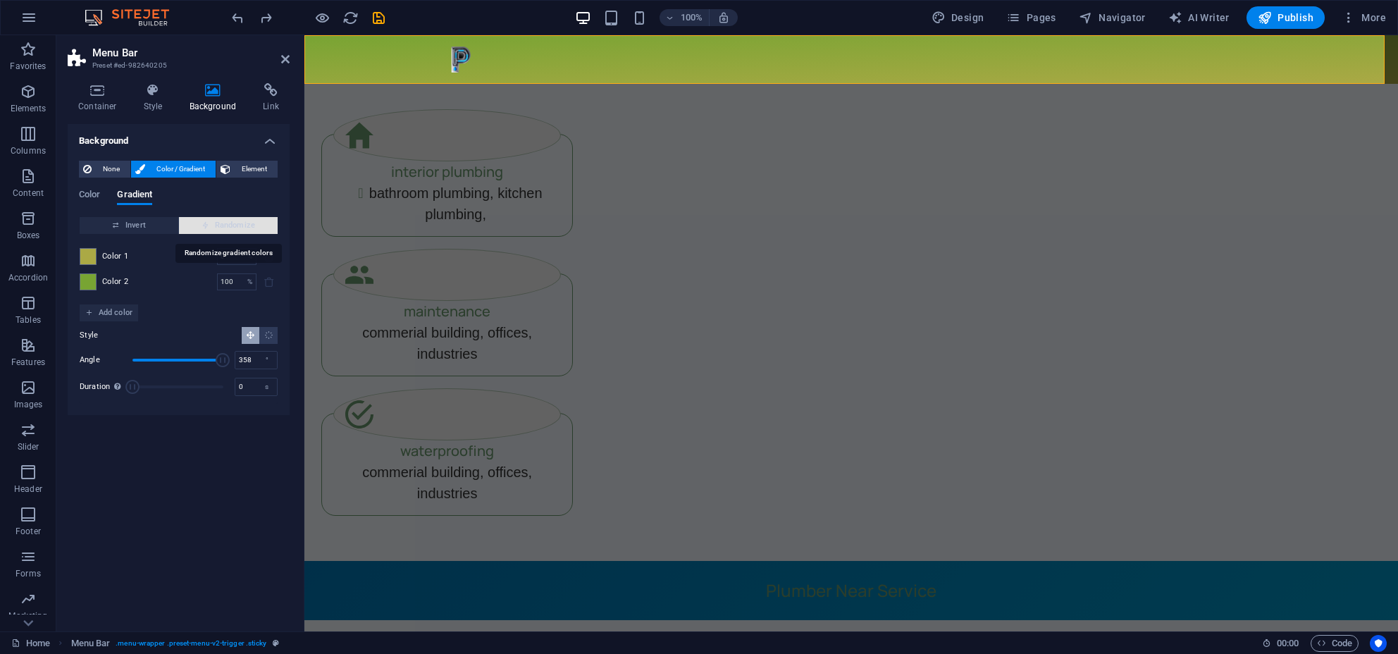
type input "22"
type input "28"
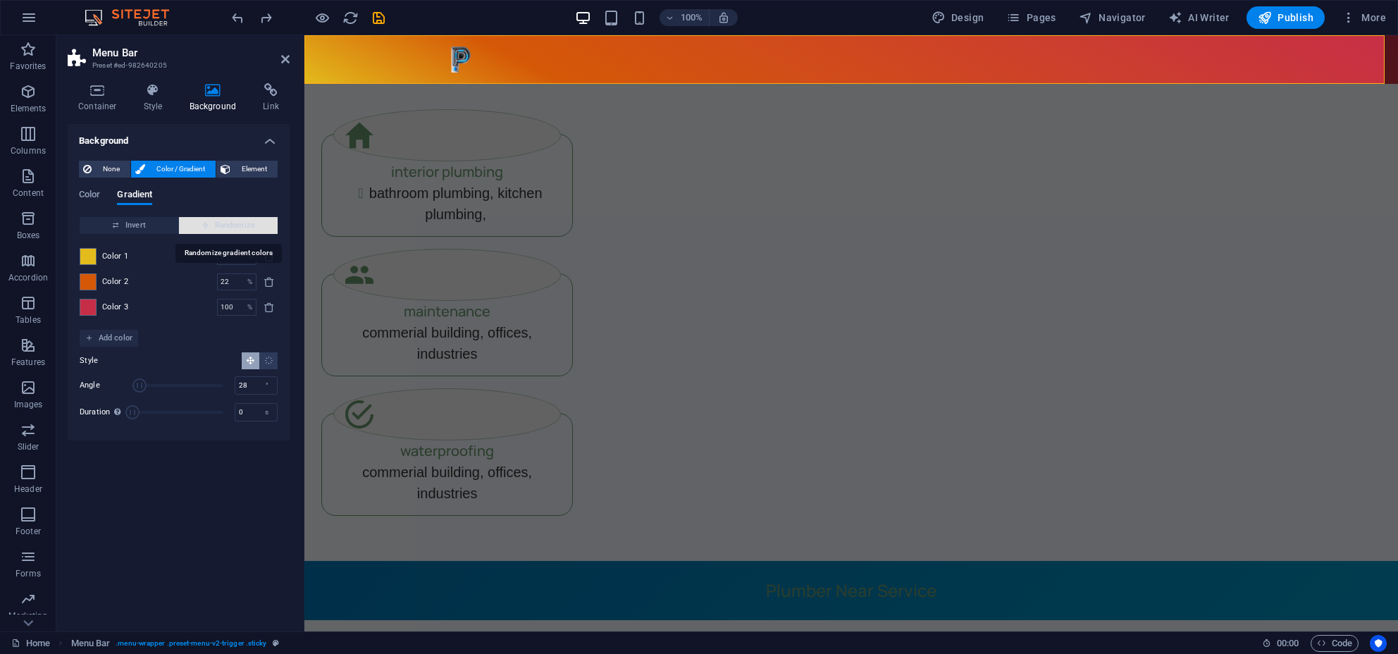
type input "100"
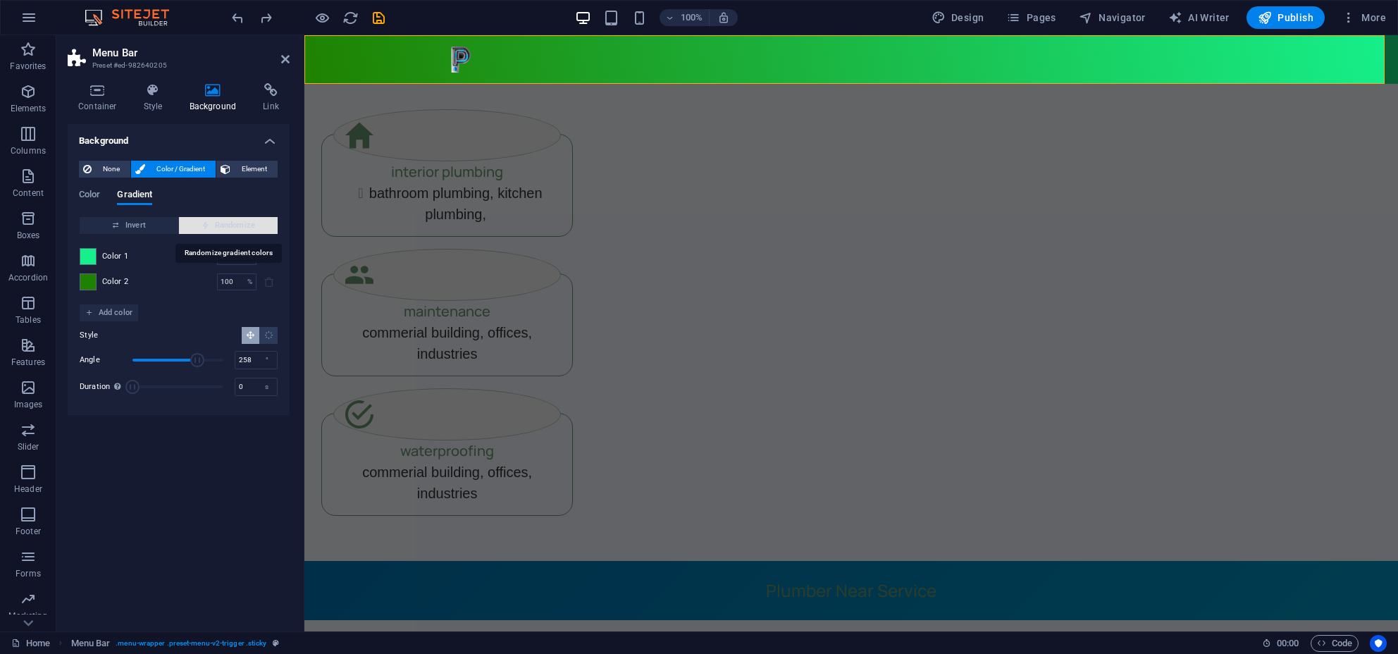
type input "338"
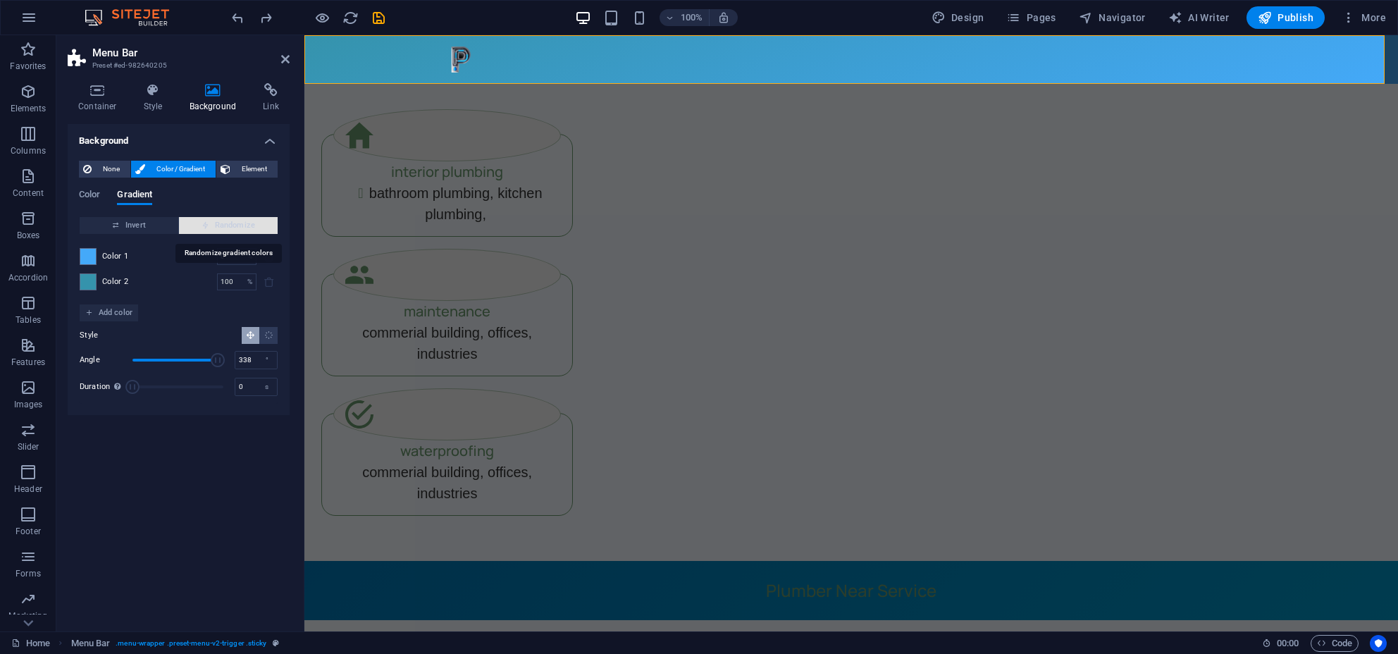
type input "99"
type input "42"
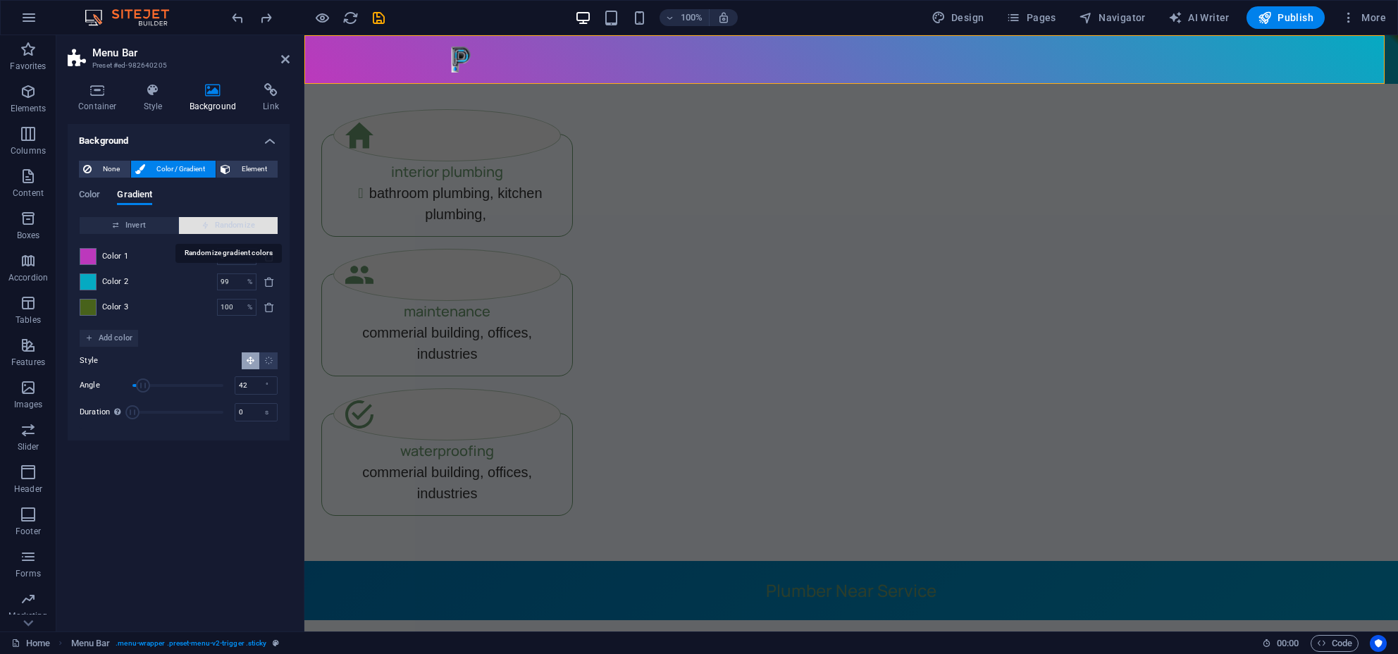
type input "41"
type input "224"
type input "44"
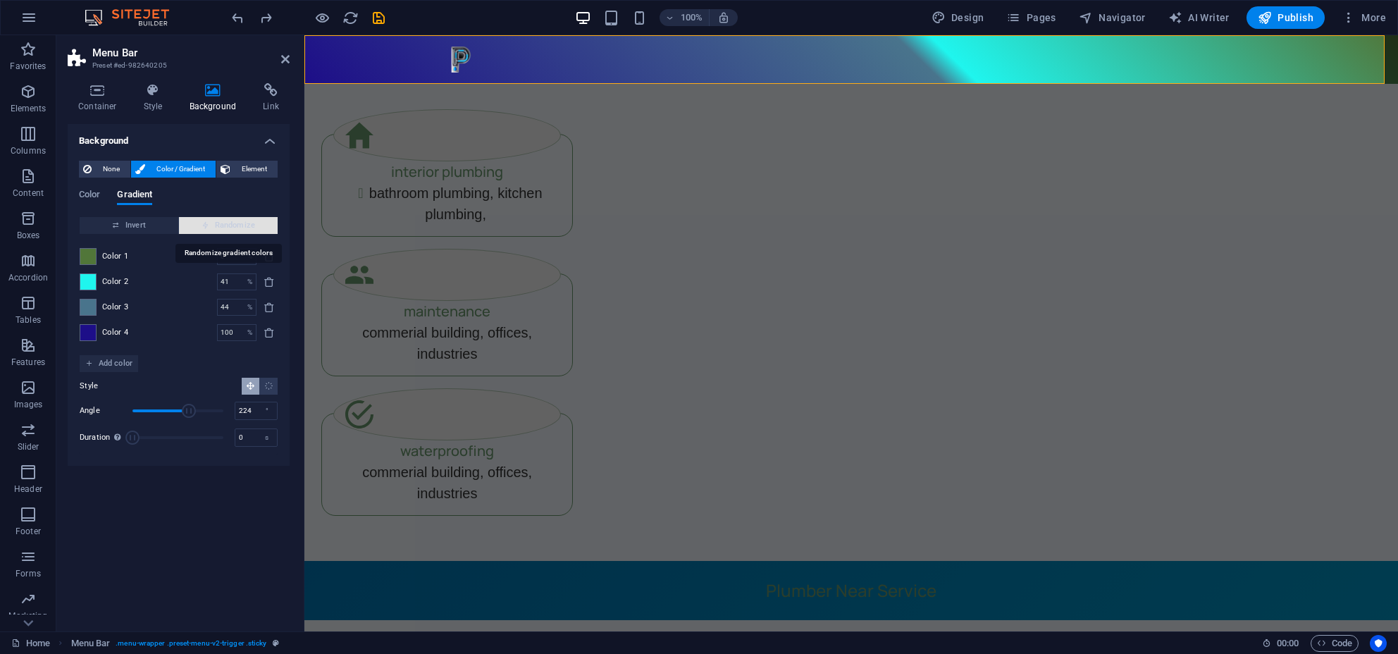
type input "100"
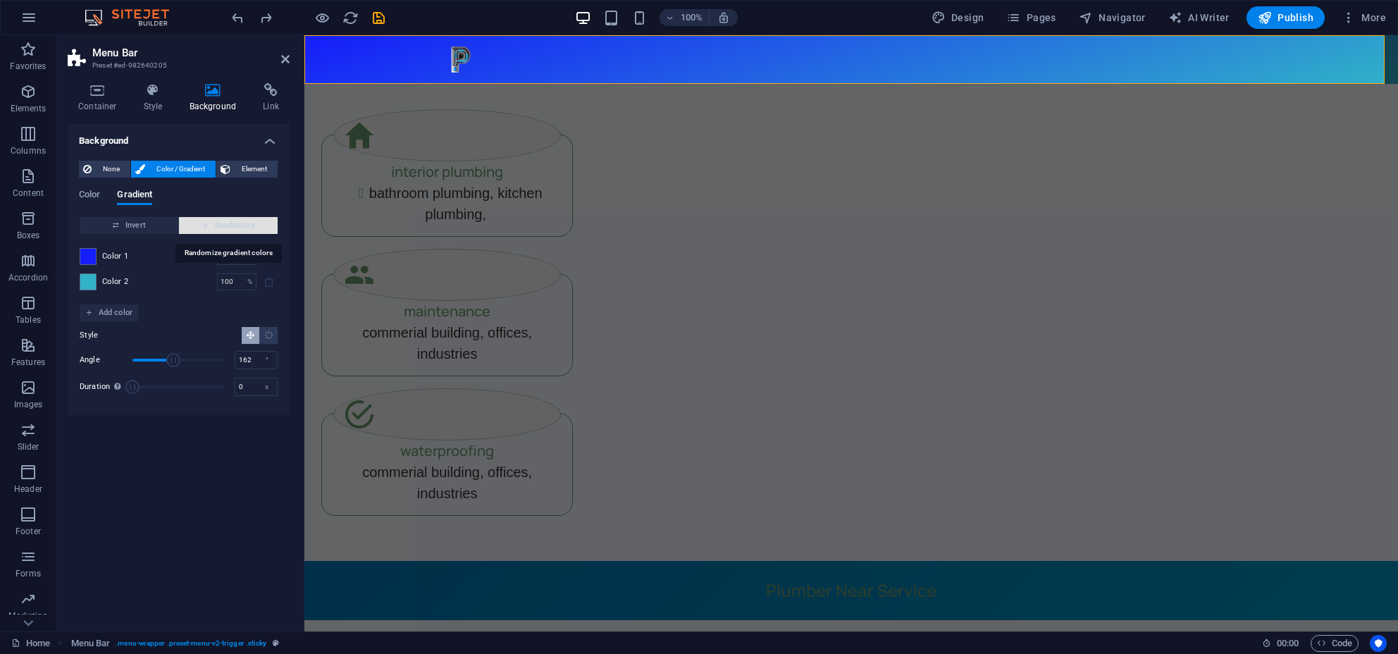
type input "2"
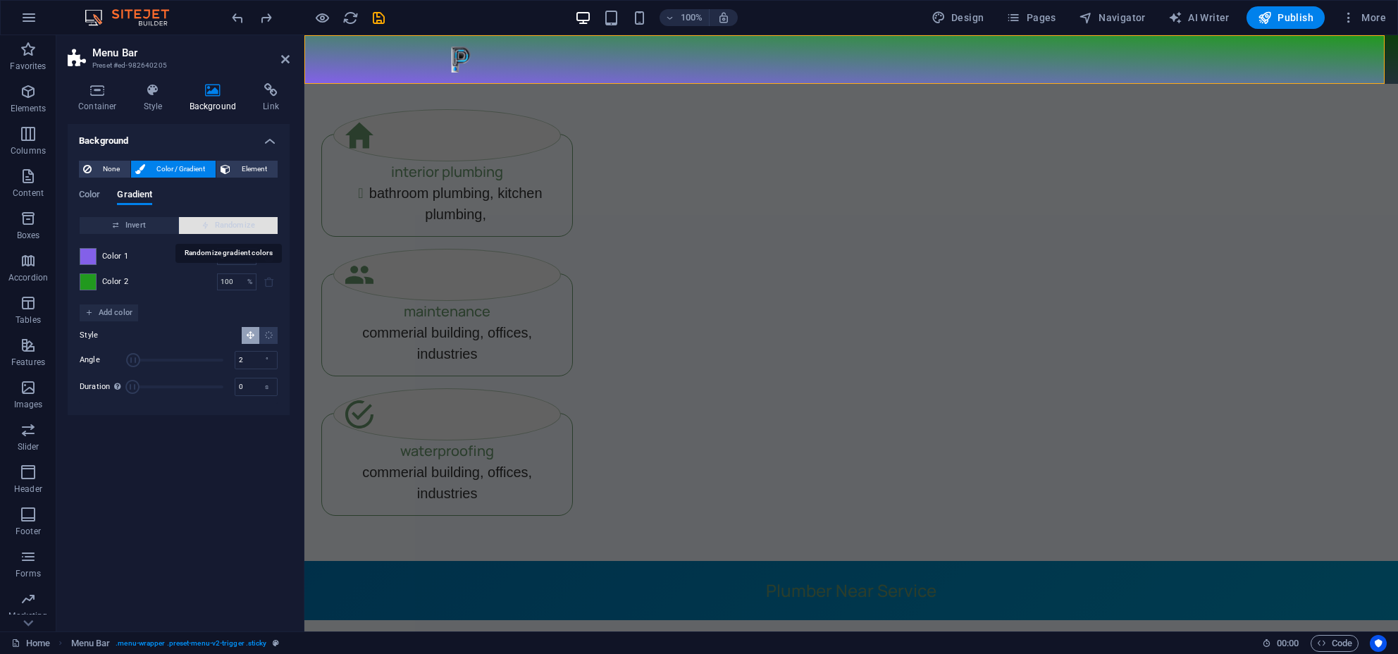
type input "36"
type input "147"
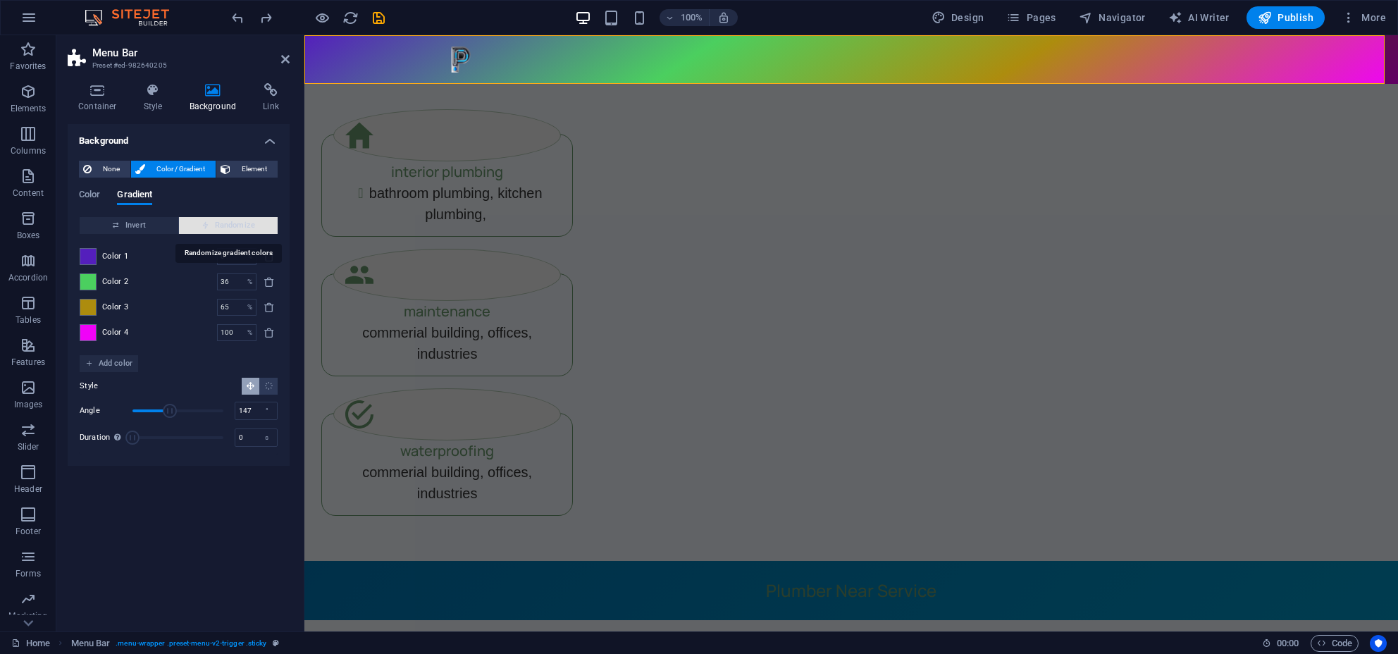
type input "8"
type input "12"
type input "69"
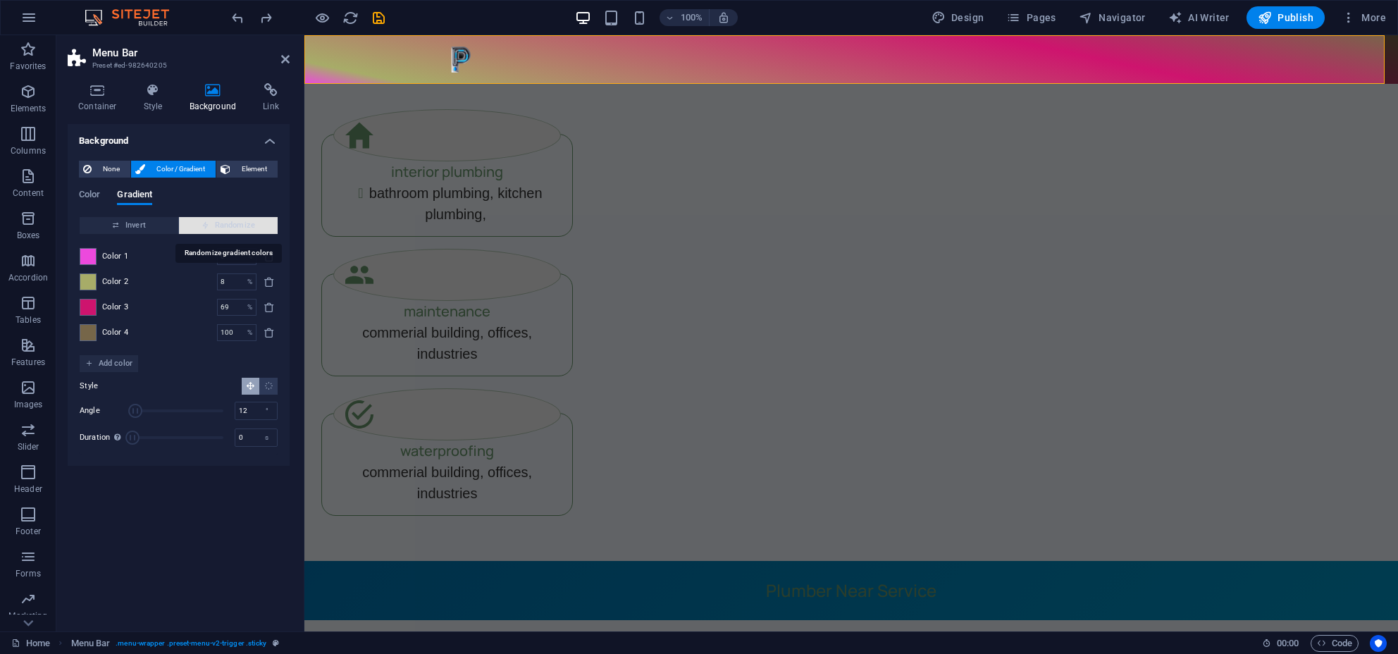
type input "62"
type input "327"
type input "65"
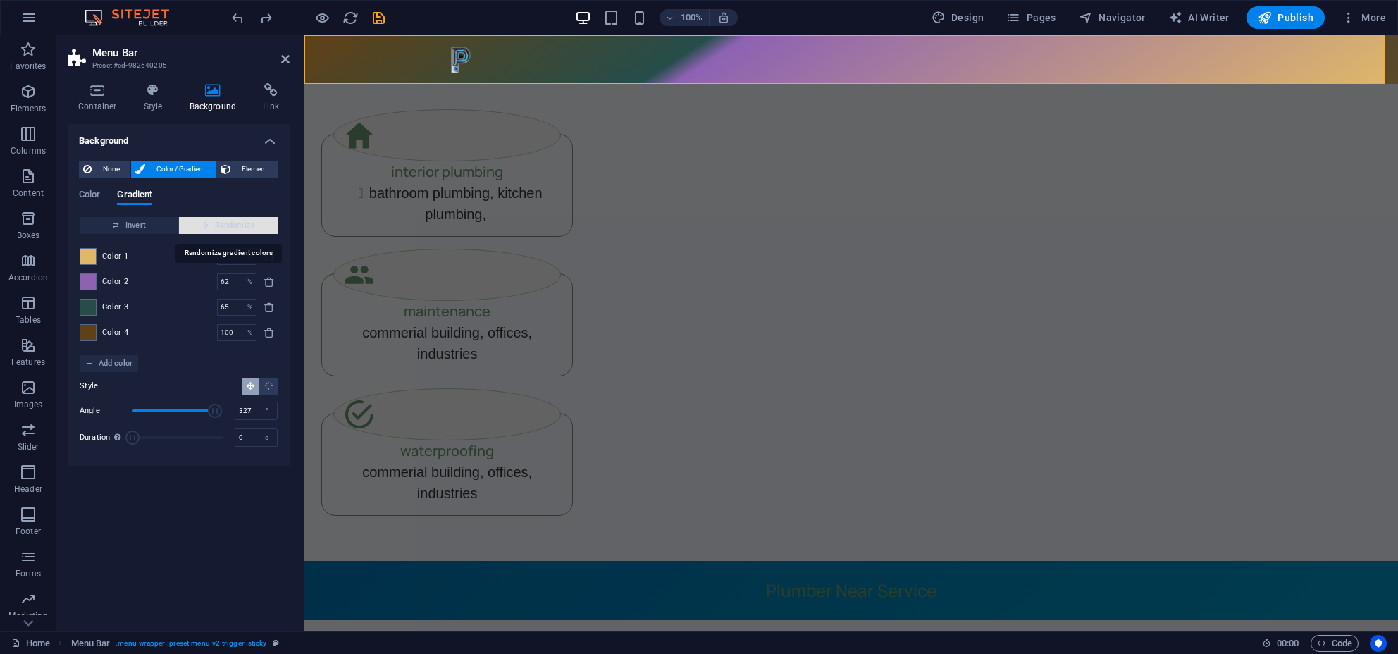
type input "19"
type input "308"
type input "100"
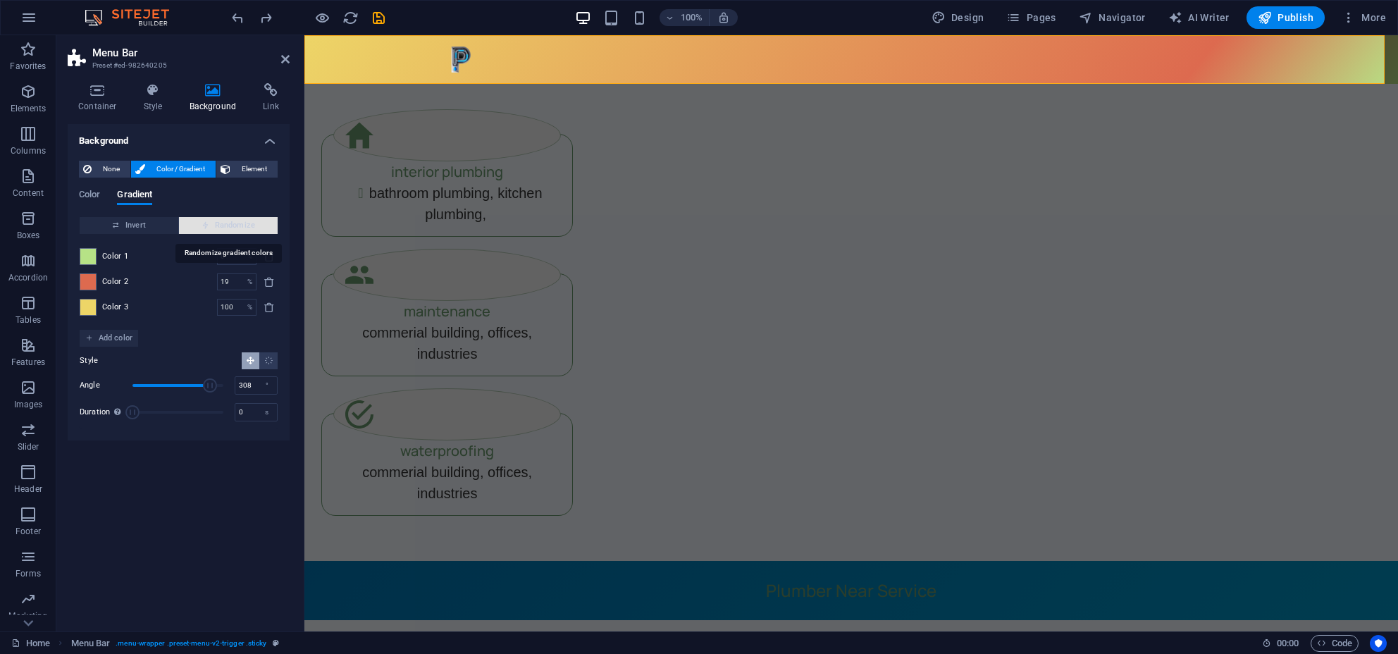
type input "27"
type input "181"
type input "60"
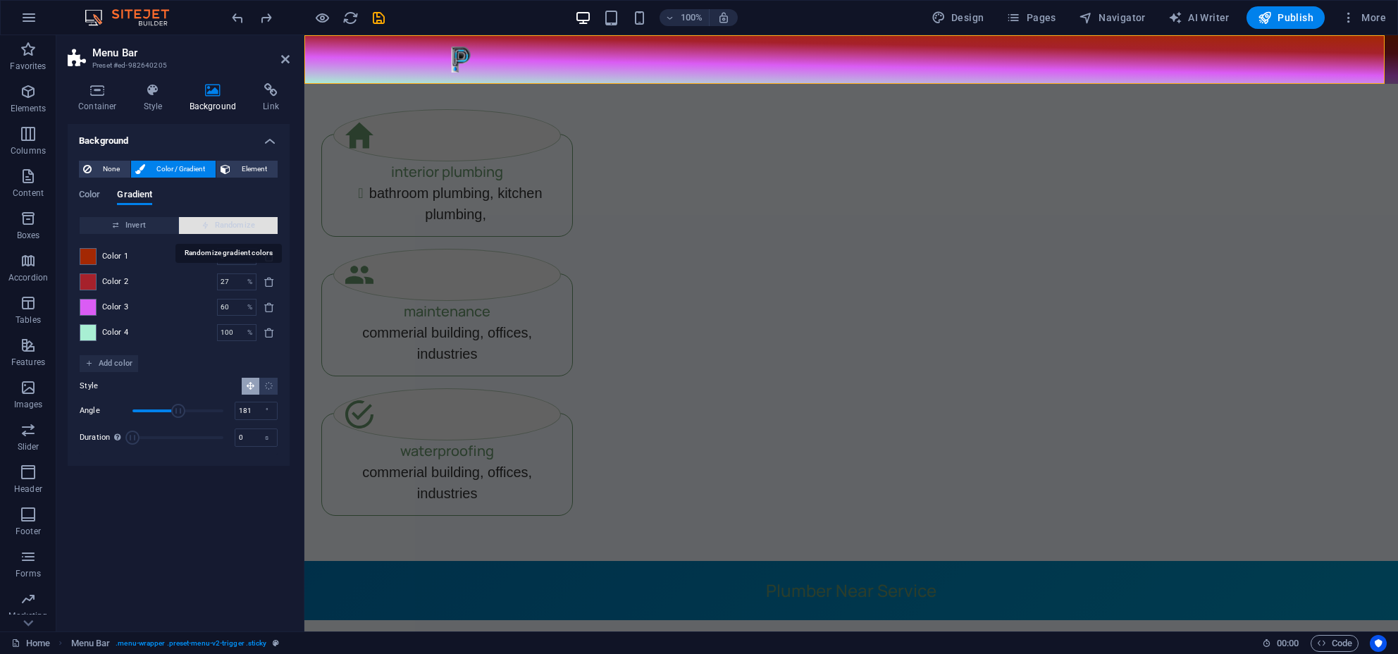
type input "24"
type input "72"
type input "90"
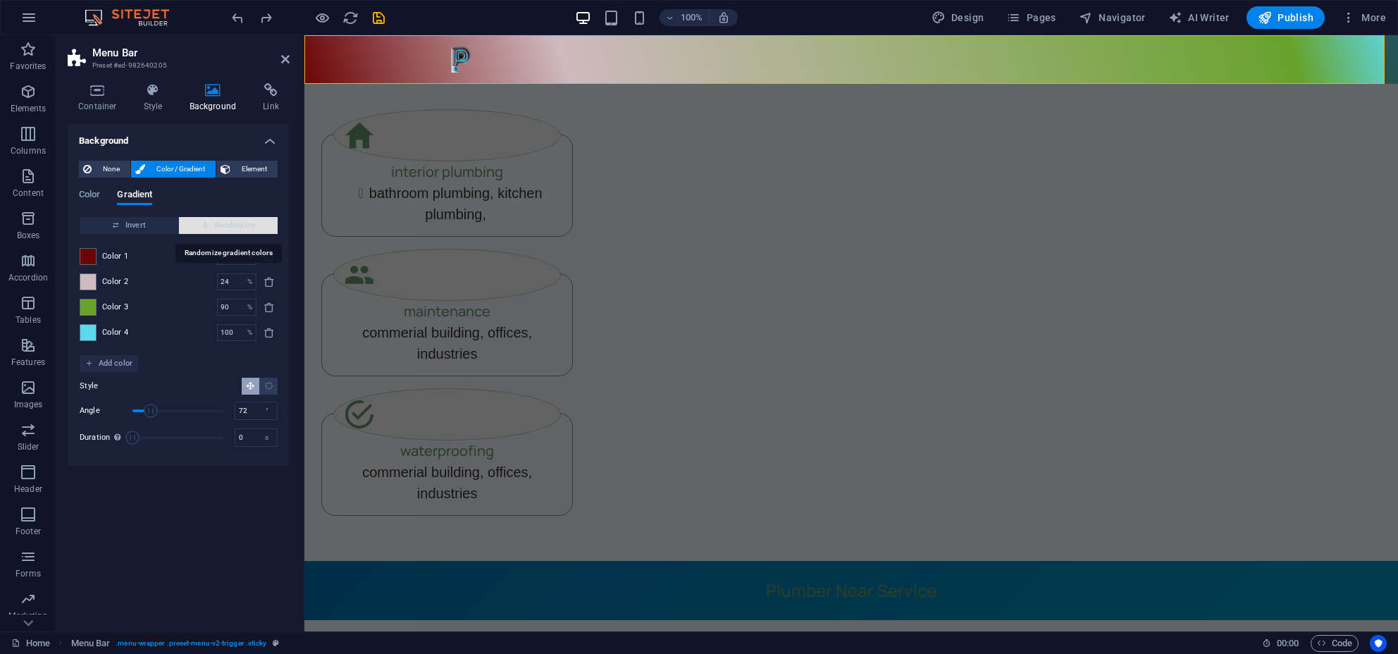
type input "74"
type input "105"
type input "100"
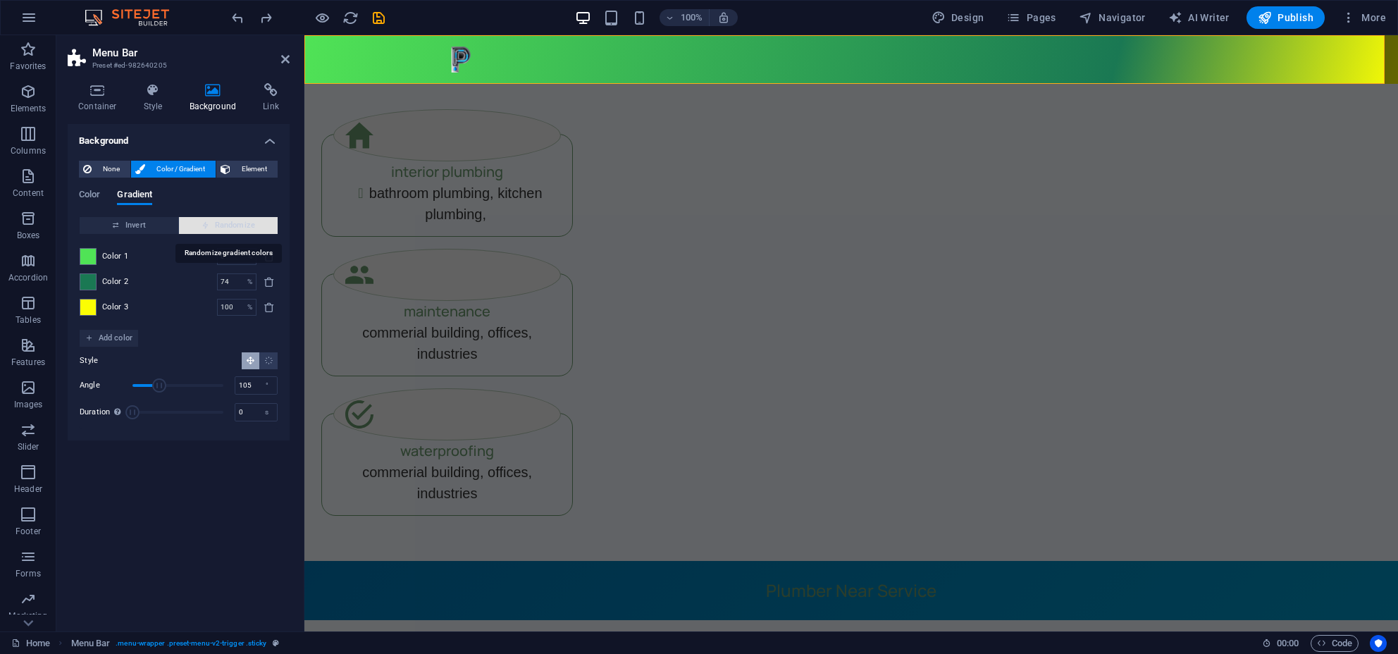
type input "22"
type input "205"
type input "97"
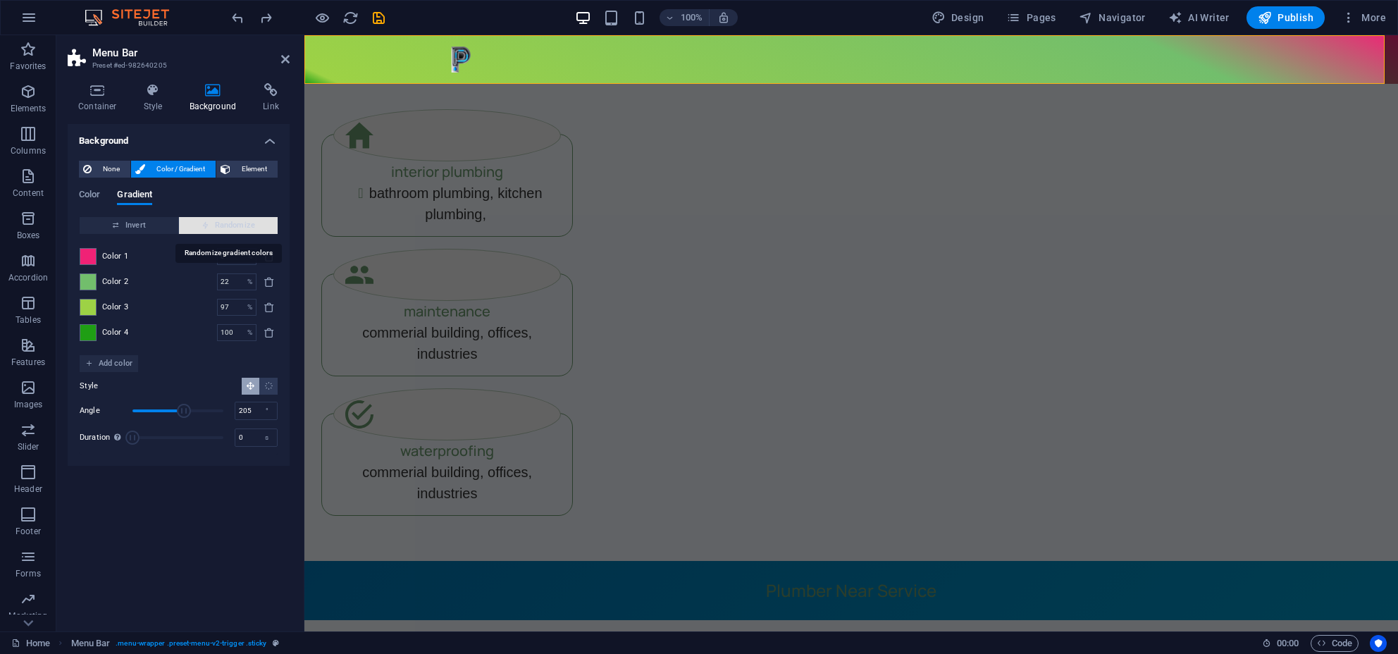
type input "100"
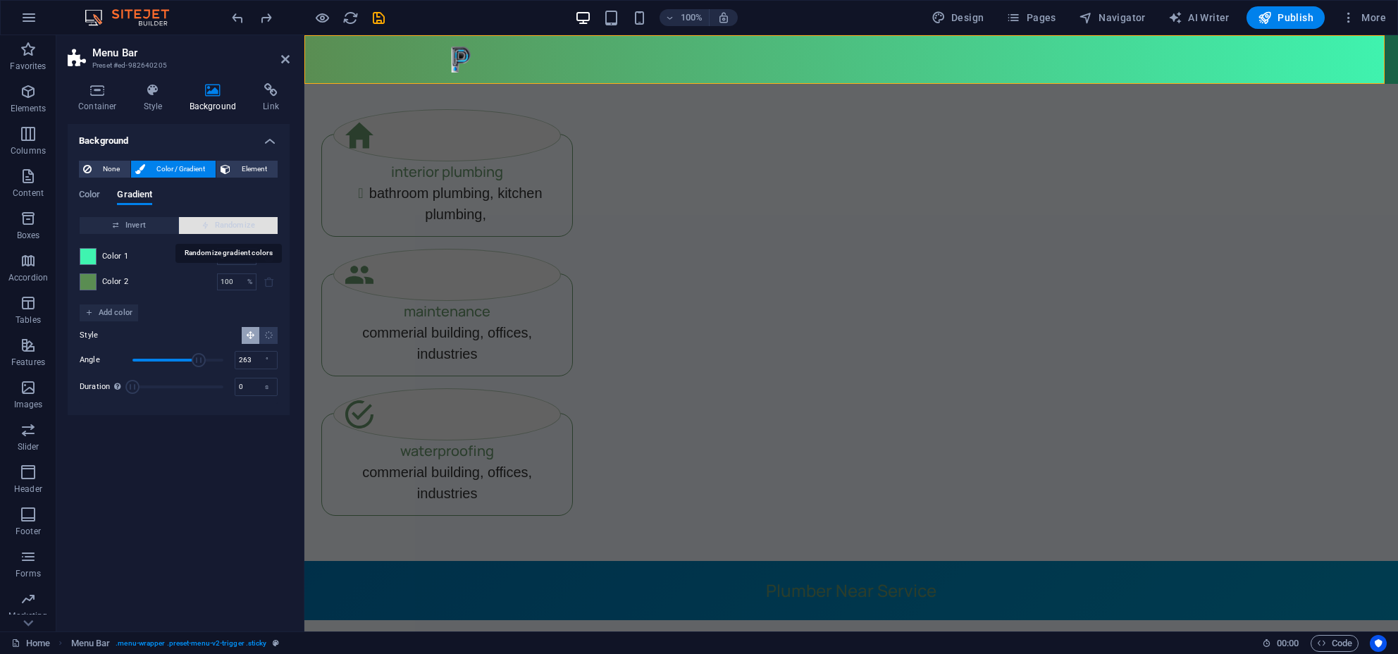
type input "96"
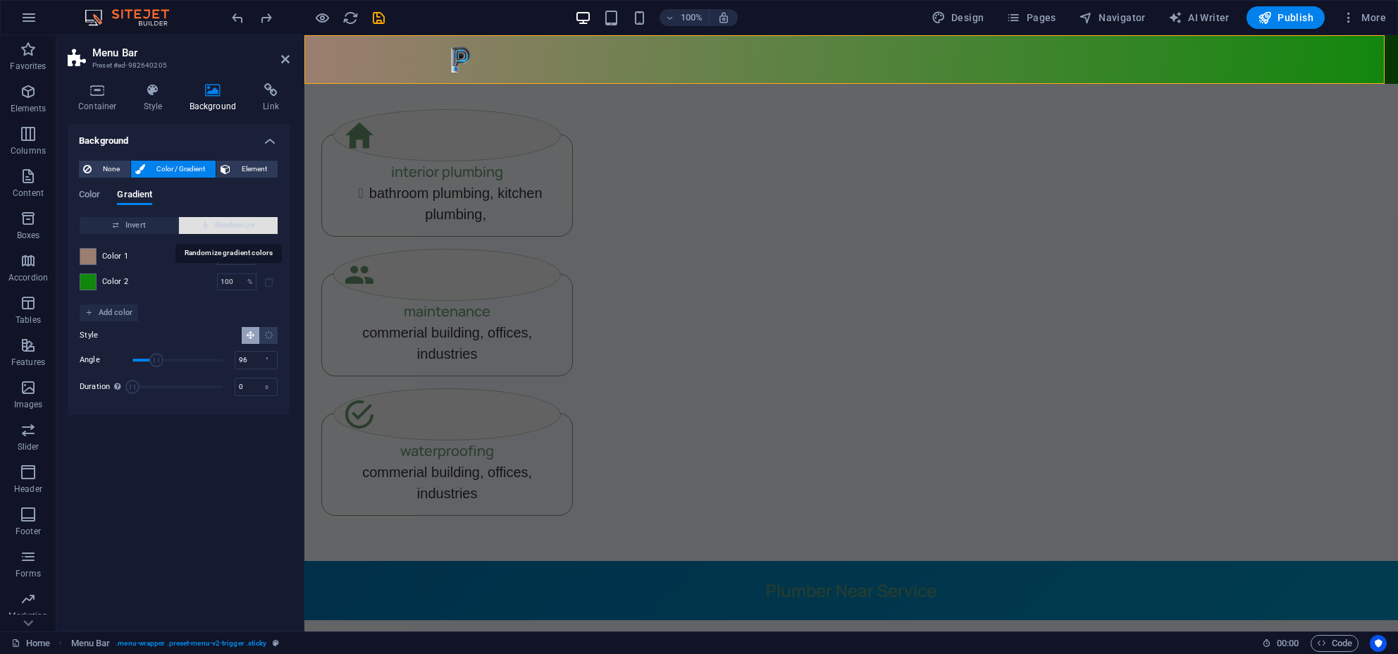
type input "86"
type input "73"
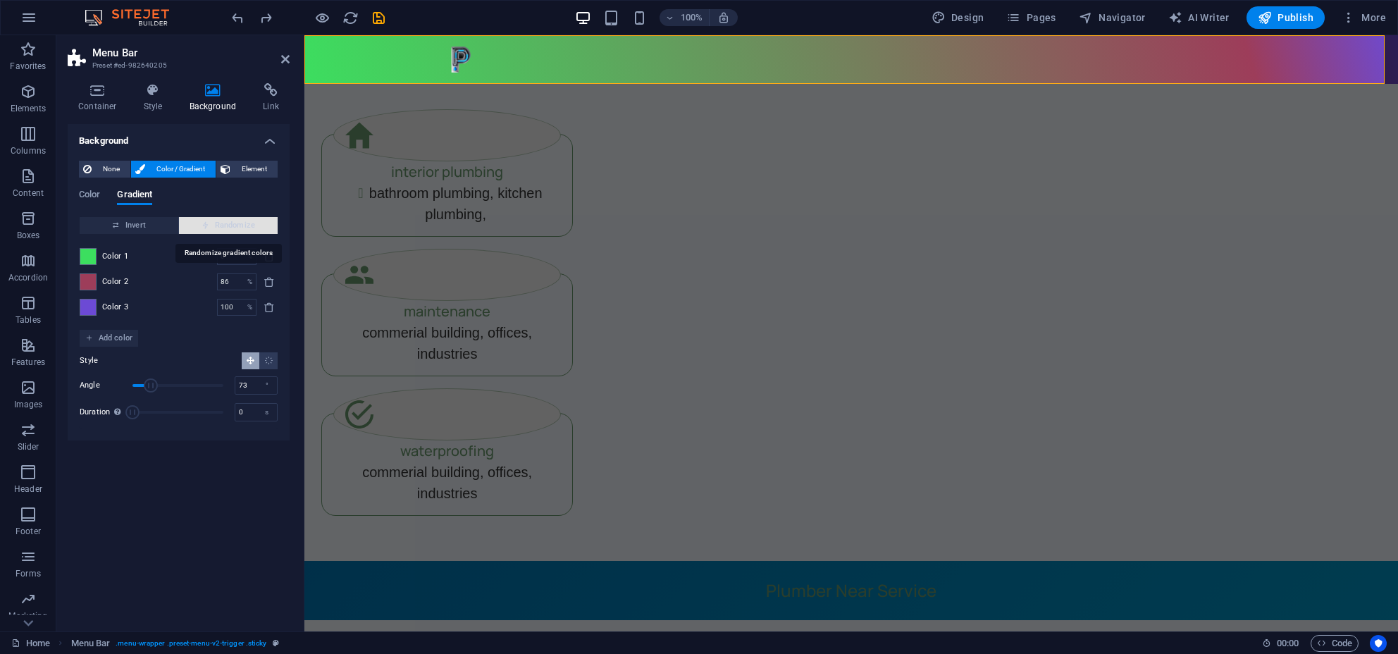
type input "21"
type input "123"
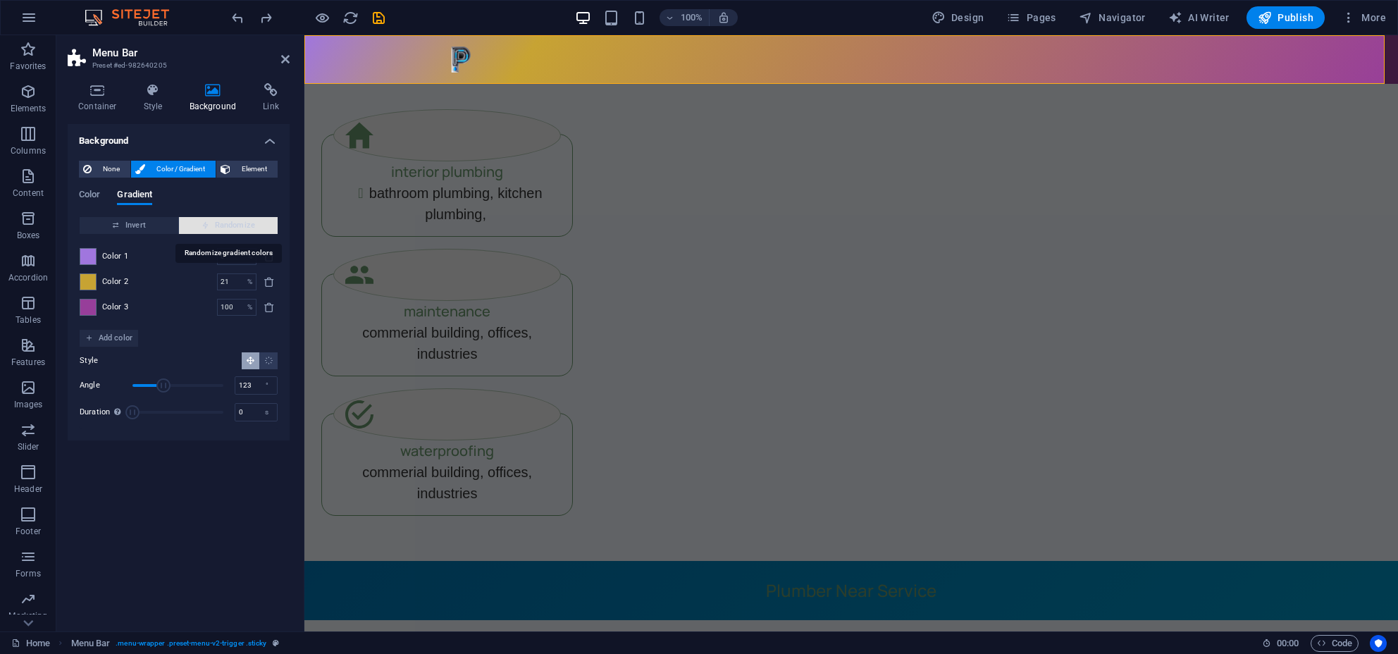
type input "100"
type input "255"
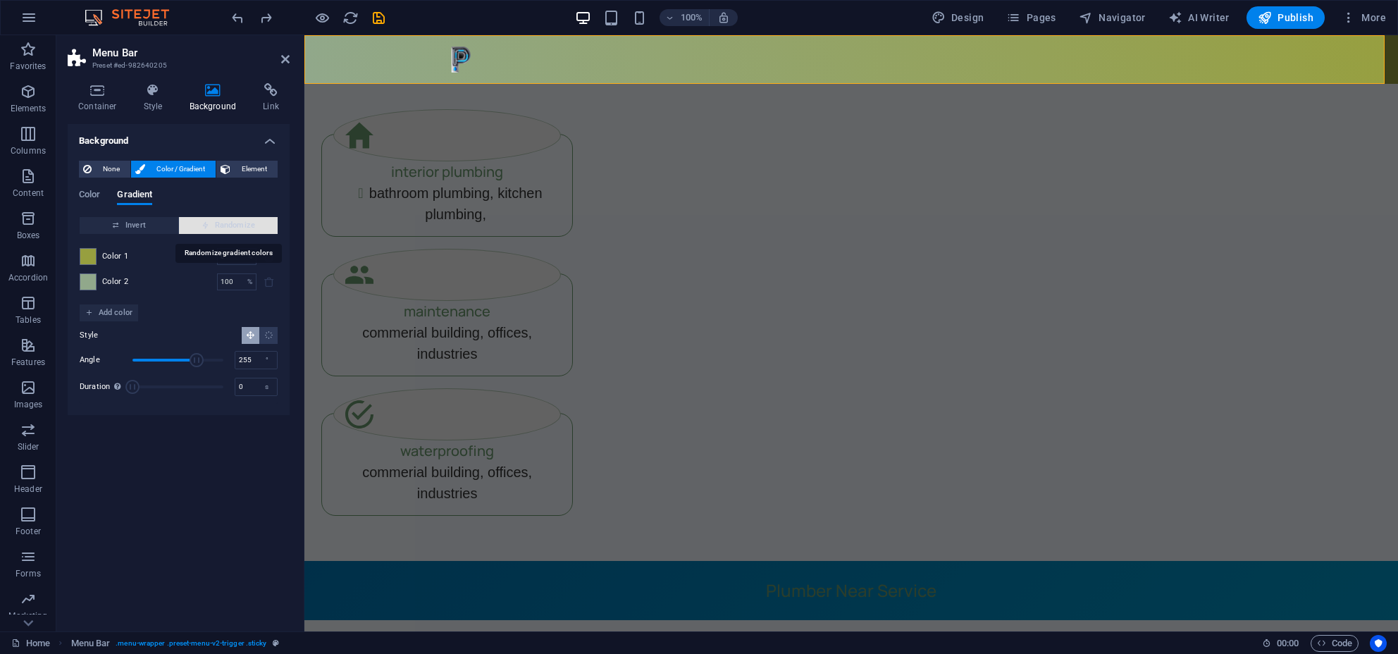
type input "35"
type input "203"
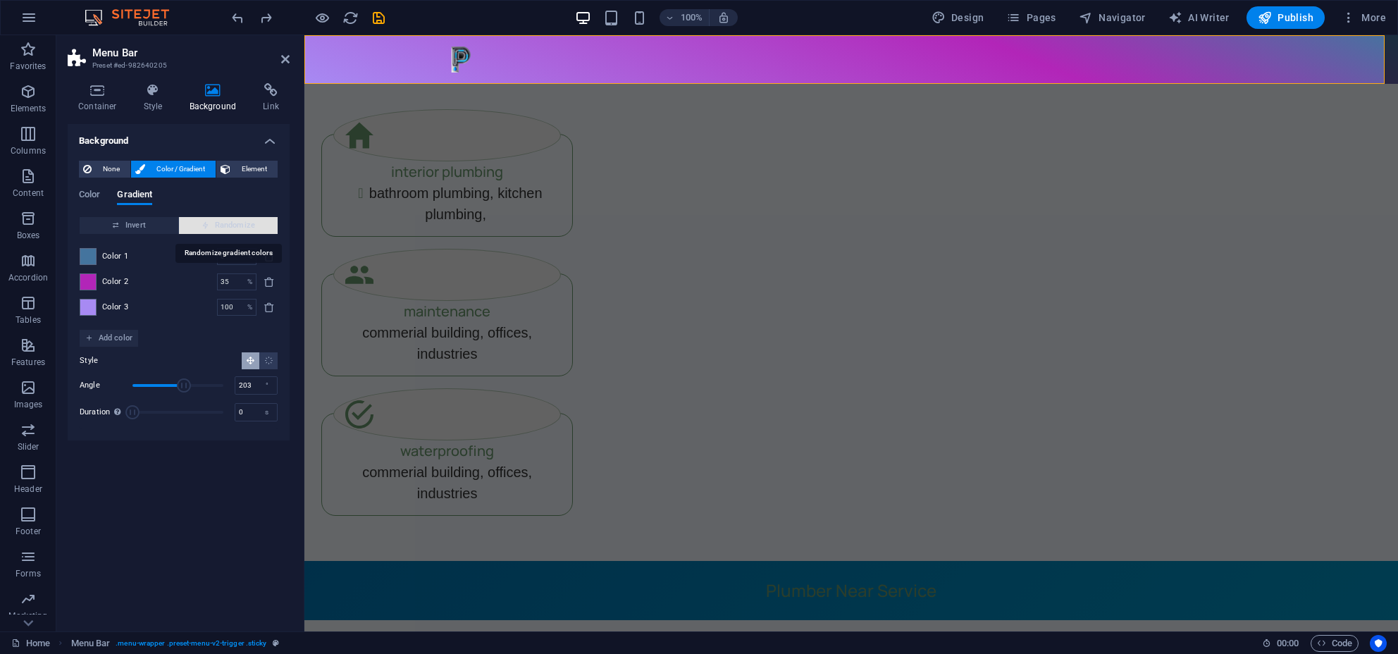
type input "56"
type input "186"
type input "81"
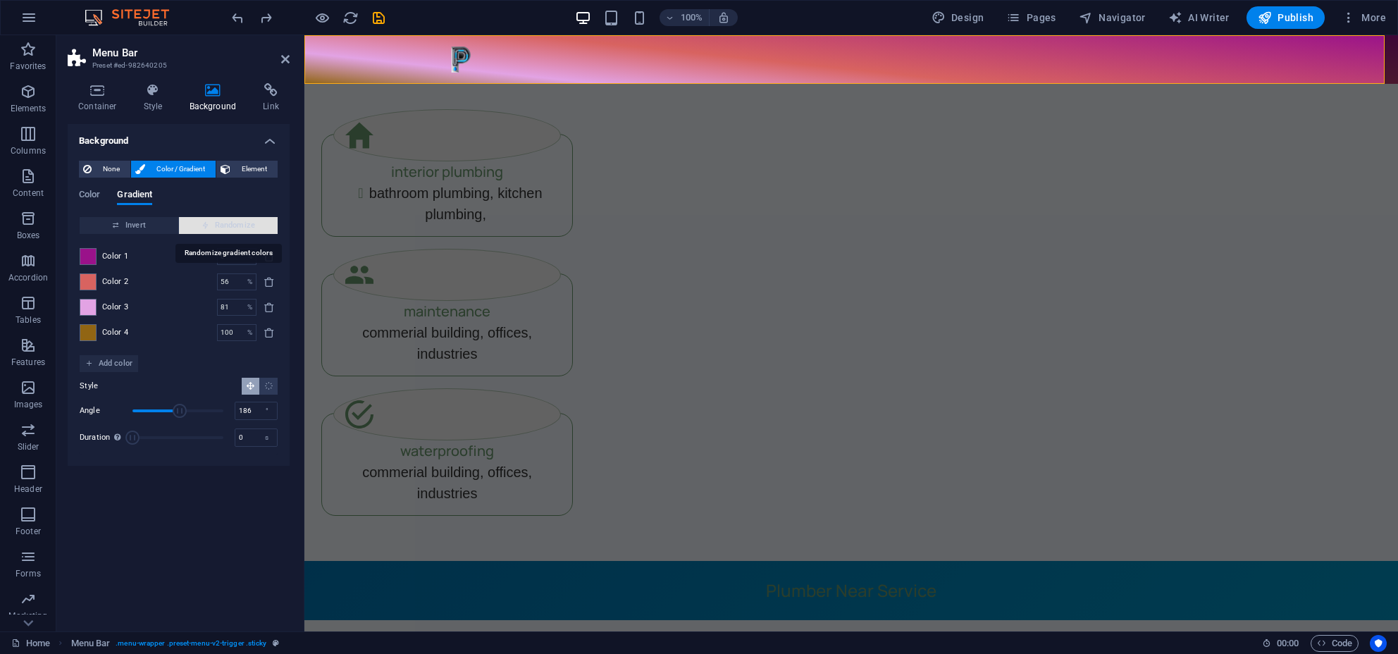
type input "0"
type input "283"
type input "100"
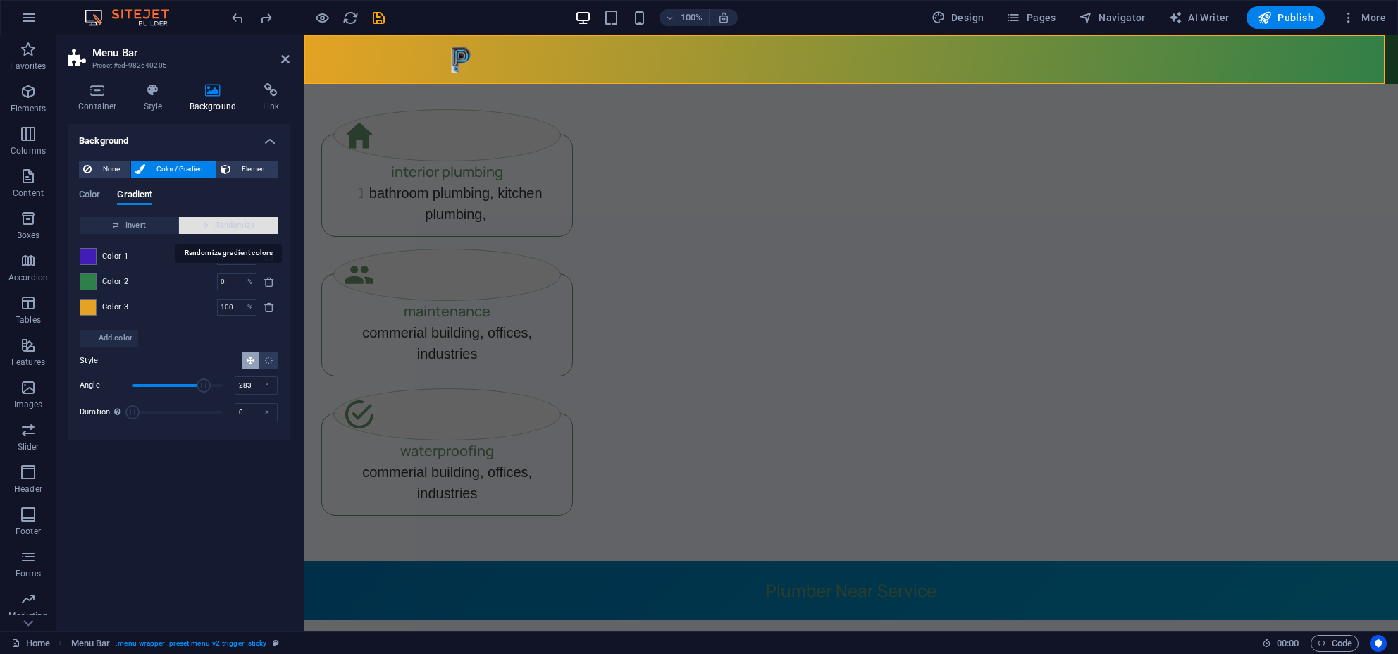
type input "28"
type input "185"
type input "60"
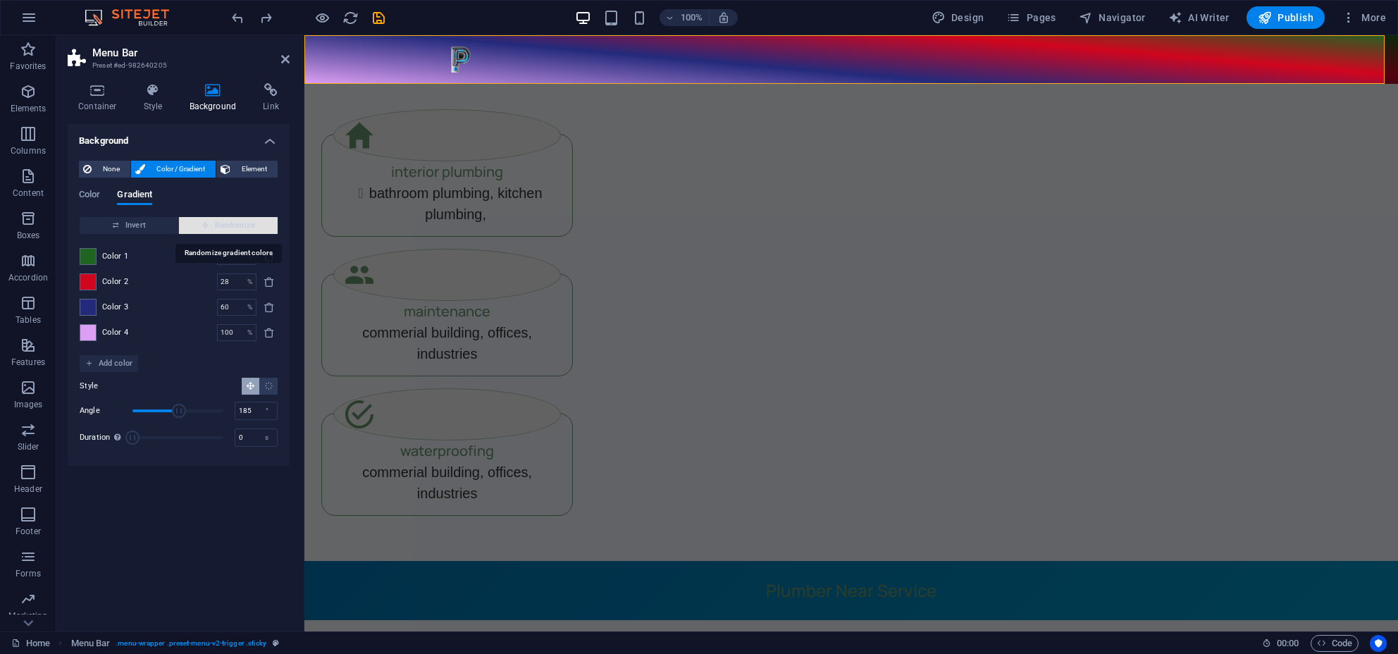
type input "100"
type input "330"
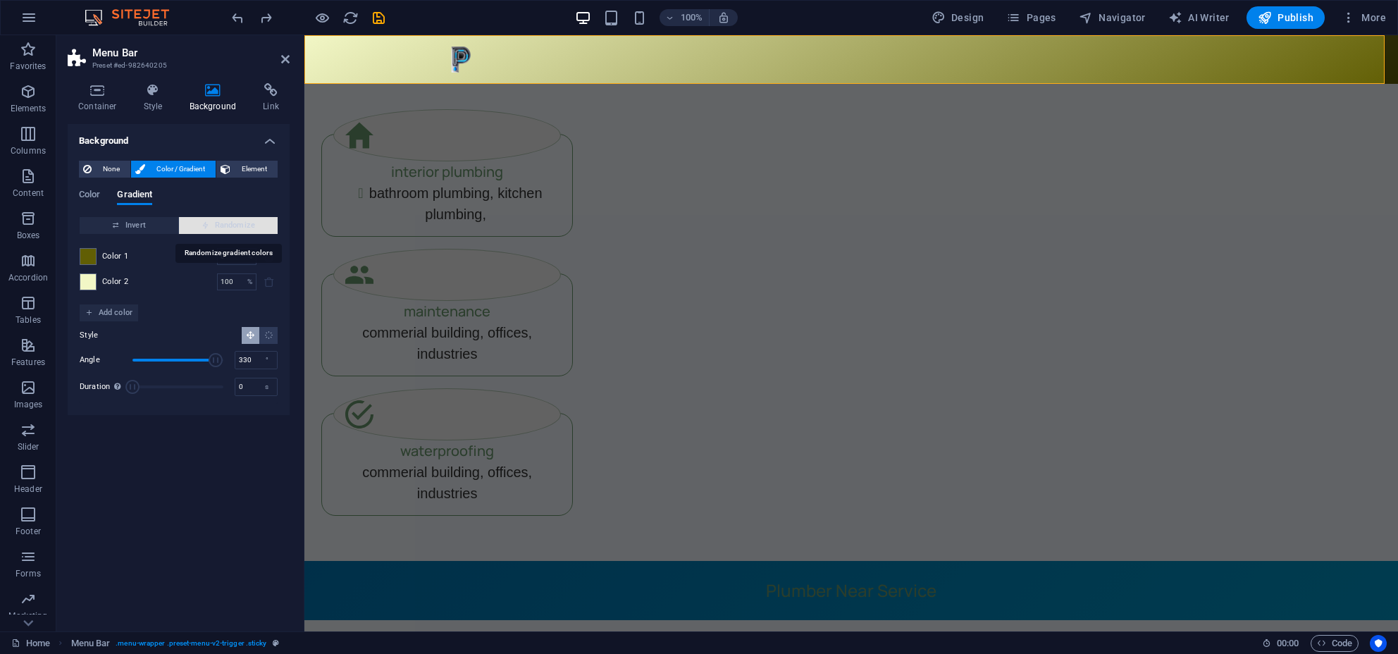
type input "78"
type input "88"
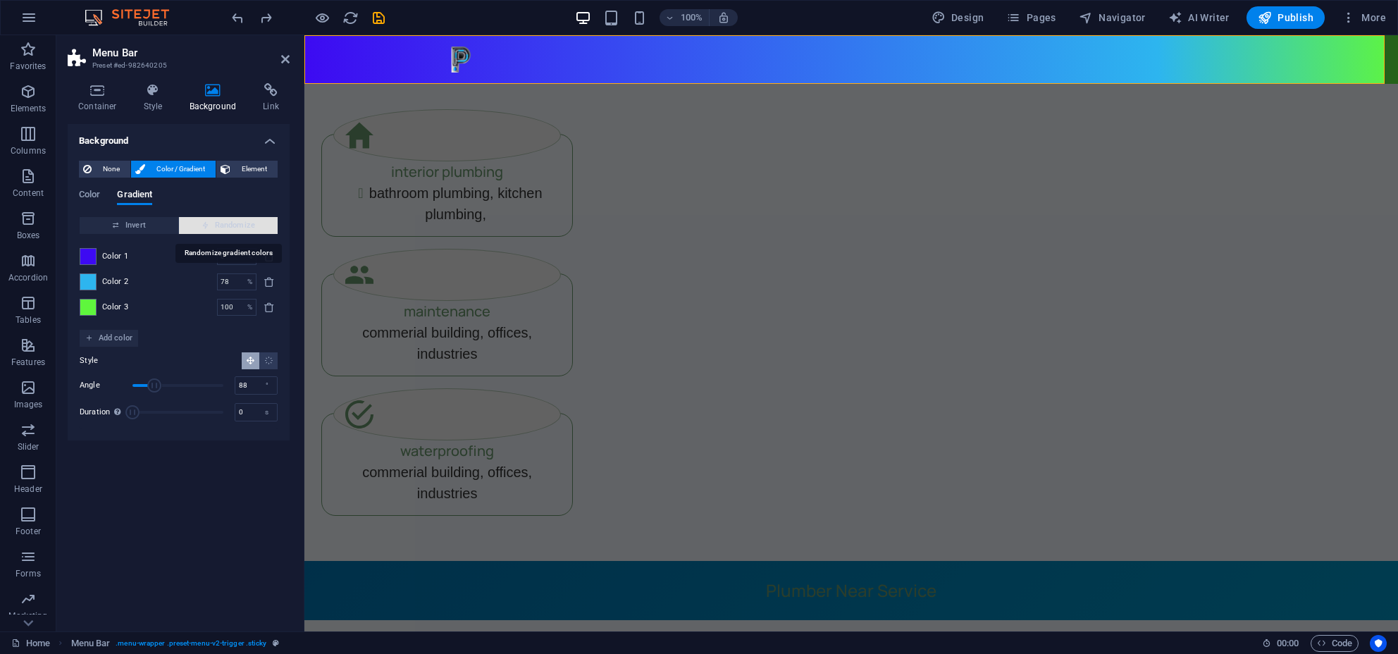
type input "0"
type input "120"
type input "57"
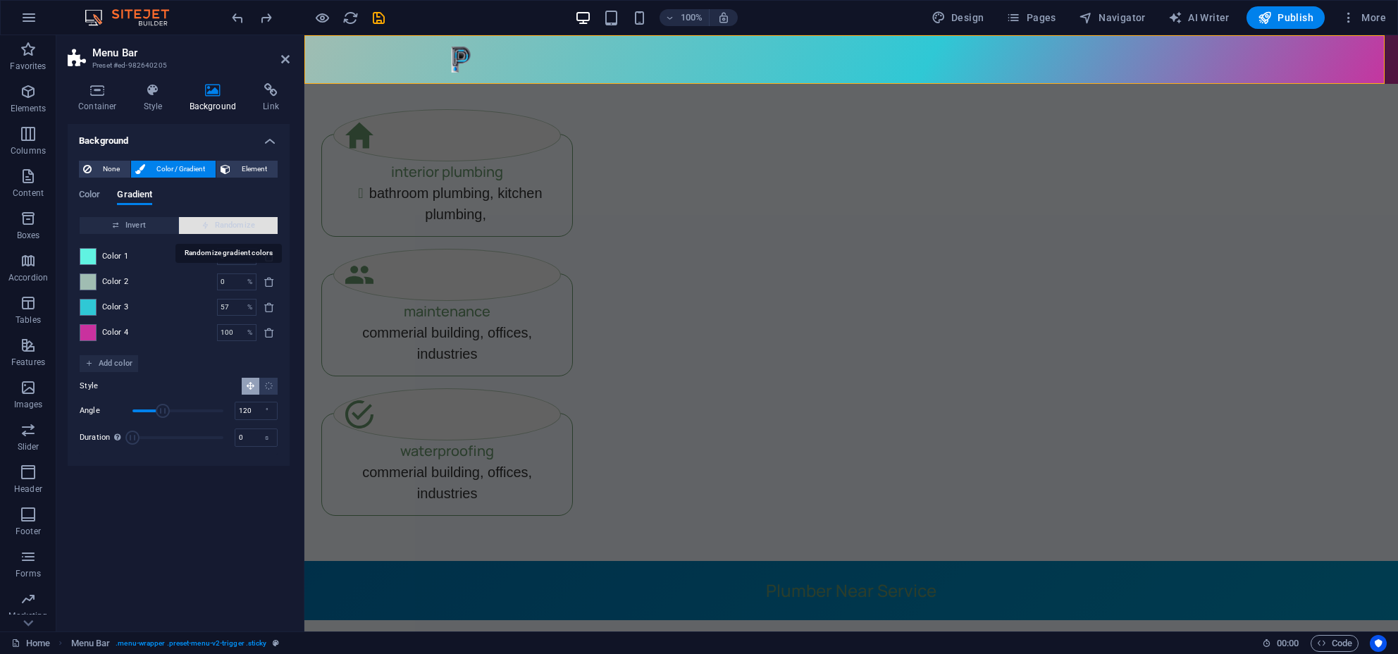
type input "44"
type input "136"
type input "100"
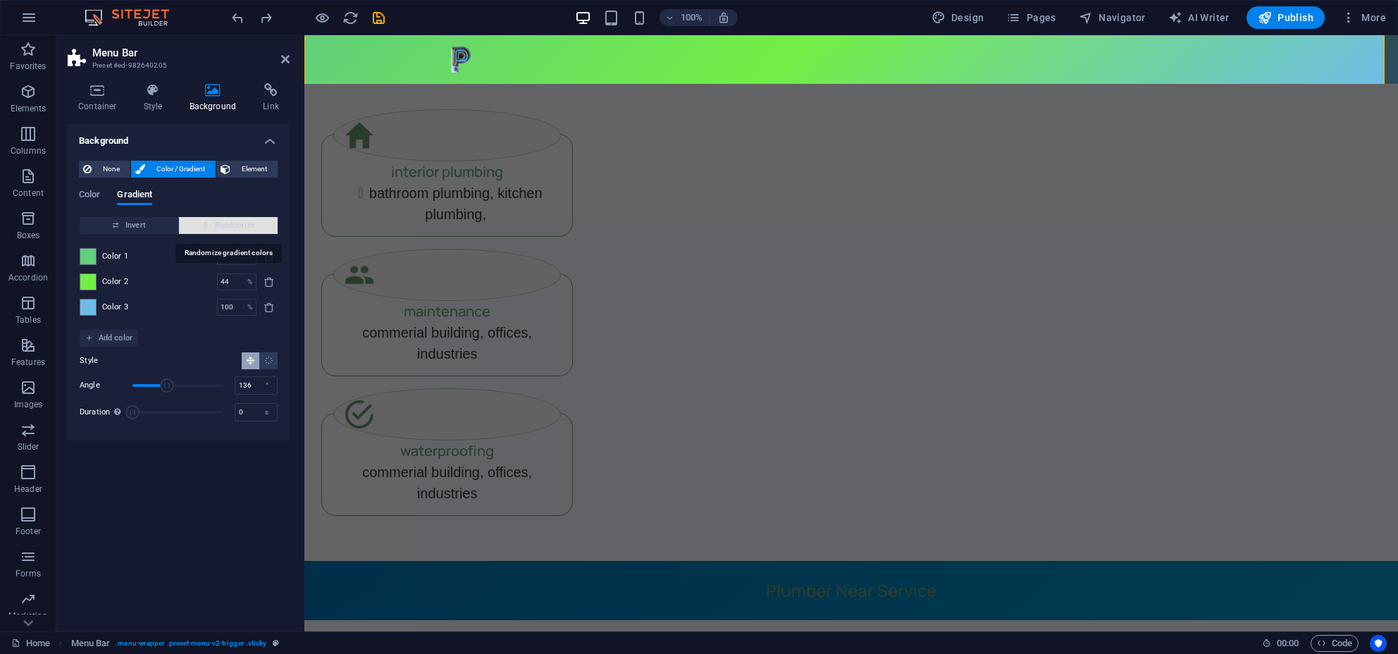
type input "38"
type input "90"
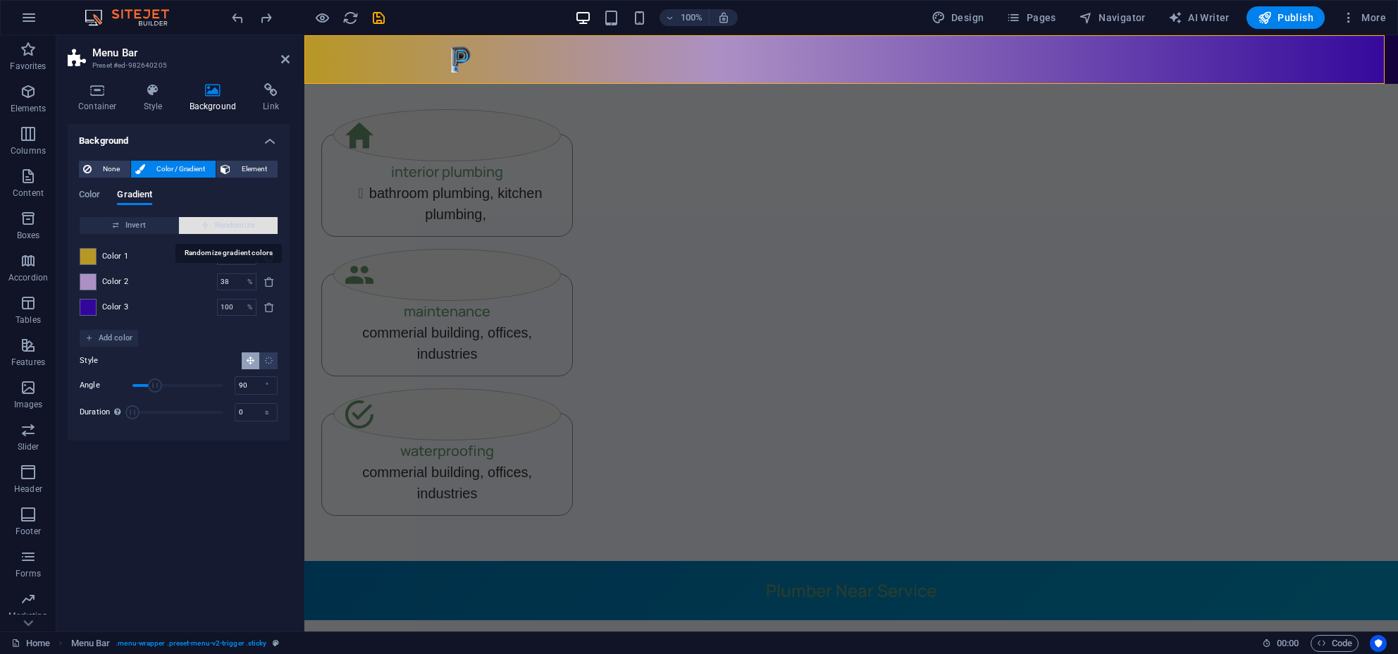
type input "100"
type input "101"
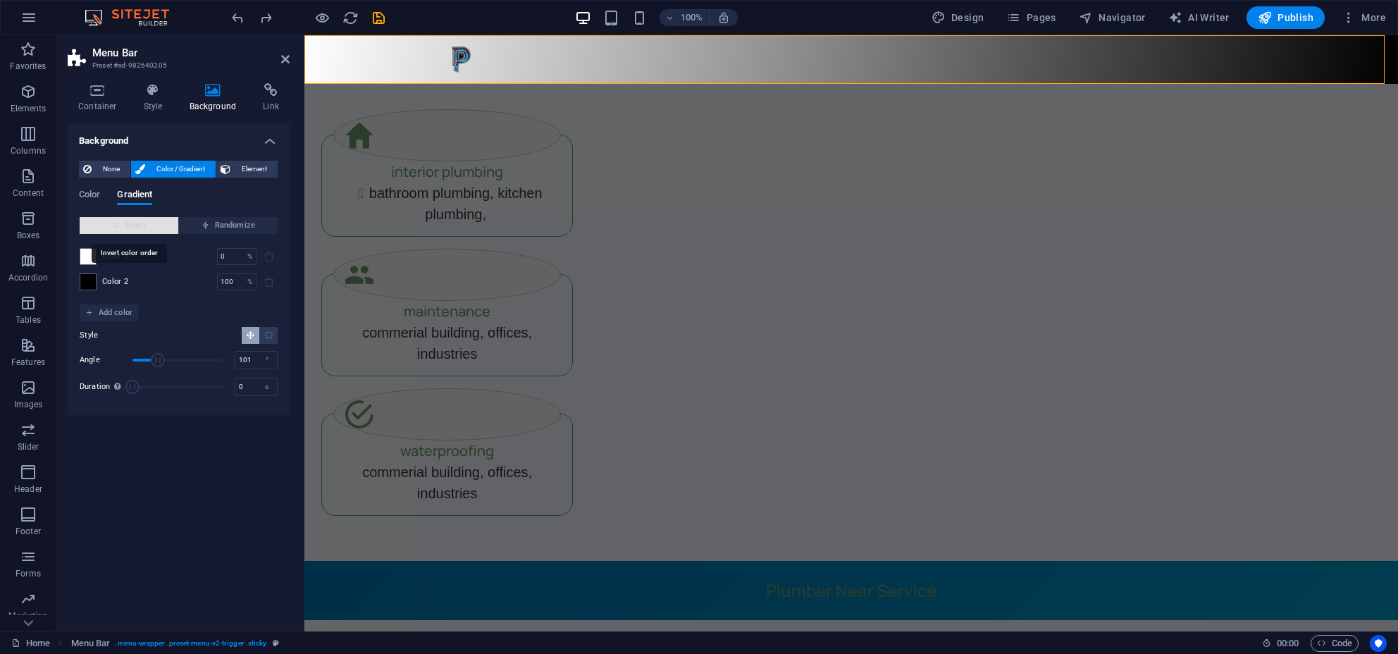
click at [144, 224] on span "Invert" at bounding box center [128, 225] width 87 height 17
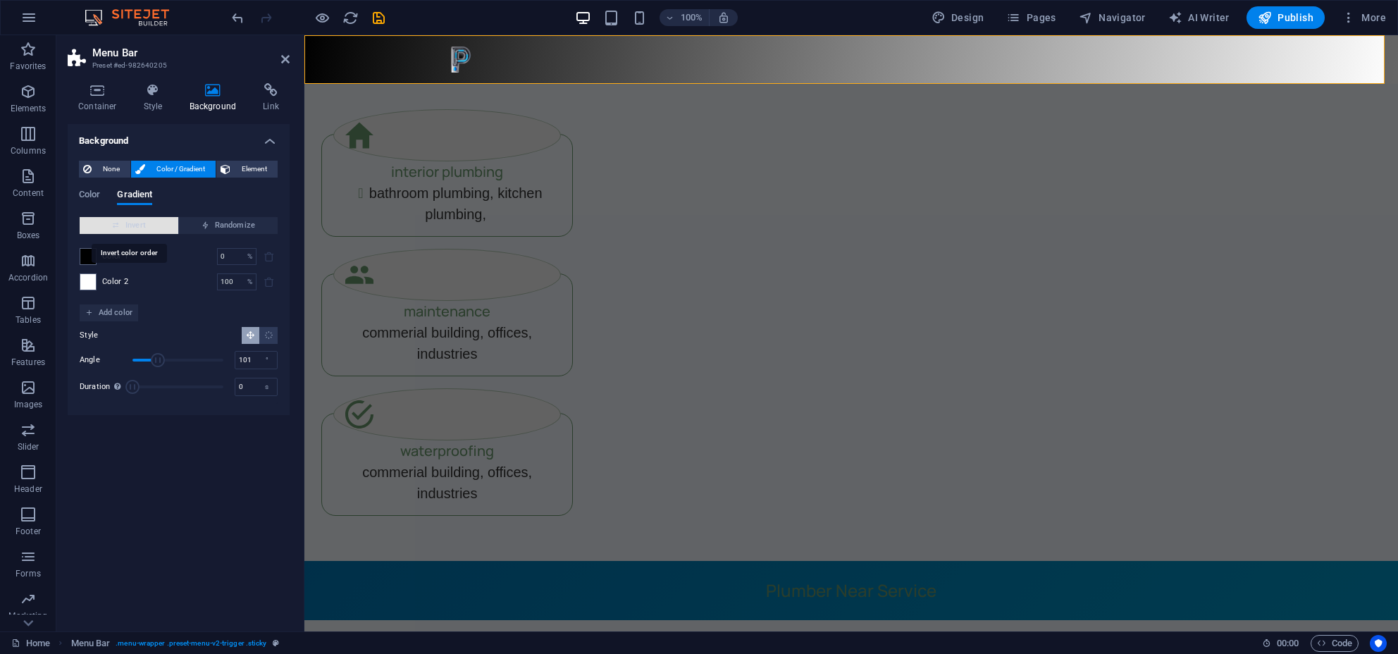
click at [149, 224] on span "Invert" at bounding box center [128, 225] width 87 height 17
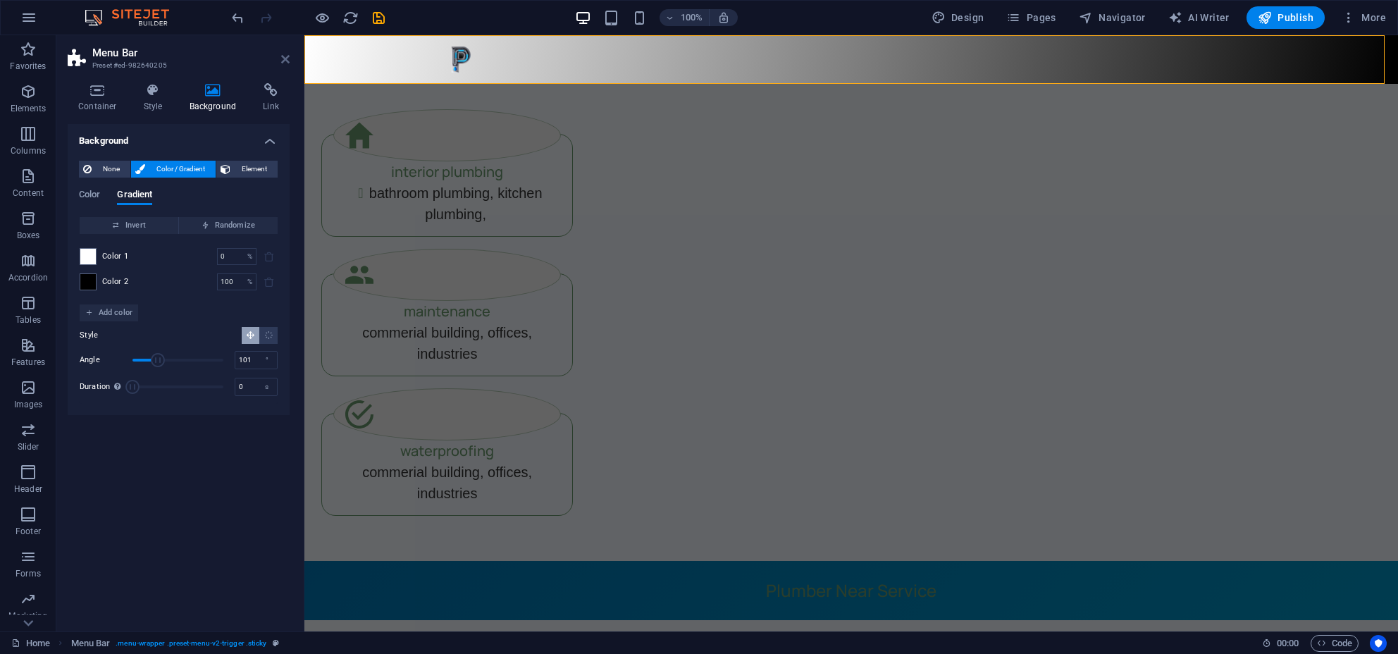
click at [285, 56] on icon at bounding box center [285, 59] width 8 height 11
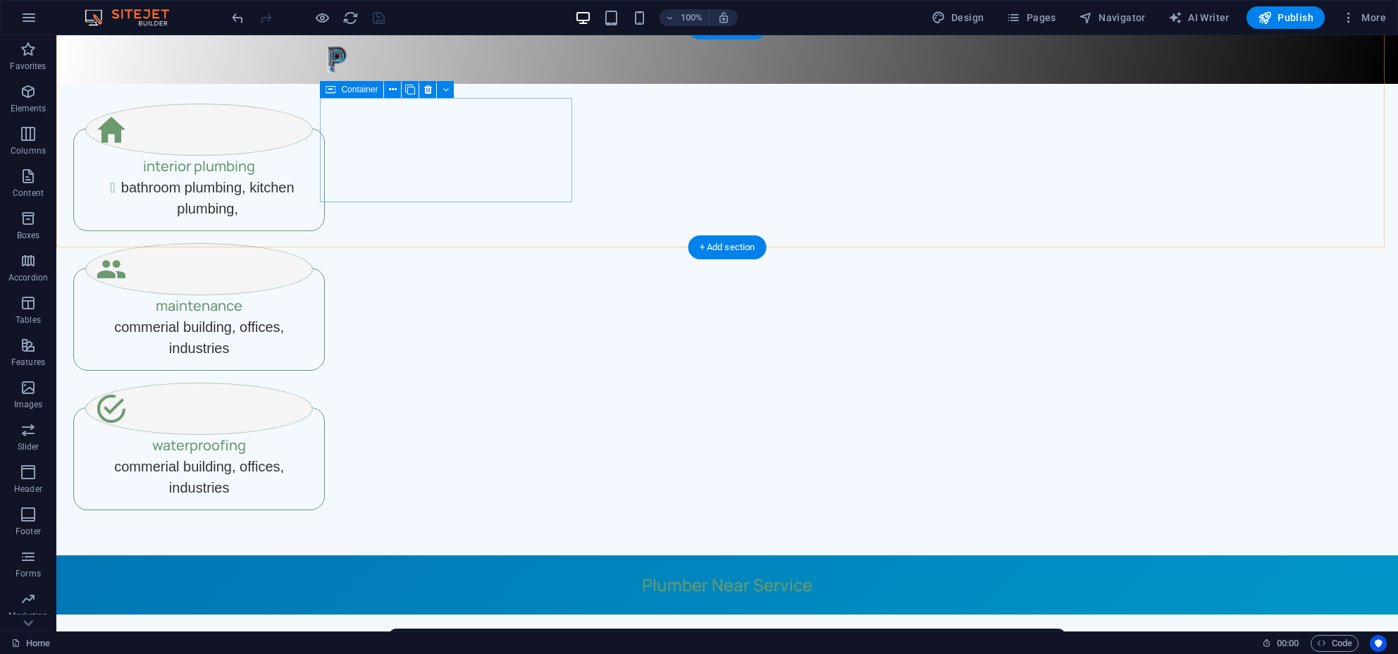
scroll to position [429, 0]
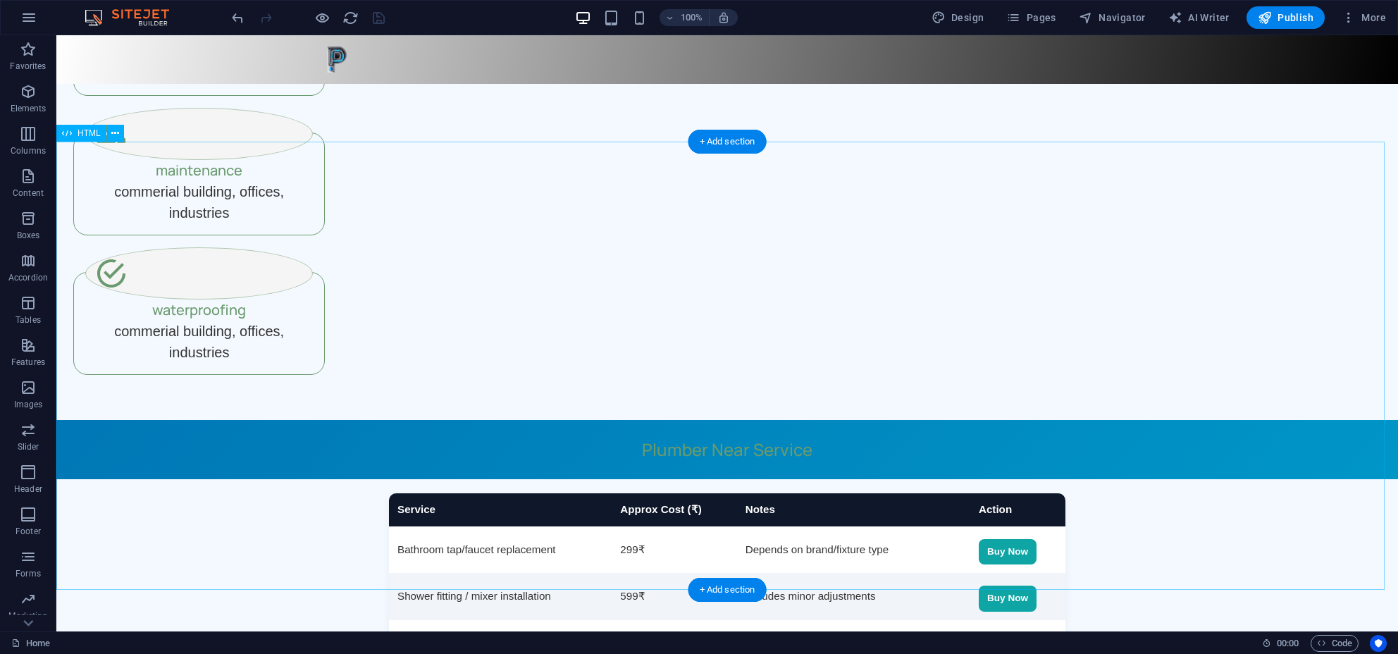
click at [436, 420] on div "Plumber Near Service — Rates Plumber Near Service Service Approx Cost (₹) Notes…" at bounding box center [727, 644] width 1342 height 448
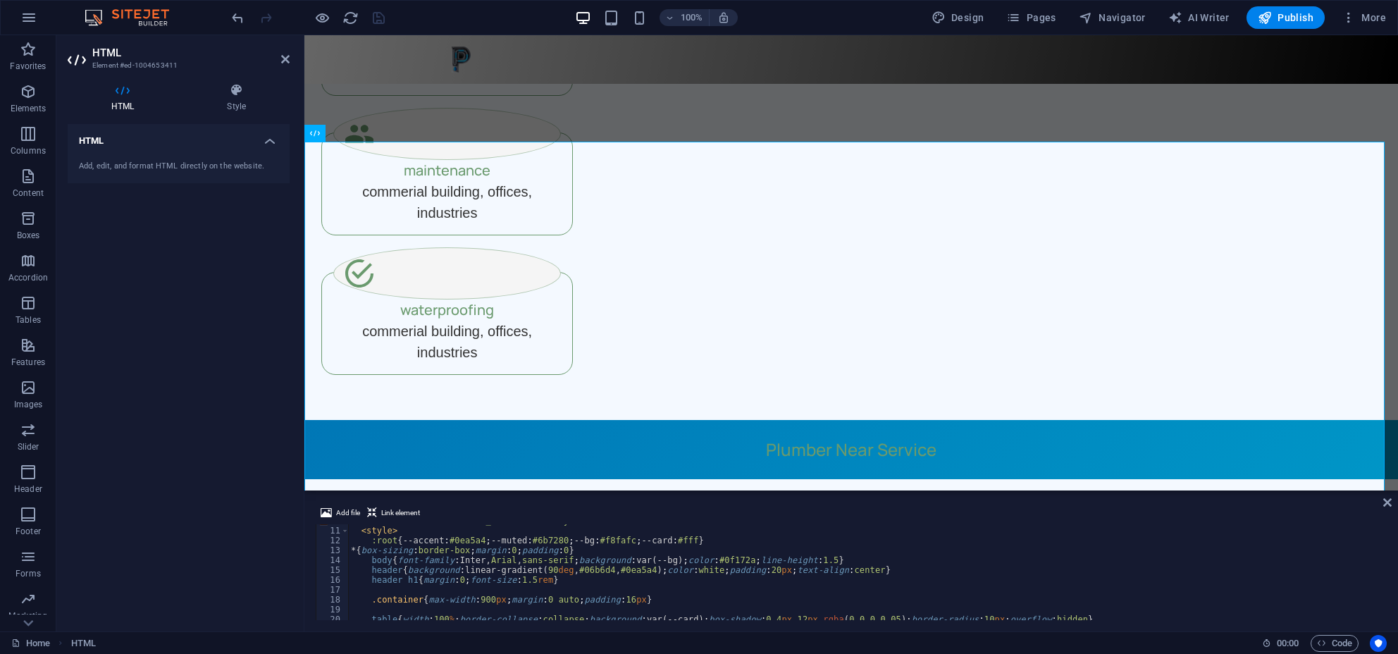
scroll to position [97, 0]
drag, startPoint x: 632, startPoint y: 571, endPoint x: 532, endPoint y: 569, distance: 100.1
click at [532, 569] on div "< link href = "https://fonts.googleapis.com/css2?family=Inter:wght@300;400;600;…" at bounding box center [885, 572] width 1074 height 113
type textarea "header{background:linear-gradient(90deg,#FFFFFF,#0ea5a4);color:white;padding:20…"
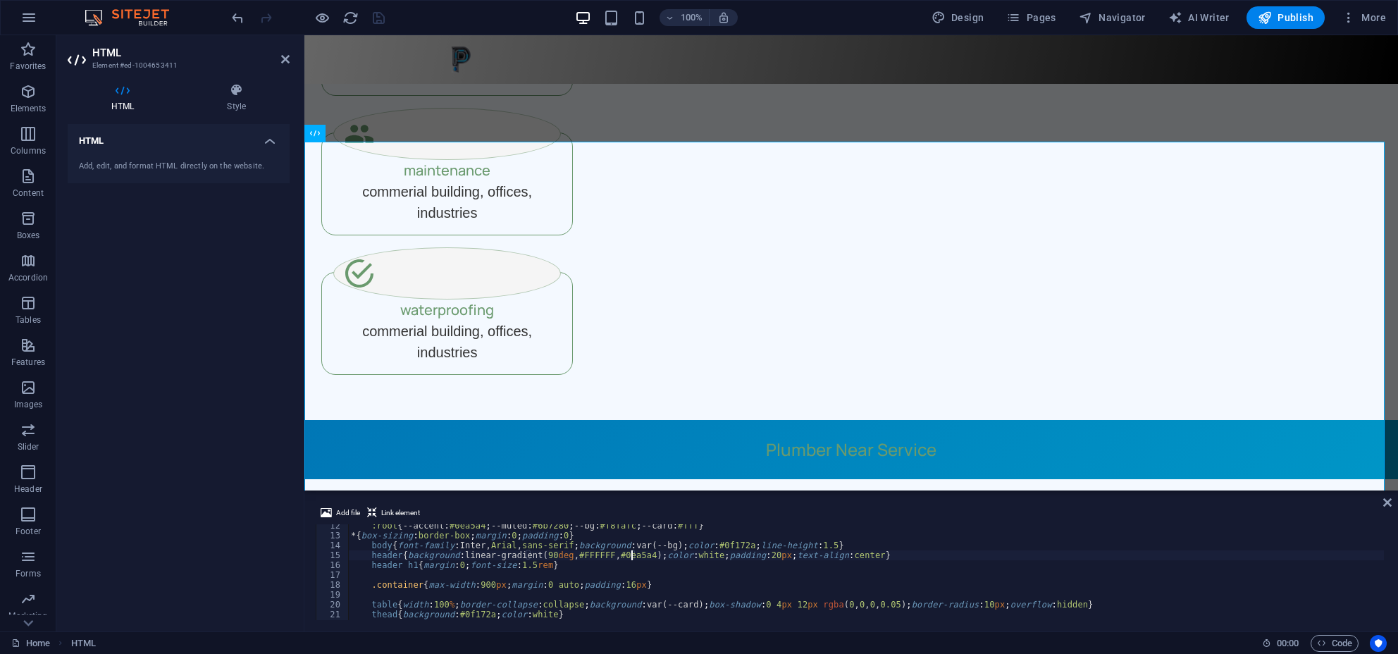
scroll to position [111, 0]
click at [640, 600] on div ":root { --accent : #0ea5a4 ; --muted : #6b7280 ; --bg : #f8fafc ; --card : #fff…" at bounding box center [885, 577] width 1074 height 113
type textarea "</html>"
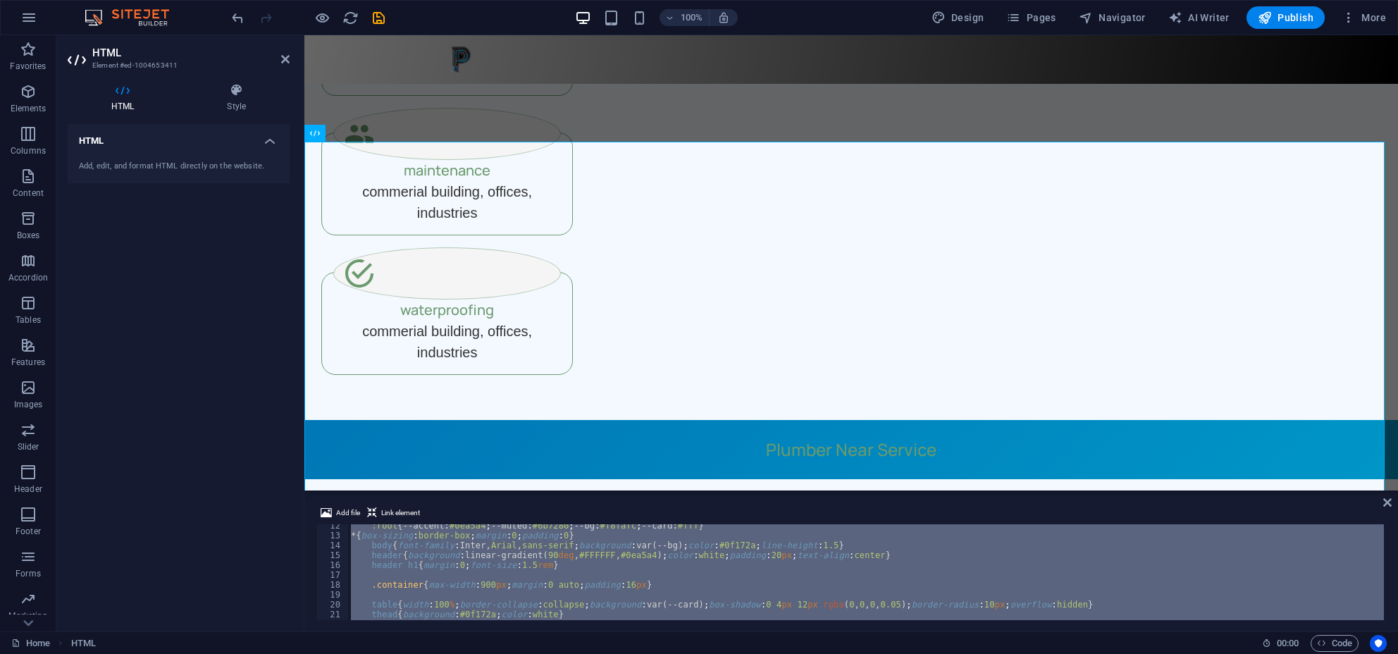
paste textarea
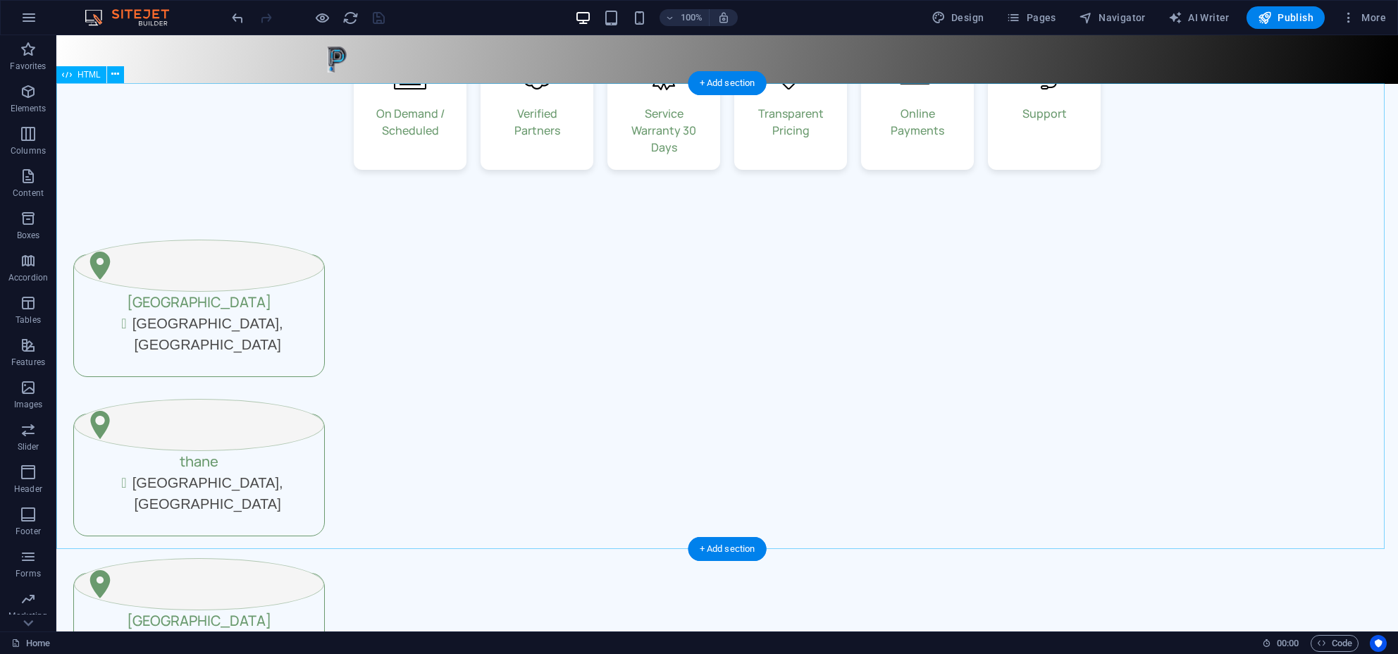
scroll to position [1310, 0]
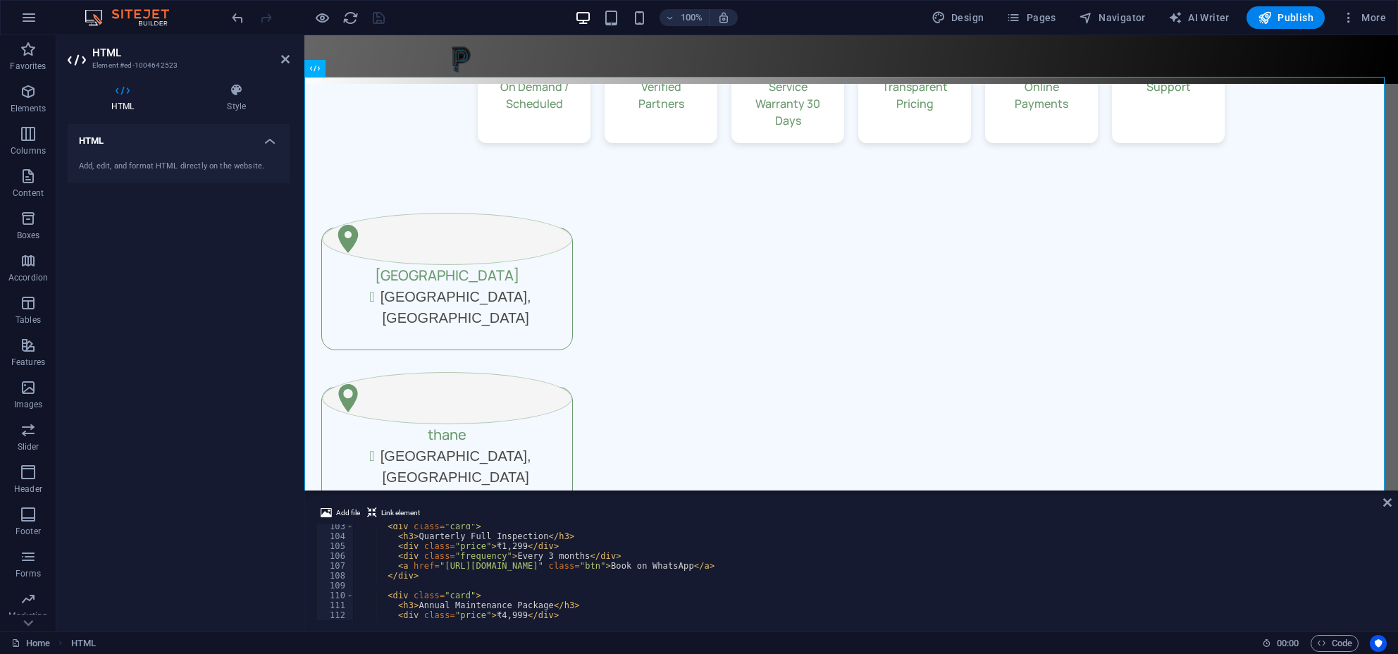
scroll to position [1009, 0]
click at [504, 544] on div "< div class = "card" > < h3 > Quarterly Full Inspection </ h3 > < div class = "…" at bounding box center [869, 579] width 1030 height 116
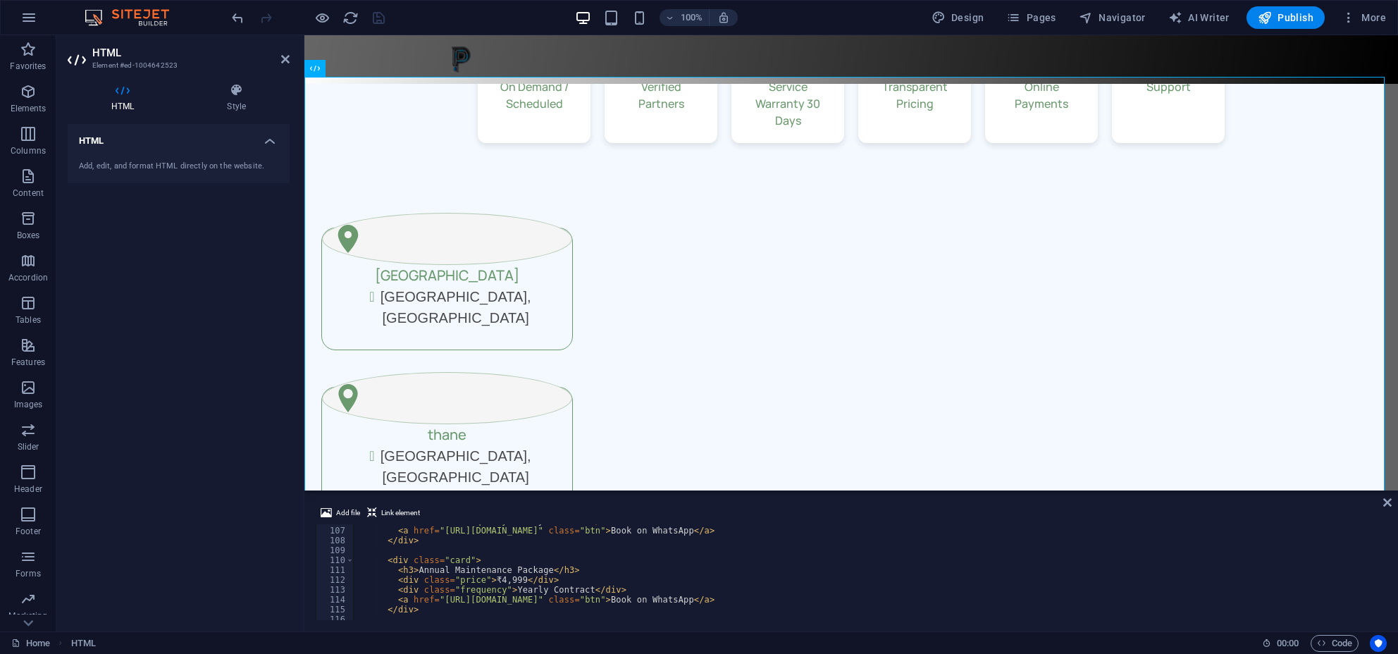
scroll to position [1047, 0]
click at [494, 578] on div "< a href = "https://wa.me/917977044810?text=I%20want%20to%20book%20Quarterly%20…" at bounding box center [869, 581] width 1030 height 116
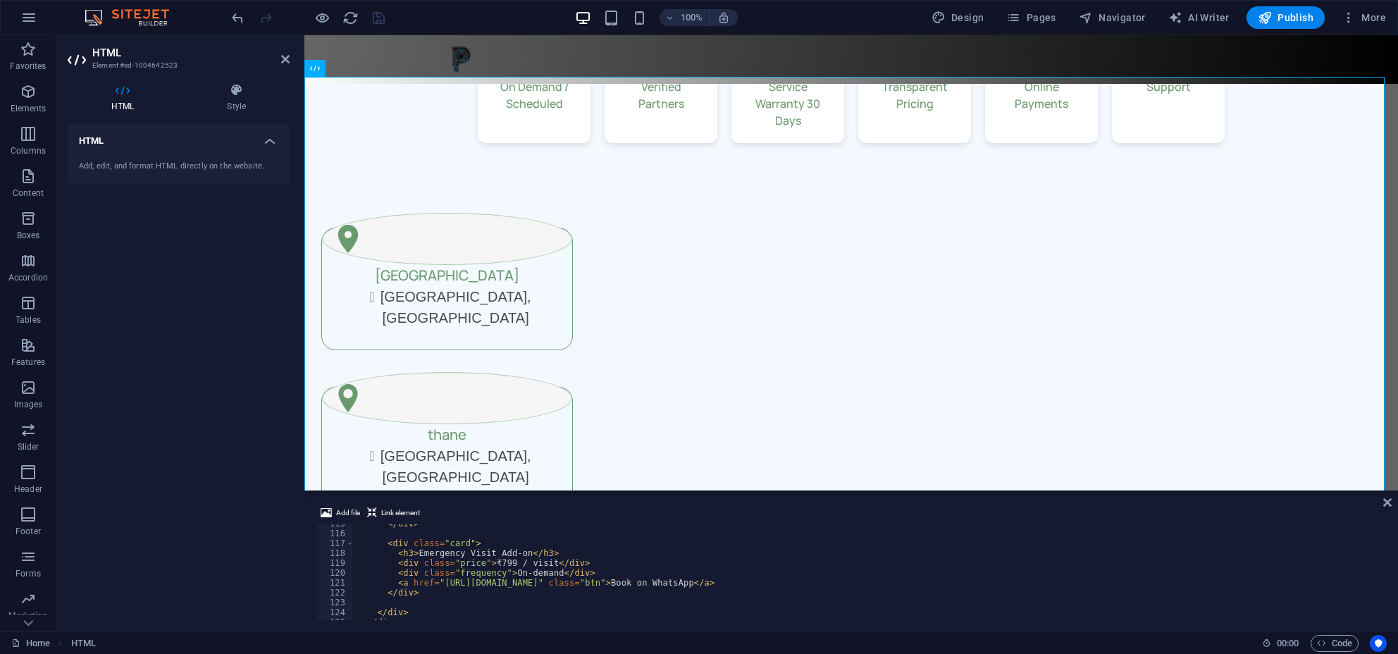
scroll to position [1130, 0]
drag, startPoint x: 442, startPoint y: 587, endPoint x: 424, endPoint y: 588, distance: 18.4
click at [424, 588] on div "</ div > < div class = "card" > < h3 > Emergency Visit Add-on </ h3 > < div cla…" at bounding box center [869, 577] width 1030 height 116
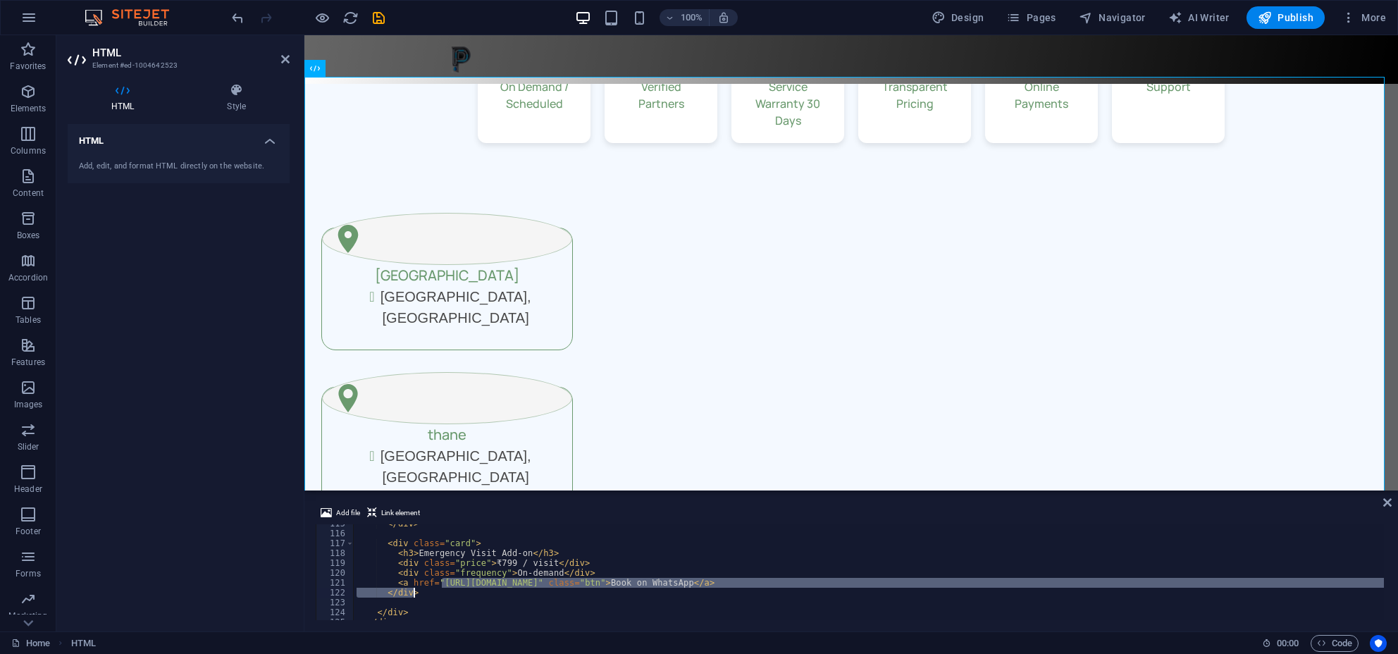
click at [424, 589] on div "</ div > < div class = "card" > < h3 > Emergency Visit Add-on </ h3 > < div cla…" at bounding box center [869, 572] width 1030 height 96
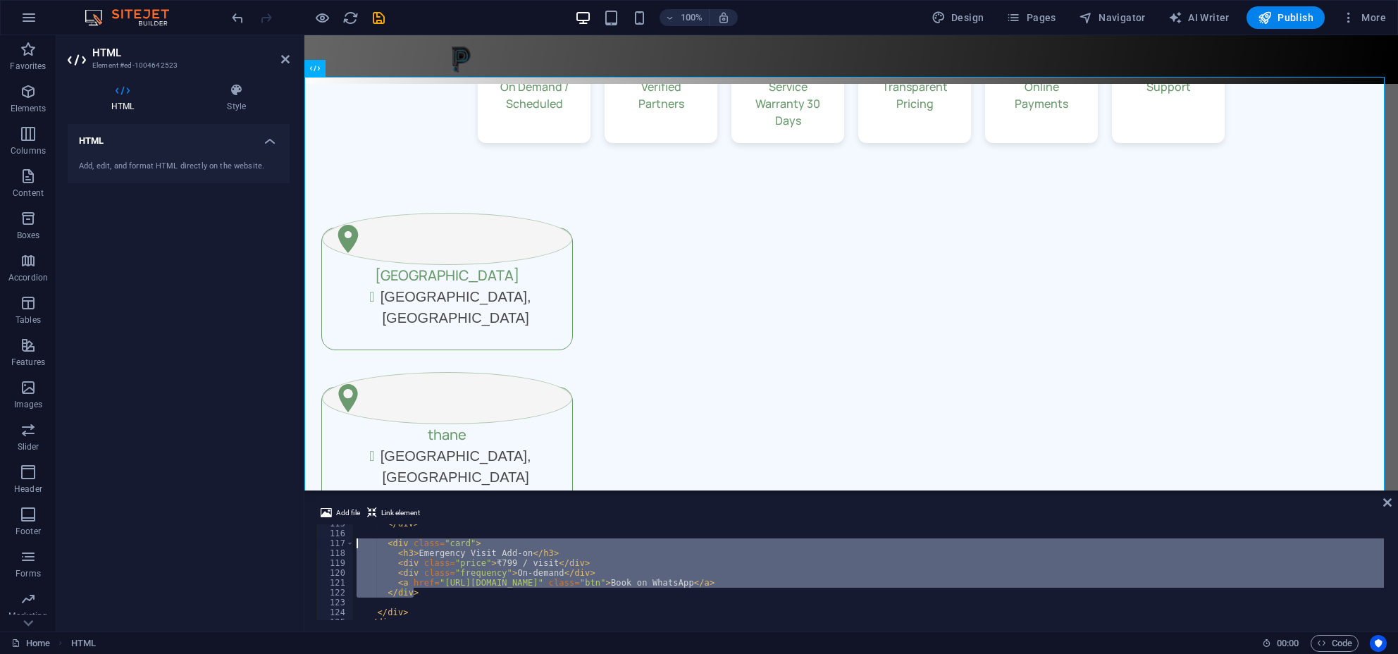
drag, startPoint x: 424, startPoint y: 589, endPoint x: 380, endPoint y: 540, distance: 65.9
click at [380, 540] on div "</ div > < div class = "card" > < h3 > Emergency Visit Add-on </ h3 > < div cla…" at bounding box center [869, 577] width 1030 height 116
type textarea "<div class="card"> <h3>Emergency Visit Add-on</h3>"
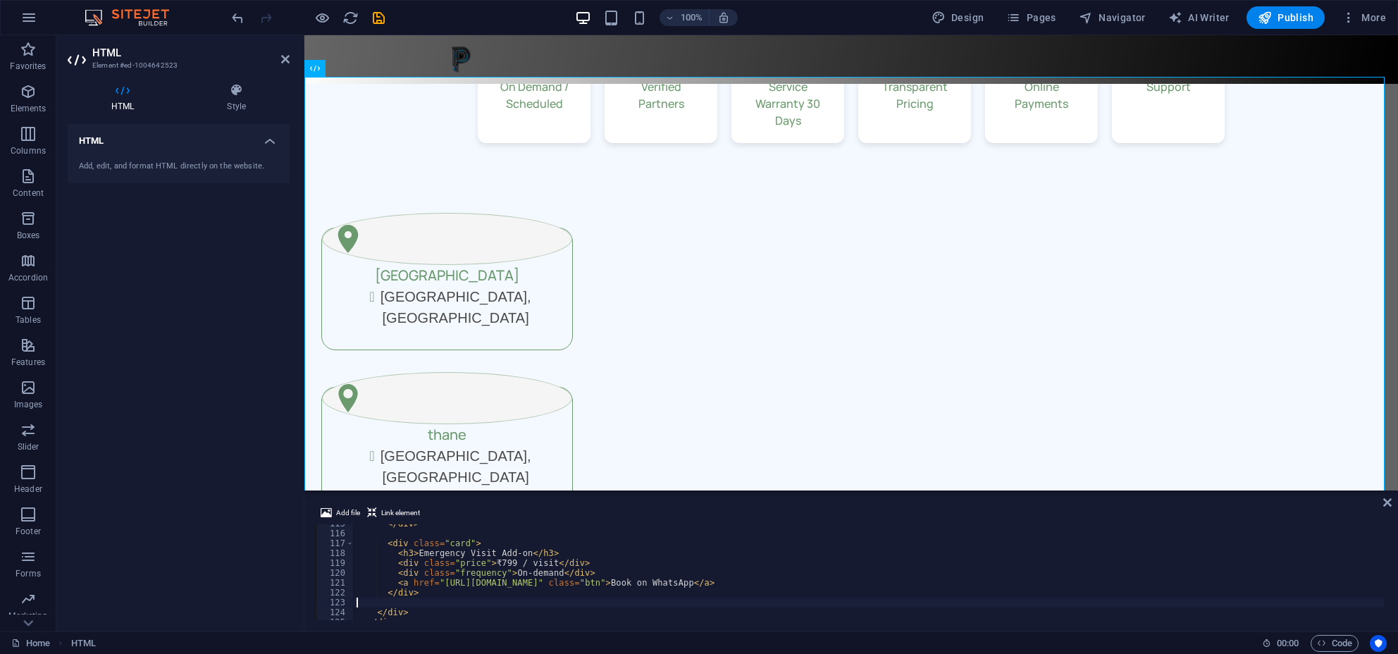
click at [426, 602] on div "</ div > < div class = "card" > < h3 > Emergency Visit Add-on </ h3 > < div cla…" at bounding box center [869, 577] width 1030 height 116
paste textarea "</div>"
type textarea "</div>"
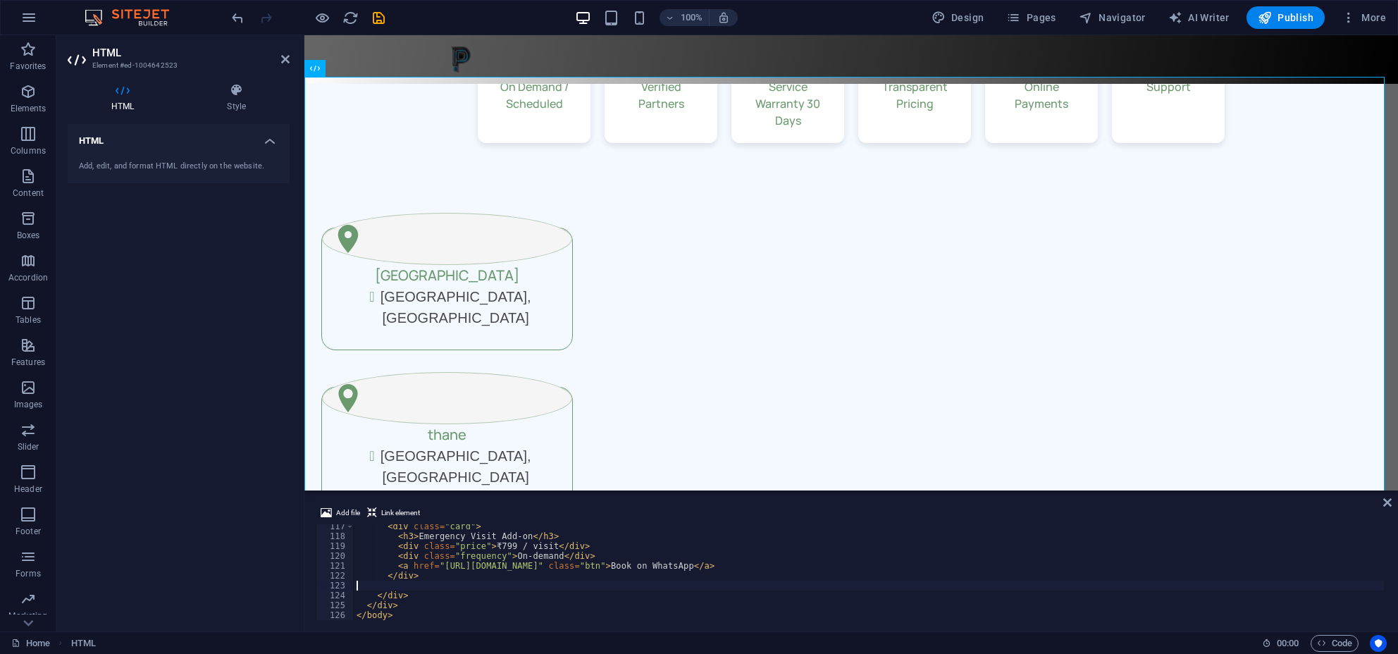
scroll to position [1147, 0]
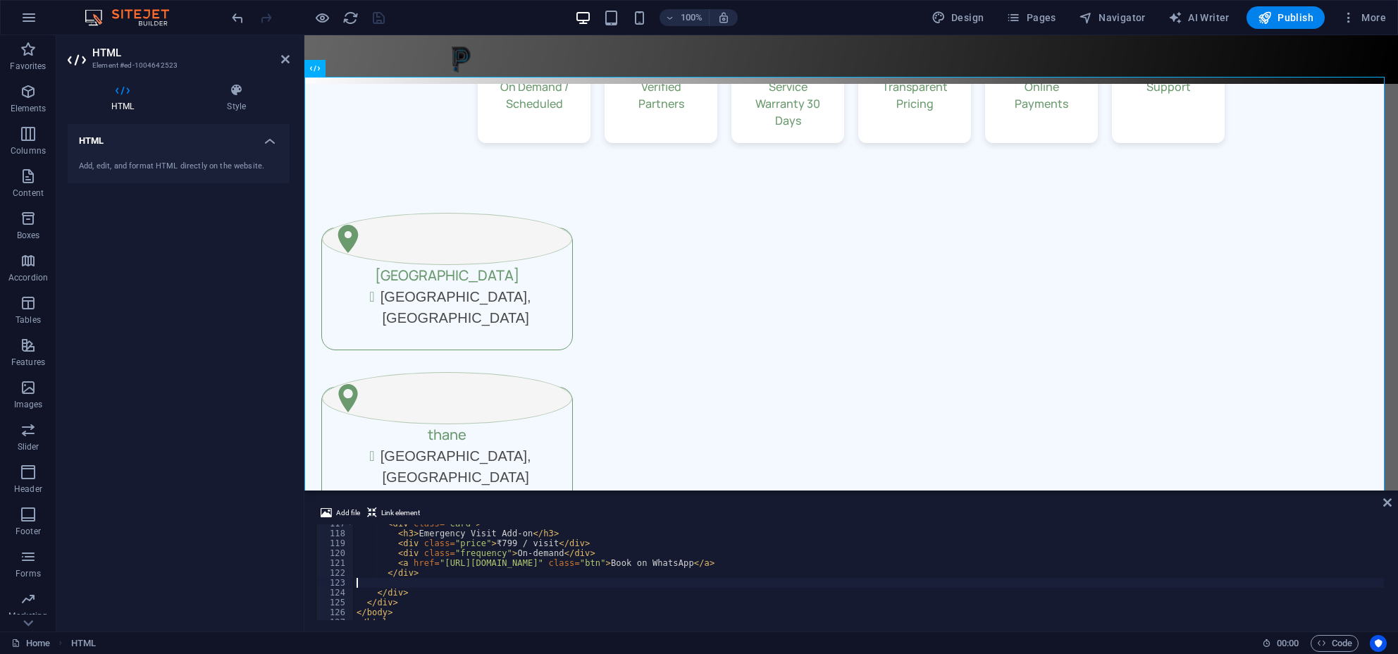
scroll to position [1148, 0]
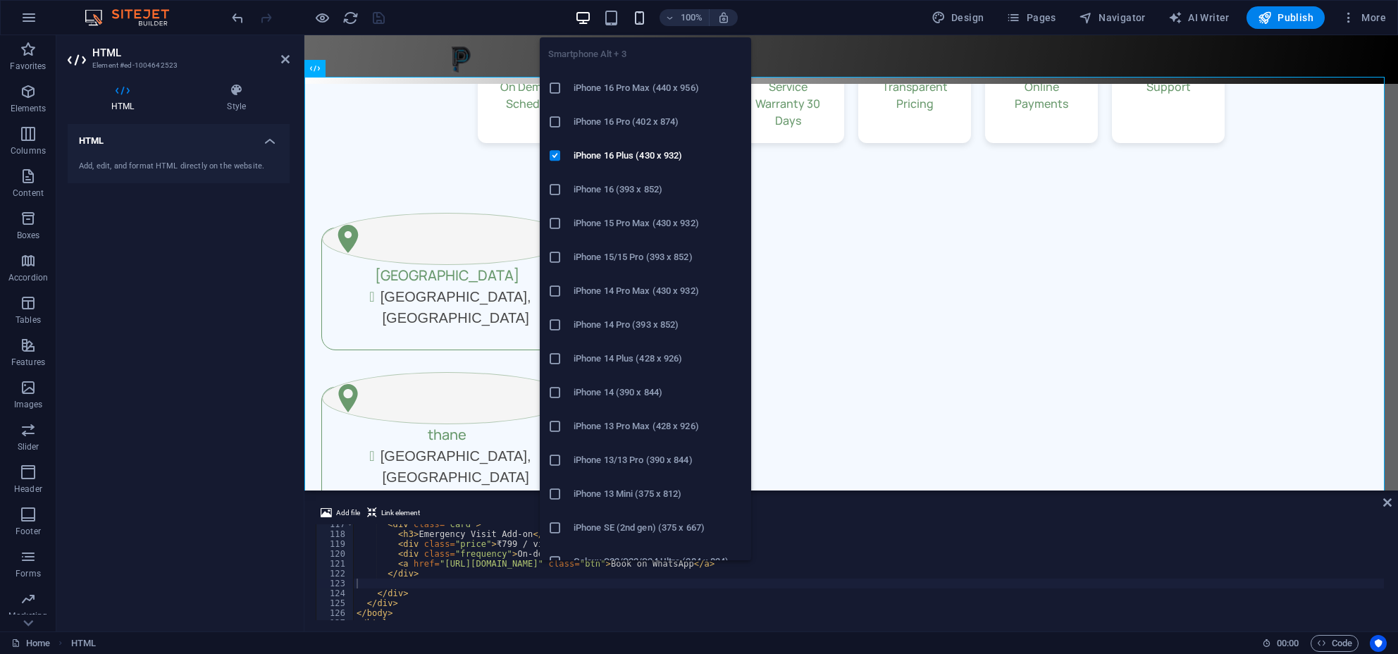
click at [638, 18] on icon "button" at bounding box center [639, 18] width 16 height 16
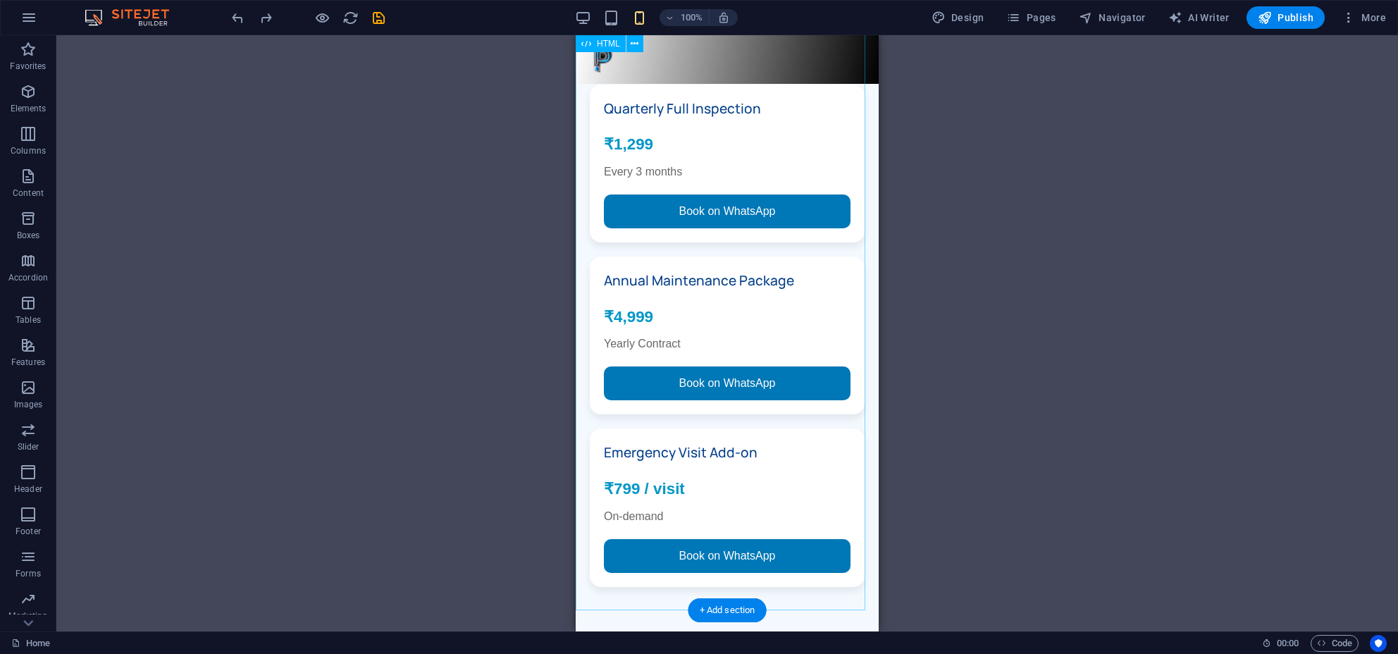
scroll to position [3121, 0]
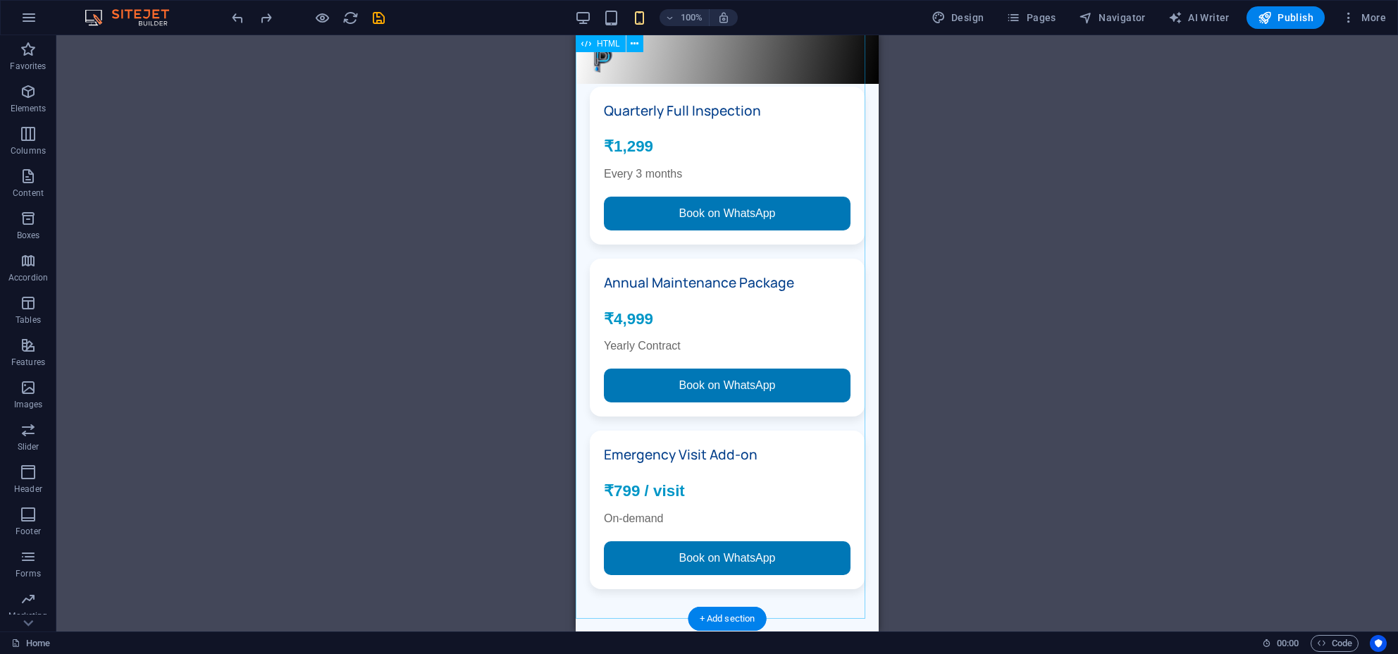
click at [709, 314] on div "Plumber Regular Service Menu Plumbing Service Menu Choose Your Plan Monthly Pip…" at bounding box center [727, 198] width 303 height 810
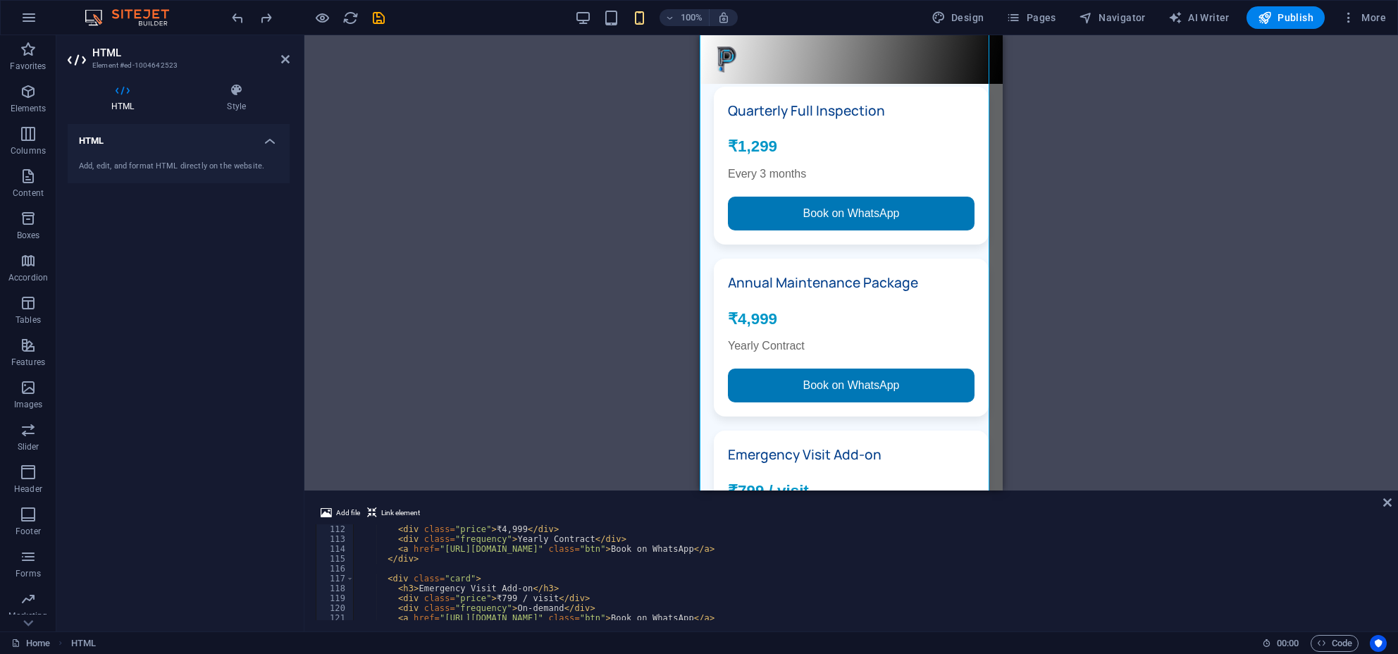
scroll to position [1092, 0]
click at [489, 530] on div "< h3 > Annual Maintenance Package </ h3 > < div class = "price" > ₹4,999 </ div…" at bounding box center [869, 574] width 1030 height 116
type textarea "<div class="price">₹14,999</div>"
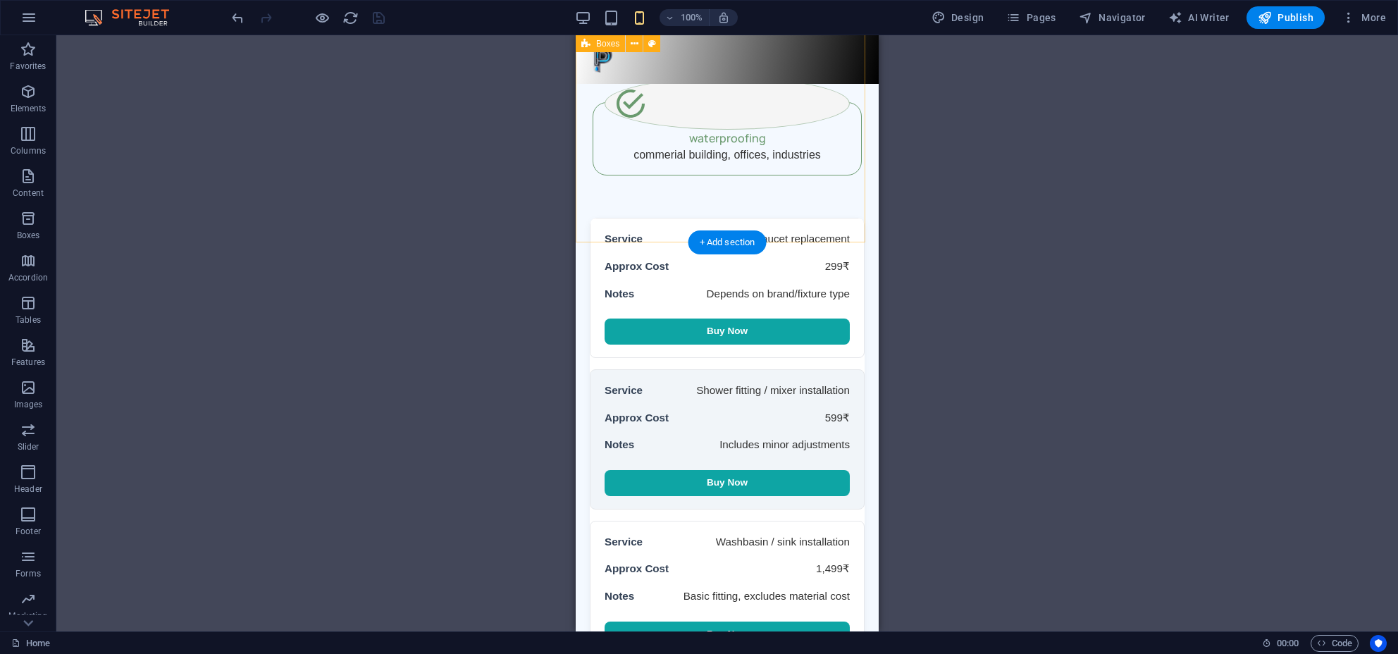
scroll to position [824, 0]
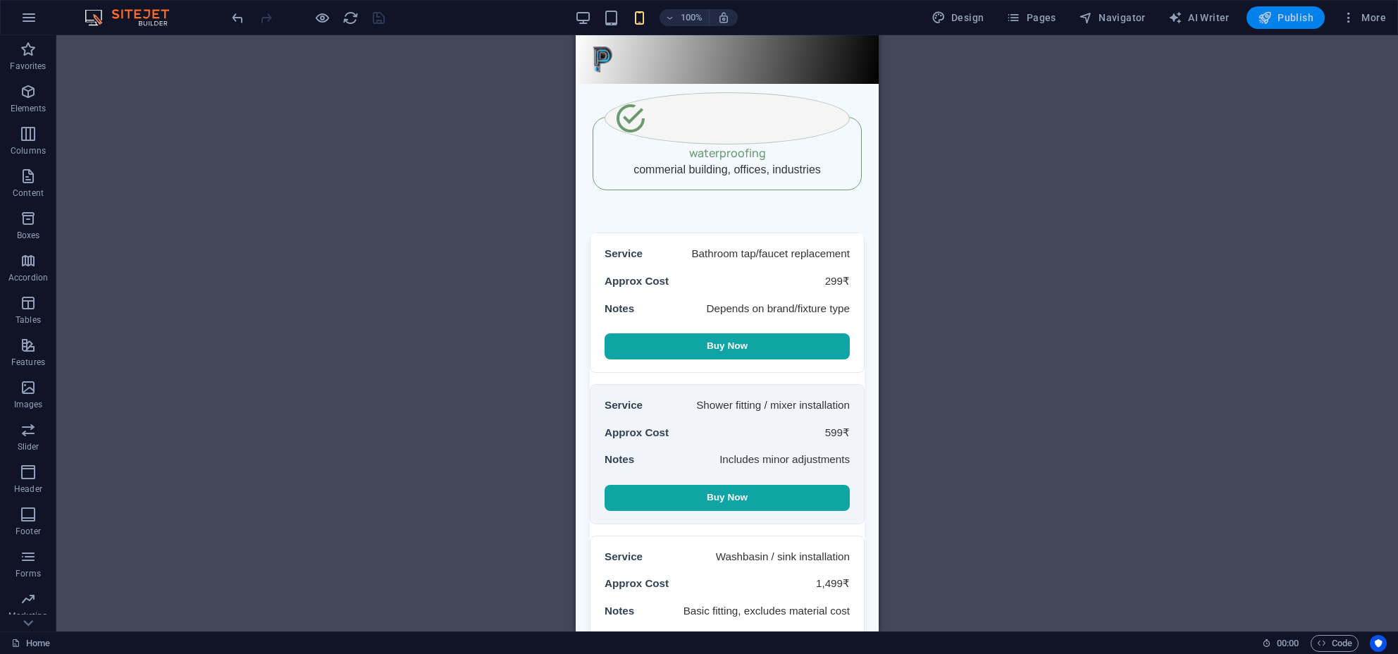
click at [1265, 23] on icon "button" at bounding box center [1265, 18] width 14 height 14
